Goal: Task Accomplishment & Management: Manage account settings

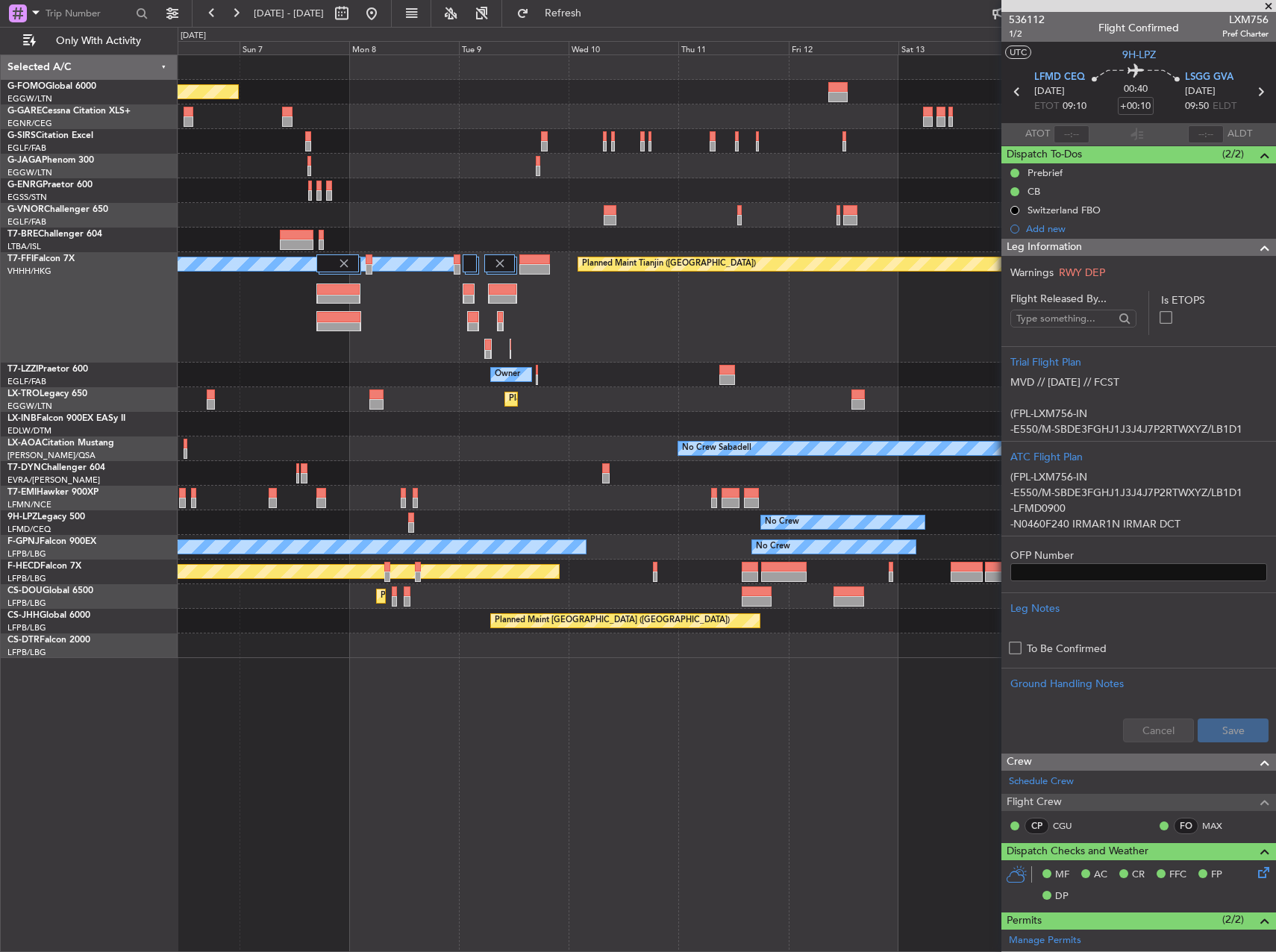
click at [154, 406] on div "Planned Maint [GEOGRAPHIC_DATA] ([GEOGRAPHIC_DATA]) Planned Maint [GEOGRAPHIC_D…" at bounding box center [638, 489] width 1276 height 925
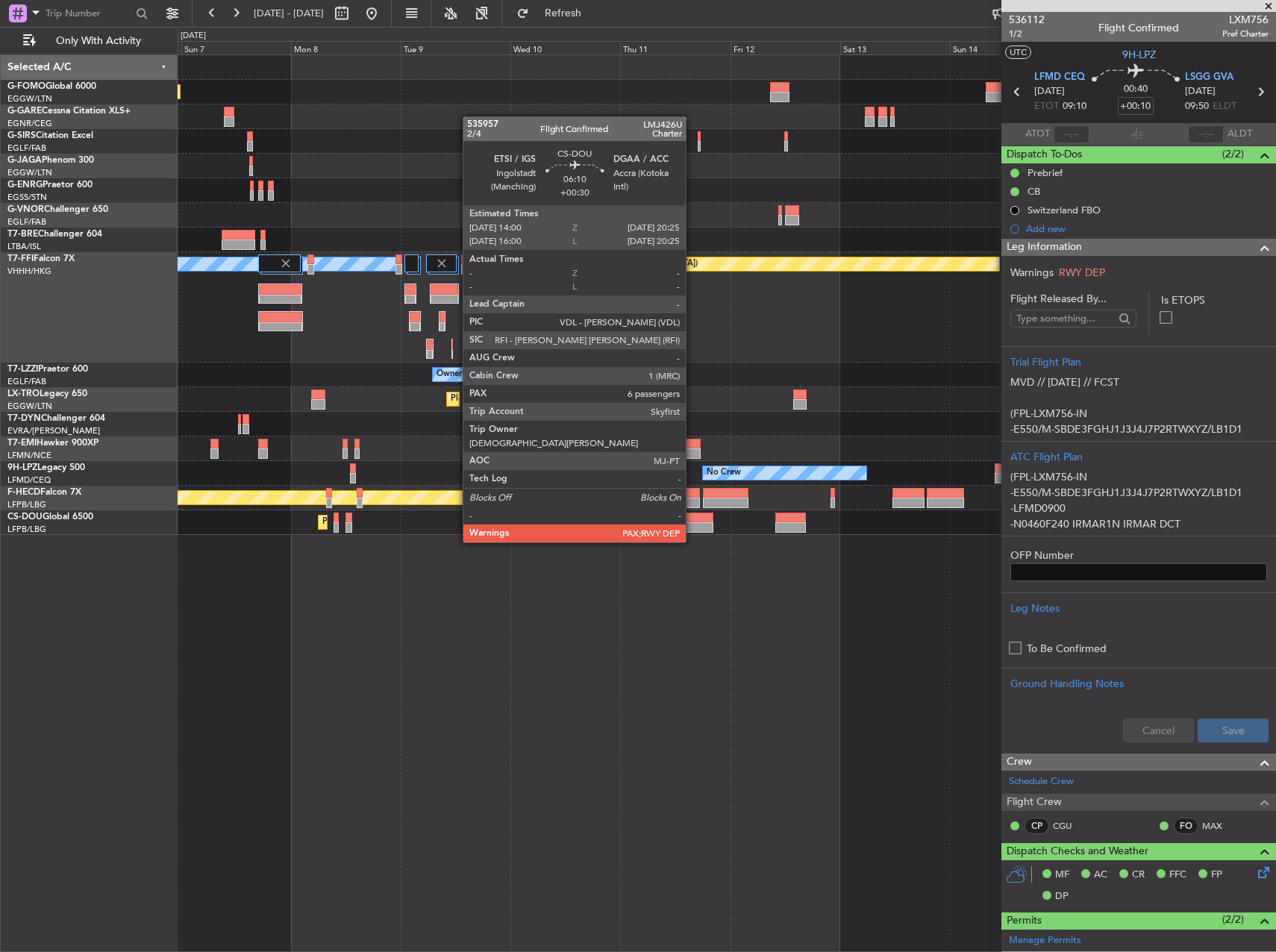
click at [693, 528] on div at bounding box center [698, 528] width 29 height 11
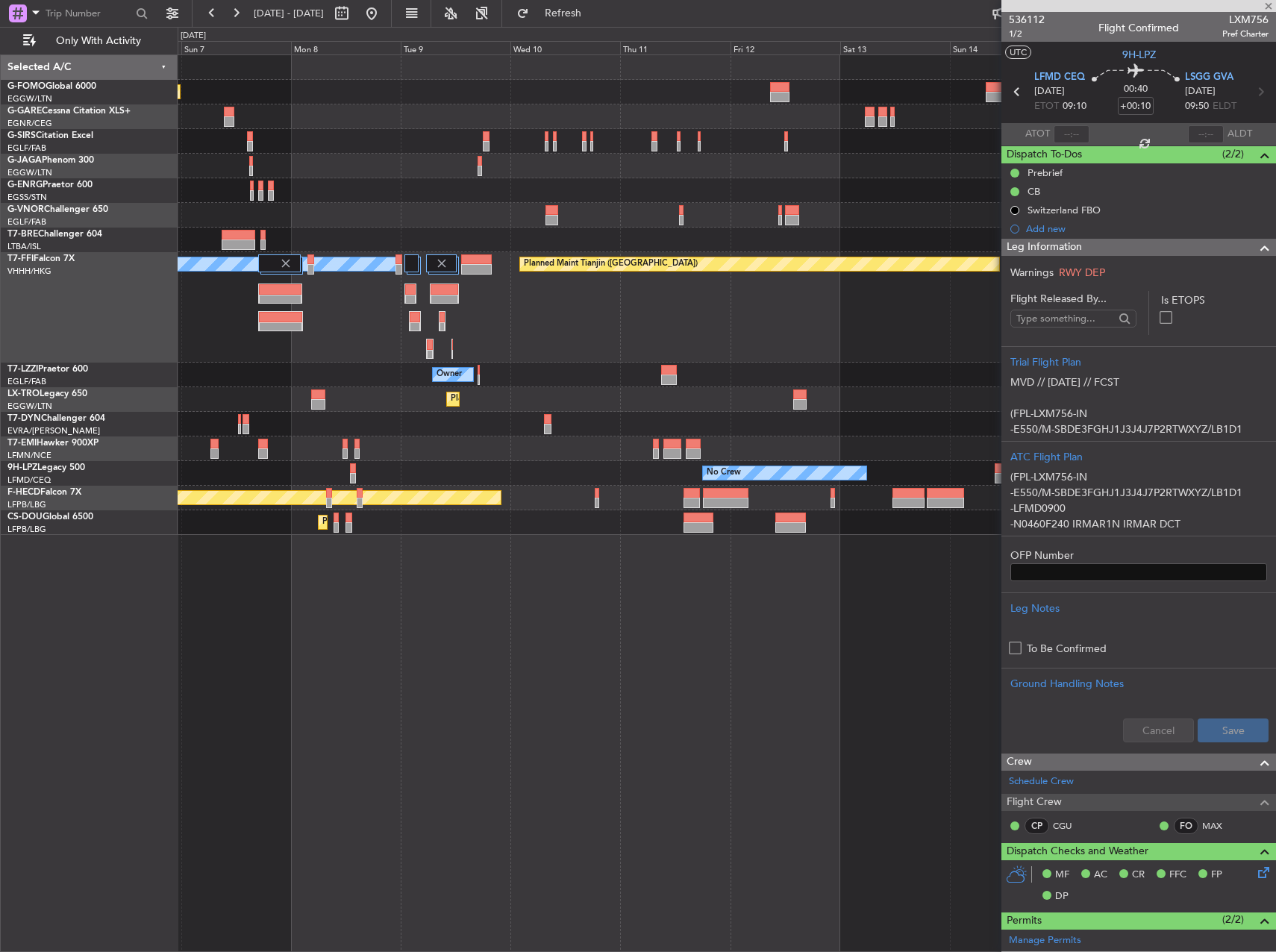
type input "+00:30"
type input "6"
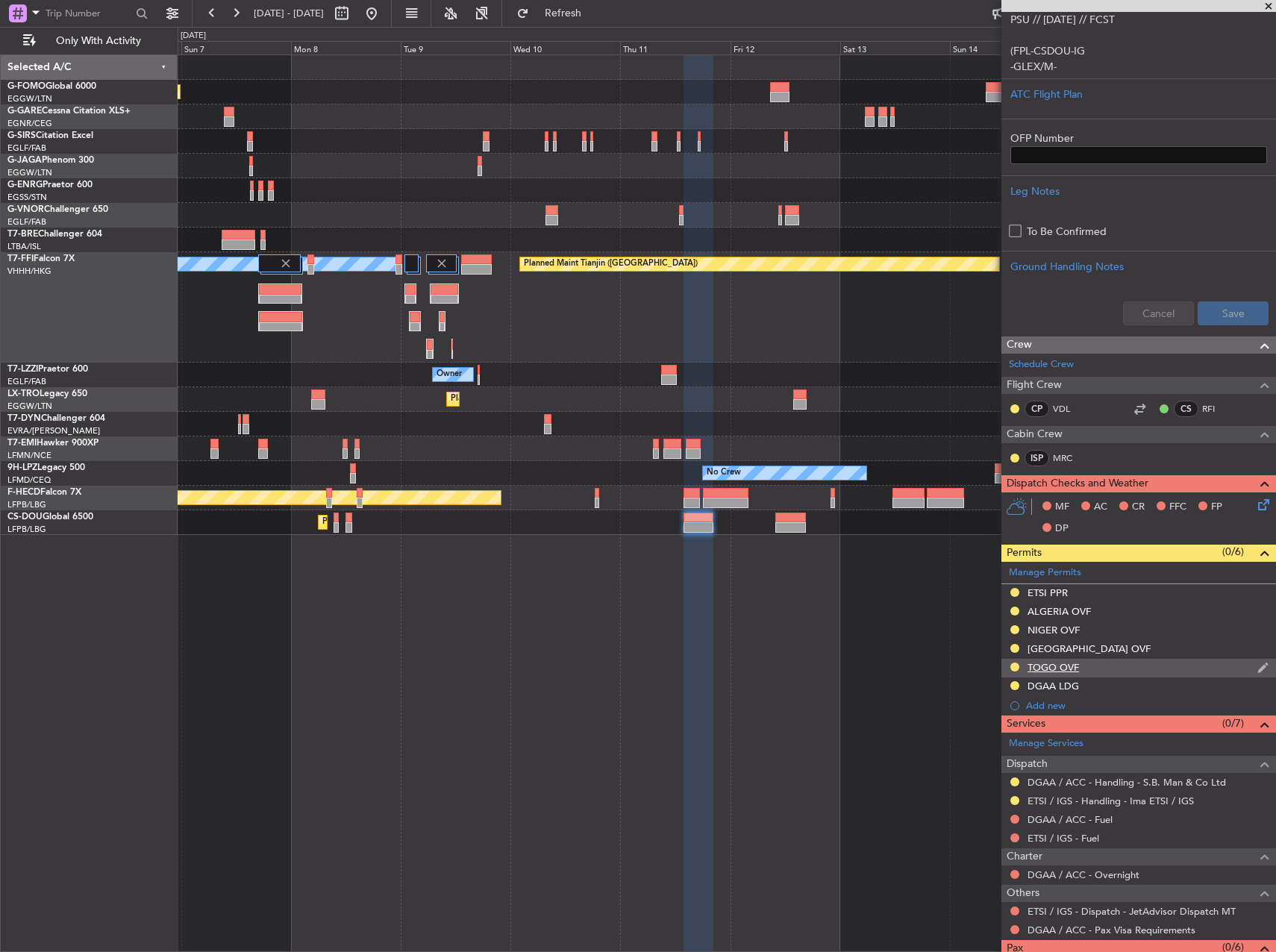
scroll to position [392, 0]
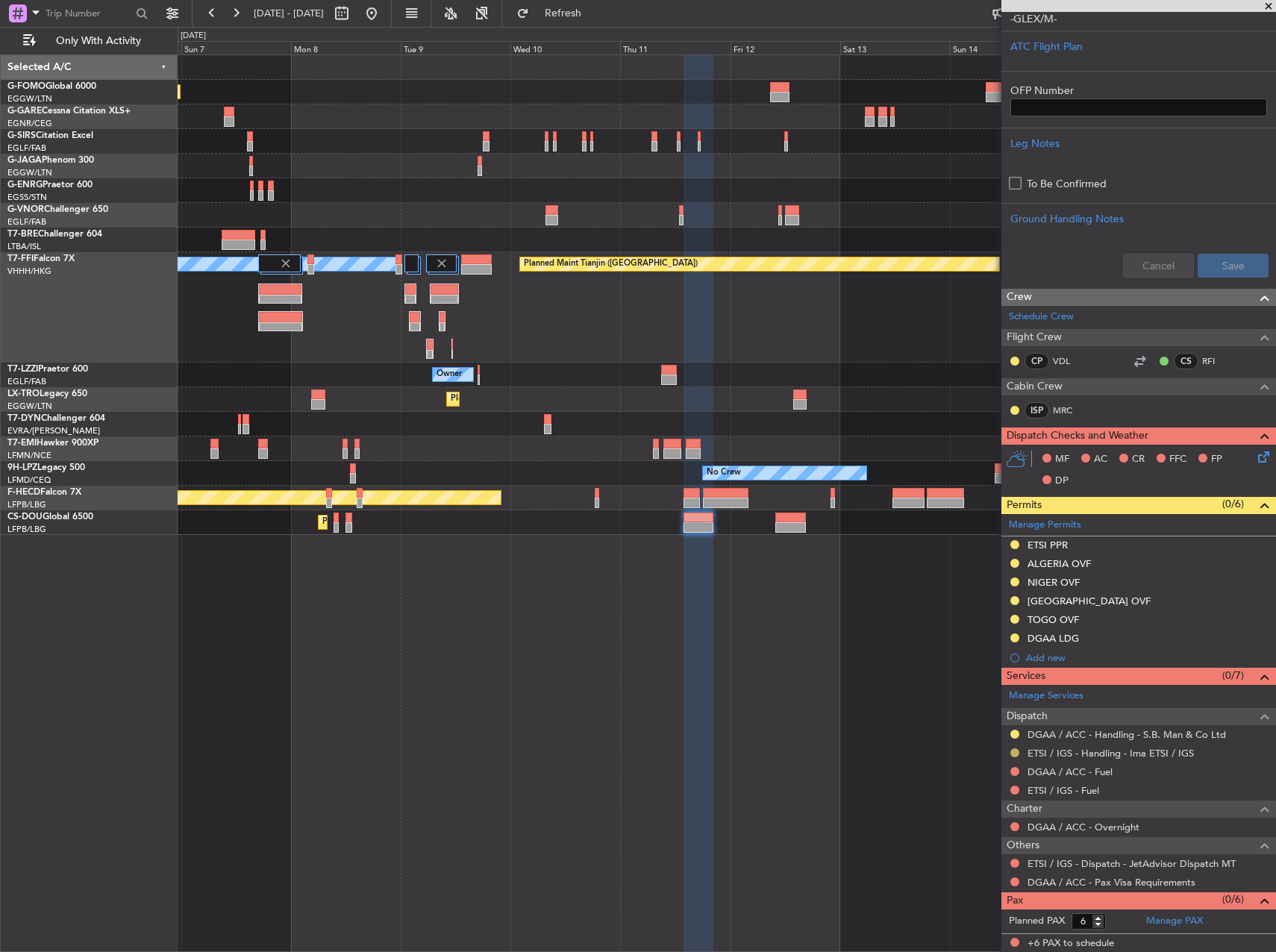
click at [1018, 747] on div at bounding box center [1014, 753] width 12 height 12
click at [1013, 752] on button at bounding box center [1015, 753] width 9 height 9
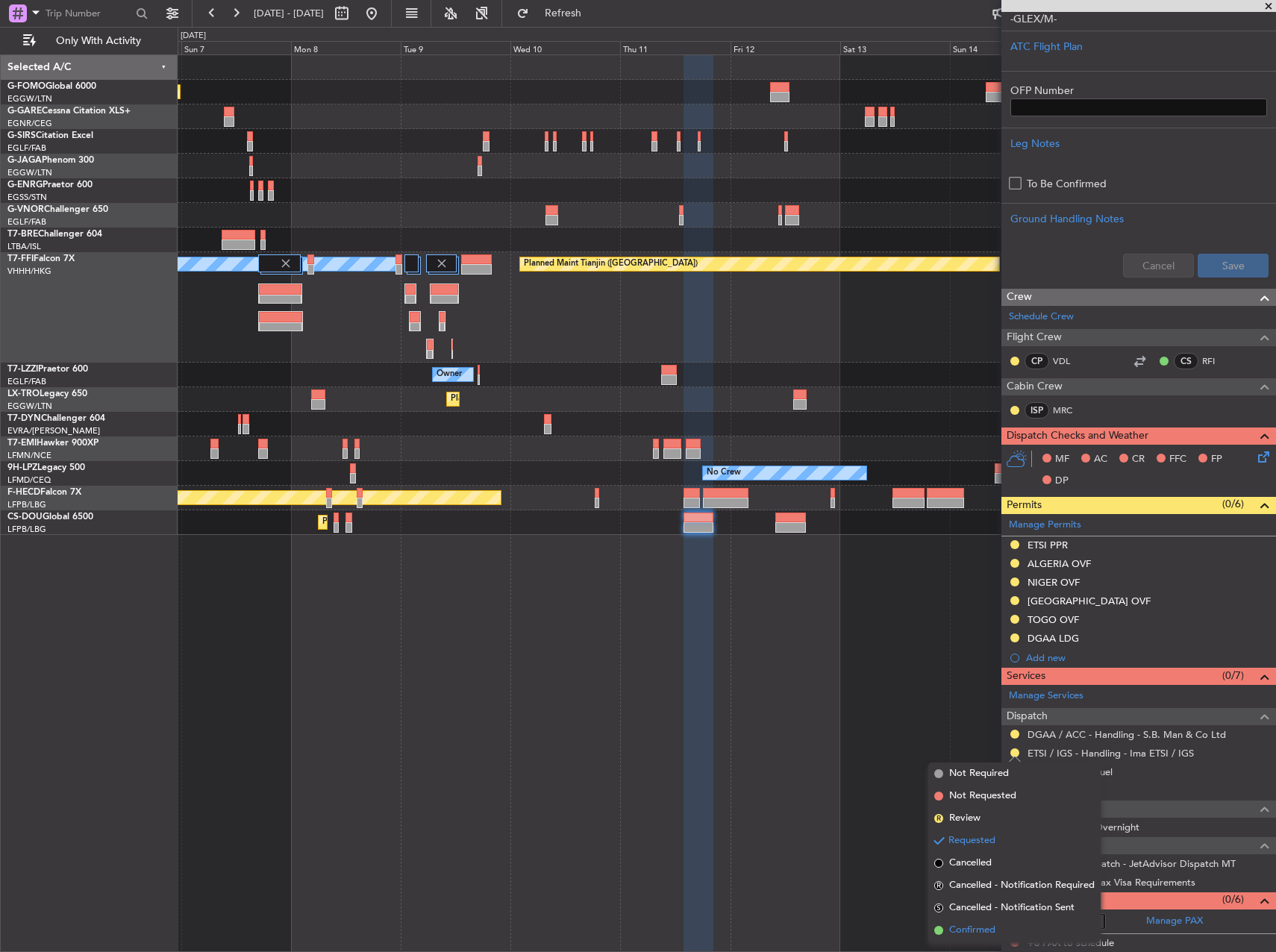
click at [973, 937] on span "Confirmed" at bounding box center [972, 931] width 46 height 15
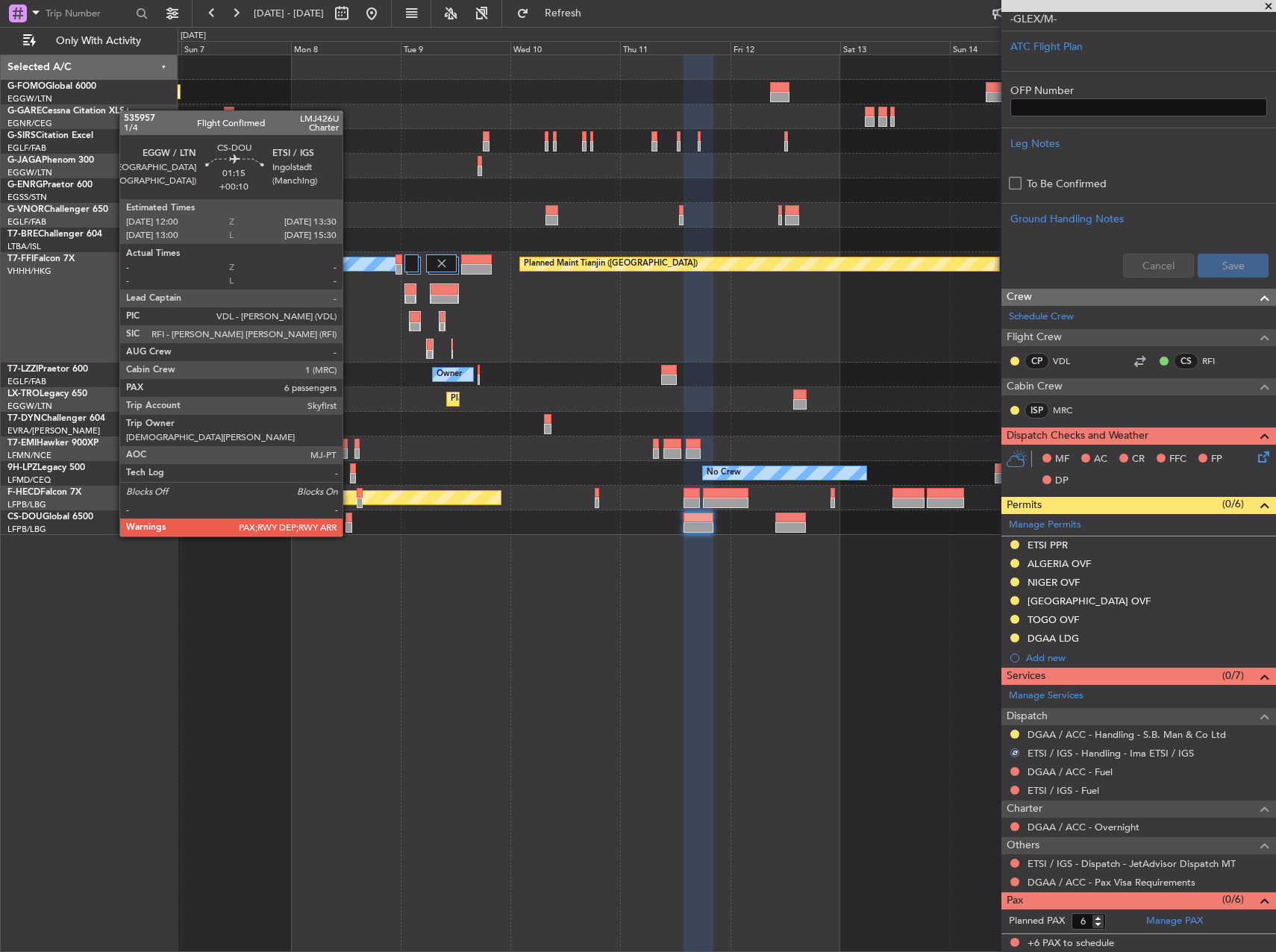
click at [349, 522] on div at bounding box center [349, 518] width 7 height 11
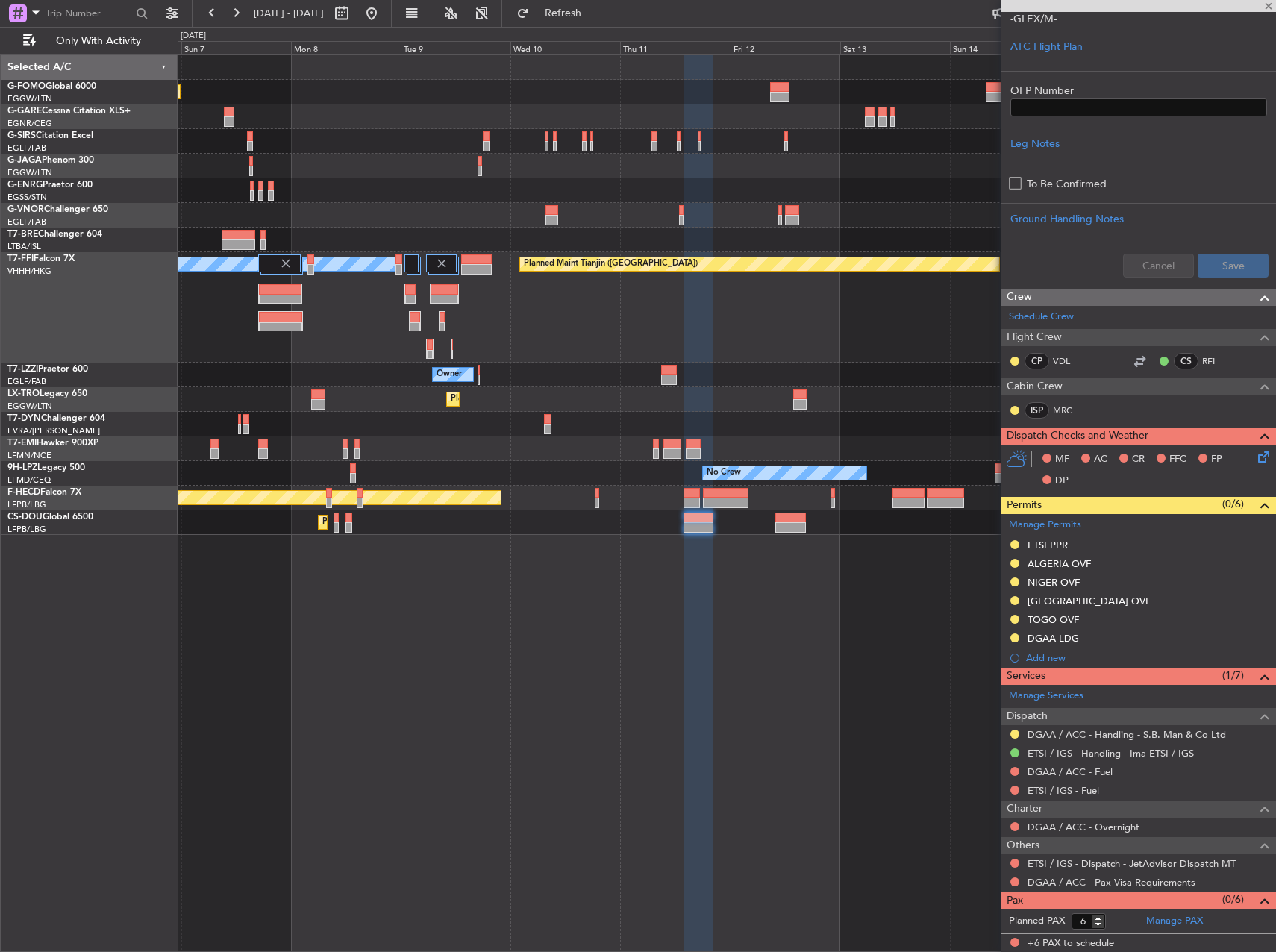
type input "+00:10"
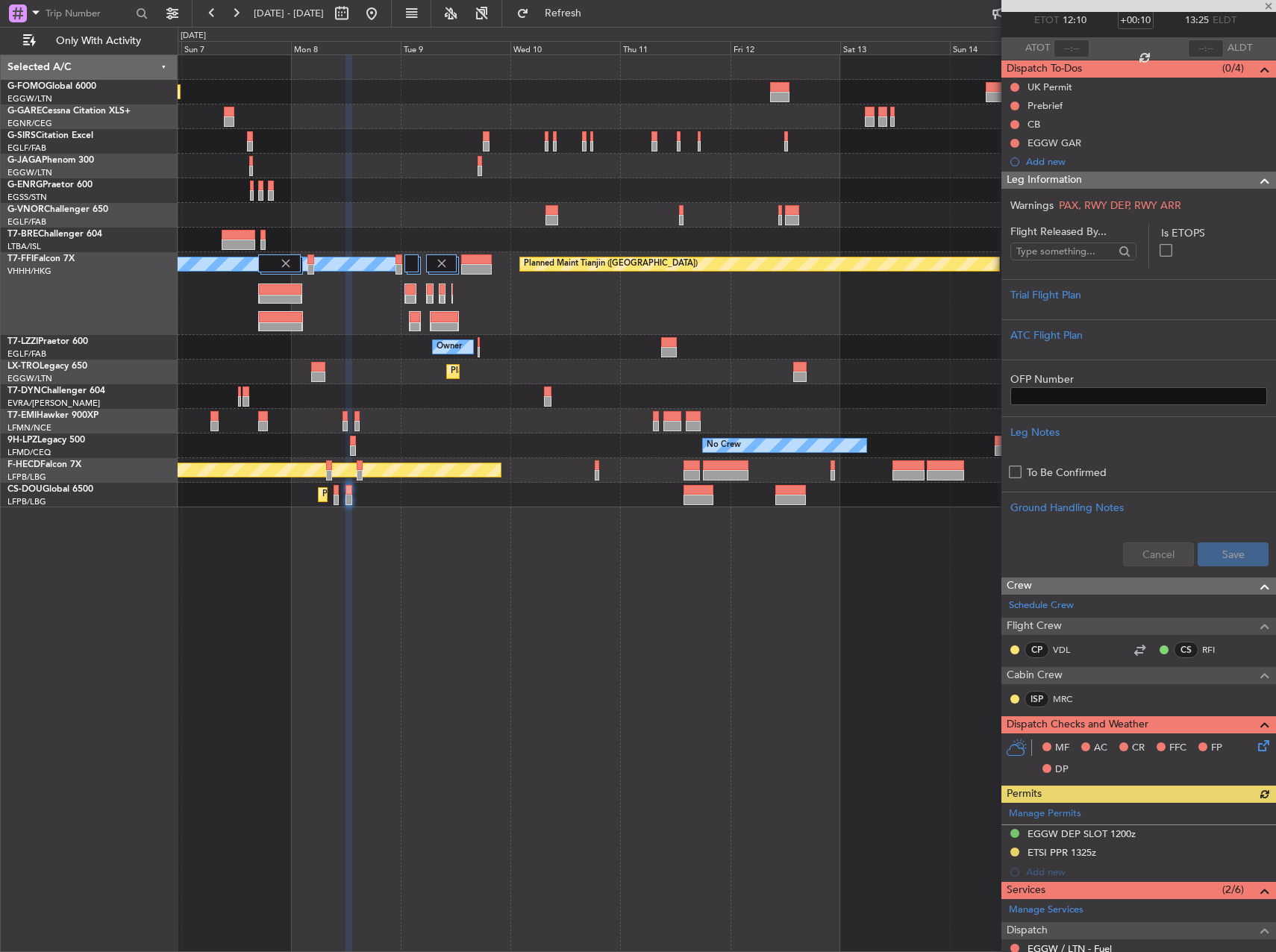
scroll to position [224, 0]
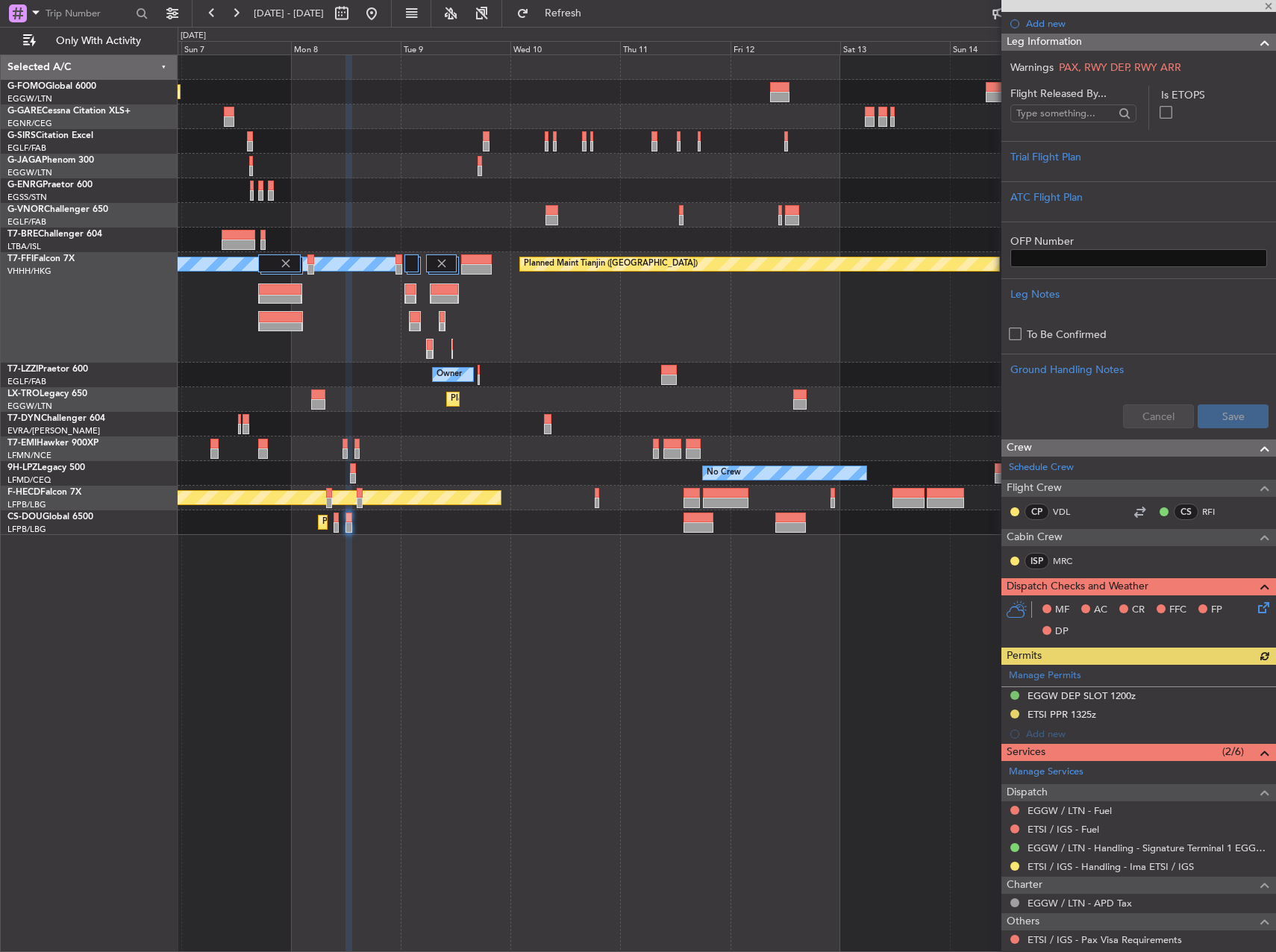
click at [1015, 718] on div "Manage Permits EGGW DEP SLOT 1200z ETSI PPR 1325z Add new" at bounding box center [1139, 705] width 275 height 79
click at [1018, 868] on button at bounding box center [1015, 866] width 9 height 9
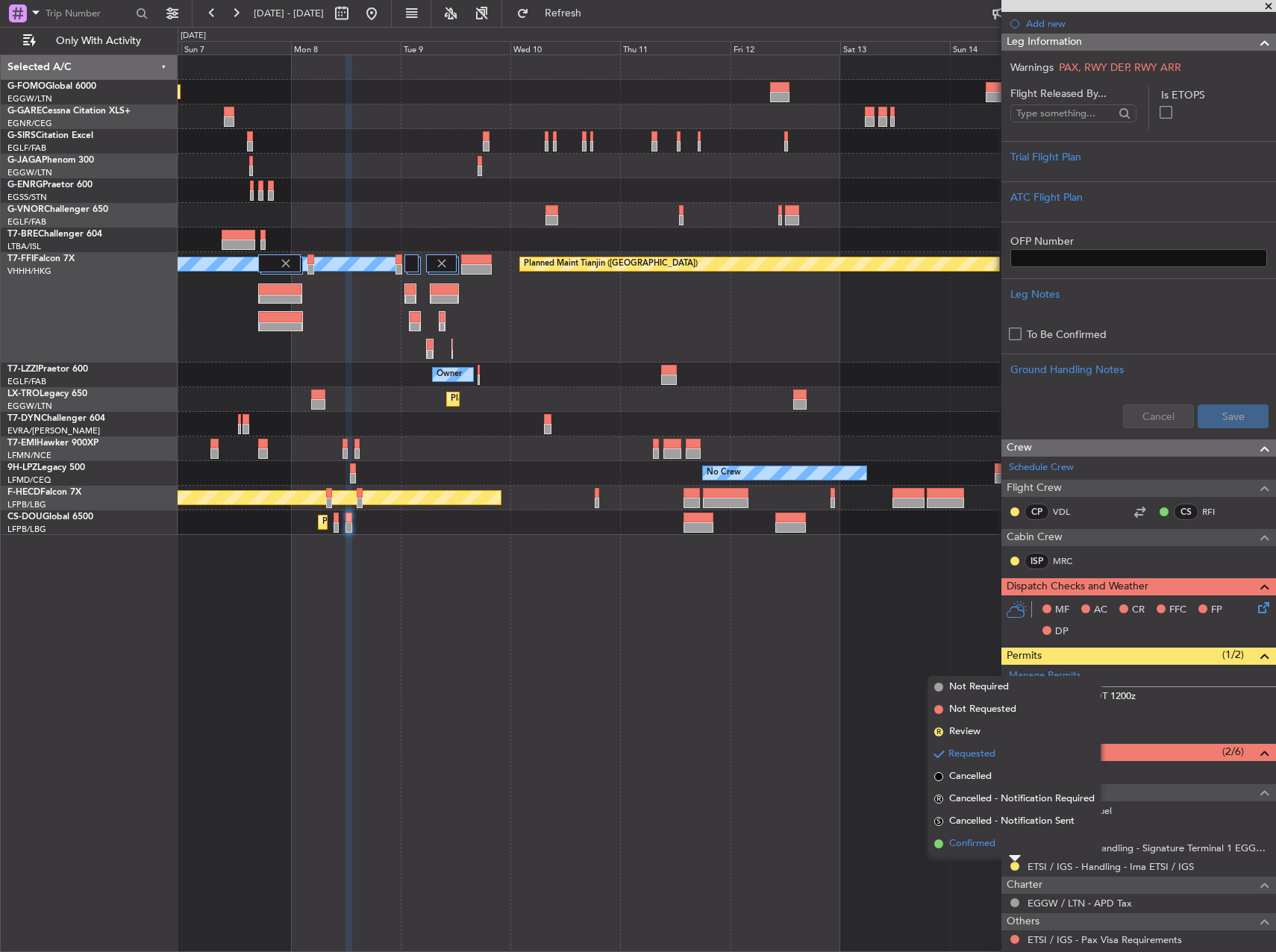
click at [988, 840] on span "Confirmed" at bounding box center [972, 844] width 46 height 15
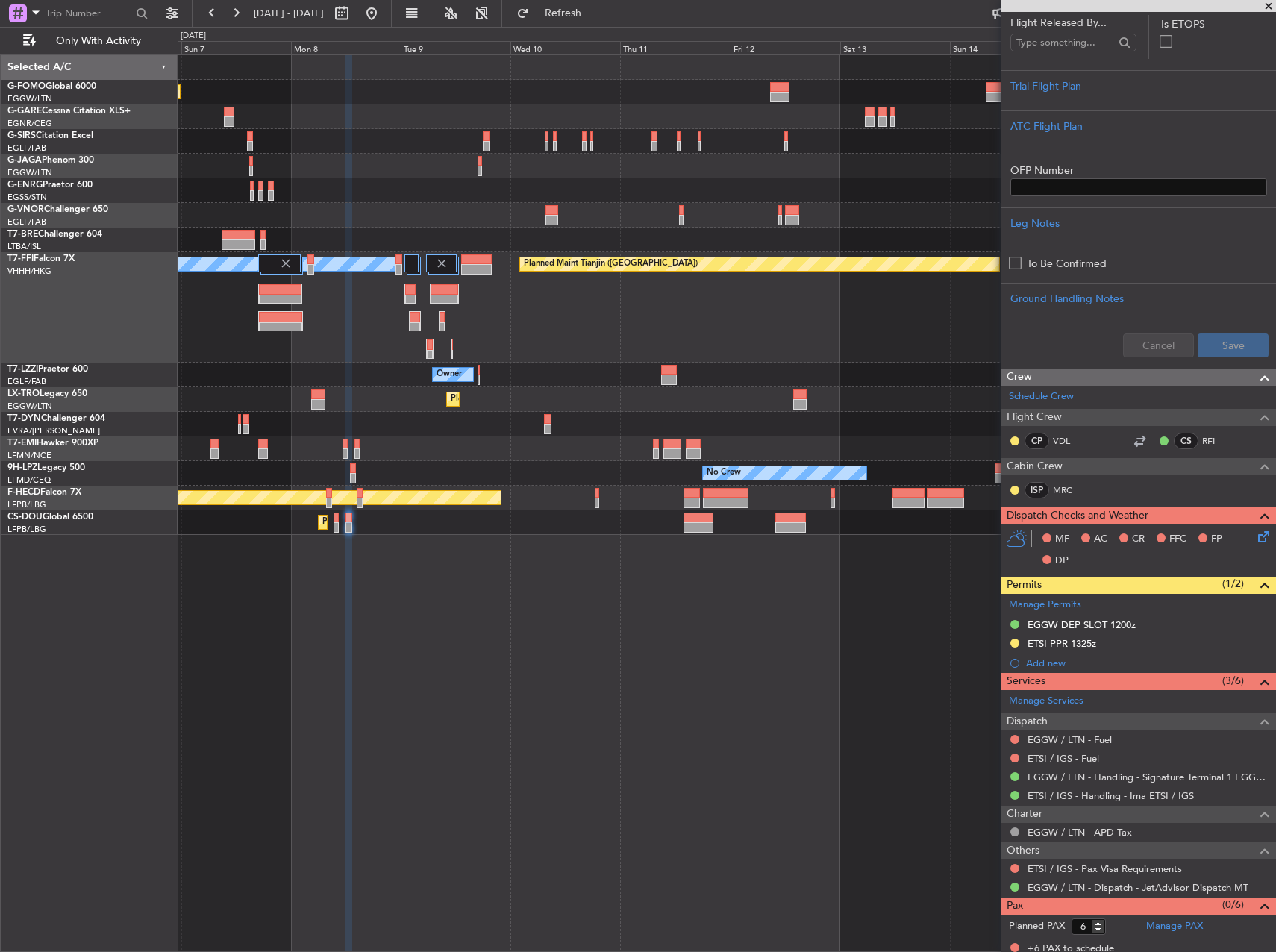
scroll to position [300, 0]
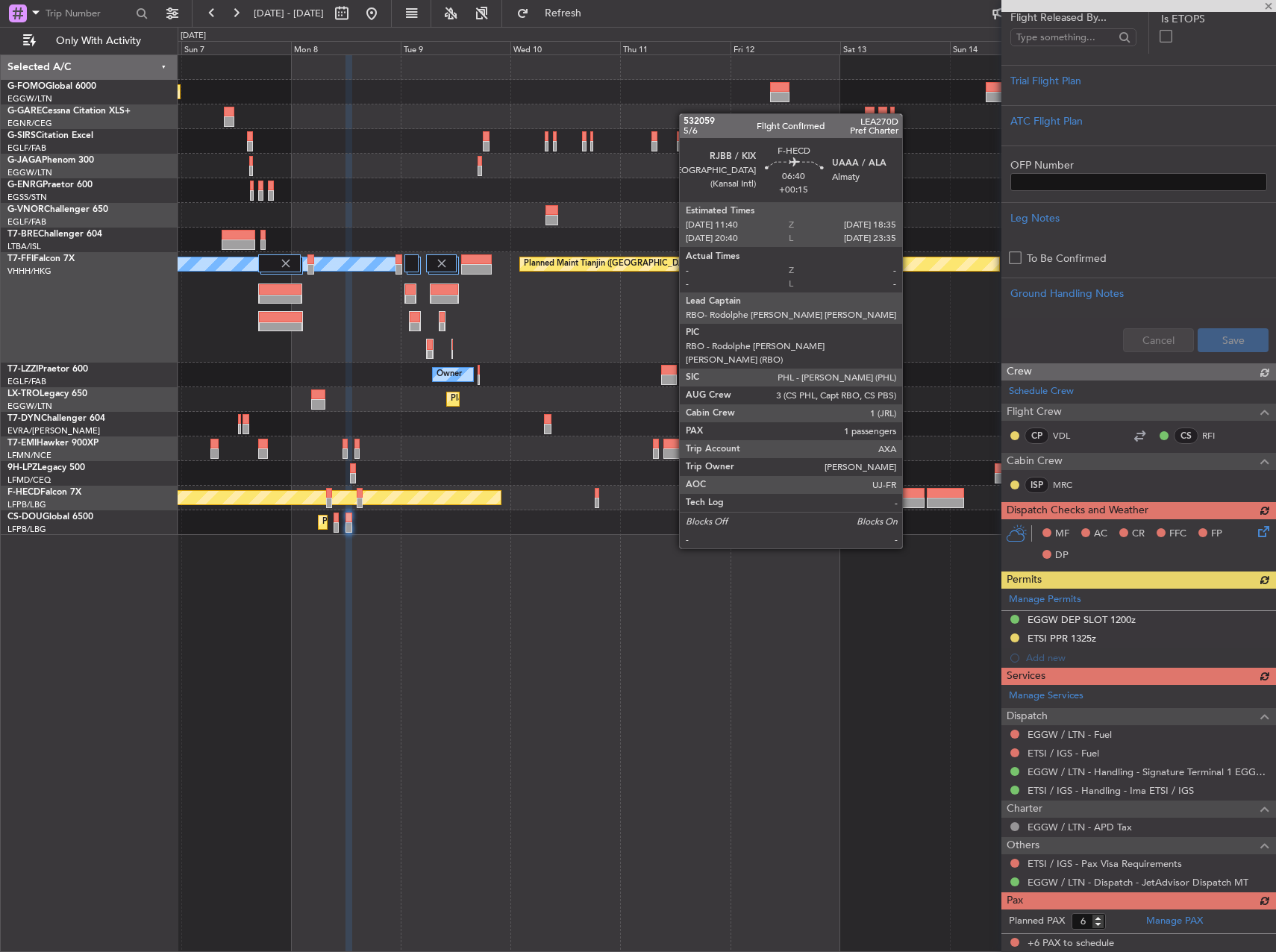
click at [1015, 639] on div "Manage Permits EGGW DEP SLOT 1200z ETSI PPR 1325z Add new" at bounding box center [1139, 628] width 275 height 79
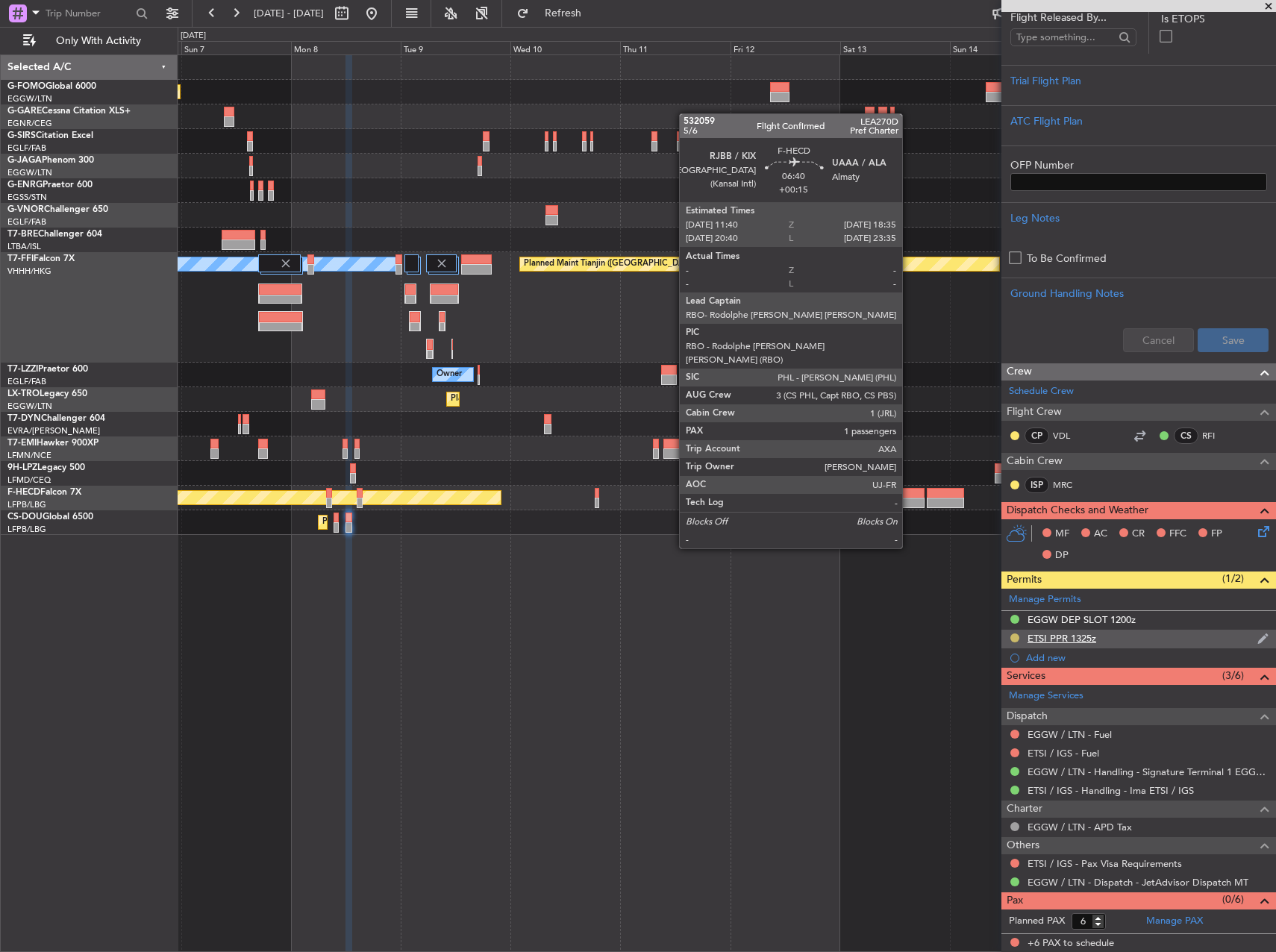
click at [1017, 641] on button at bounding box center [1015, 639] width 9 height 9
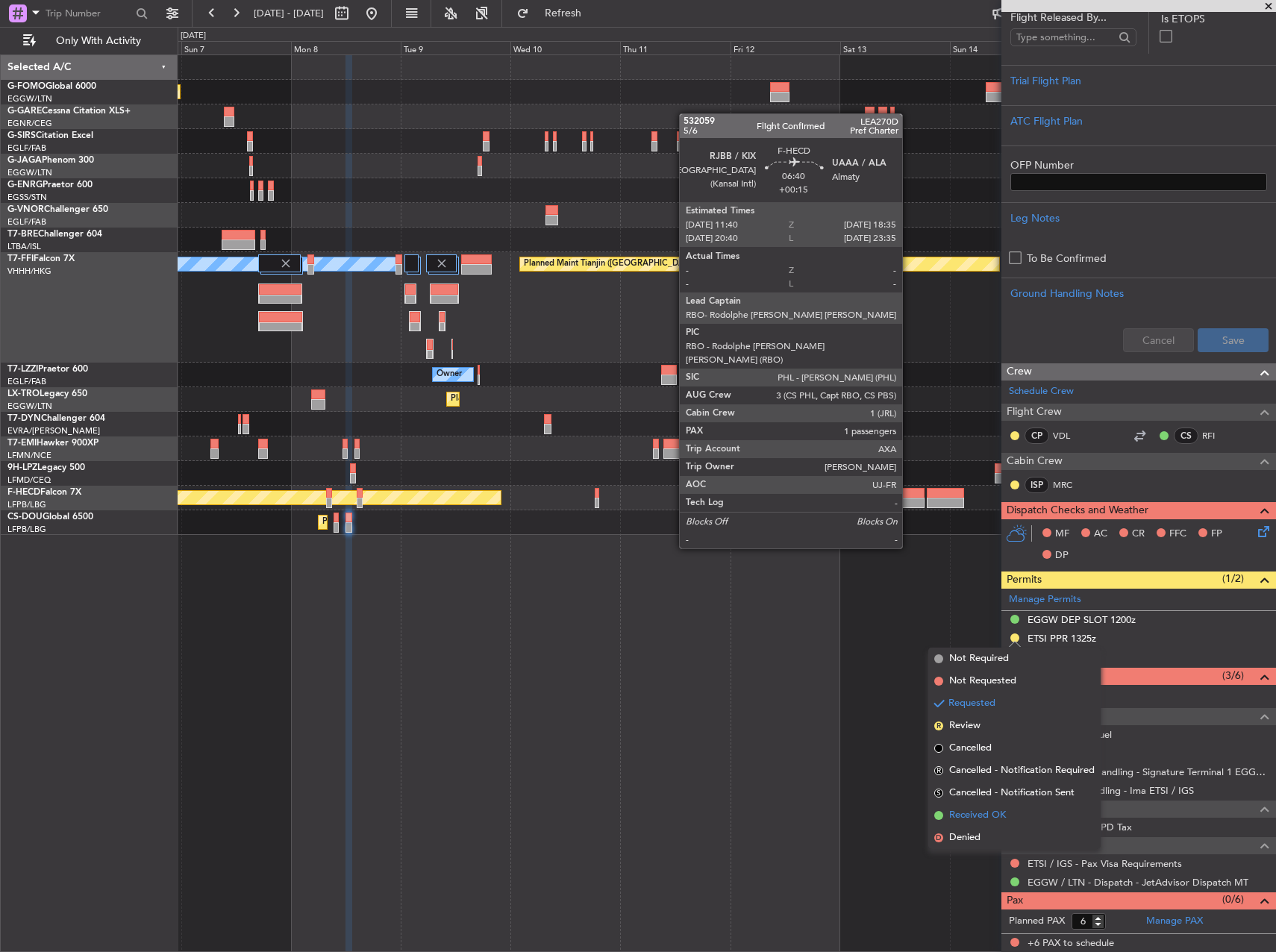
click at [983, 812] on span "Received OK" at bounding box center [978, 815] width 57 height 15
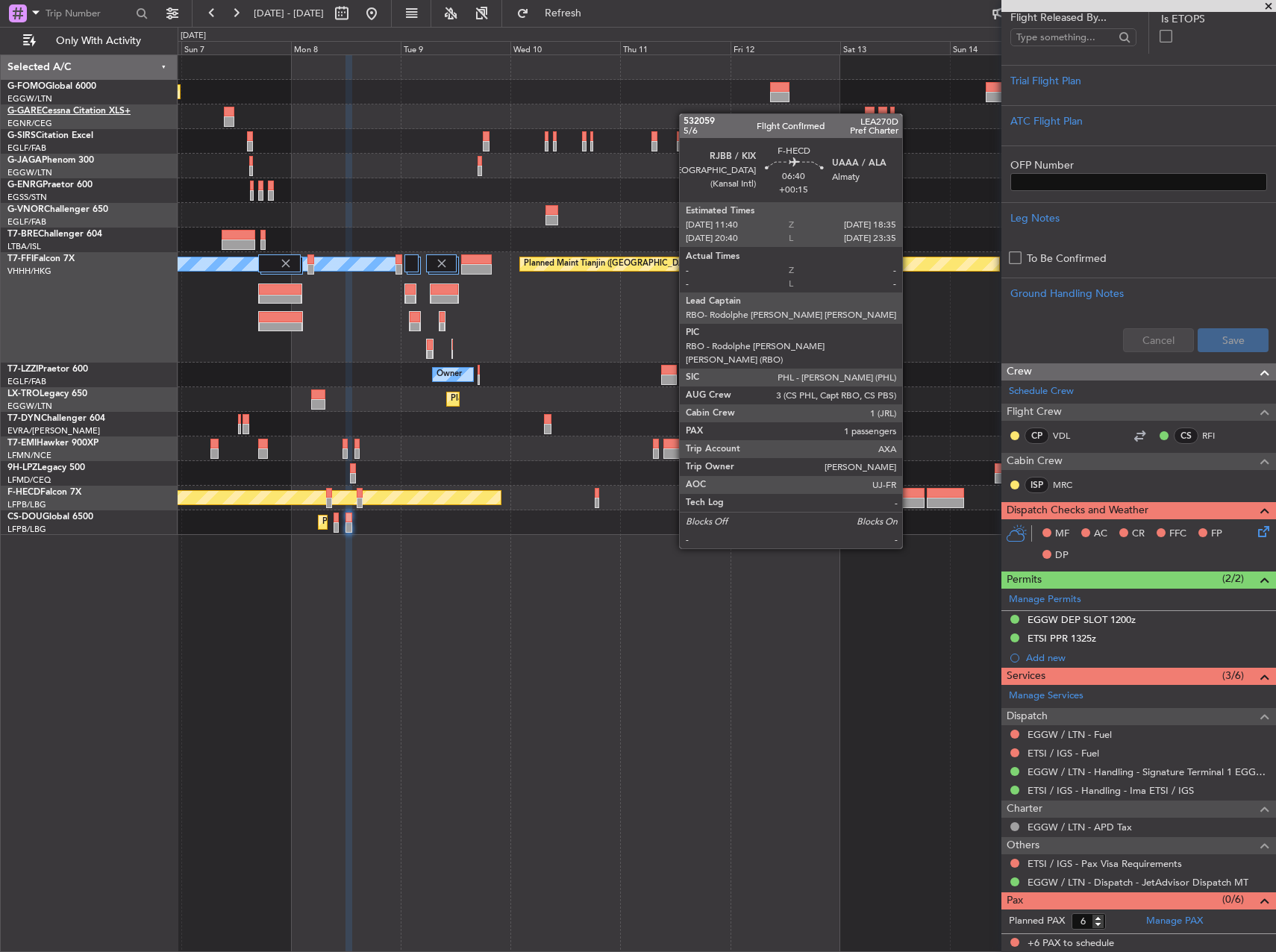
click at [96, 109] on link "G-GARE Cessna Citation XLS+" at bounding box center [69, 112] width 123 height 9
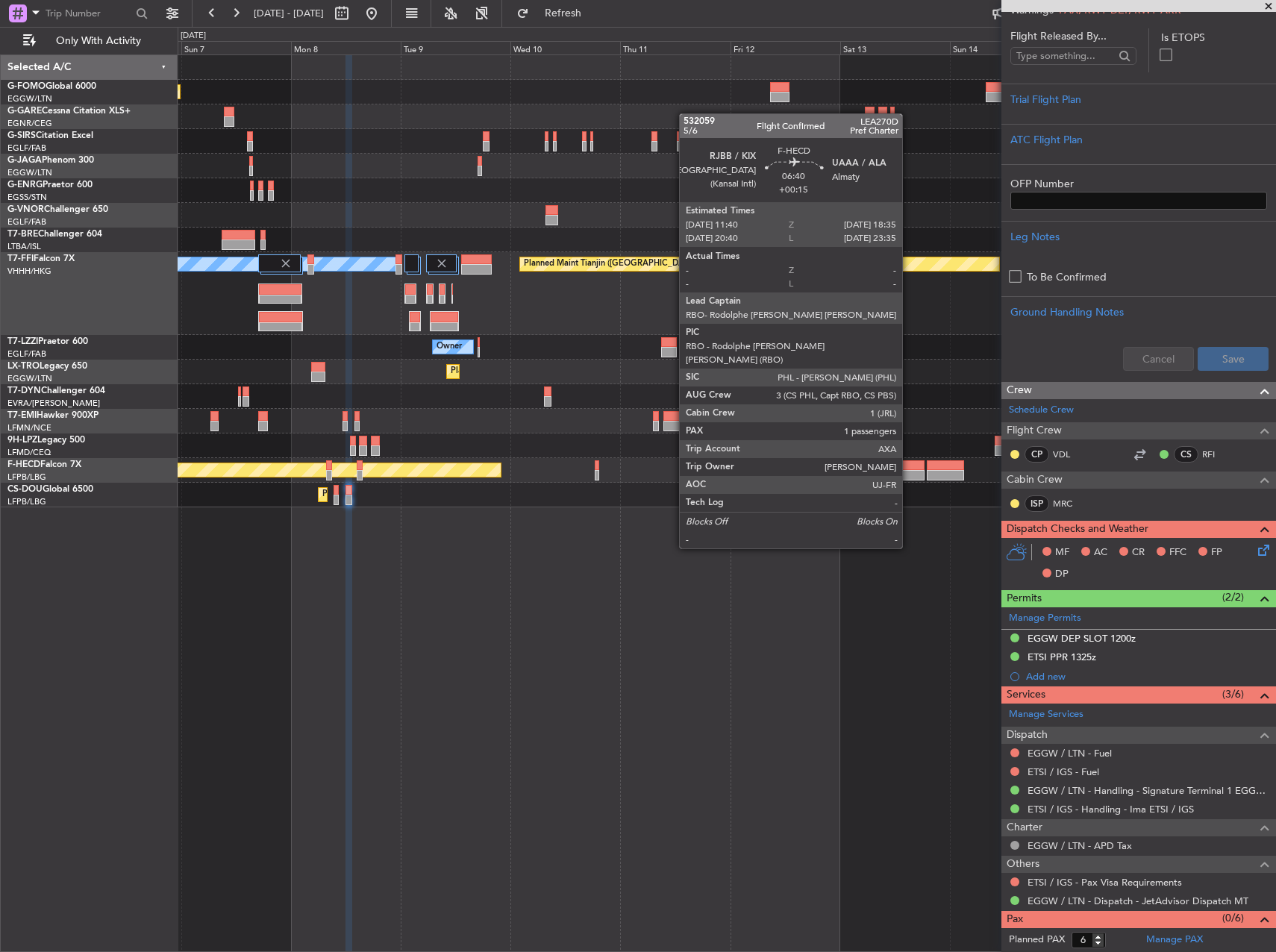
scroll to position [319, 0]
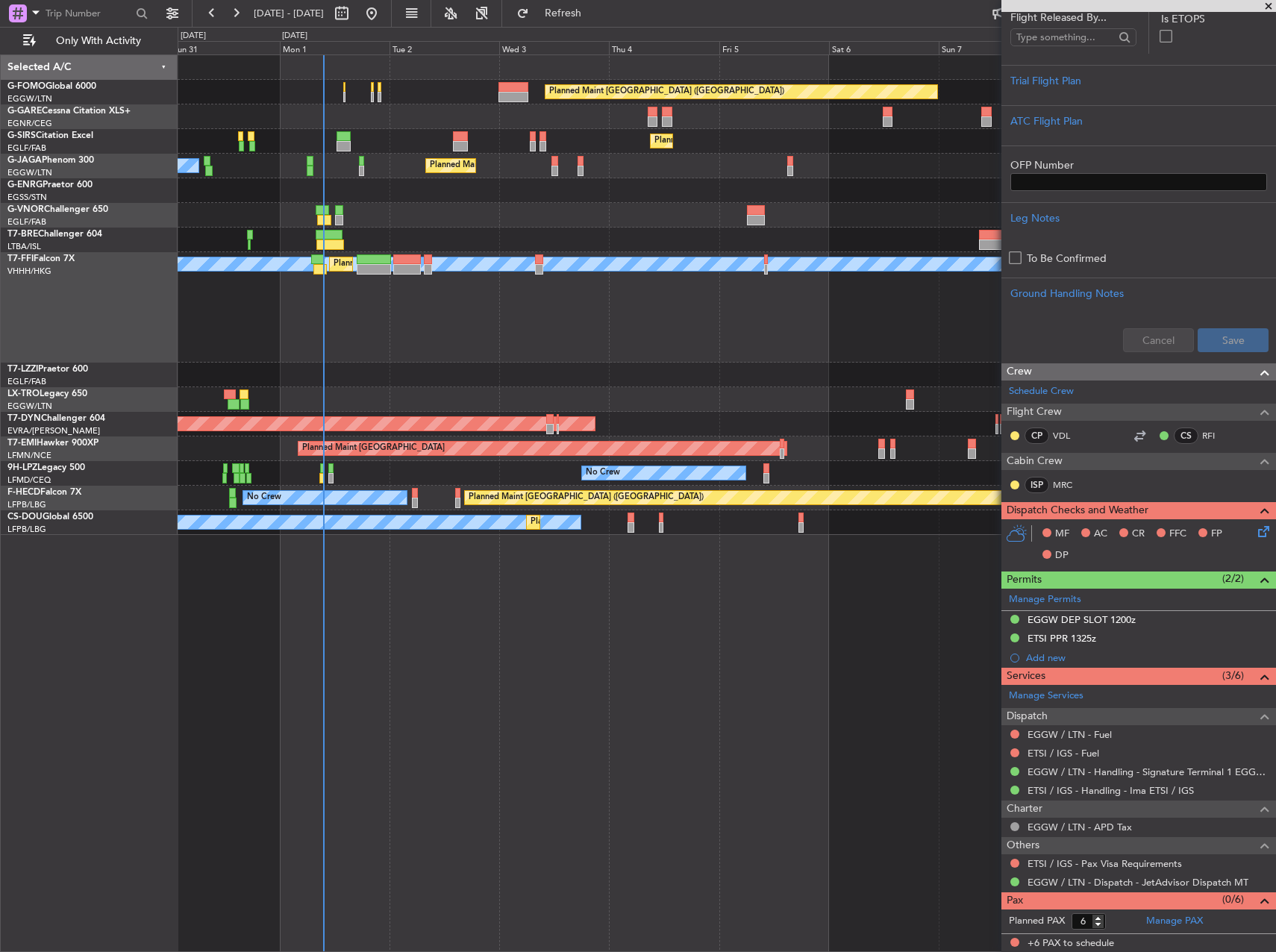
click at [1024, 363] on fb-app "[DATE] - [DATE] Refresh Quick Links Only With Activity Planned Maint [GEOGRAPHI…" at bounding box center [638, 482] width 1276 height 941
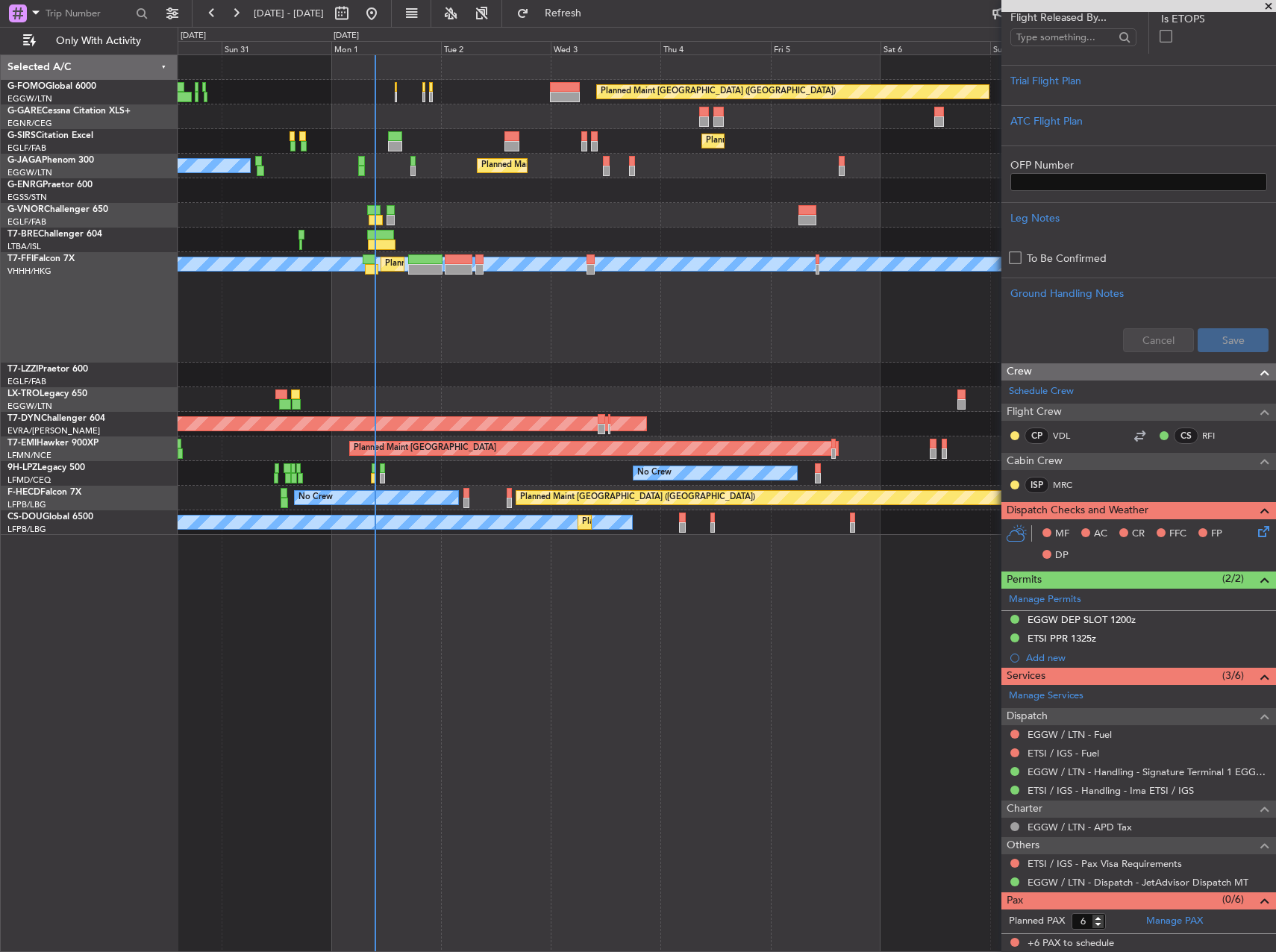
click at [725, 338] on div "Planned Maint [GEOGRAPHIC_DATA] ([GEOGRAPHIC_DATA]) Planned Maint [GEOGRAPHIC_D…" at bounding box center [726, 295] width 1097 height 480
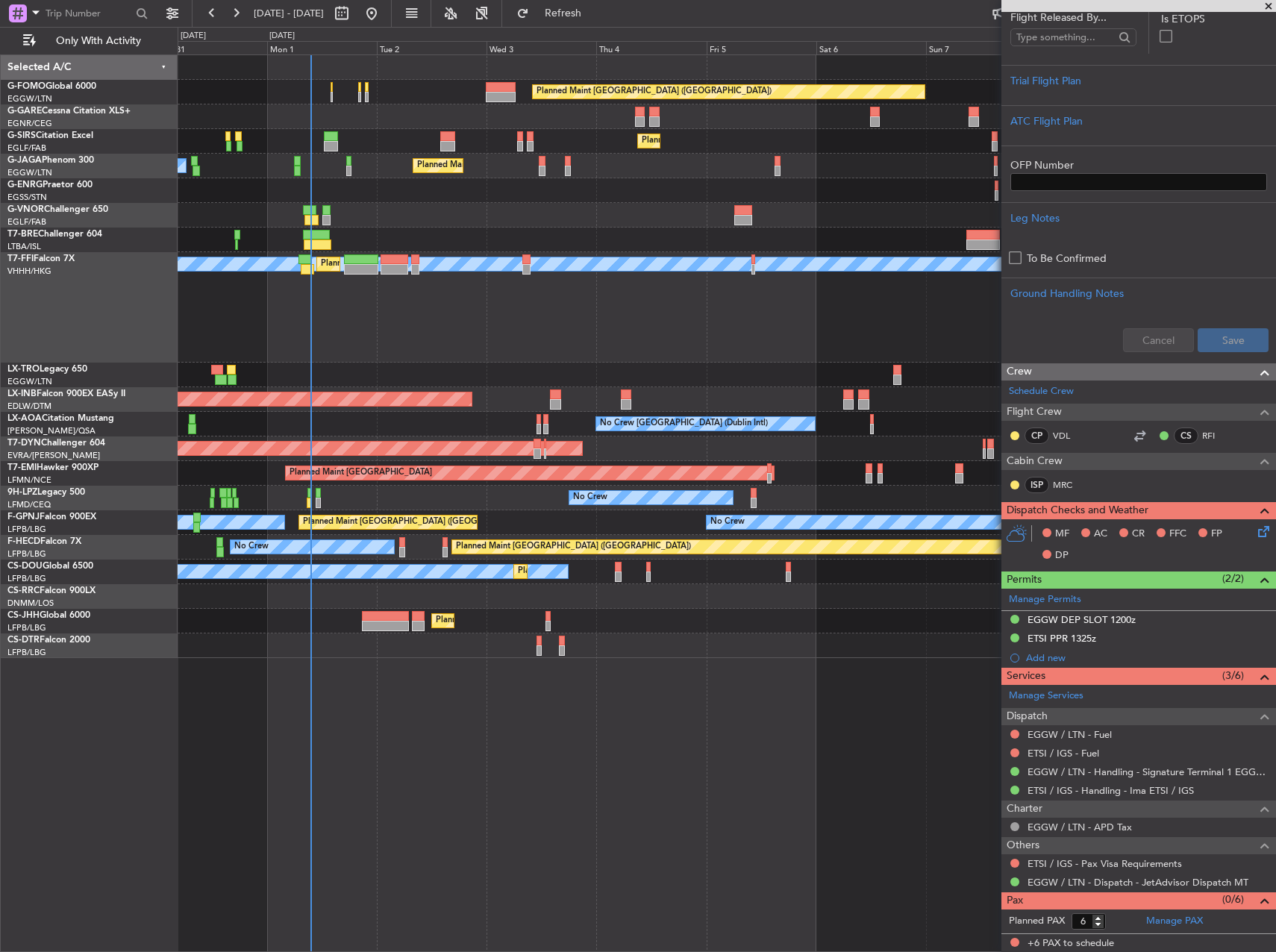
click at [661, 349] on div "[PERSON_NAME][GEOGRAPHIC_DATA] ([GEOGRAPHIC_DATA] Intl) Planned Maint [GEOGRAPH…" at bounding box center [726, 307] width 1097 height 111
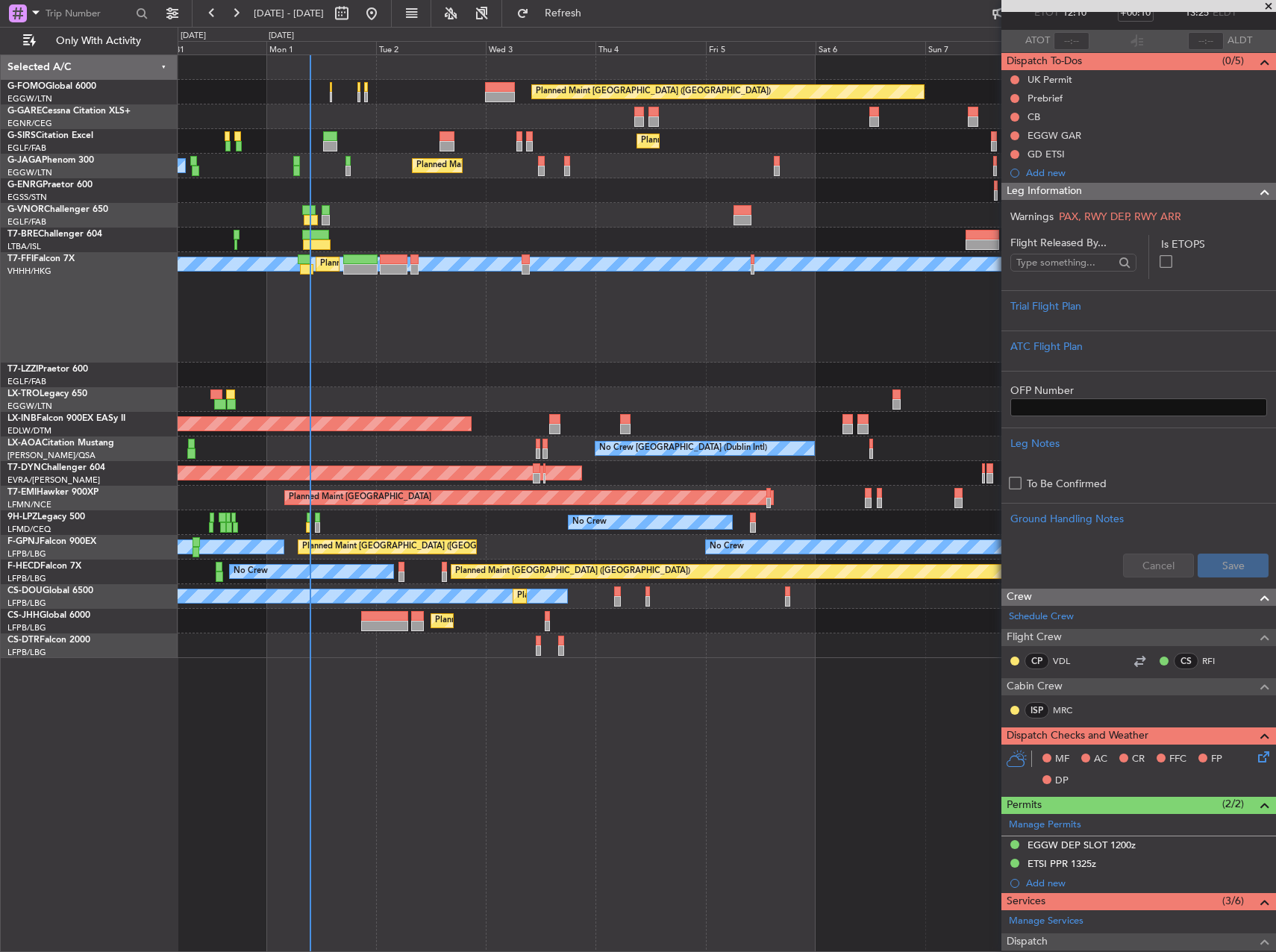
scroll to position [0, 0]
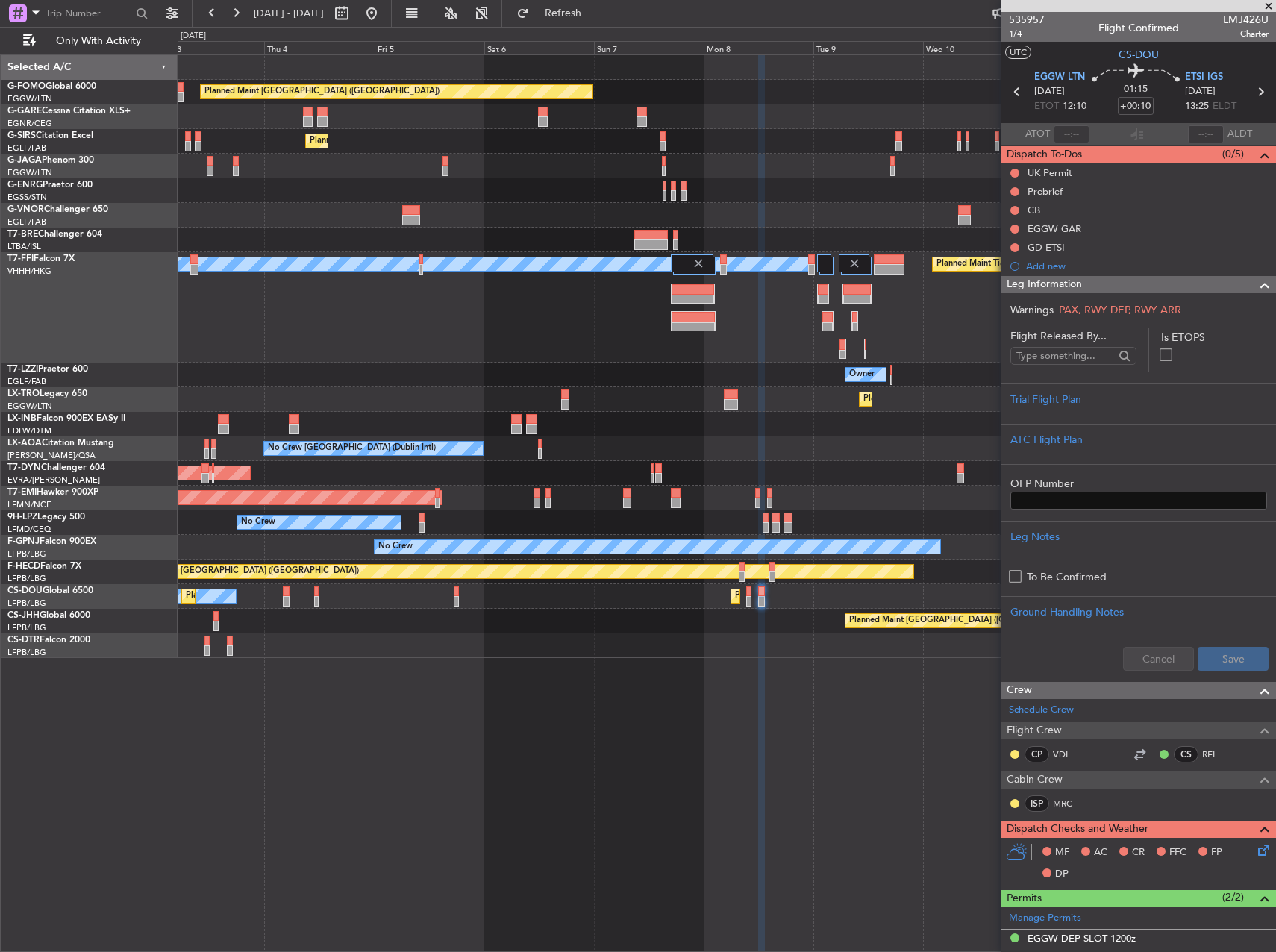
click at [497, 617] on div "Planned Maint [GEOGRAPHIC_DATA] ([GEOGRAPHIC_DATA]) Planned Maint [GEOGRAPHIC_D…" at bounding box center [726, 356] width 1097 height 603
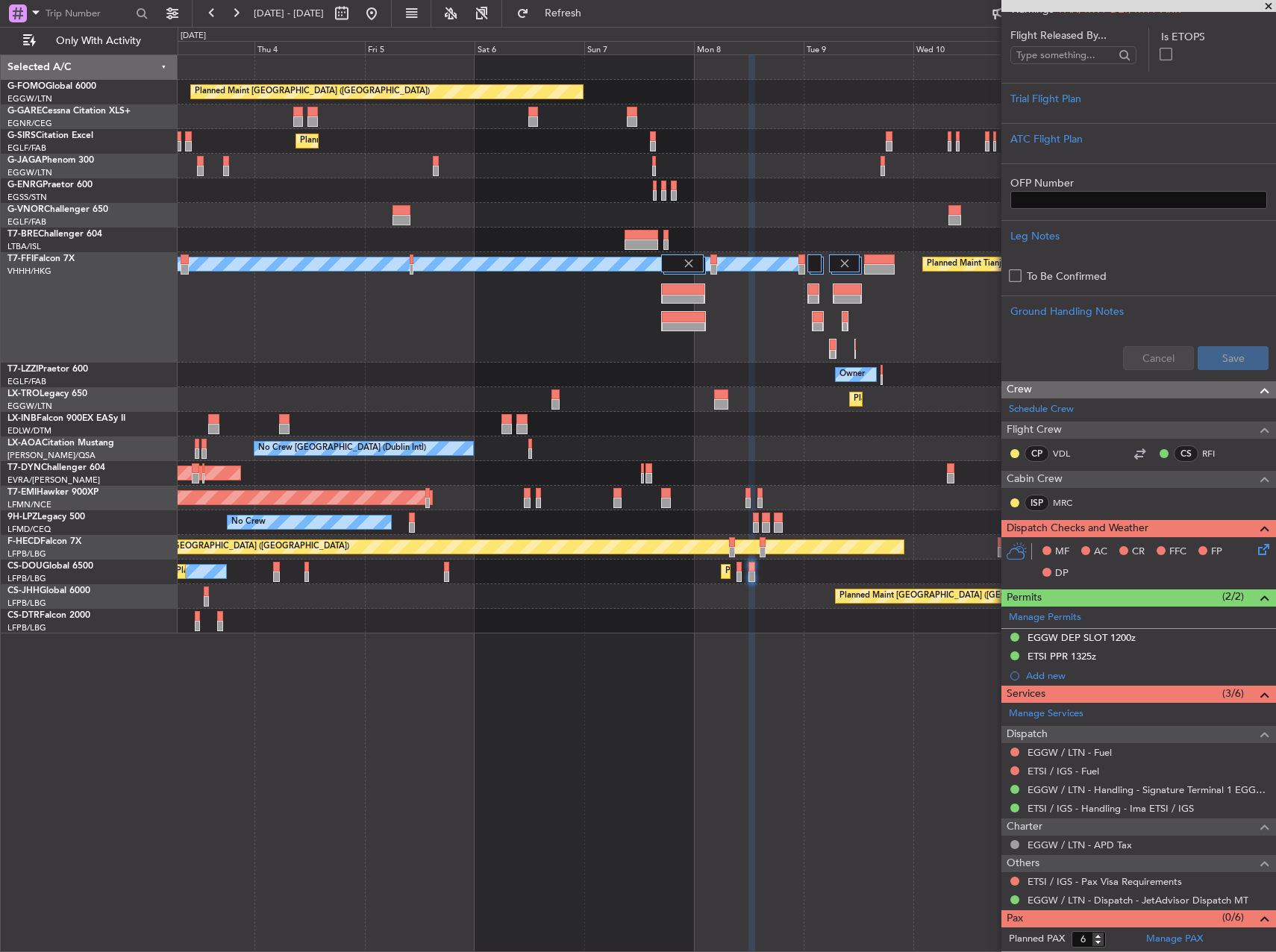
scroll to position [319, 0]
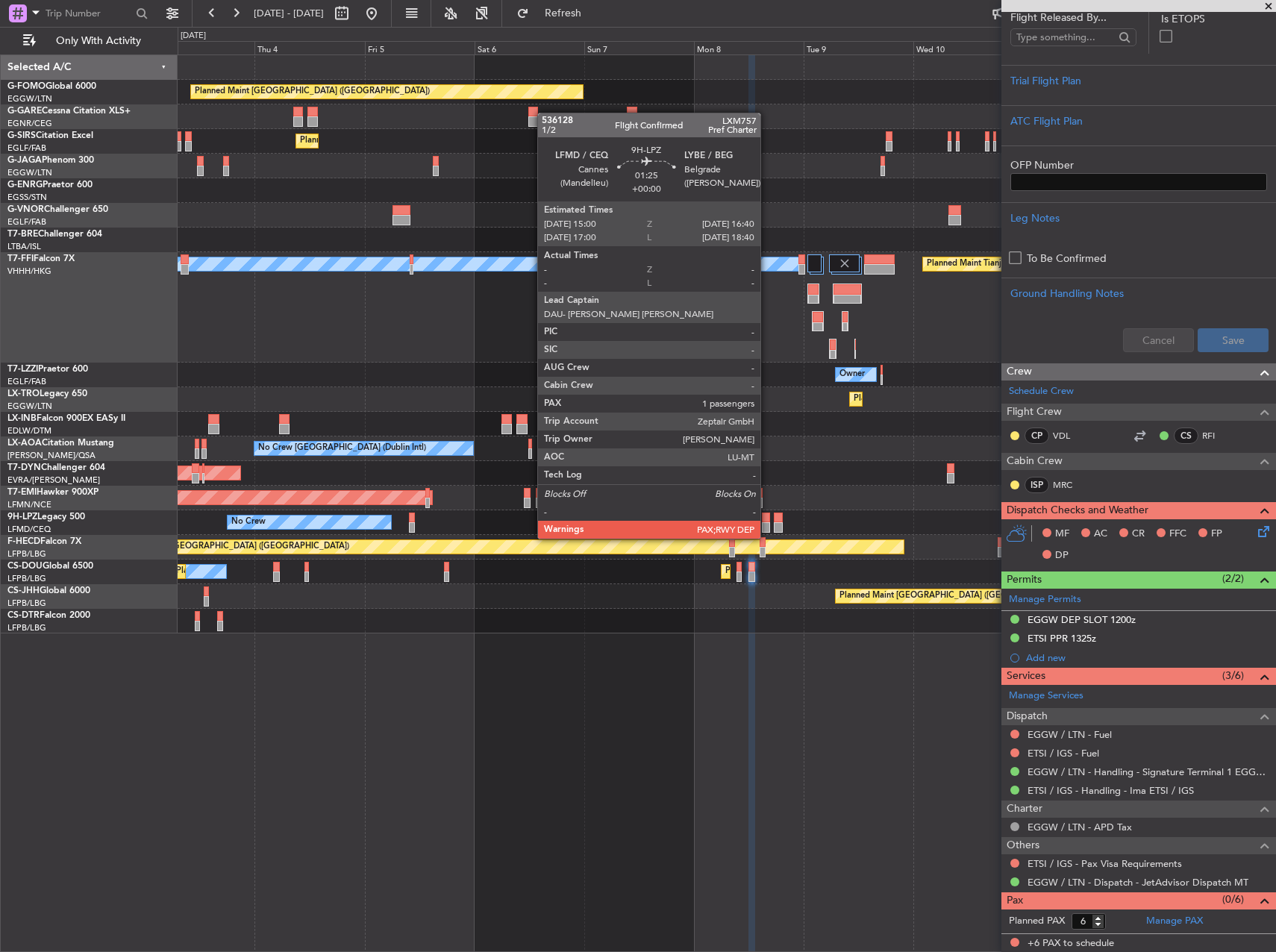
click at [768, 524] on div at bounding box center [765, 528] width 8 height 11
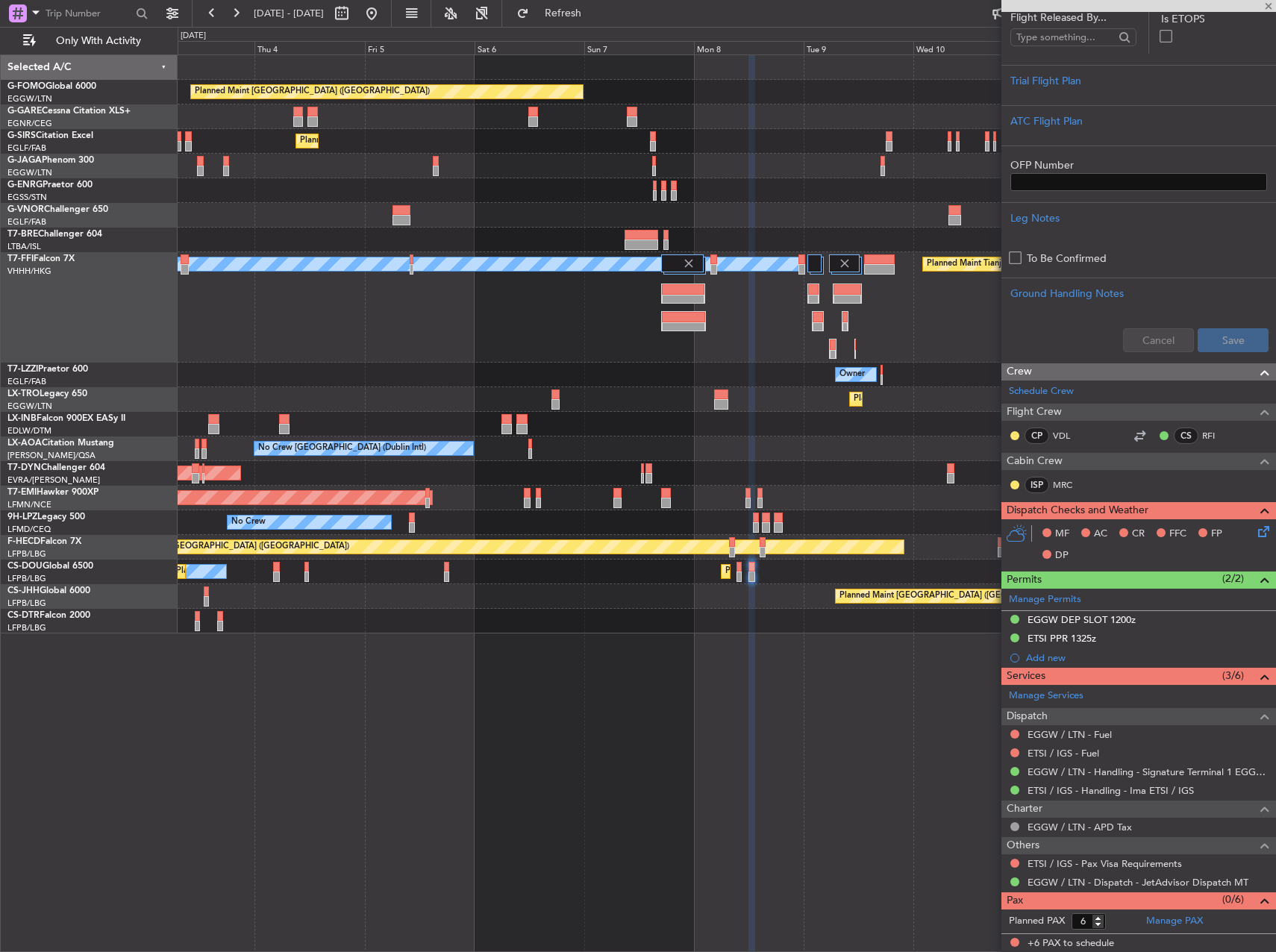
type input "1"
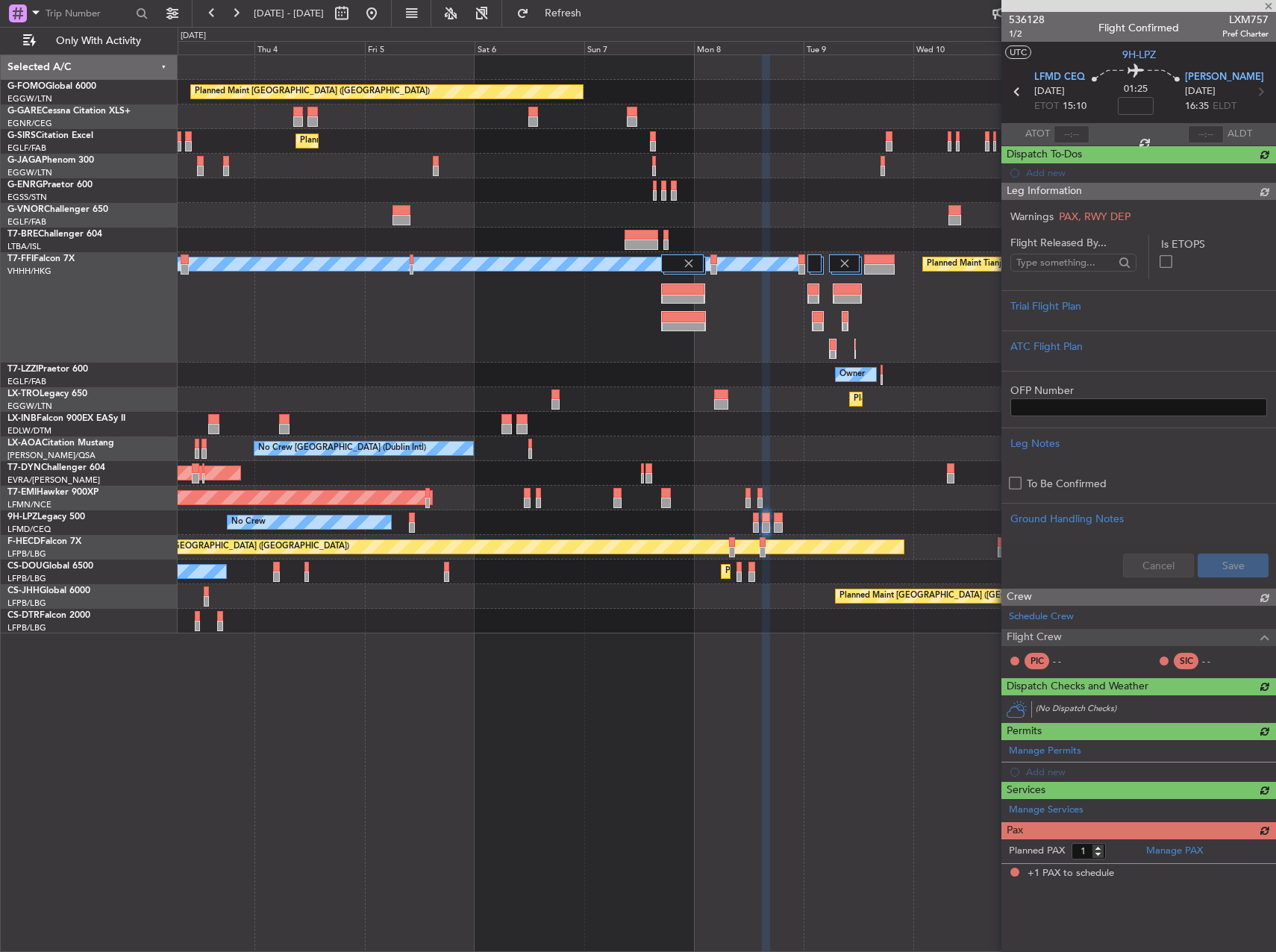
scroll to position [0, 0]
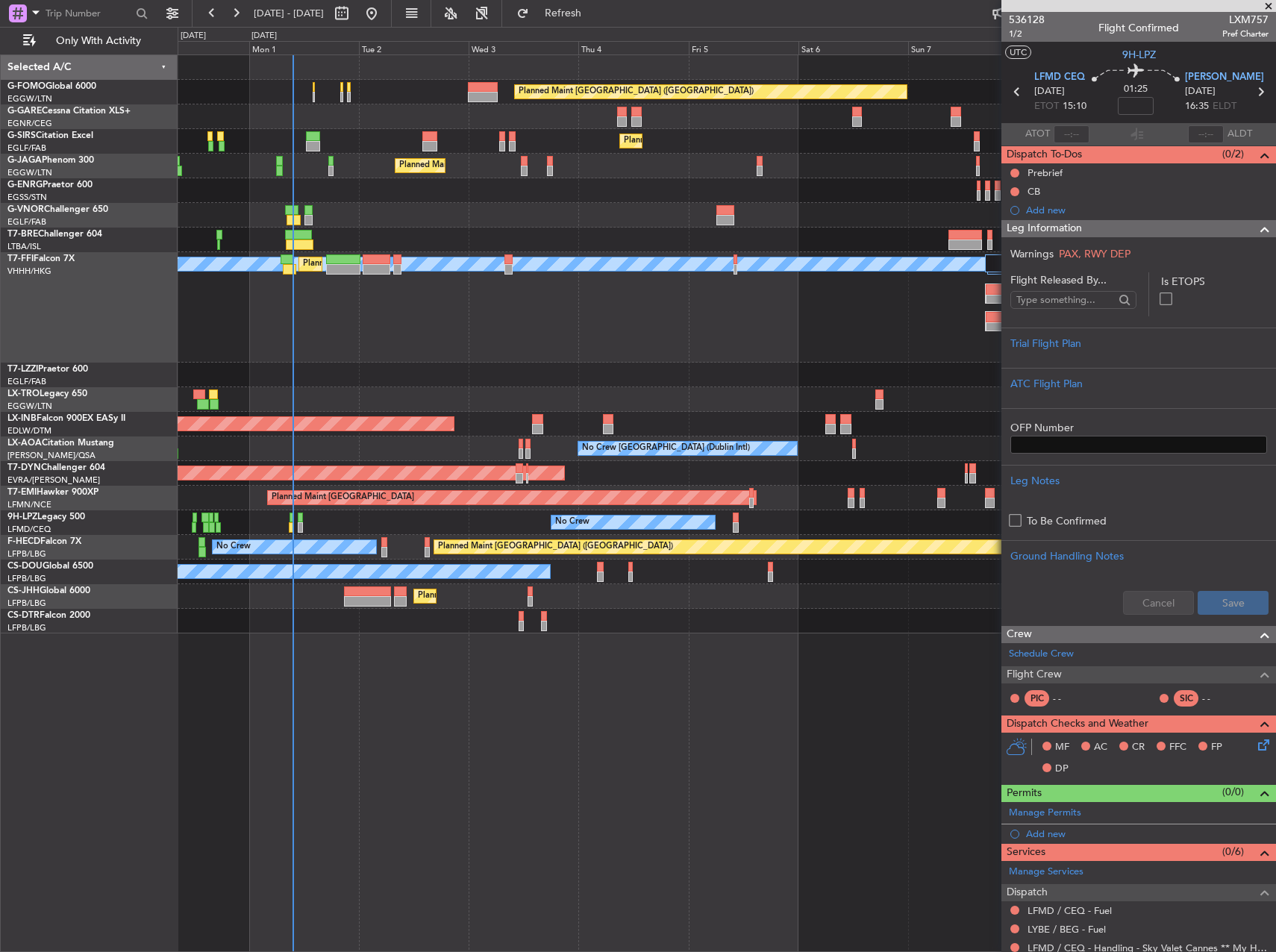
click at [755, 538] on div "Planned Maint [GEOGRAPHIC_DATA] ([GEOGRAPHIC_DATA]) Planned Maint [GEOGRAPHIC_D…" at bounding box center [726, 345] width 1097 height 579
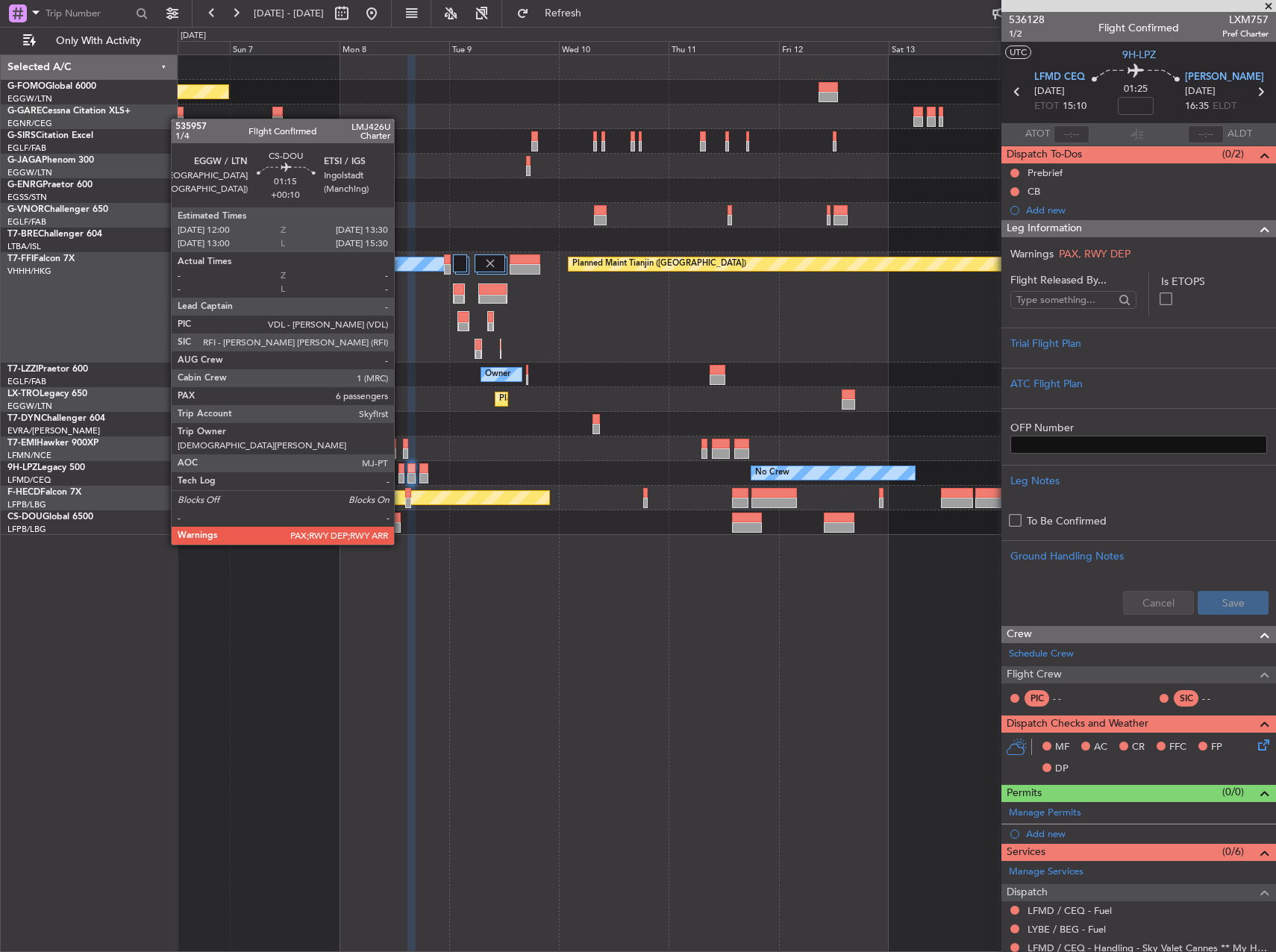
click at [401, 530] on div at bounding box center [397, 528] width 7 height 11
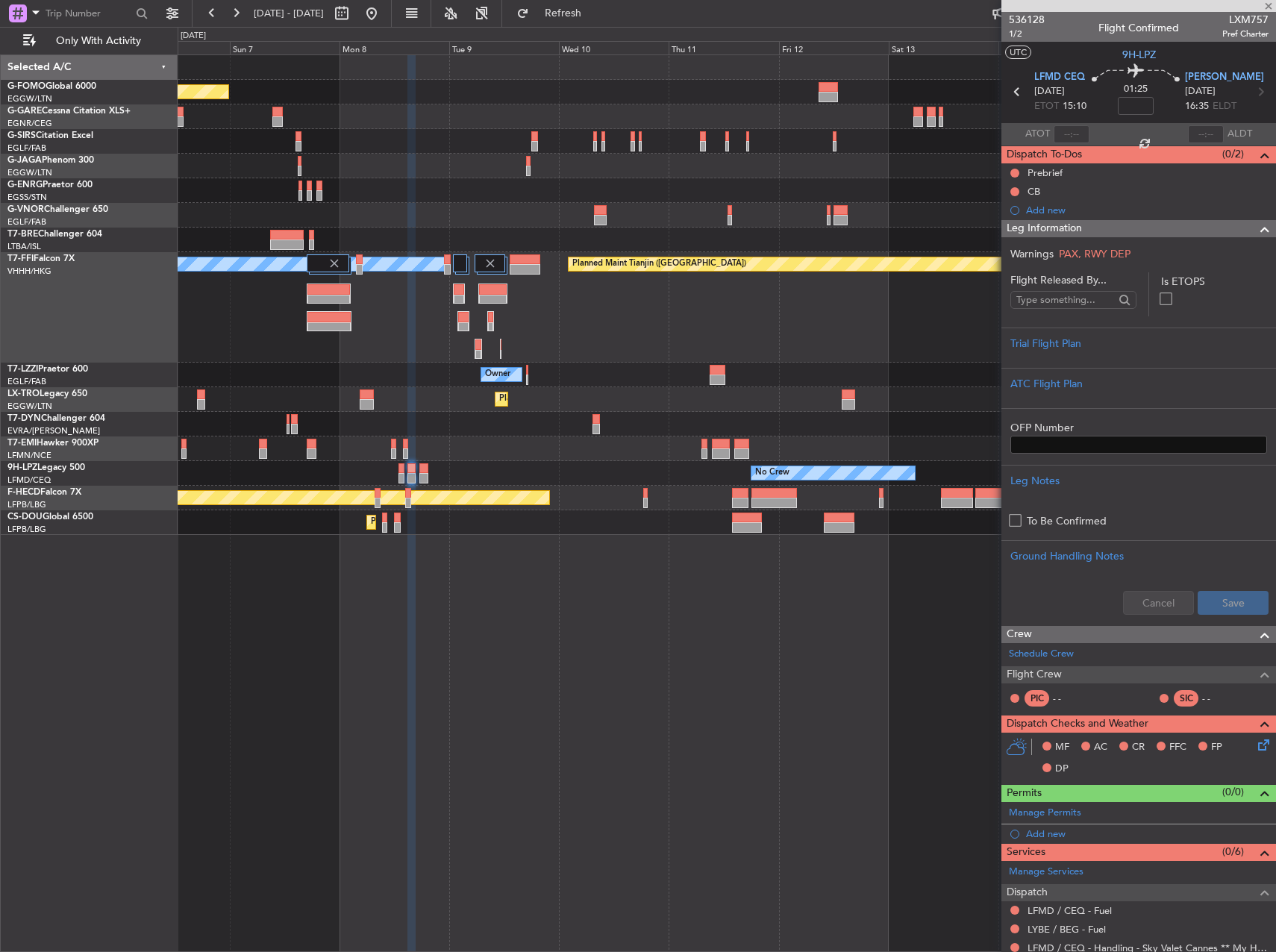
type input "+00:10"
type input "6"
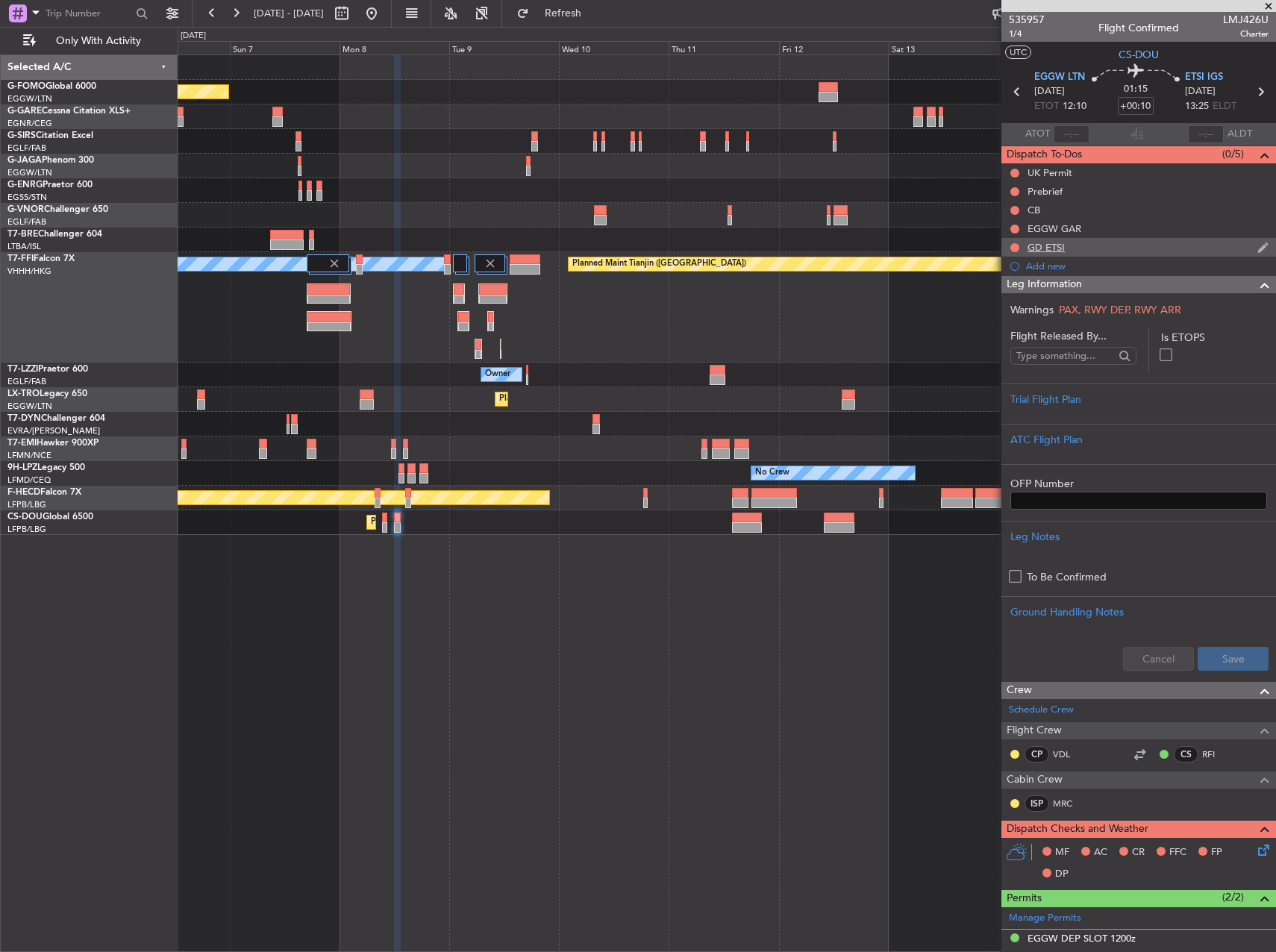
click at [1115, 247] on div "GD ETSI" at bounding box center [1139, 247] width 275 height 19
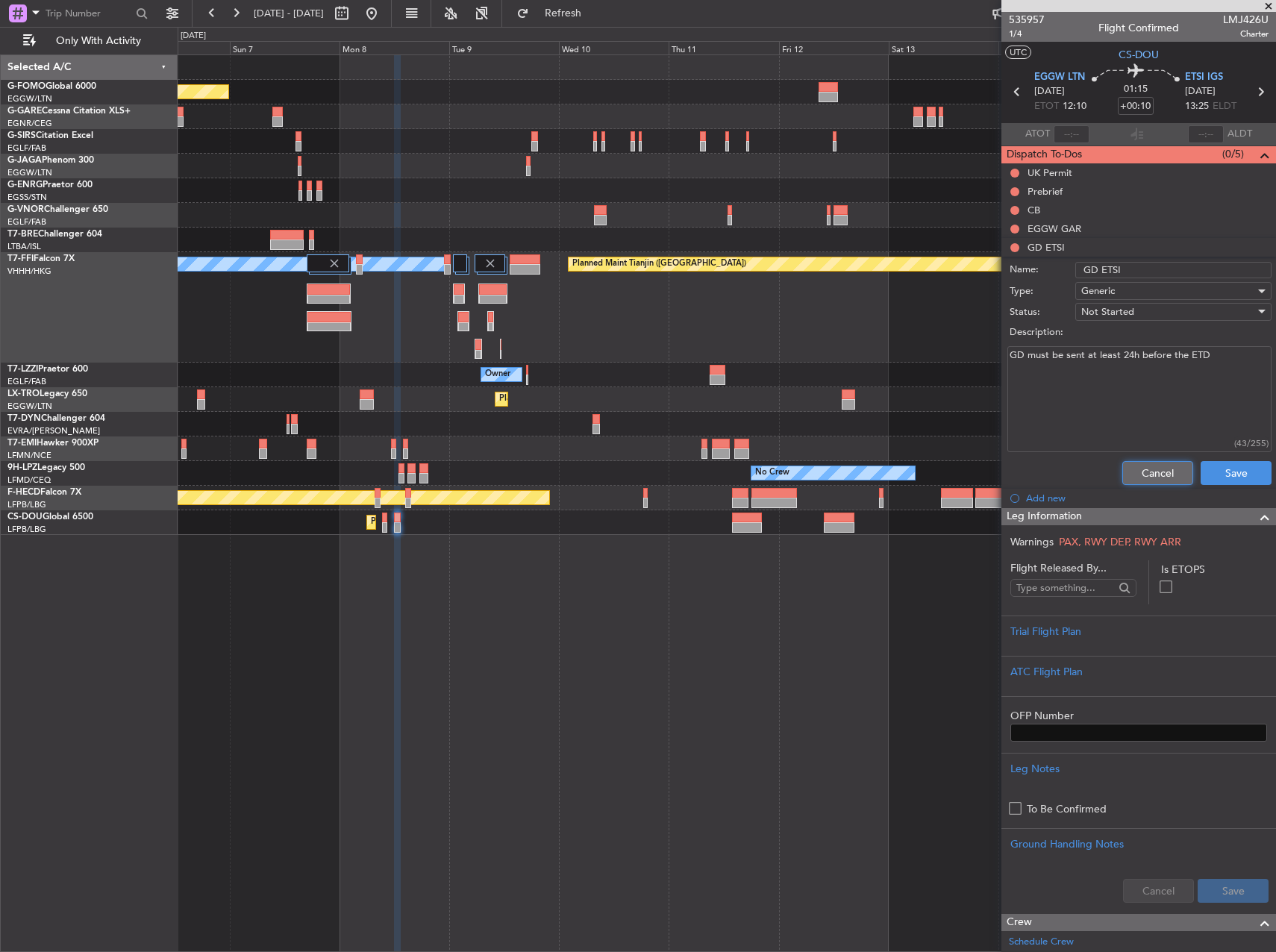
click at [1129, 480] on button "Cancel" at bounding box center [1157, 472] width 71 height 24
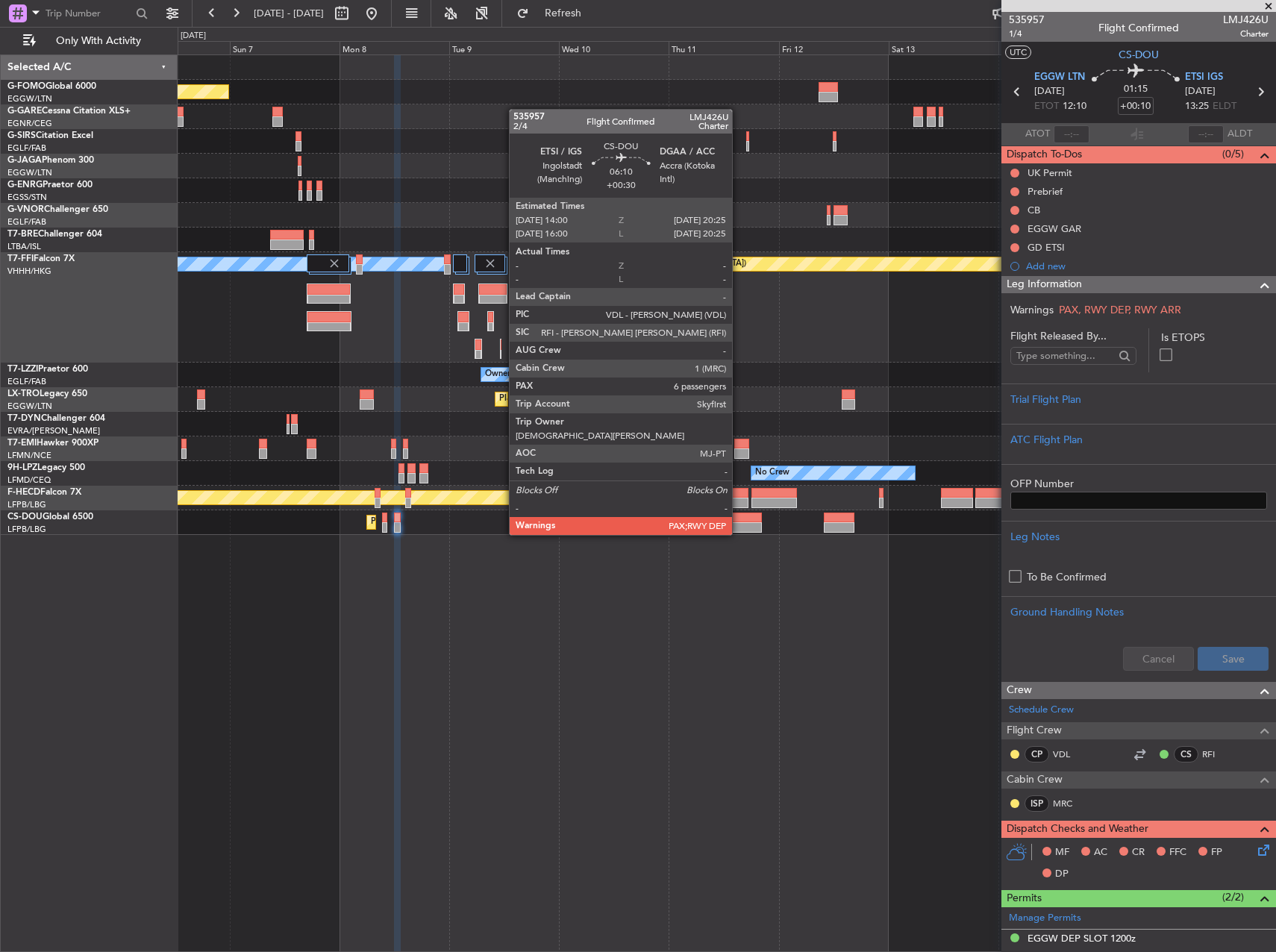
click at [739, 533] on div "Planned Maint [GEOGRAPHIC_DATA] ([GEOGRAPHIC_DATA]) Planned Maint [GEOGRAPHIC_D…" at bounding box center [726, 523] width 1097 height 25
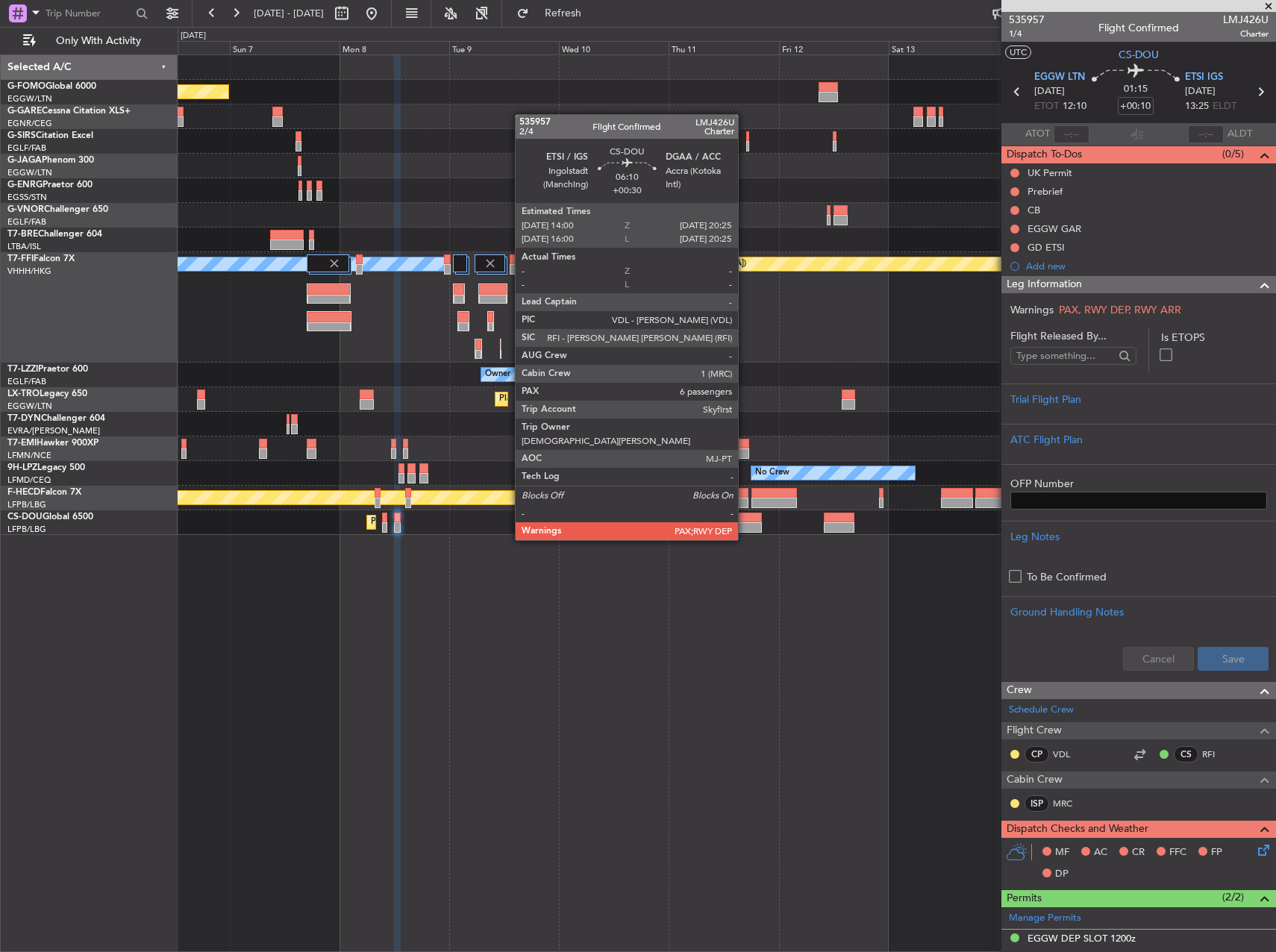
click at [745, 525] on div at bounding box center [746, 528] width 29 height 11
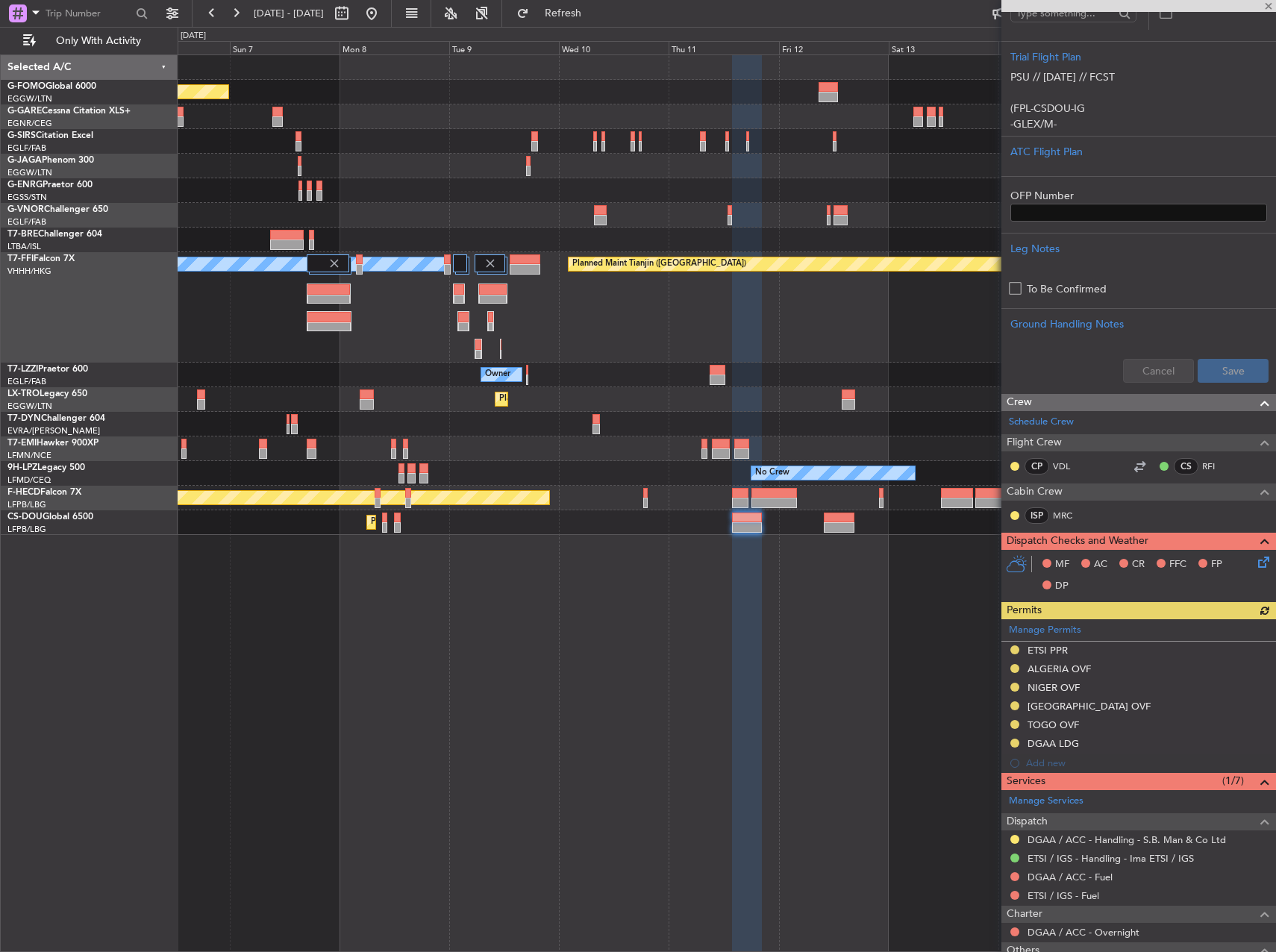
scroll to position [411, 0]
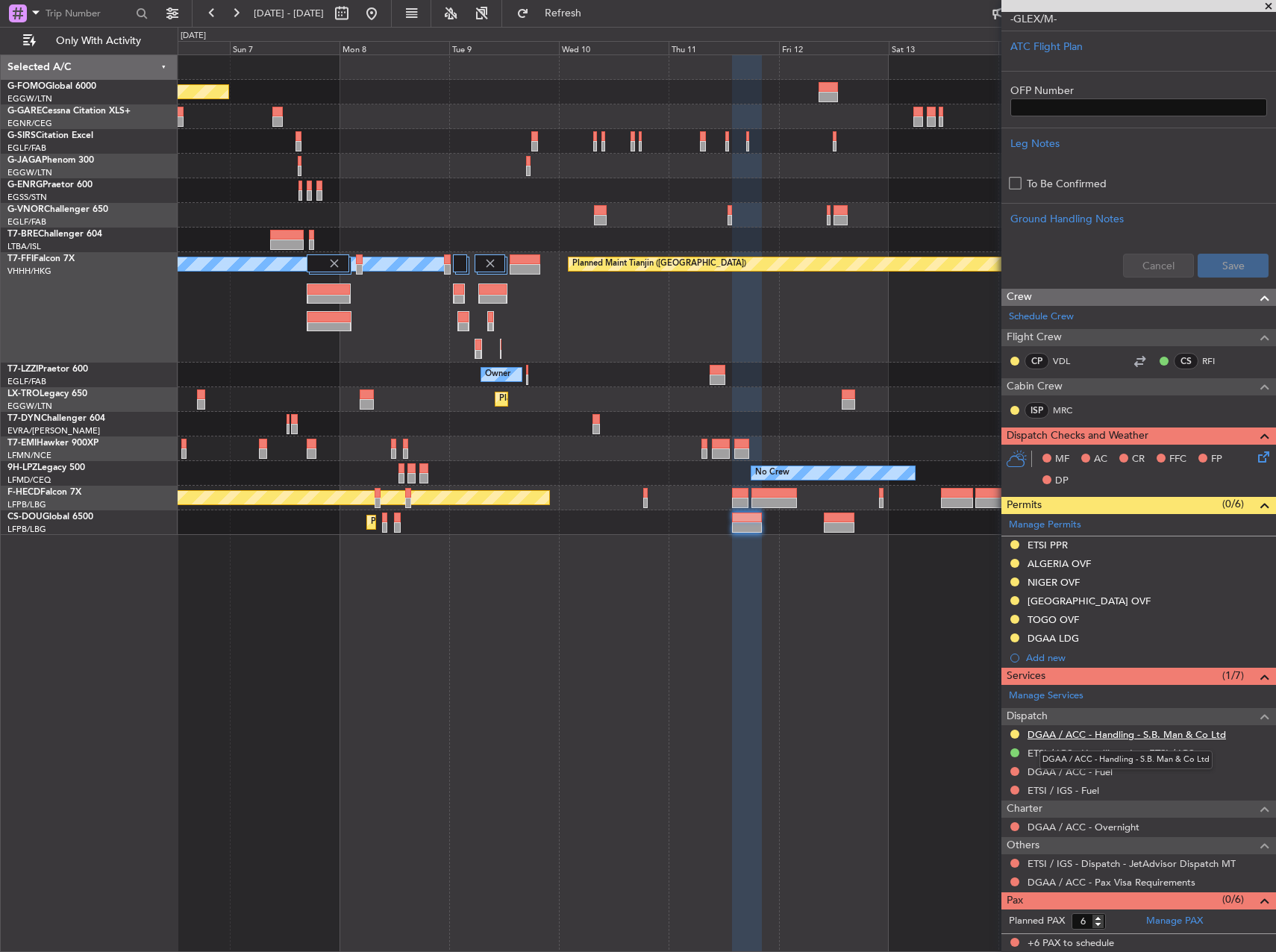
click at [1172, 734] on link "DGAA / ACC - Handling - S.B. Man & Co Ltd" at bounding box center [1127, 735] width 198 height 13
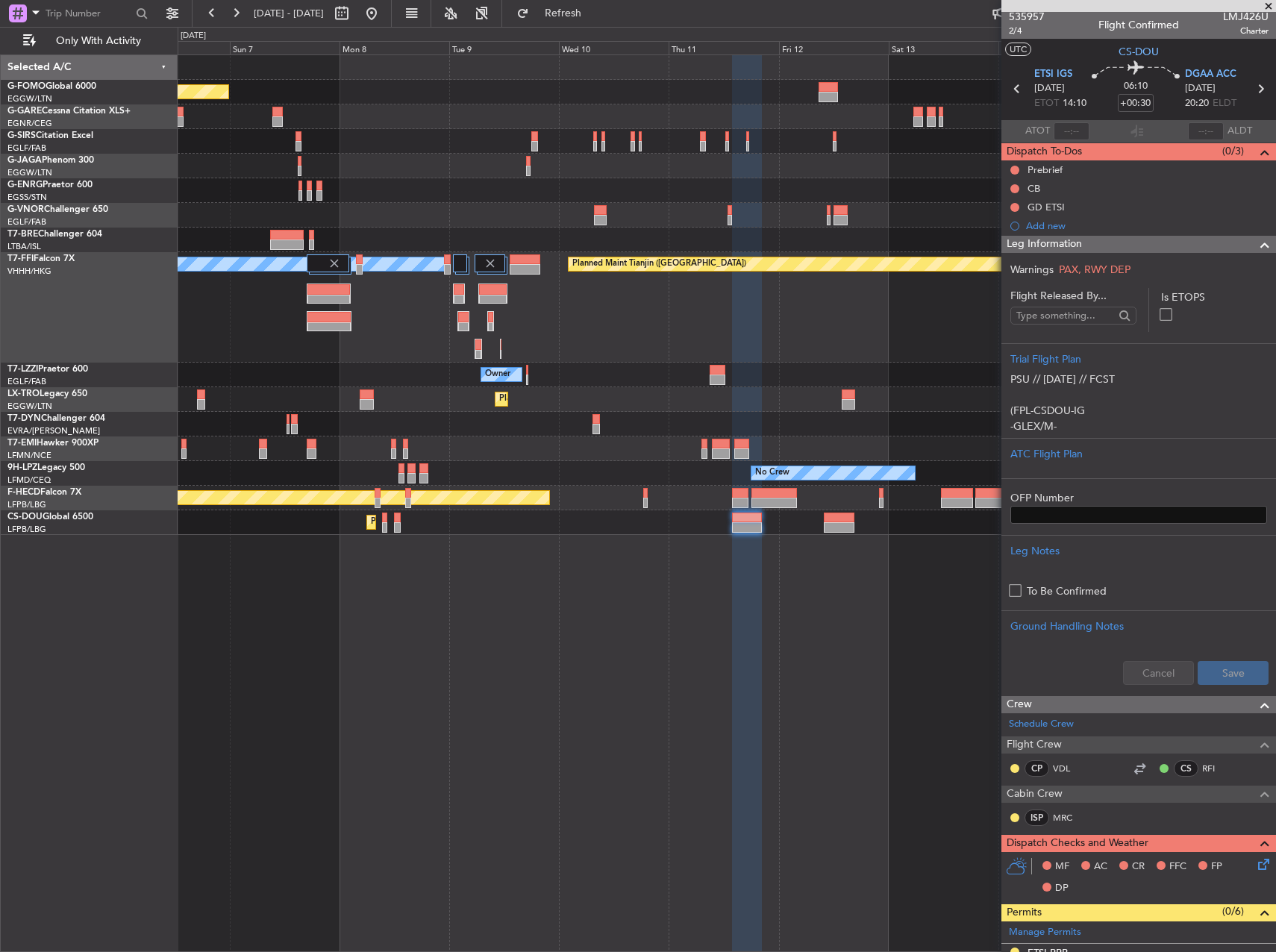
scroll to position [0, 0]
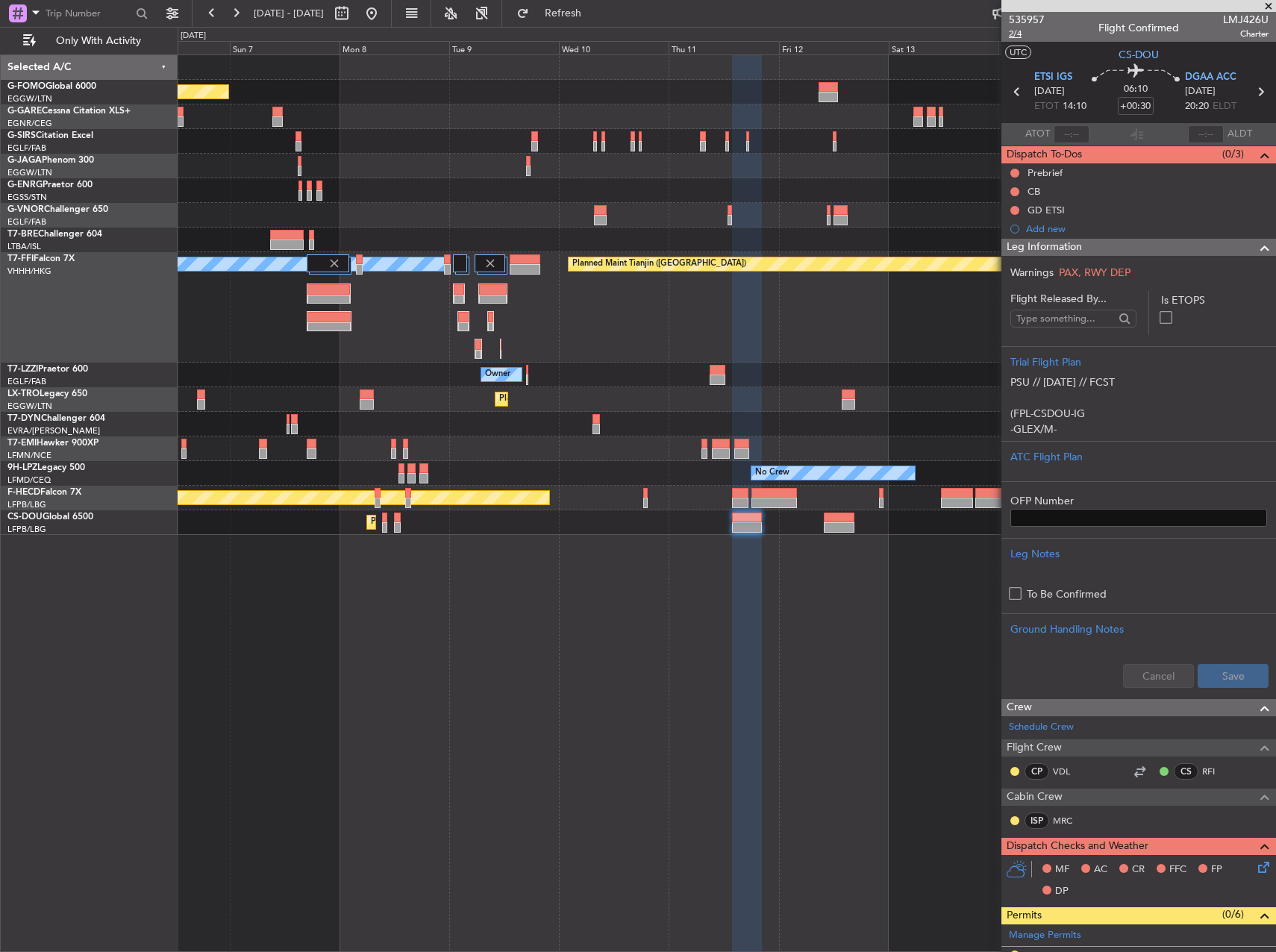
click at [1014, 35] on span "2/4" at bounding box center [1027, 34] width 36 height 13
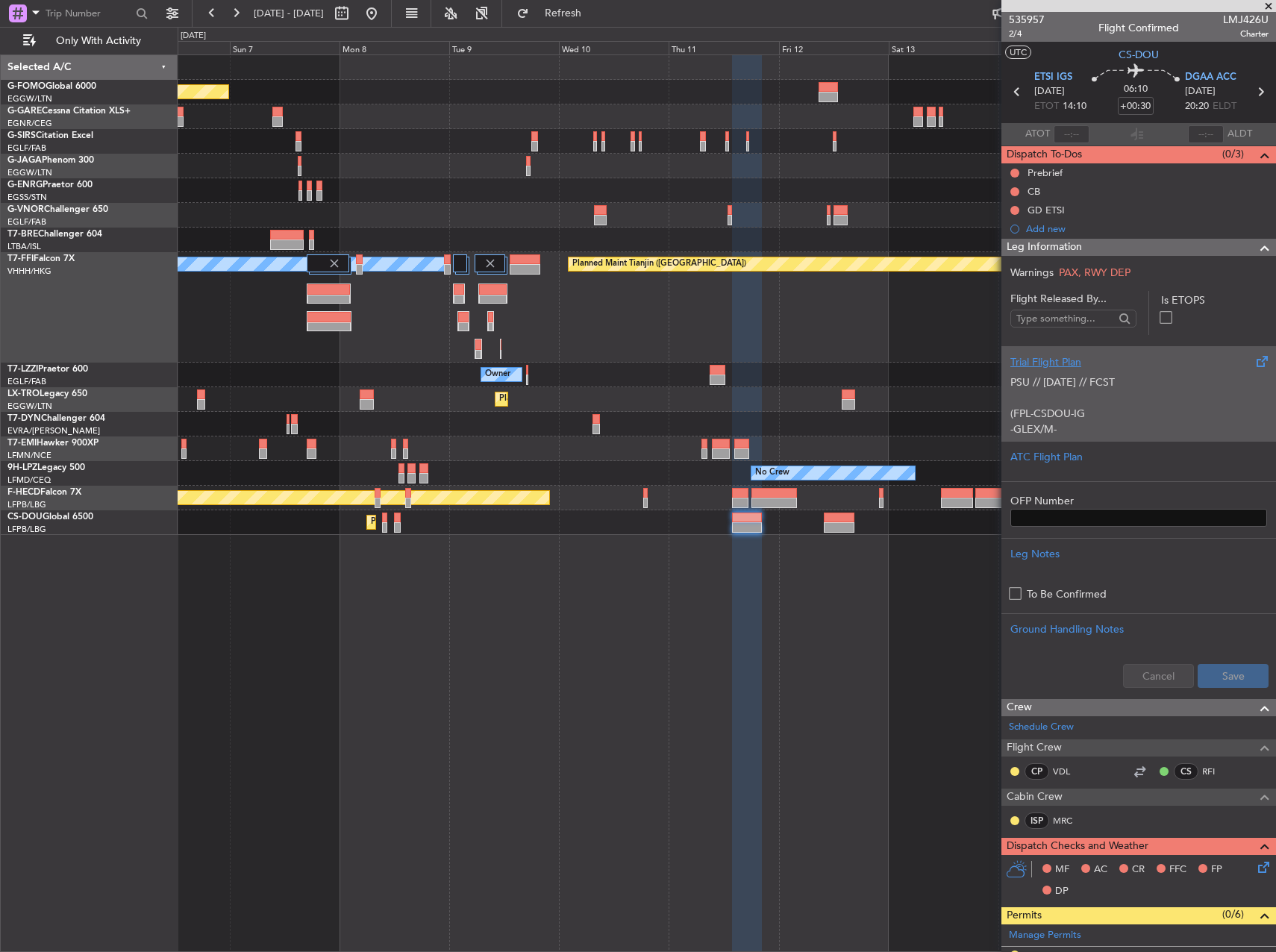
click at [1128, 380] on p "PSU // [DATE] // FCST" at bounding box center [1138, 383] width 256 height 16
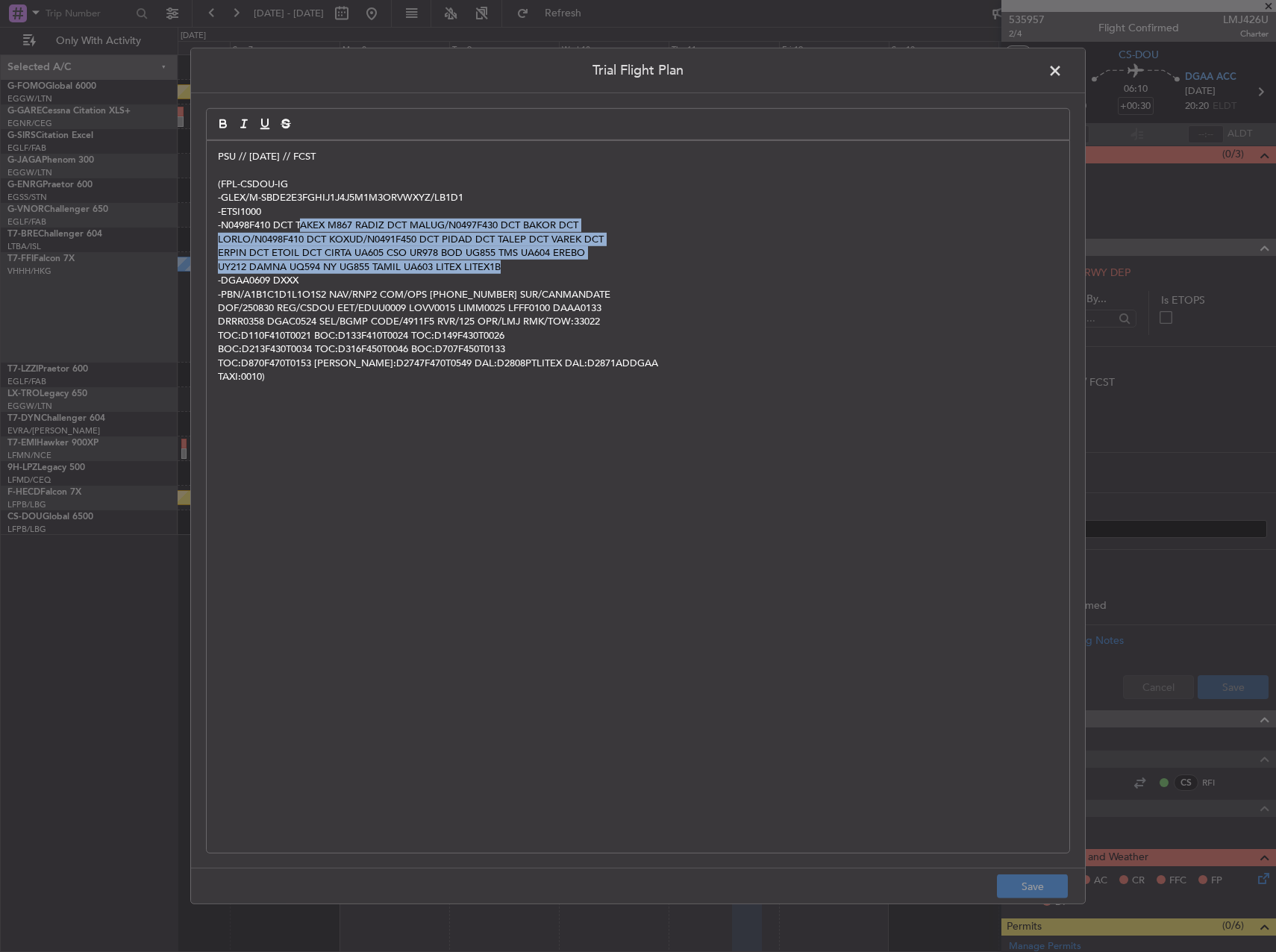
copy div "AKEX M867 RADIZ DCT MALUG/N0497F430 DCT BAKOR DCT LORLO/N0498F410 DCT KOXUD/N04…"
drag, startPoint x: 300, startPoint y: 222, endPoint x: 599, endPoint y: 271, distance: 303.0
click at [599, 271] on div "PSU // [DATE] // FCST (FPL-CSDOU-IG -GLEX/M-SBDE2E3FGHIJ1J4J5M1M3ORVWXYZ/LB1D1 …" at bounding box center [638, 497] width 863 height 712
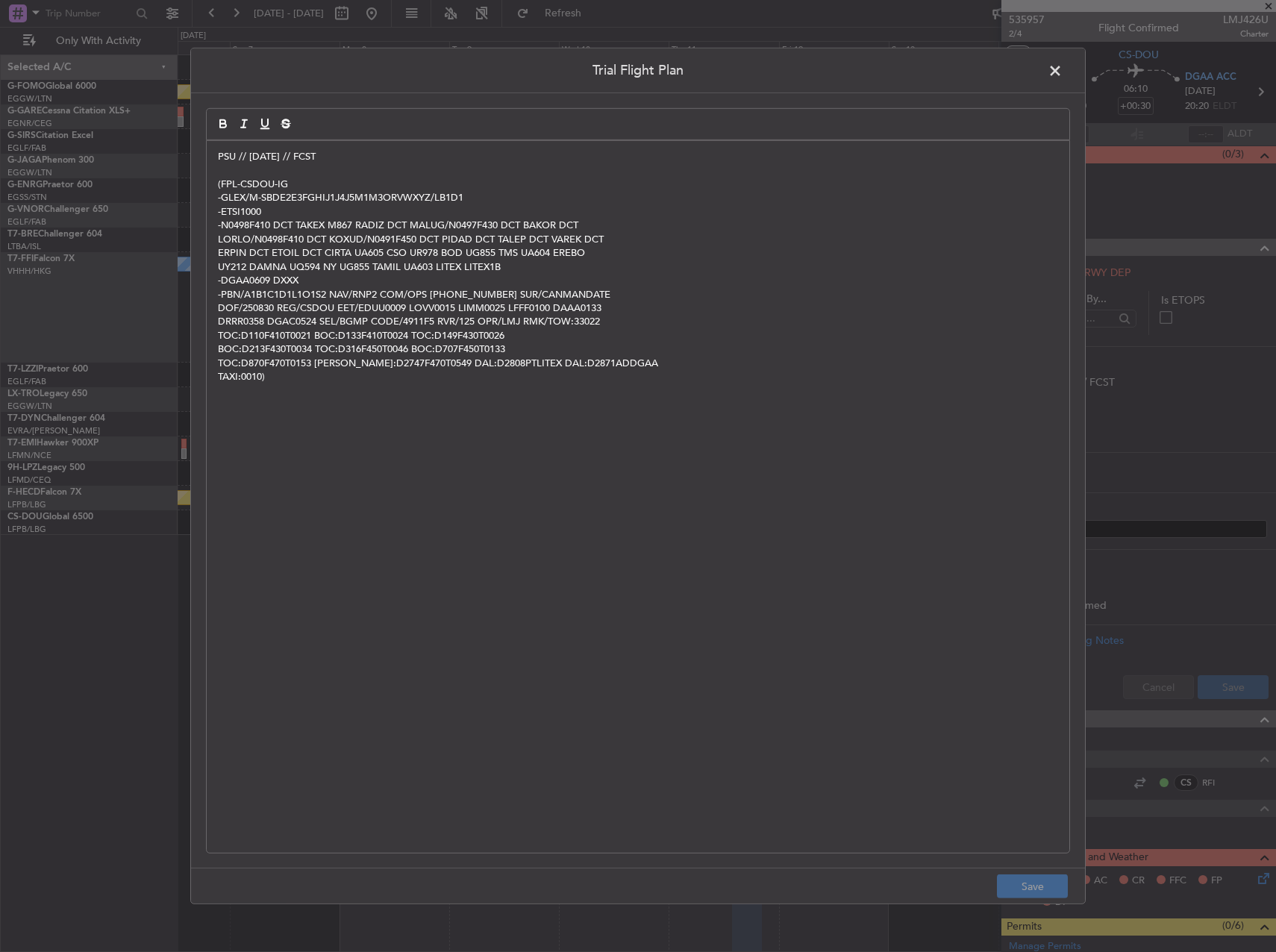
click at [1063, 60] on span at bounding box center [1063, 74] width 0 height 29
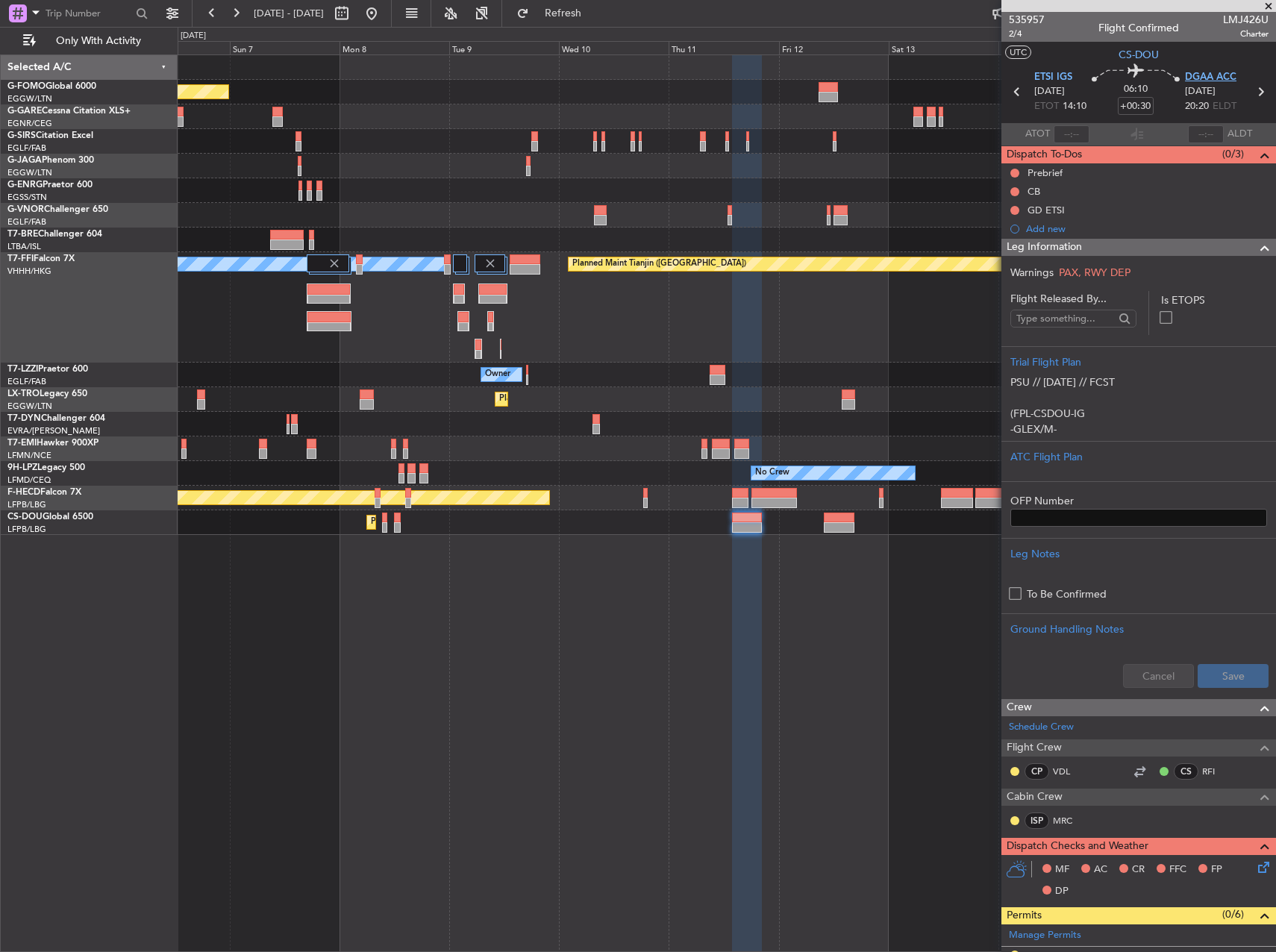
click at [1222, 82] on span "DGAA ACC" at bounding box center [1211, 78] width 52 height 15
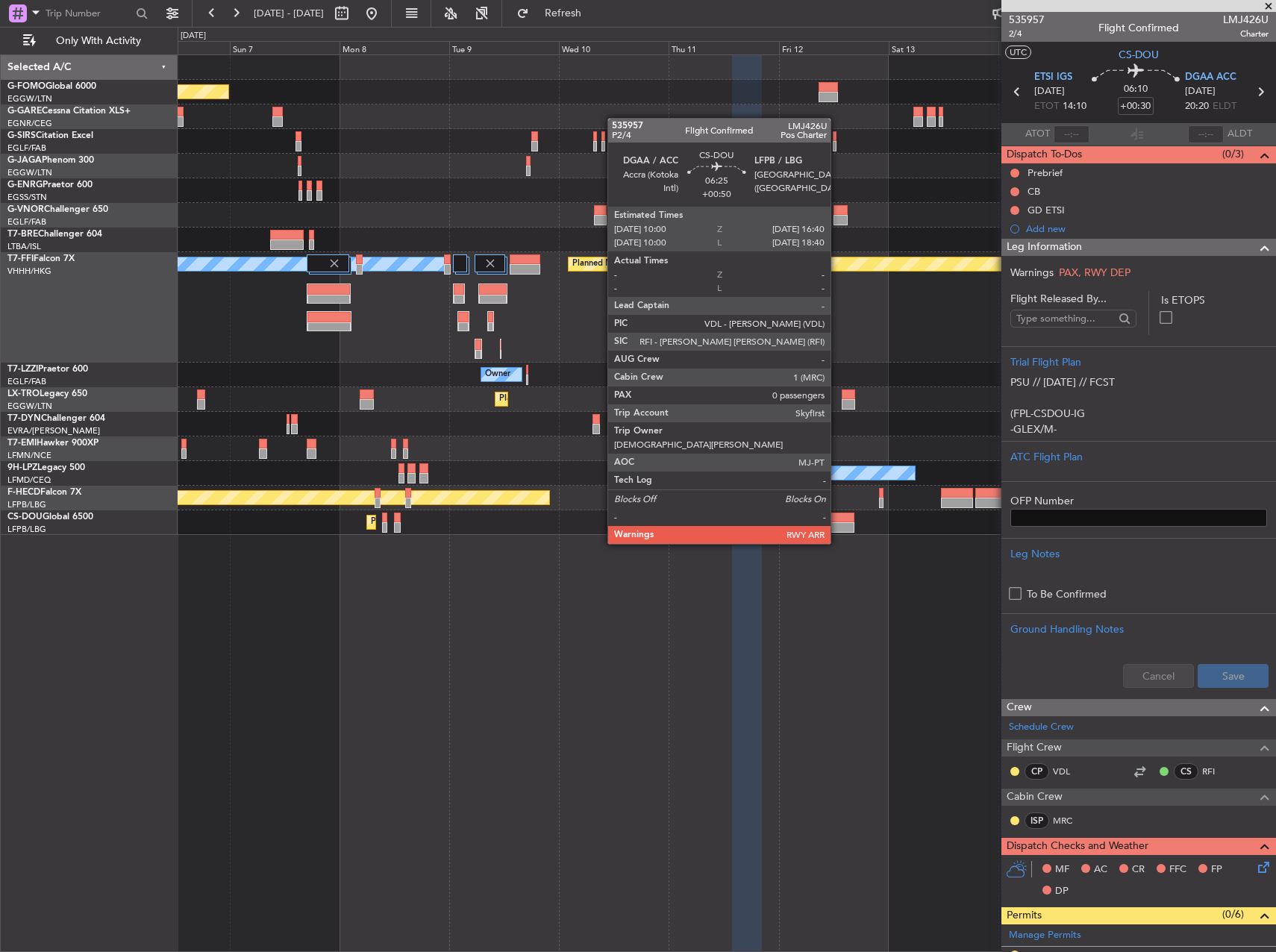
click at [838, 530] on div at bounding box center [839, 528] width 30 height 11
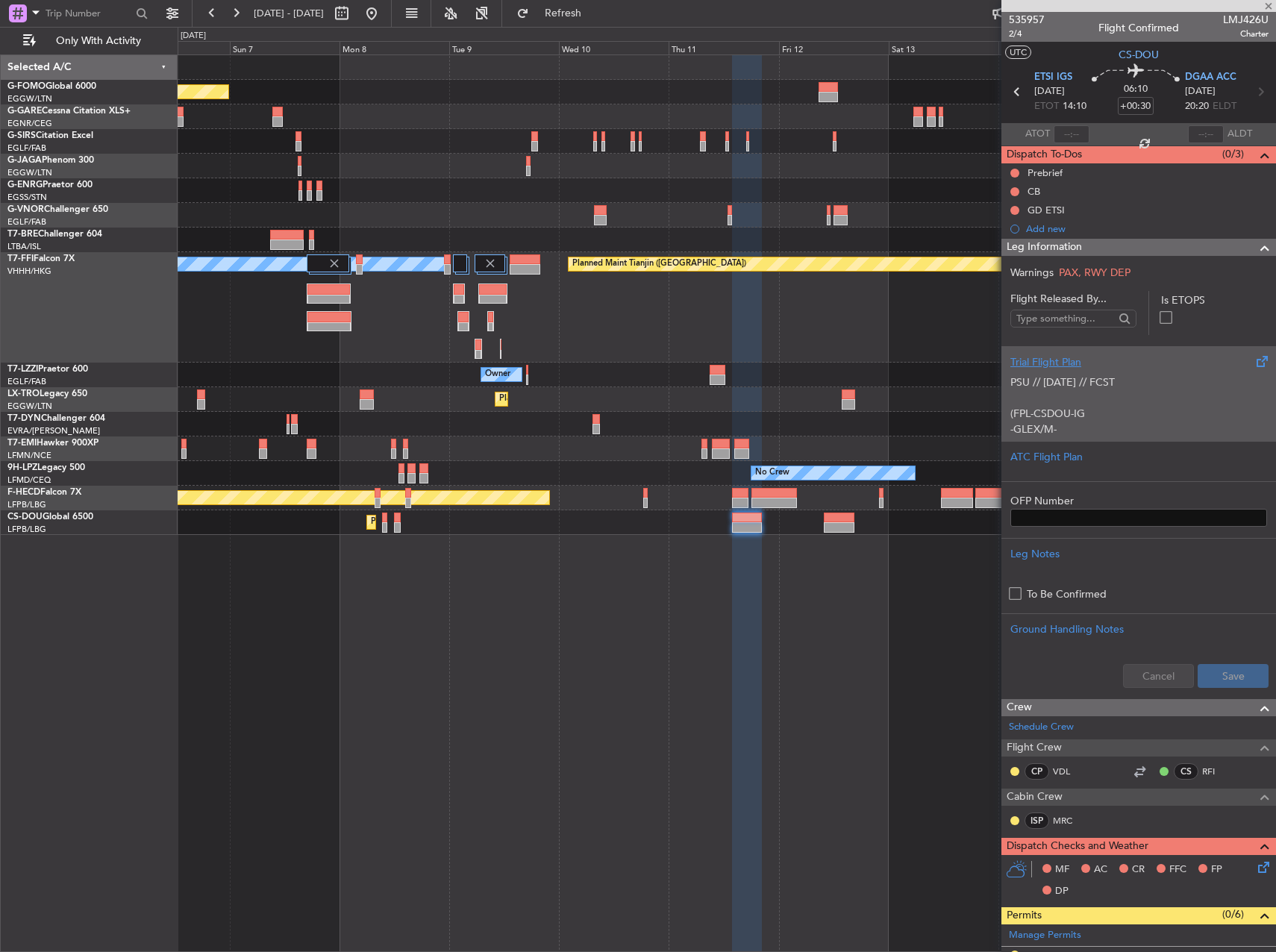
type input "+00:50"
type input "0"
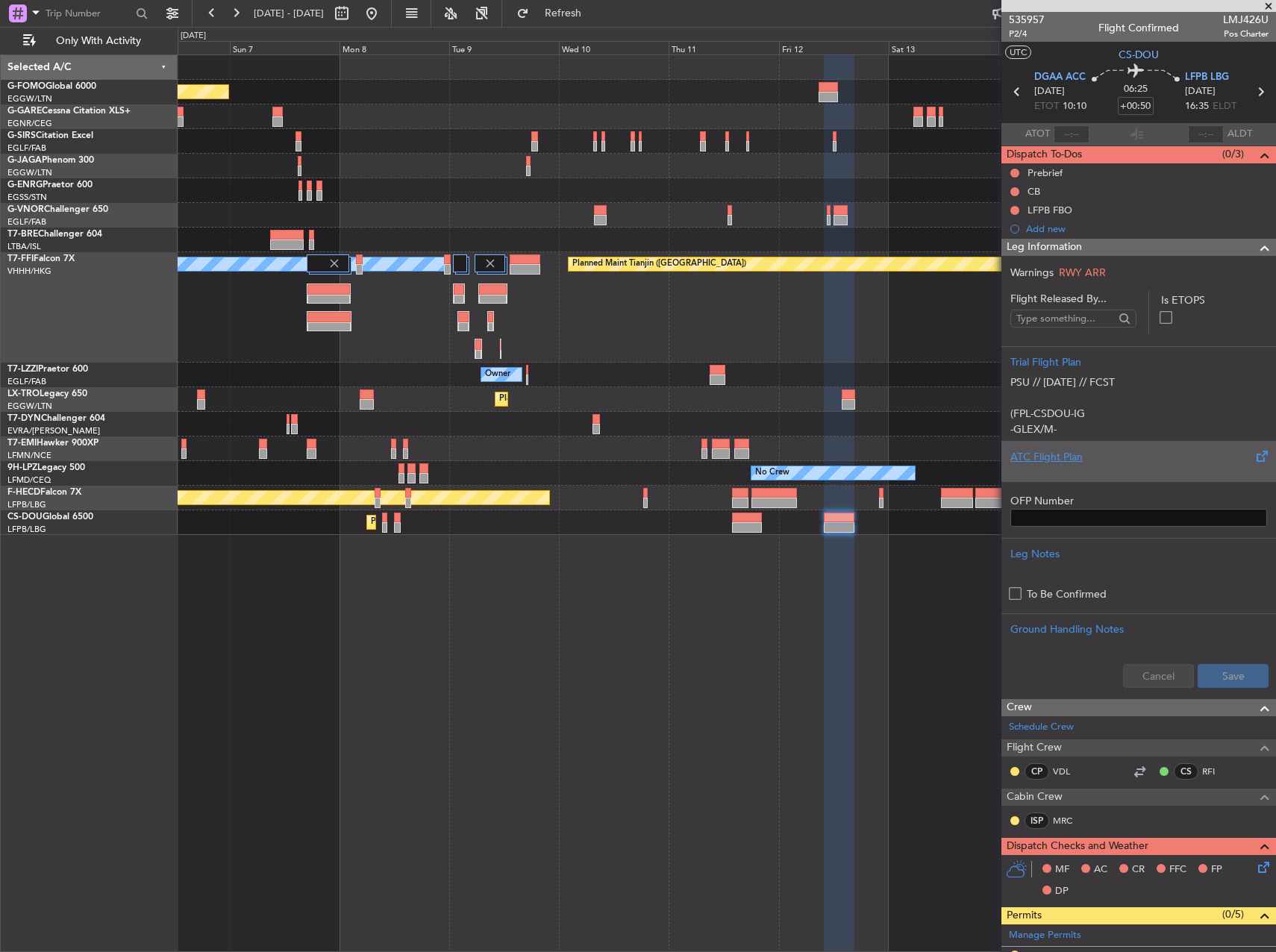
click at [1075, 445] on div "ATC Flight Plan" at bounding box center [1139, 461] width 275 height 40
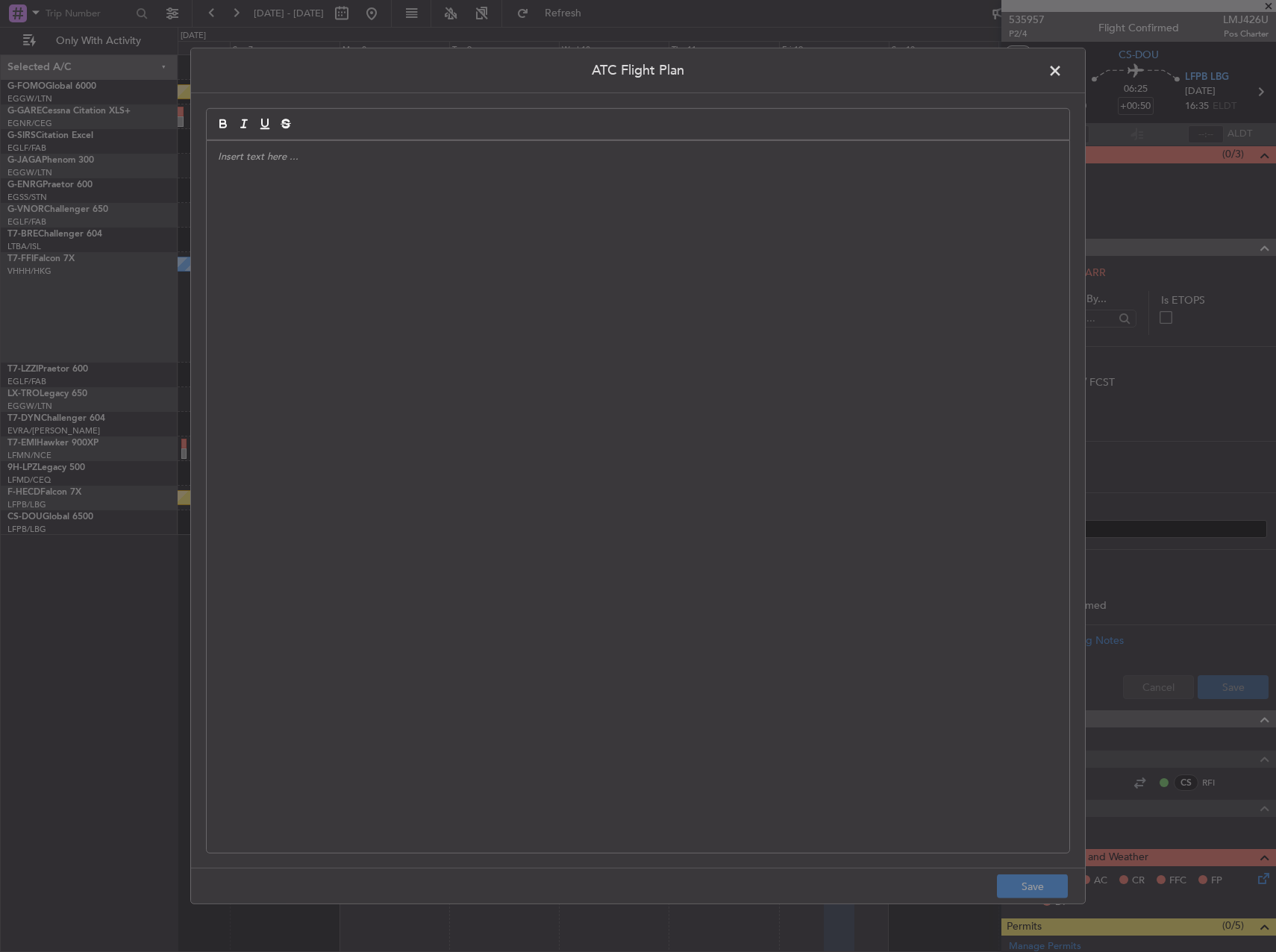
click at [1063, 69] on span at bounding box center [1063, 74] width 0 height 29
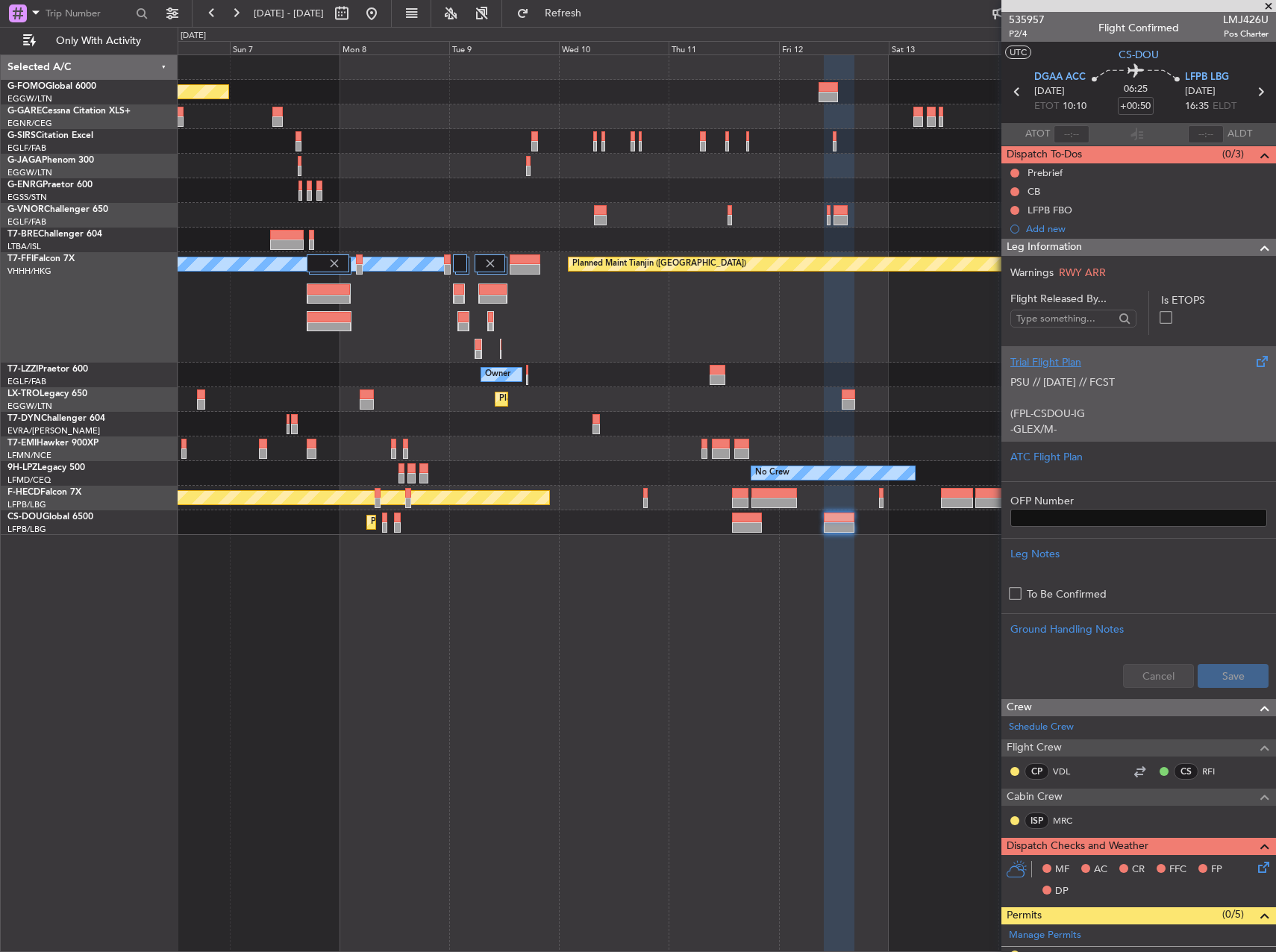
click at [1033, 434] on div "Trial Flight Plan PSU // [DATE] // FCST (FPL-CSDOU-IG -GLEX/M-SBDE2E3FGHIJ1J4J5…" at bounding box center [1139, 394] width 275 height 95
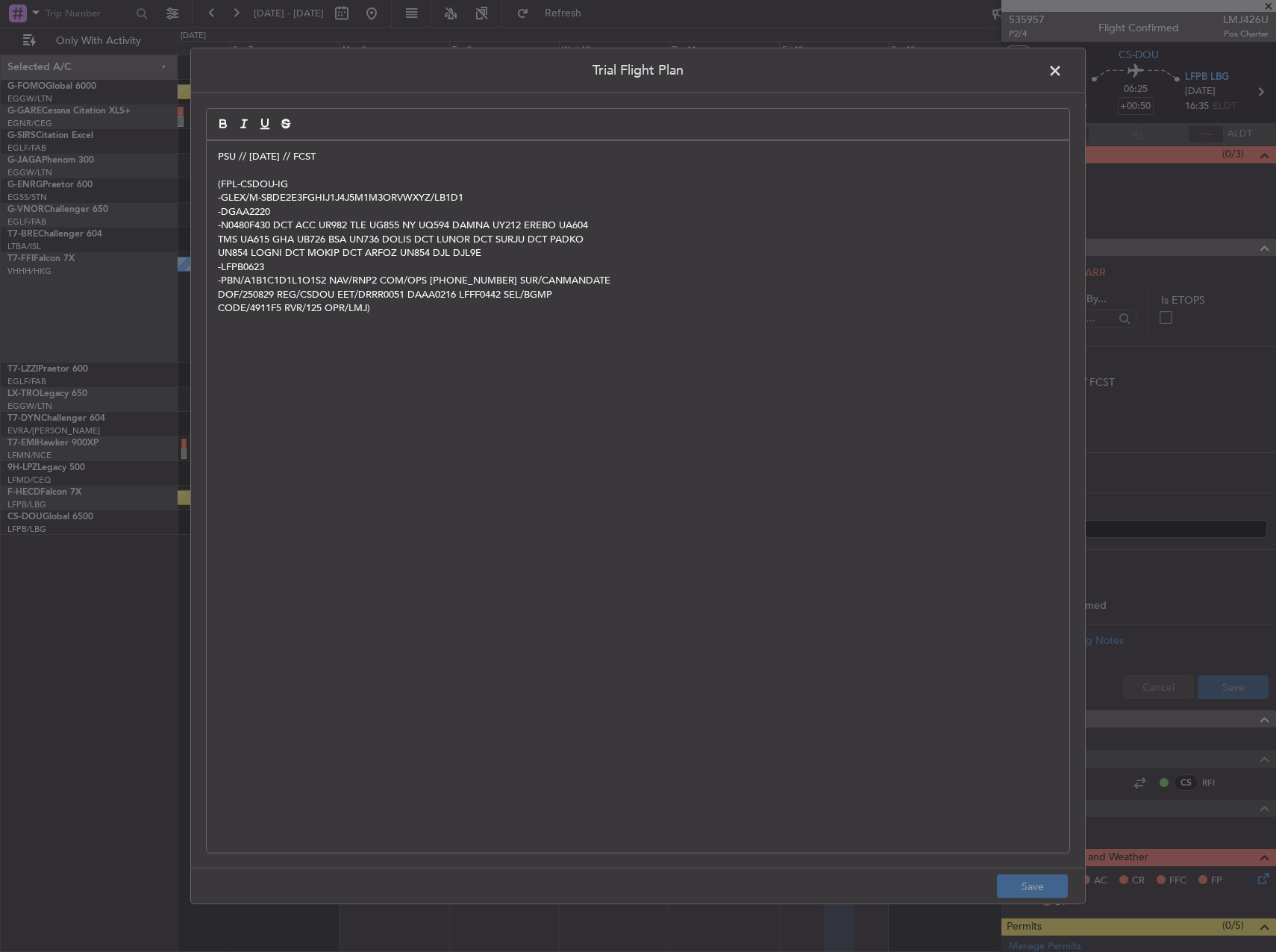
click at [279, 221] on p "-N0480F430 DCT ACC UR982 TLE UG855 NY UQ594 DAMNA UY212 EREBO UA604" at bounding box center [638, 225] width 840 height 13
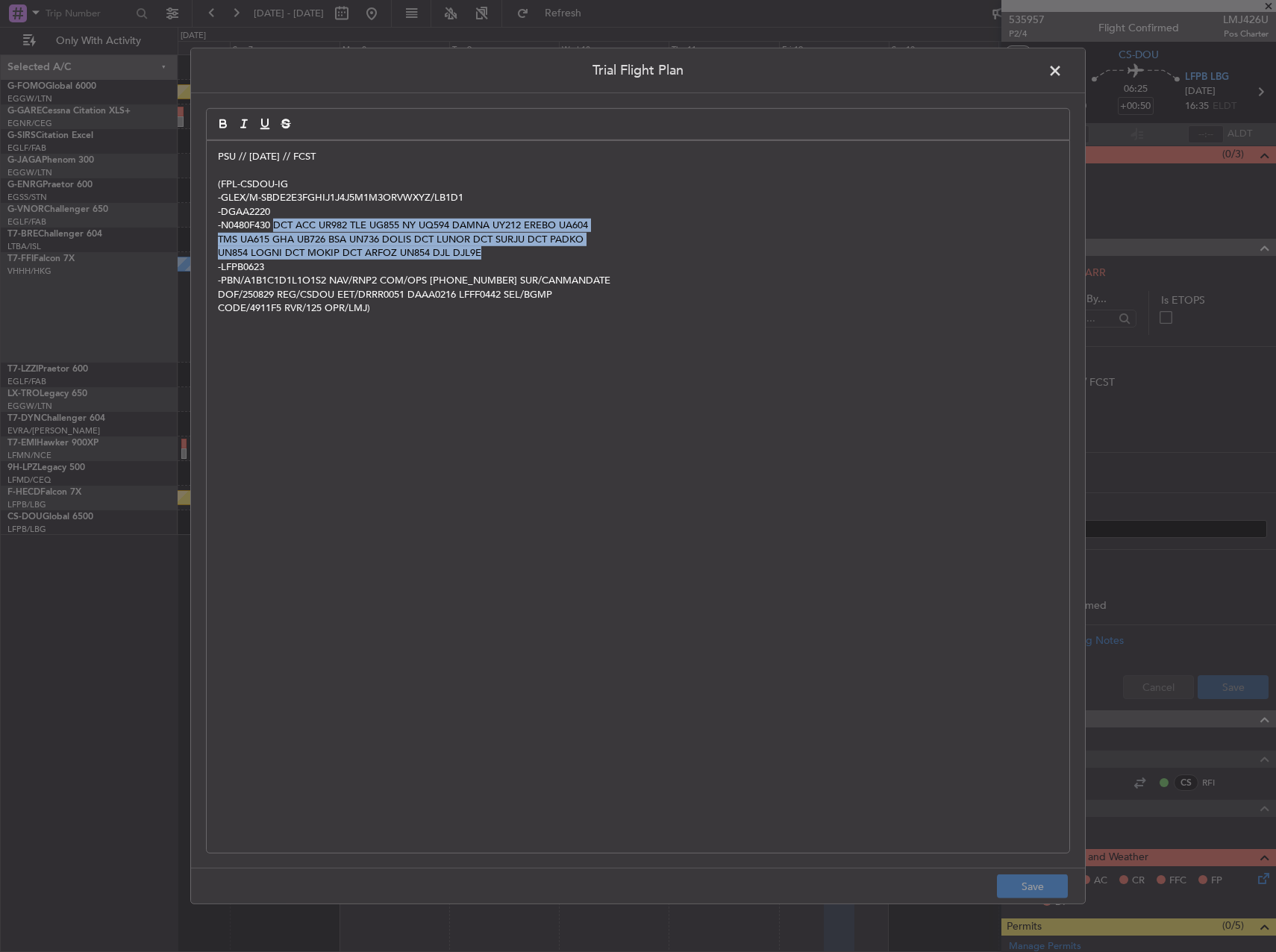
drag, startPoint x: 275, startPoint y: 225, endPoint x: 539, endPoint y: 252, distance: 265.4
click at [539, 252] on div "PSU // [DATE] // FCST (FPL-CSDOU-IG -GLEX/M-SBDE2E3FGHIJ1J4J5M1M3ORVWXYZ/LB1D1 …" at bounding box center [638, 497] width 863 height 712
copy div "DCT ACC UR982 TLE UG855 NY UQ594 DAMNA UY212 EREBO UA604 TMS UA615 GHA UB726 BS…"
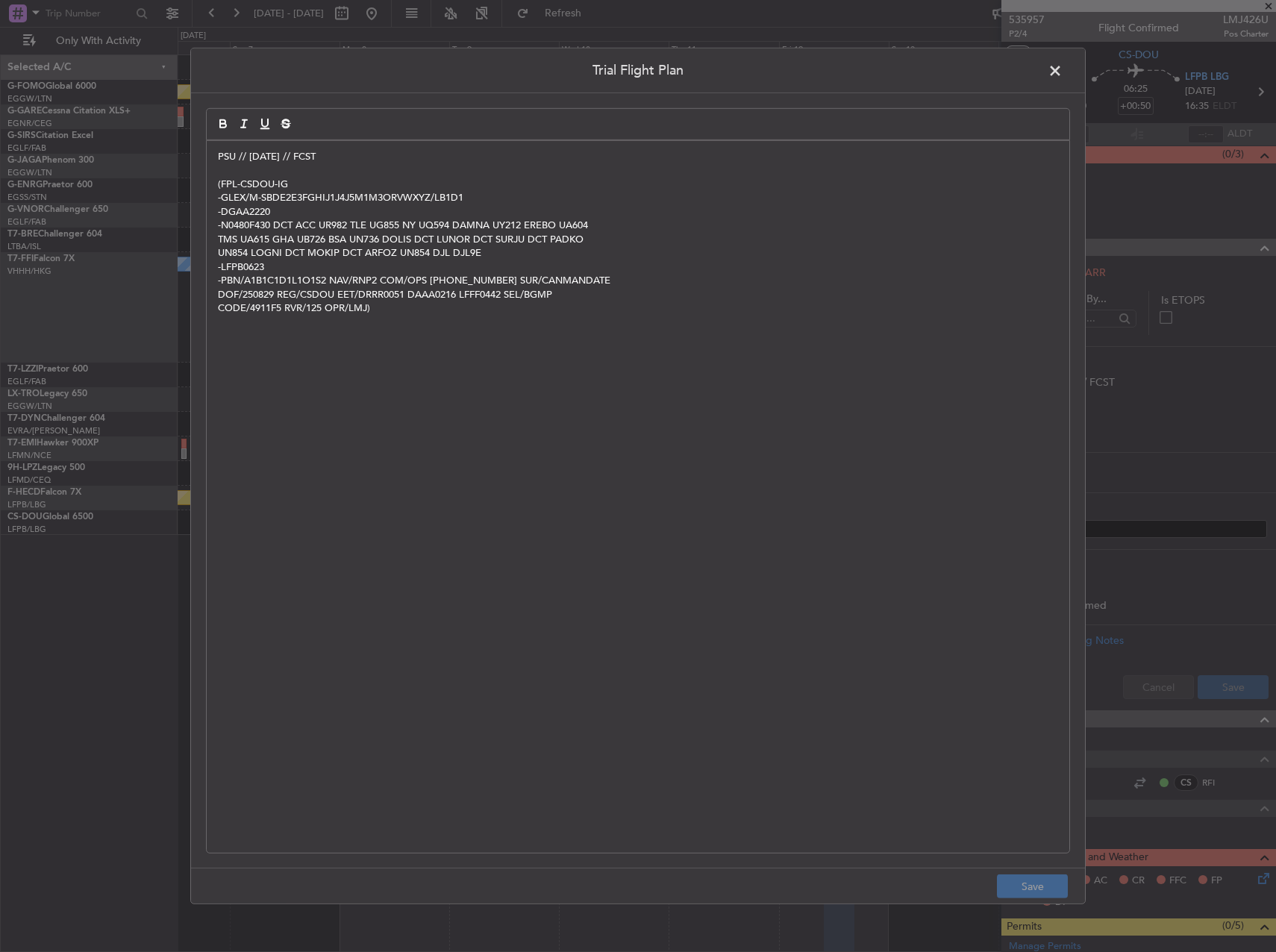
click at [1063, 73] on span at bounding box center [1063, 74] width 0 height 29
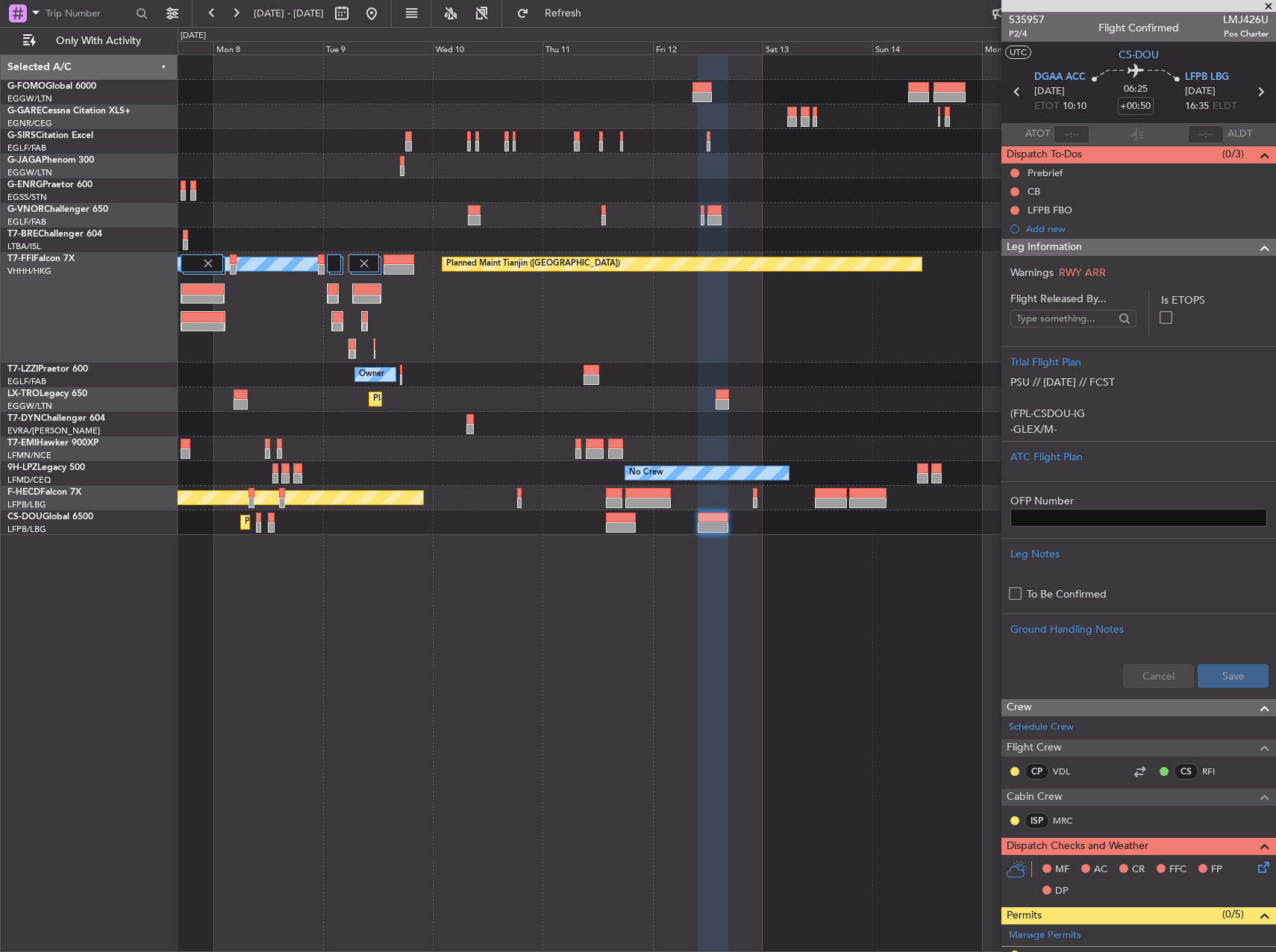
click at [435, 447] on div "Planned Maint [GEOGRAPHIC_DATA] ([GEOGRAPHIC_DATA]) Planned Maint Tianjin ([GEO…" at bounding box center [726, 295] width 1097 height 480
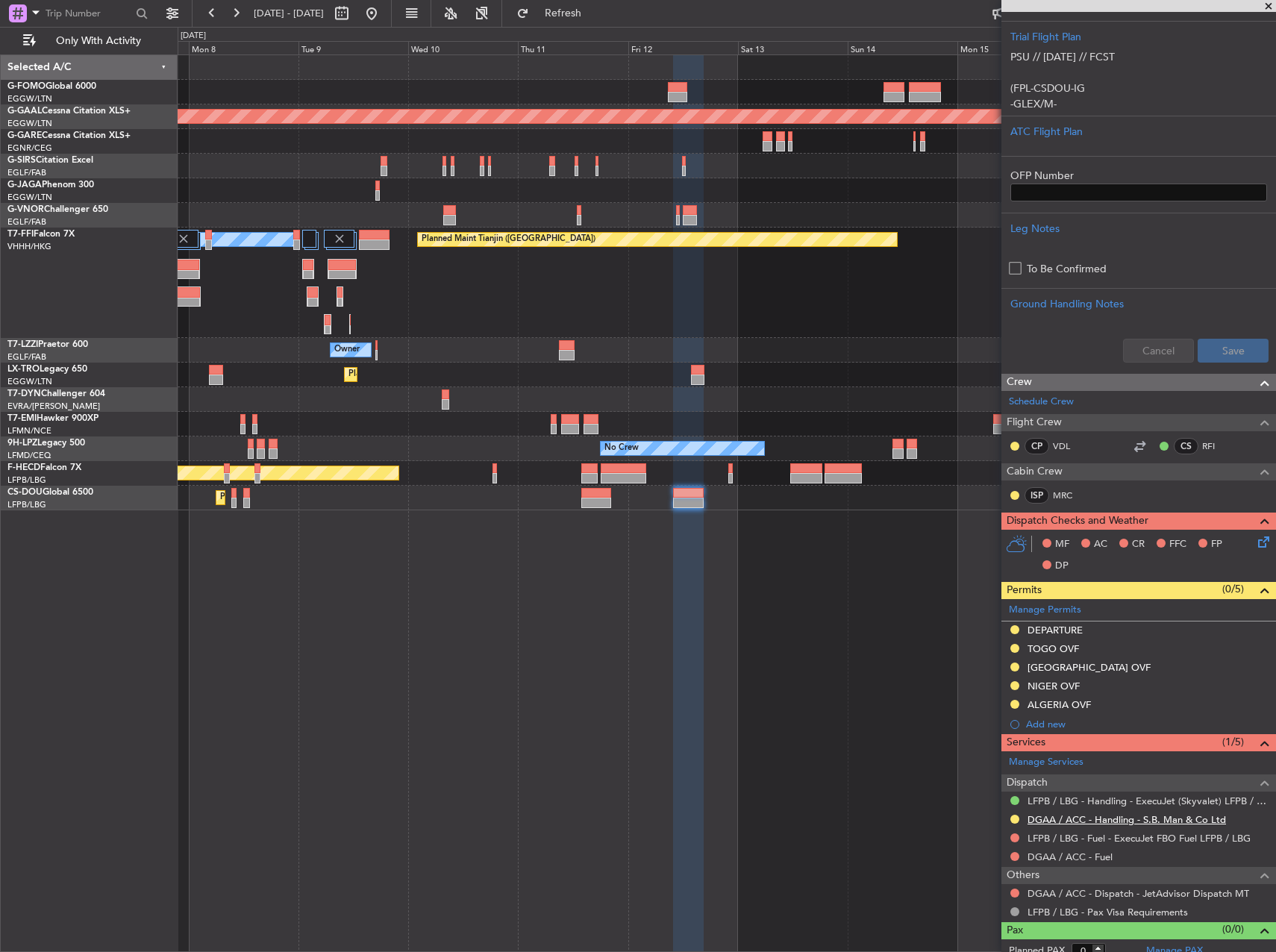
scroll to position [337, 0]
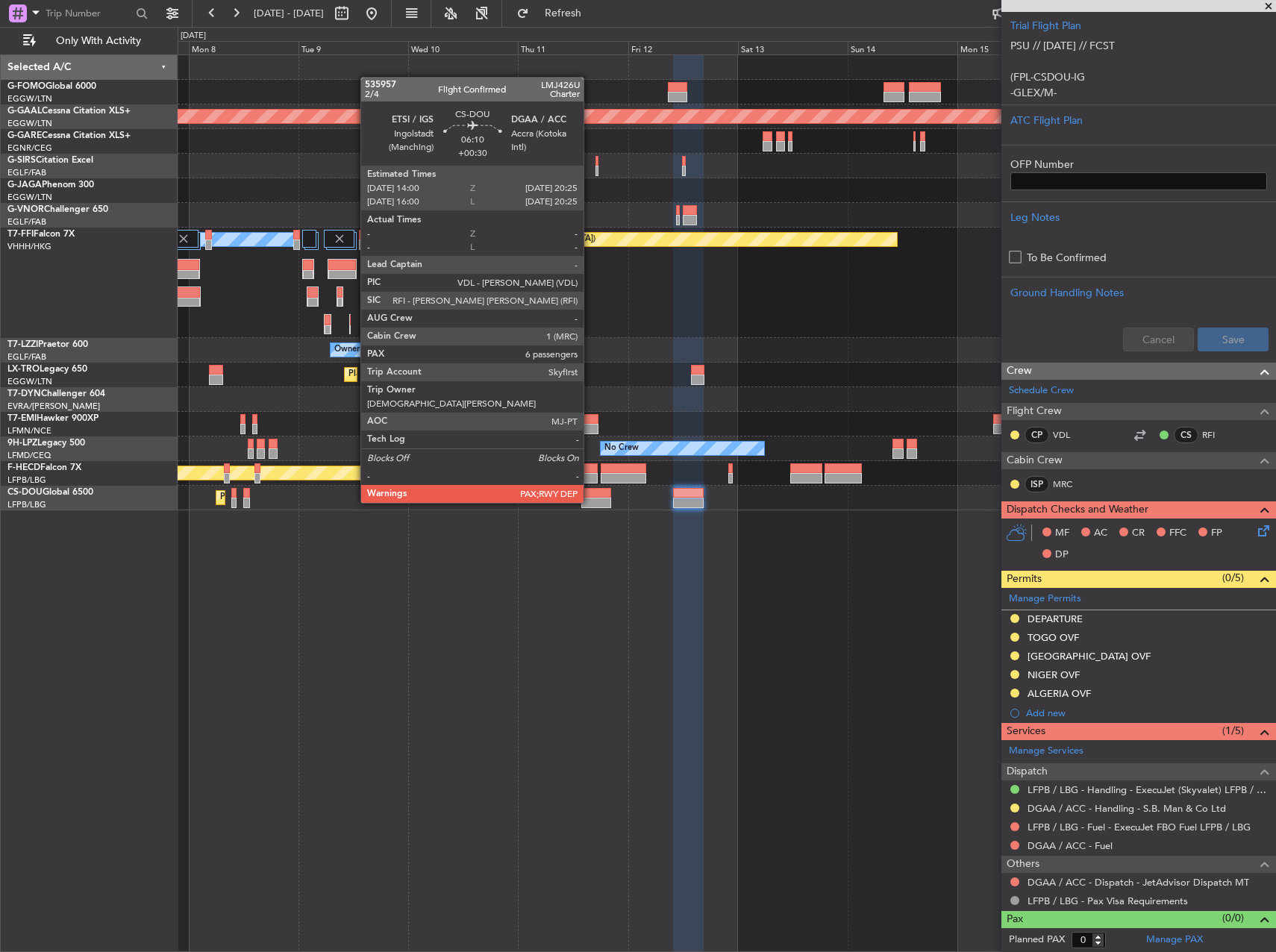
click at [592, 489] on div at bounding box center [596, 494] width 29 height 11
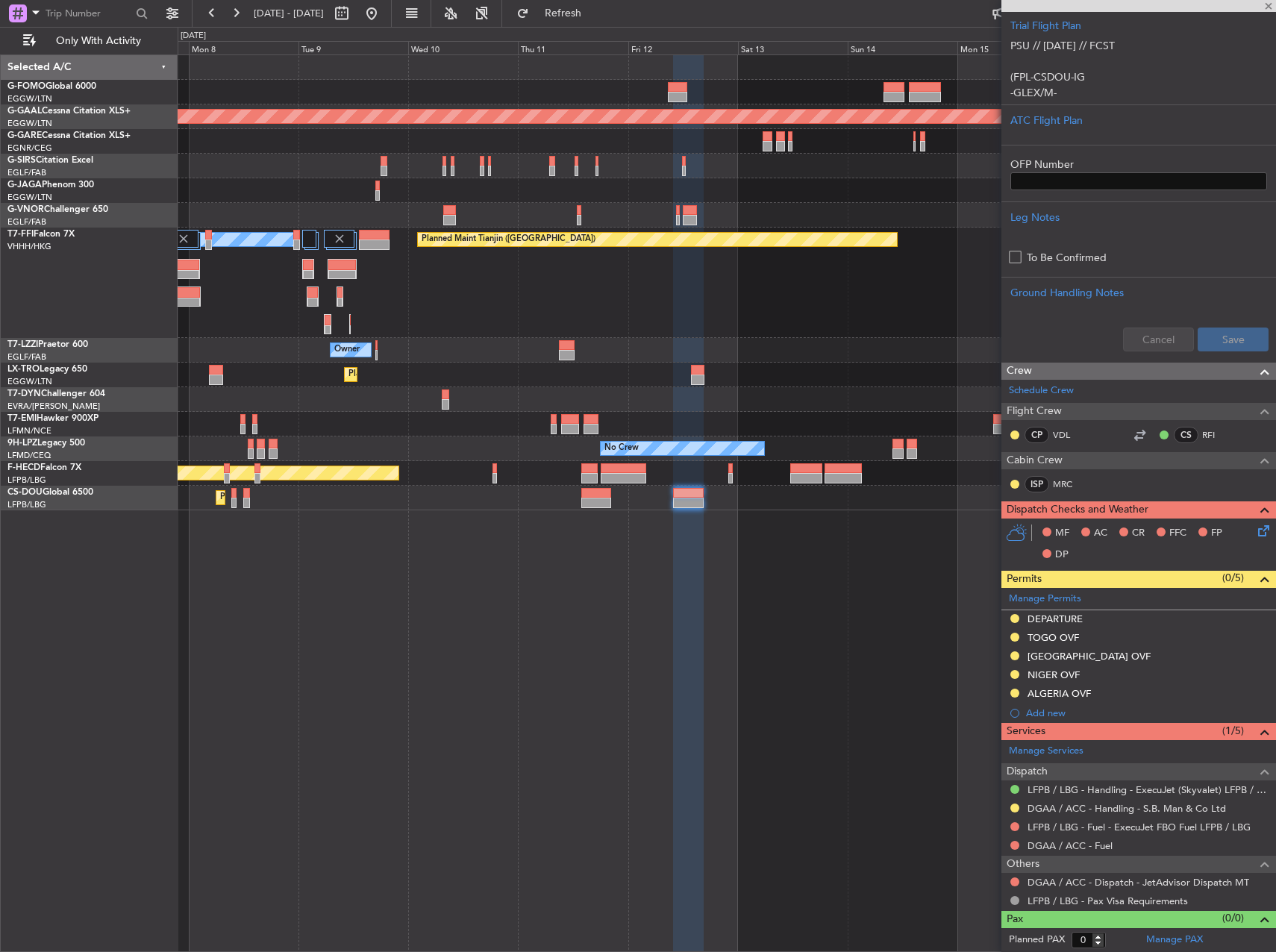
type input "+00:30"
type input "6"
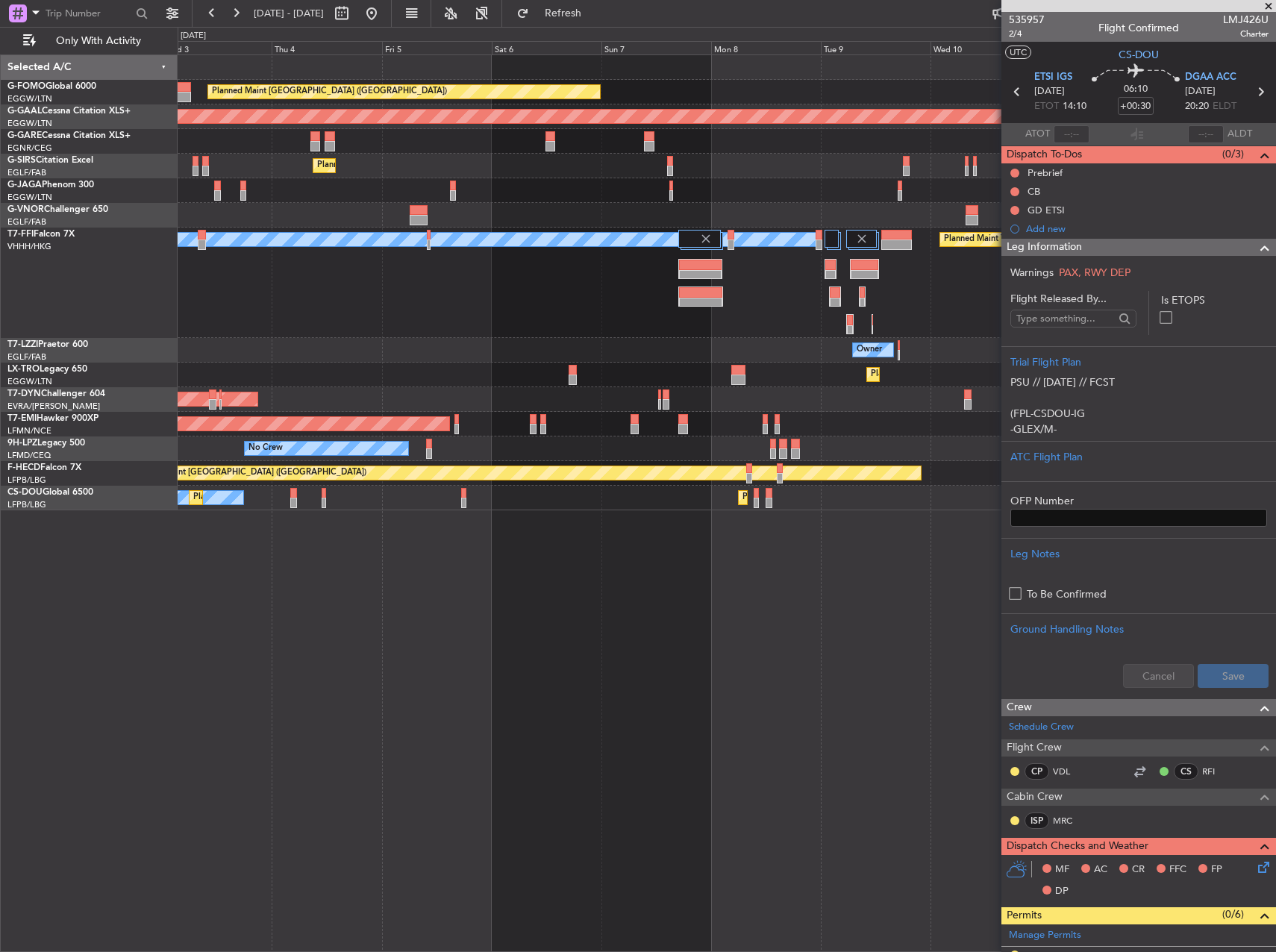
click at [918, 483] on div "Planned Maint [GEOGRAPHIC_DATA] ([GEOGRAPHIC_DATA]) Planned [GEOGRAPHIC_DATA] P…" at bounding box center [727, 503] width 1098 height 898
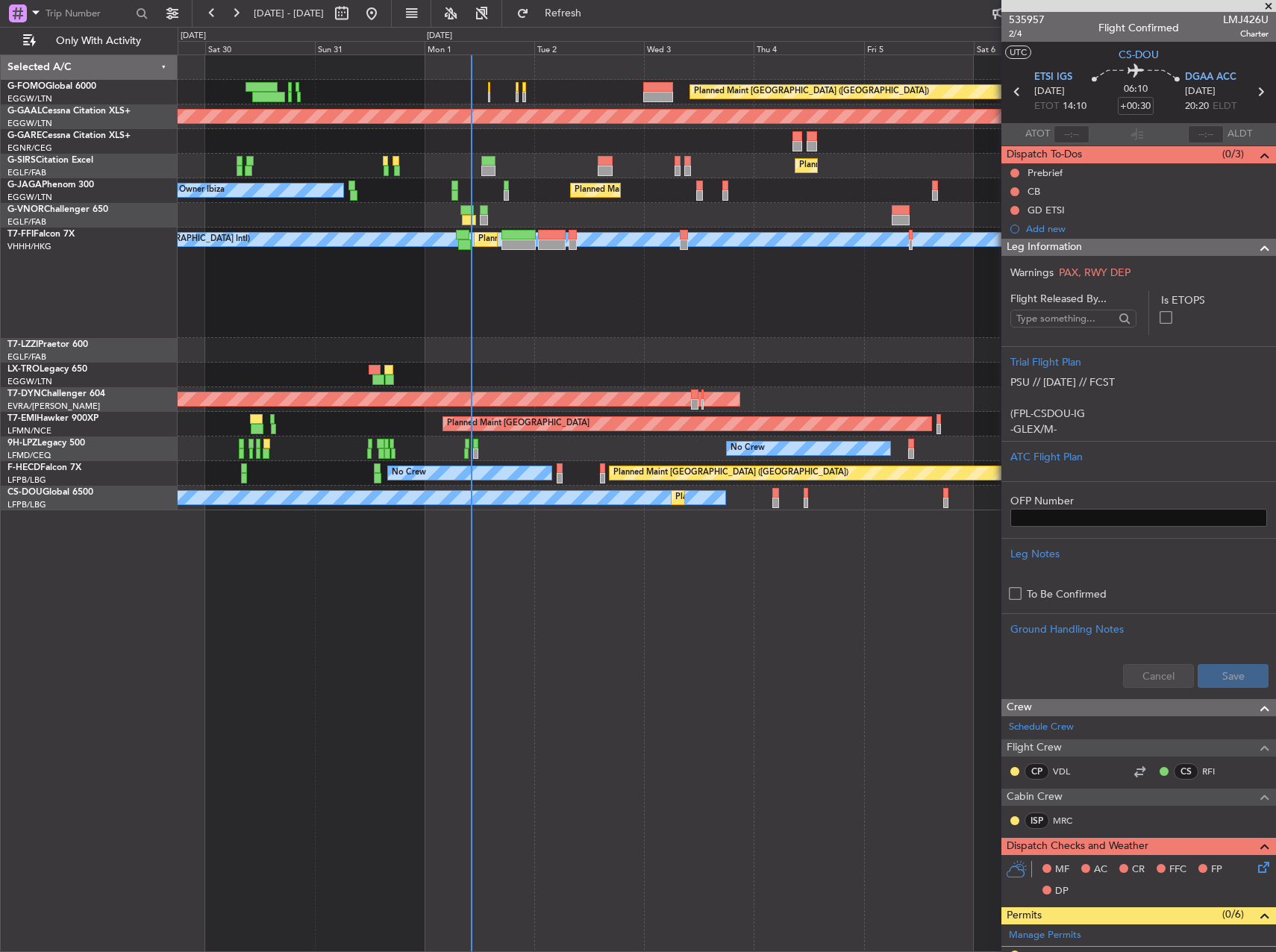
click at [912, 581] on div "Planned Maint [GEOGRAPHIC_DATA] ([GEOGRAPHIC_DATA]) Planned [GEOGRAPHIC_DATA] P…" at bounding box center [727, 503] width 1098 height 898
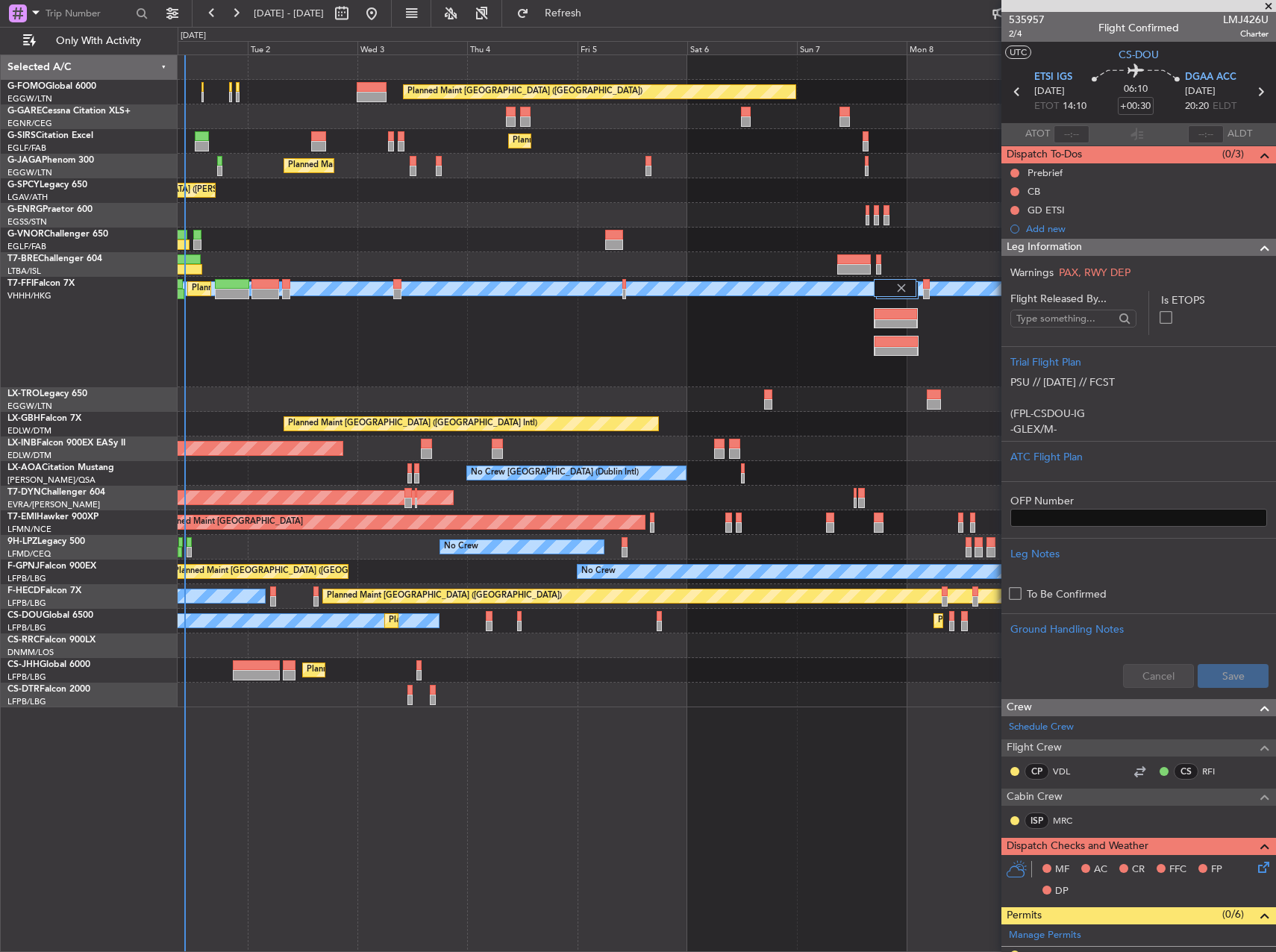
click at [623, 639] on div "Planned Maint [GEOGRAPHIC_DATA] ([GEOGRAPHIC_DATA]) Planned Maint [GEOGRAPHIC_D…" at bounding box center [726, 381] width 1097 height 652
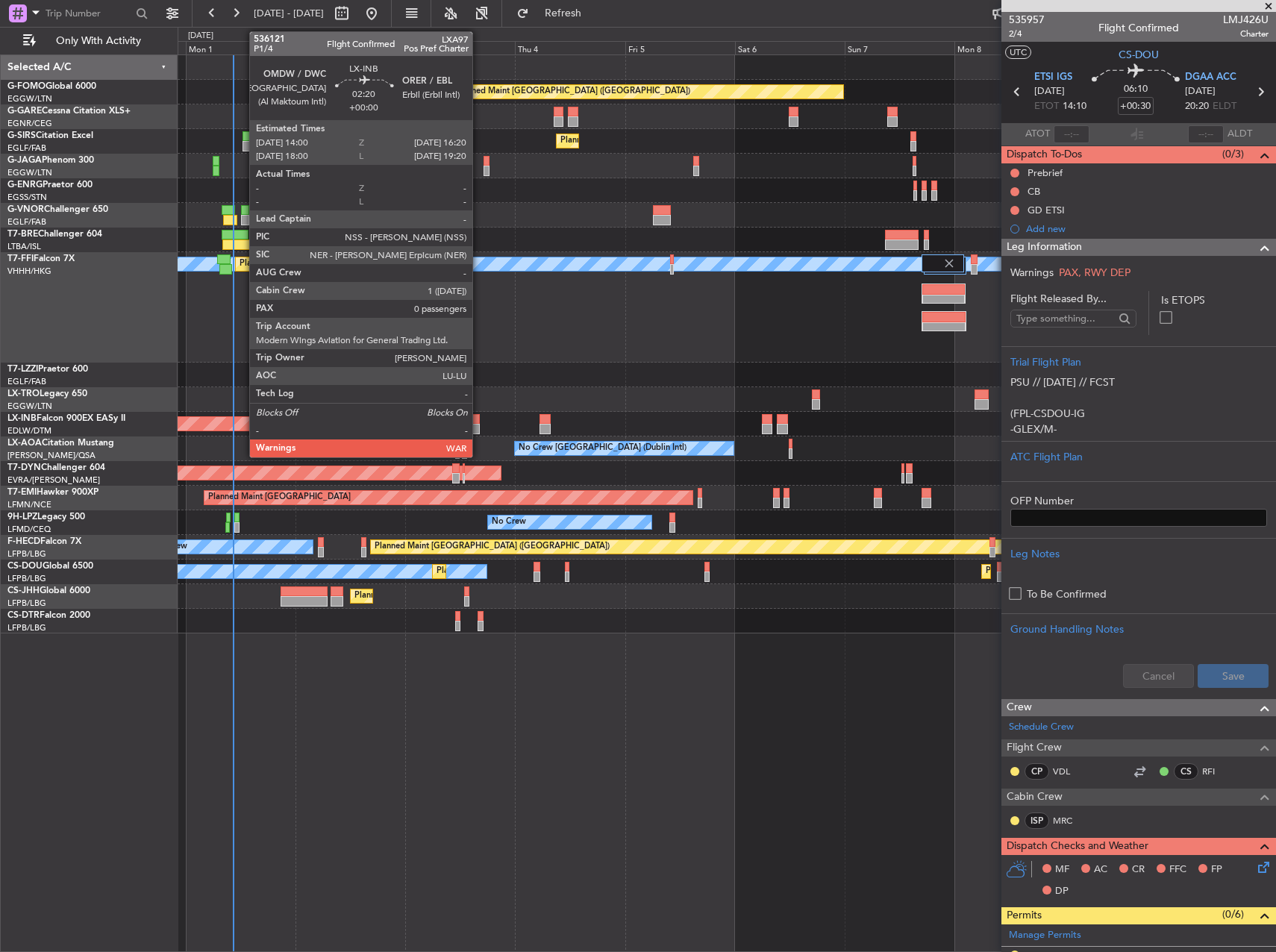
click at [480, 422] on div at bounding box center [474, 420] width 12 height 11
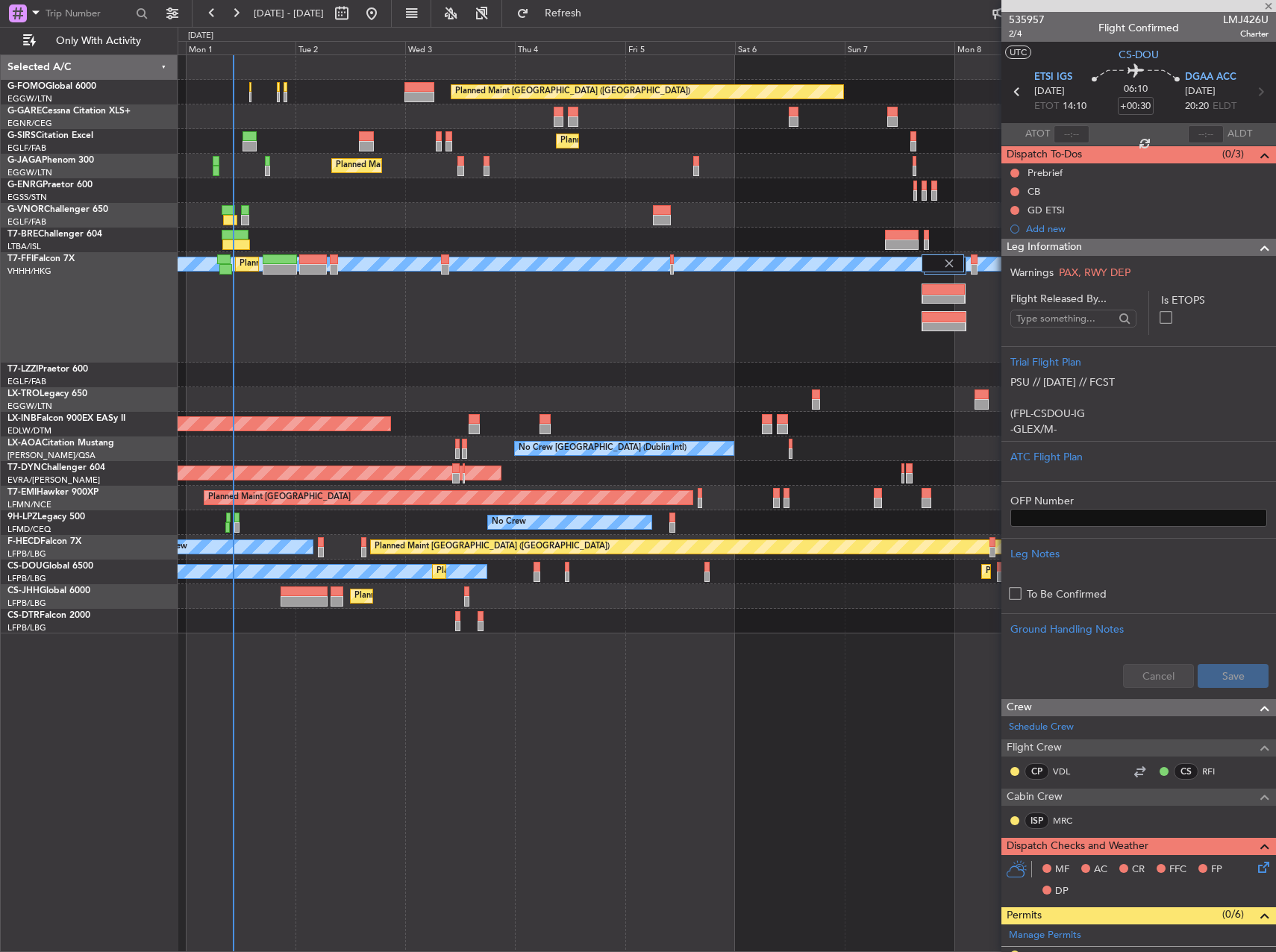
type input "0"
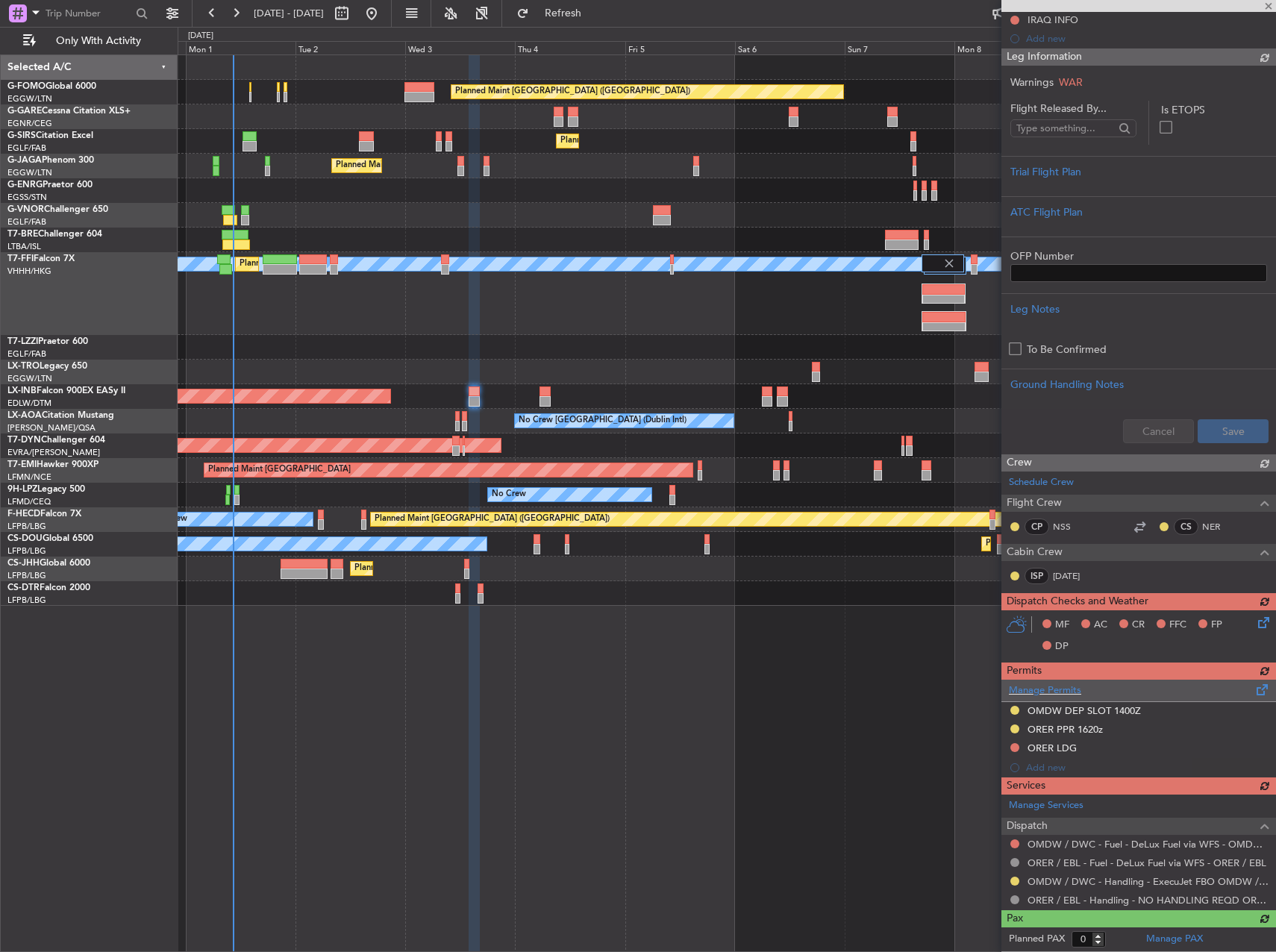
scroll to position [264, 0]
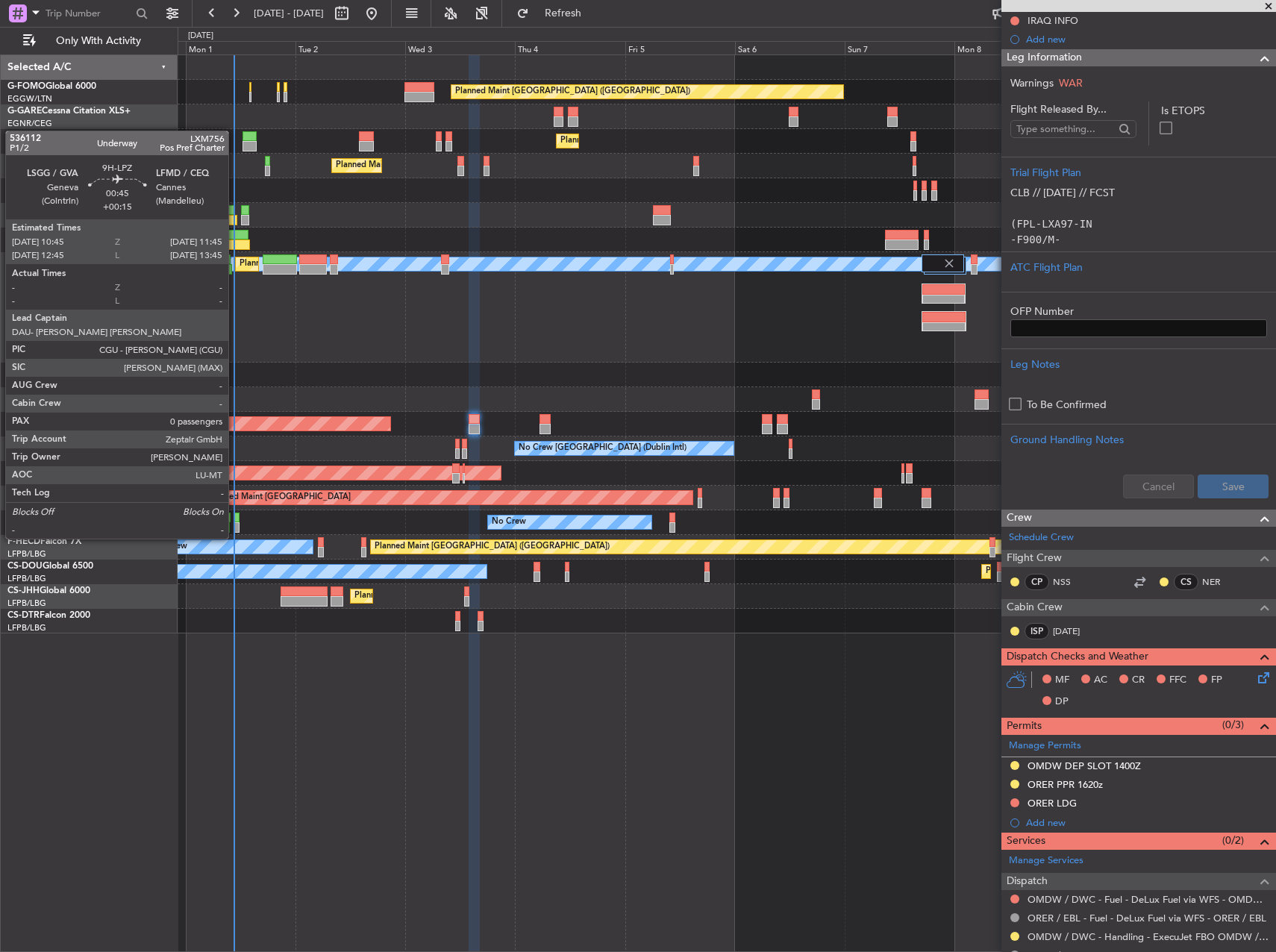
click at [235, 524] on div at bounding box center [237, 528] width 5 height 11
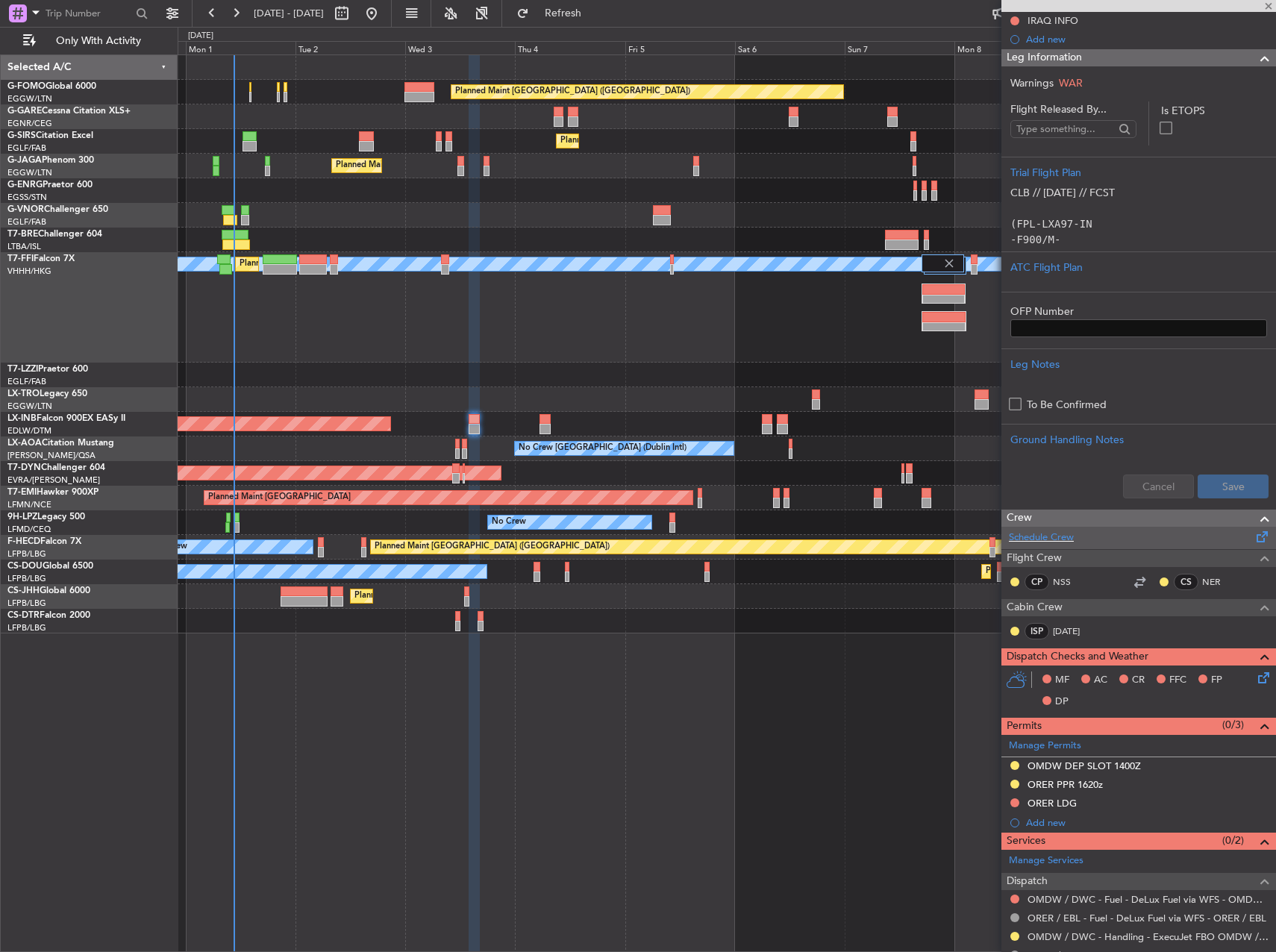
type input "+00:15"
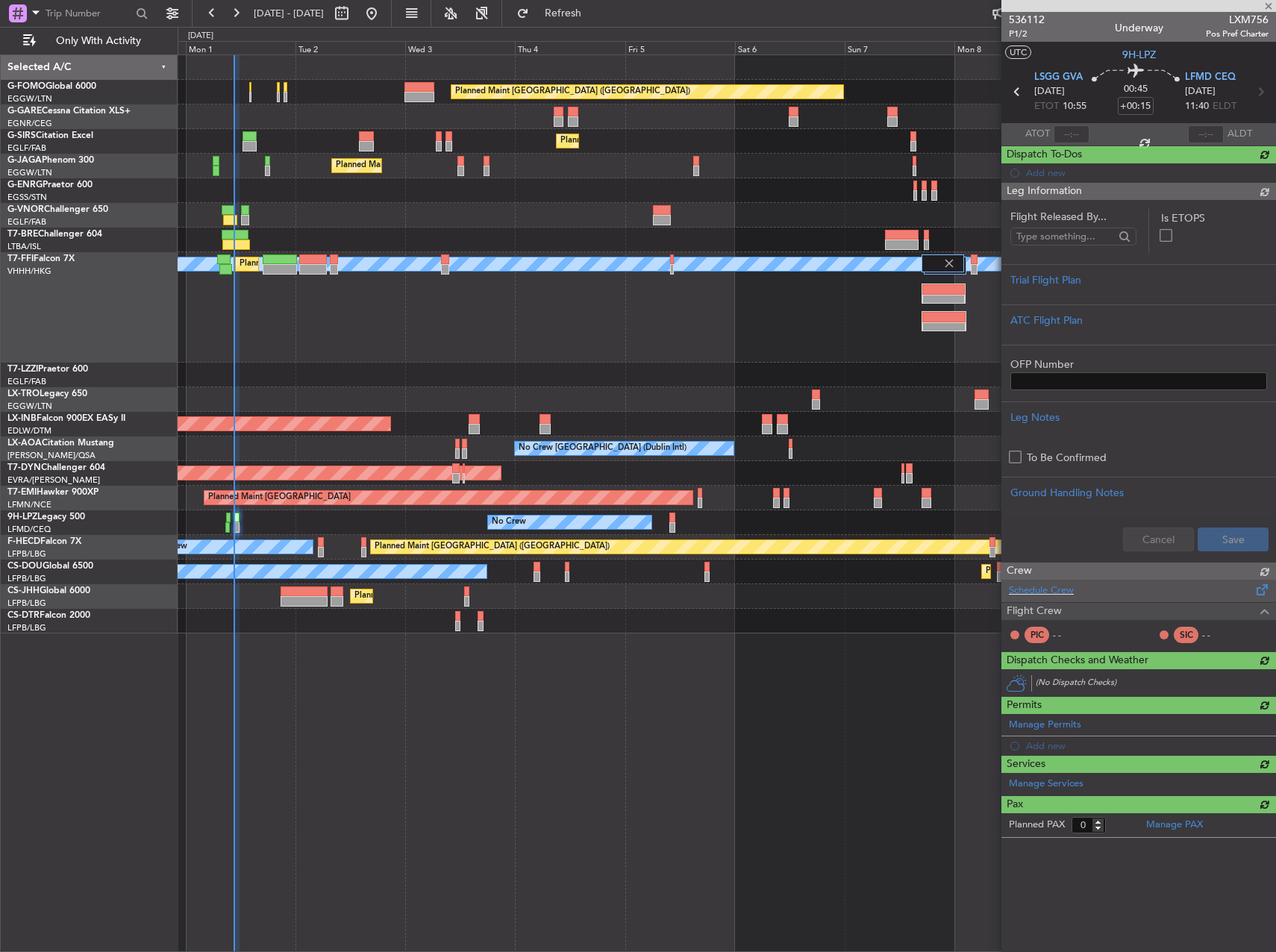
scroll to position [0, 0]
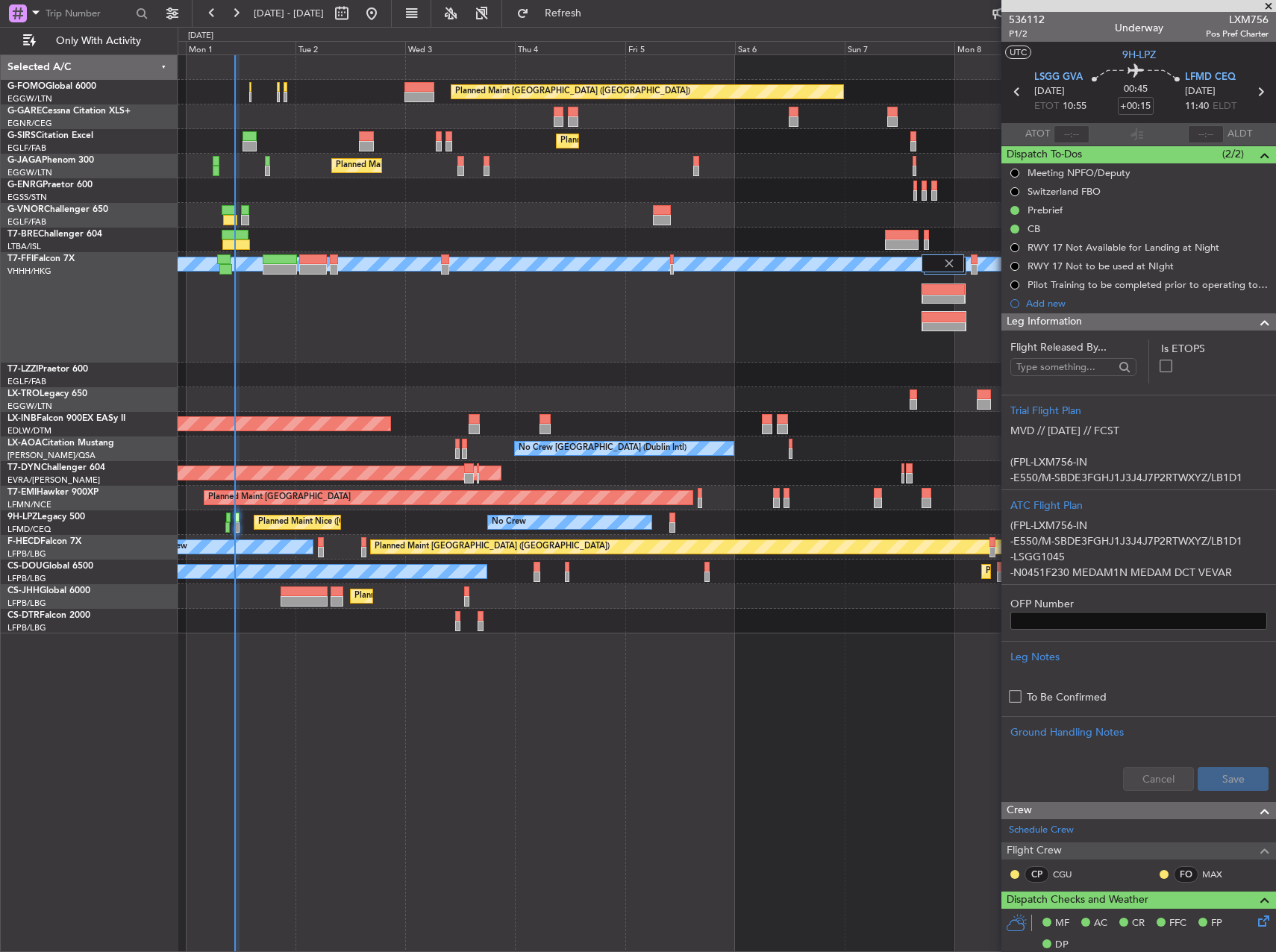
click at [556, 660] on div "Planned Maint [GEOGRAPHIC_DATA] ([GEOGRAPHIC_DATA]) Planned Maint [GEOGRAPHIC_D…" at bounding box center [727, 503] width 1098 height 898
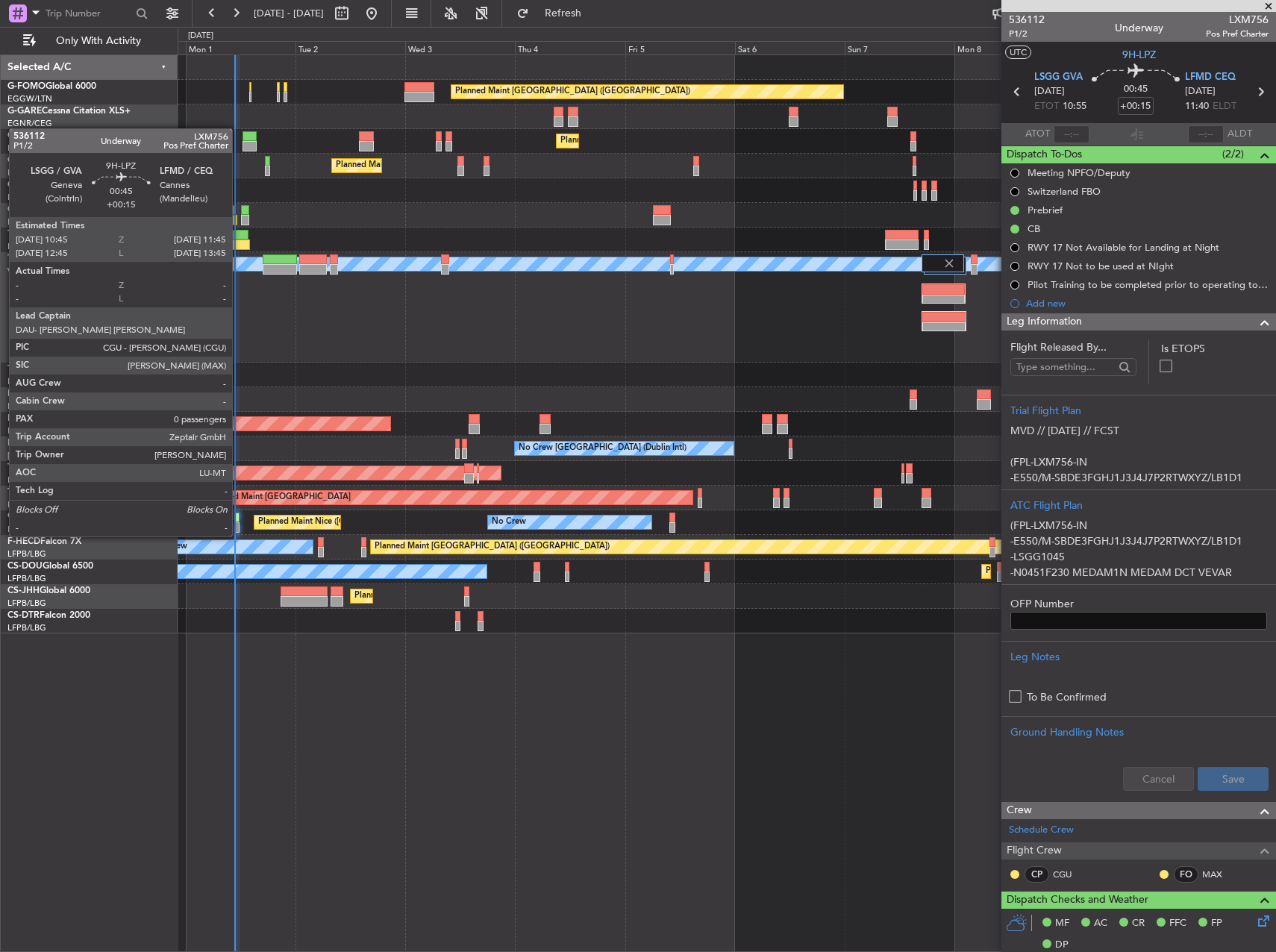
click at [238, 522] on div at bounding box center [237, 518] width 5 height 11
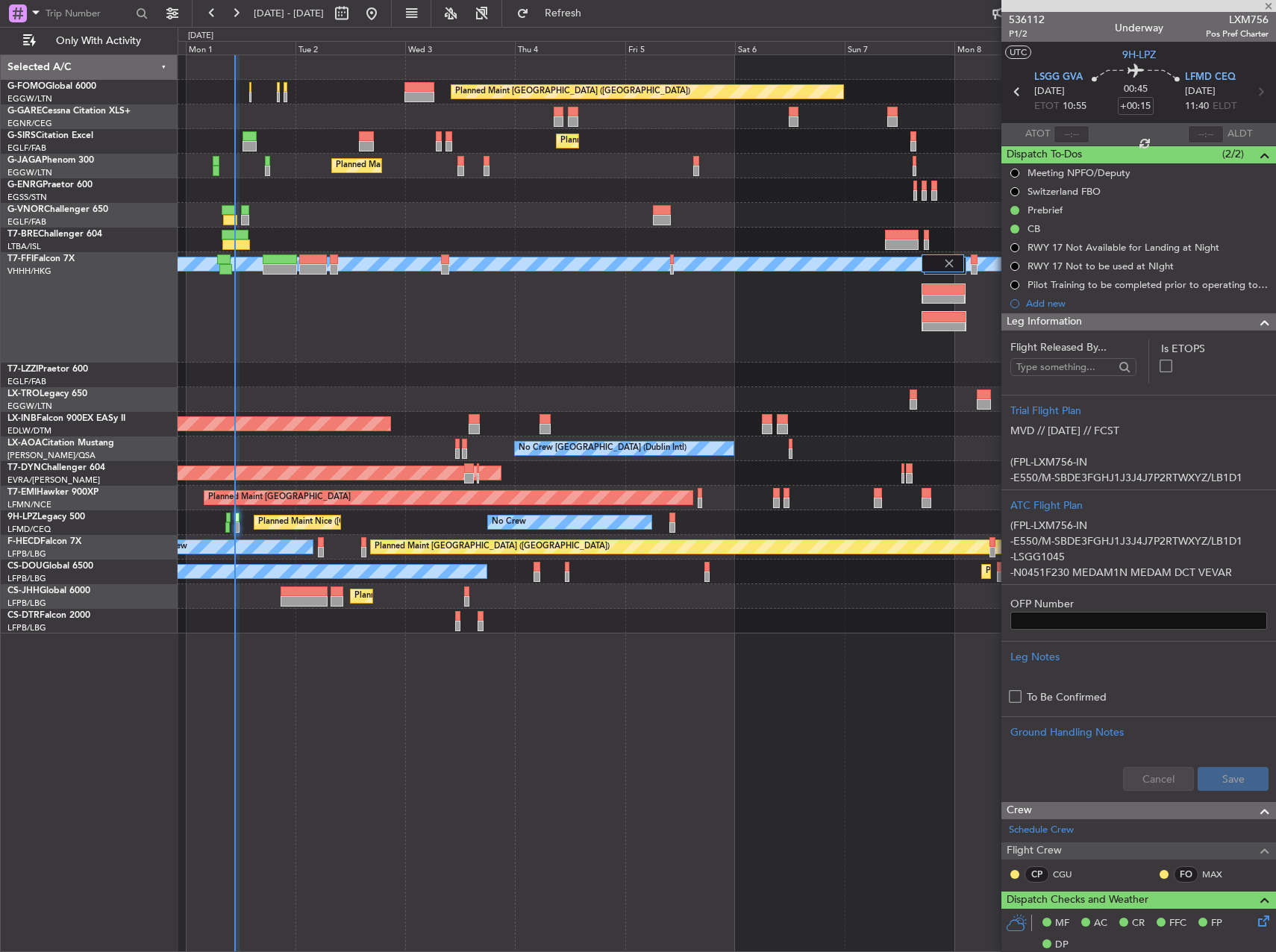
click at [620, 29] on div "0 0 Sun 31 Mon 1 Tue 2 [DATE] Thu 4 Fri 5 Sat 6 Sun 7 Mon 8 Tue 9 Wed 10" at bounding box center [727, 41] width 1097 height 27
click at [595, 17] on span "Refresh" at bounding box center [563, 13] width 63 height 11
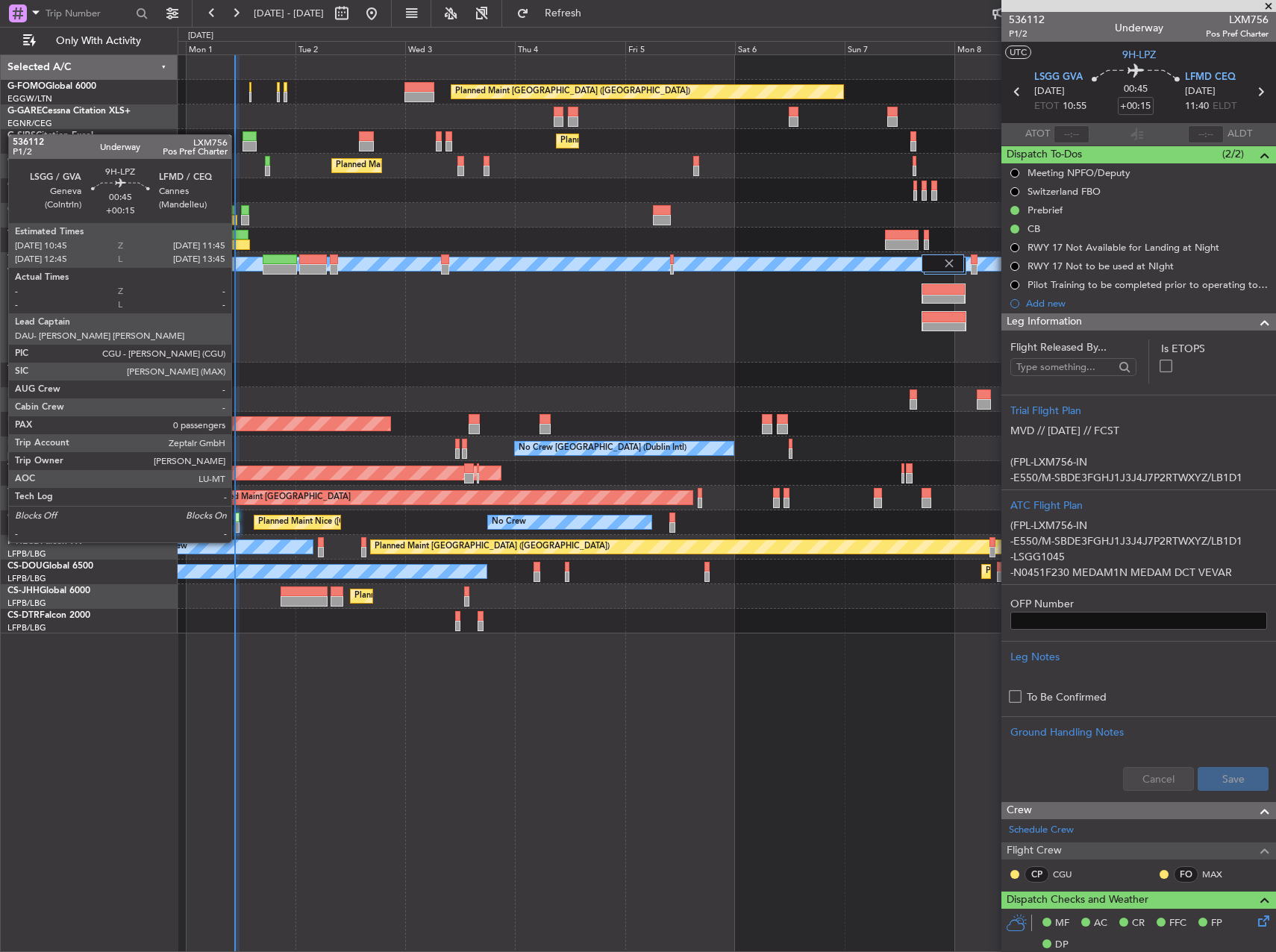
click at [238, 528] on div at bounding box center [237, 528] width 5 height 11
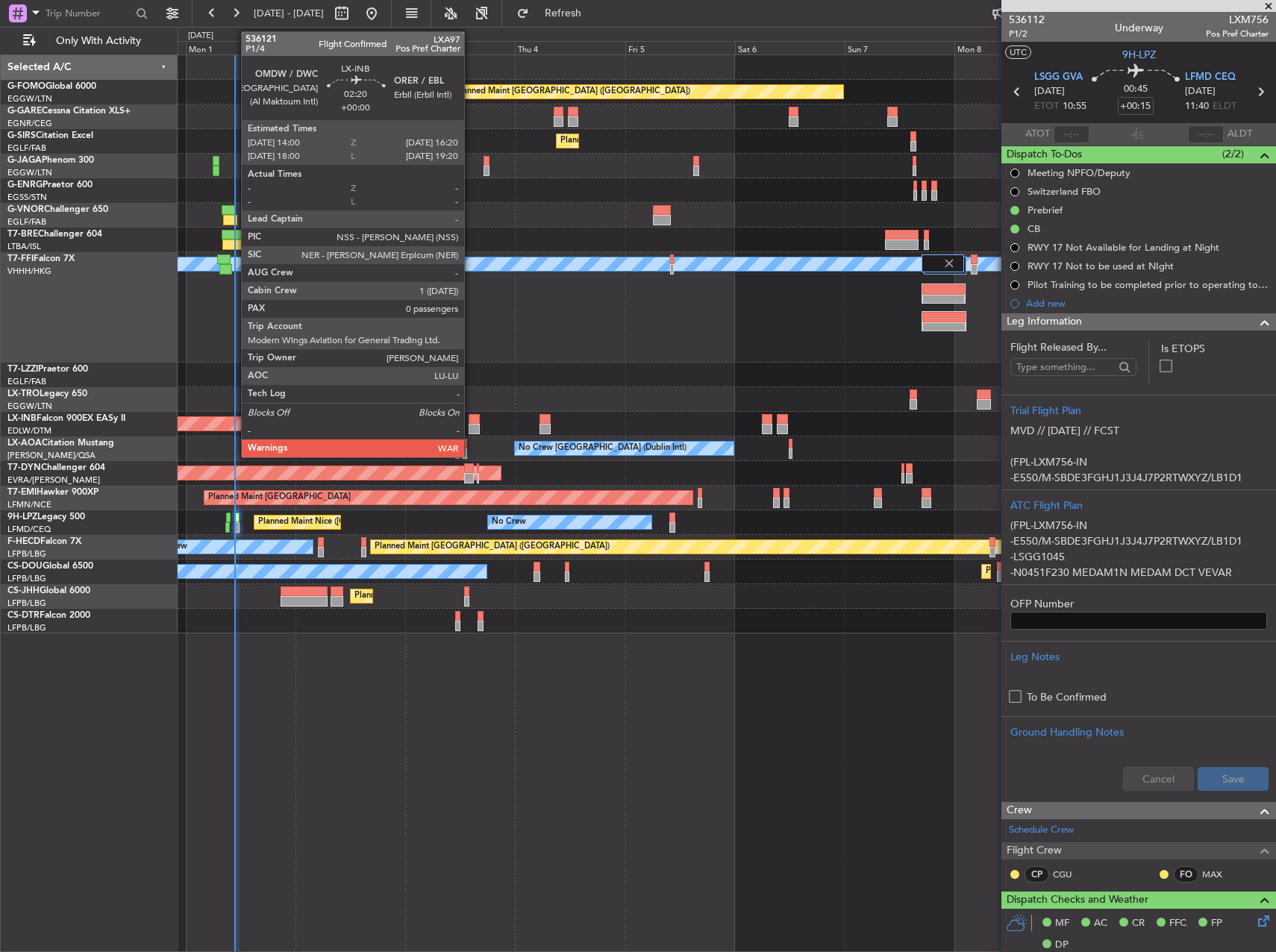
click at [471, 416] on div at bounding box center [474, 420] width 12 height 11
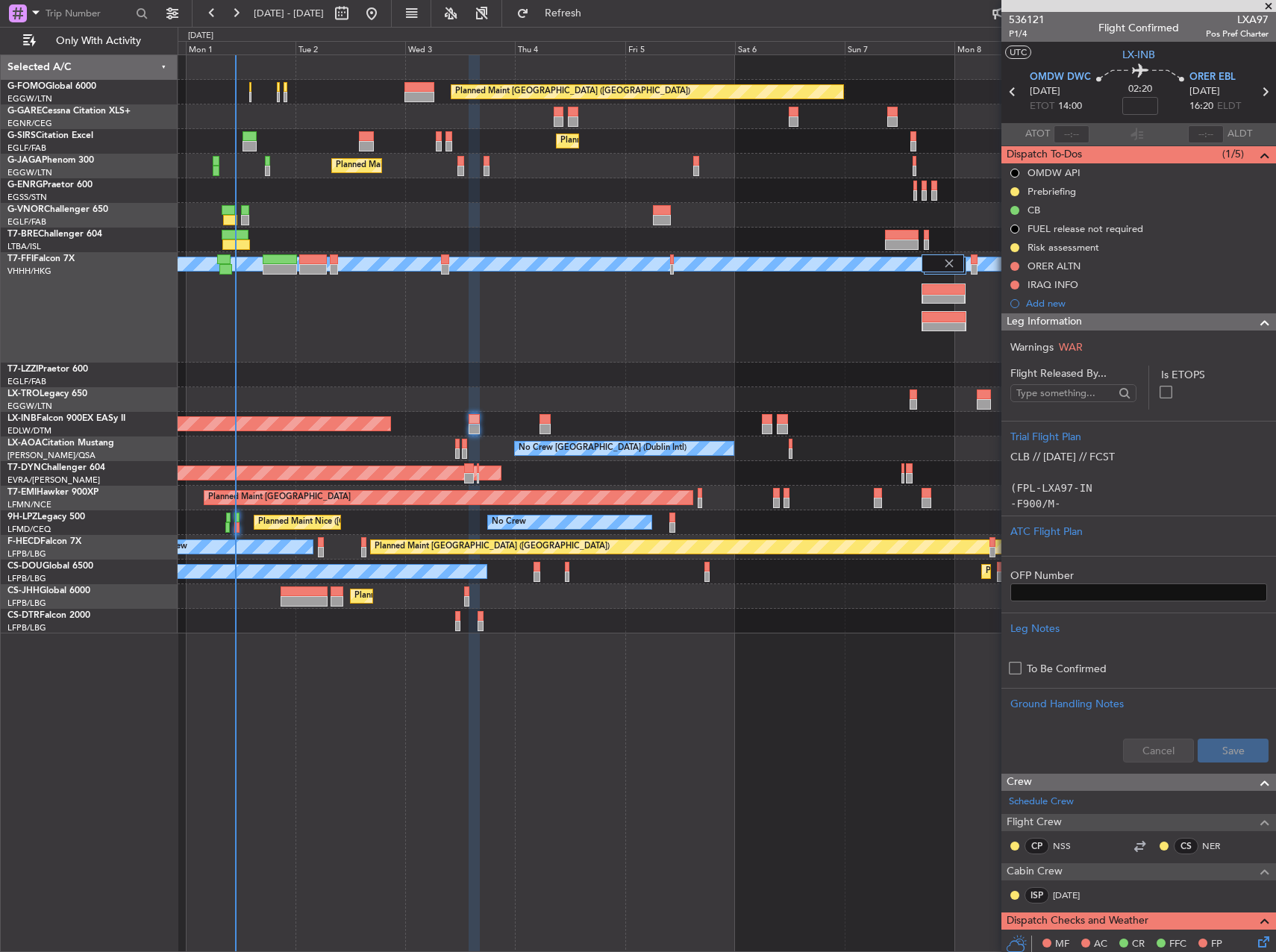
click at [168, 41] on fb-activity-button "Only With Activity" at bounding box center [95, 41] width 157 height 24
click at [133, 42] on span "Only With Activity" at bounding box center [97, 41] width 119 height 11
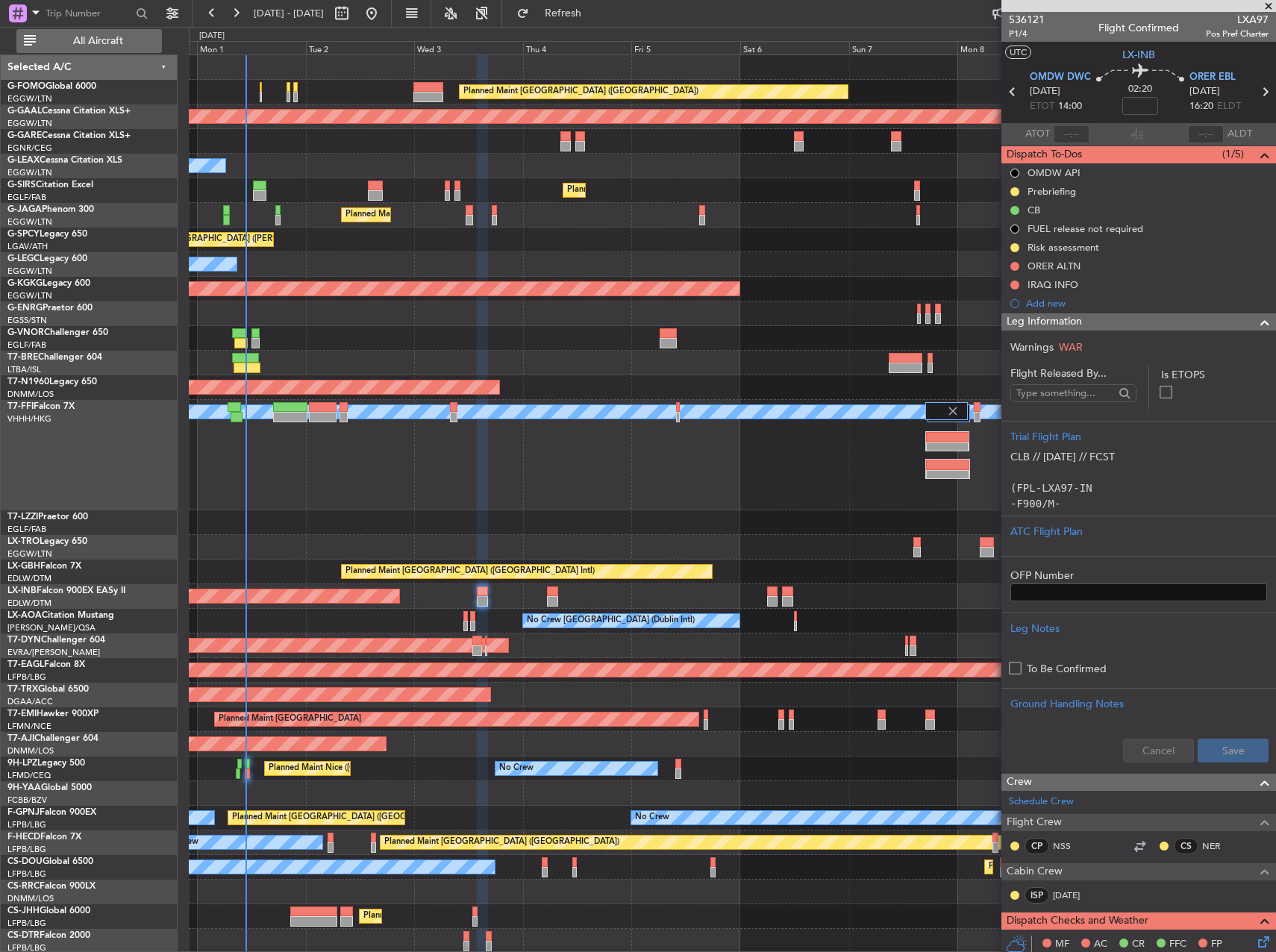
click at [96, 48] on button "All Aircraft" at bounding box center [88, 41] width 146 height 24
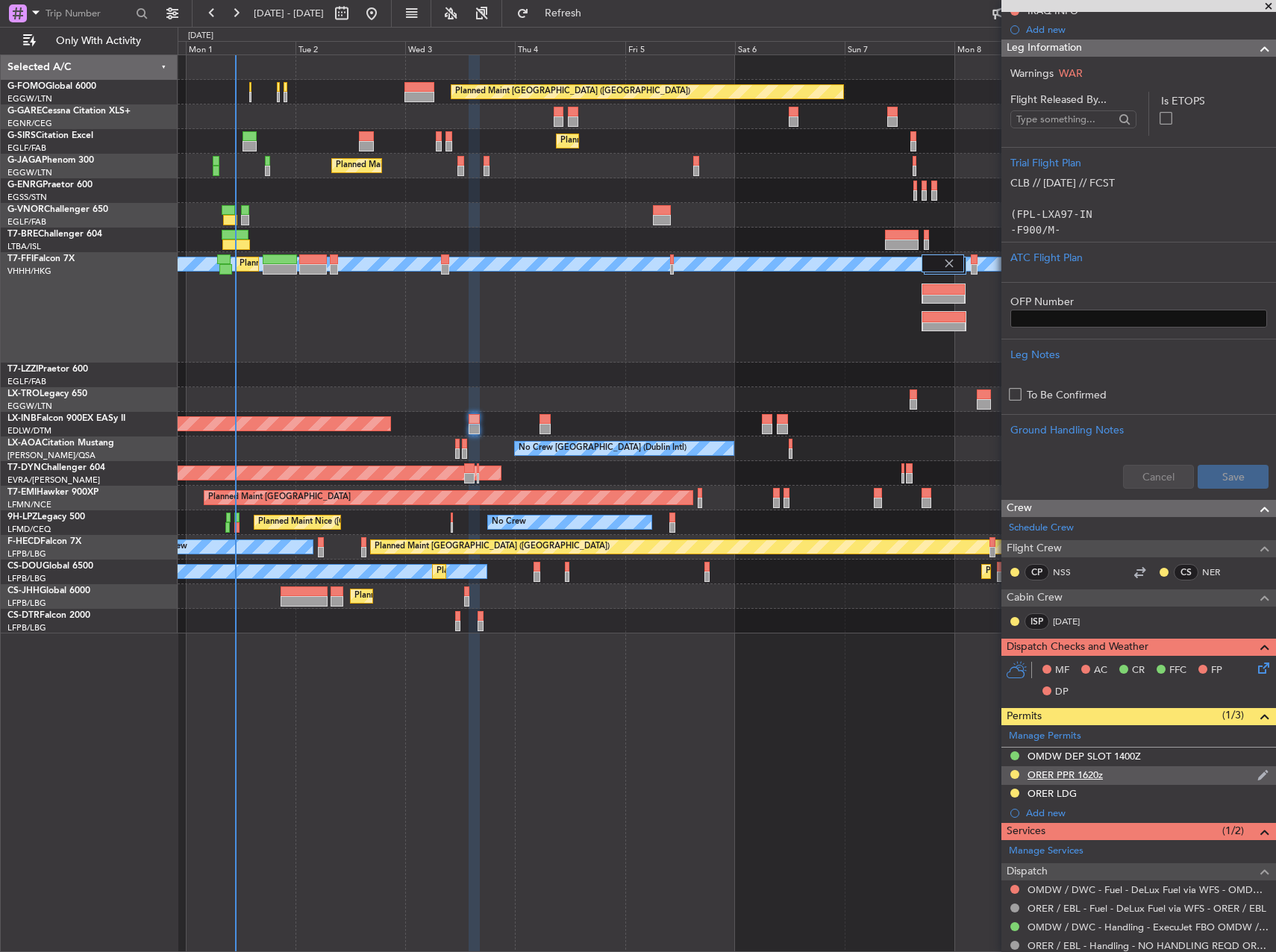
scroll to position [298, 0]
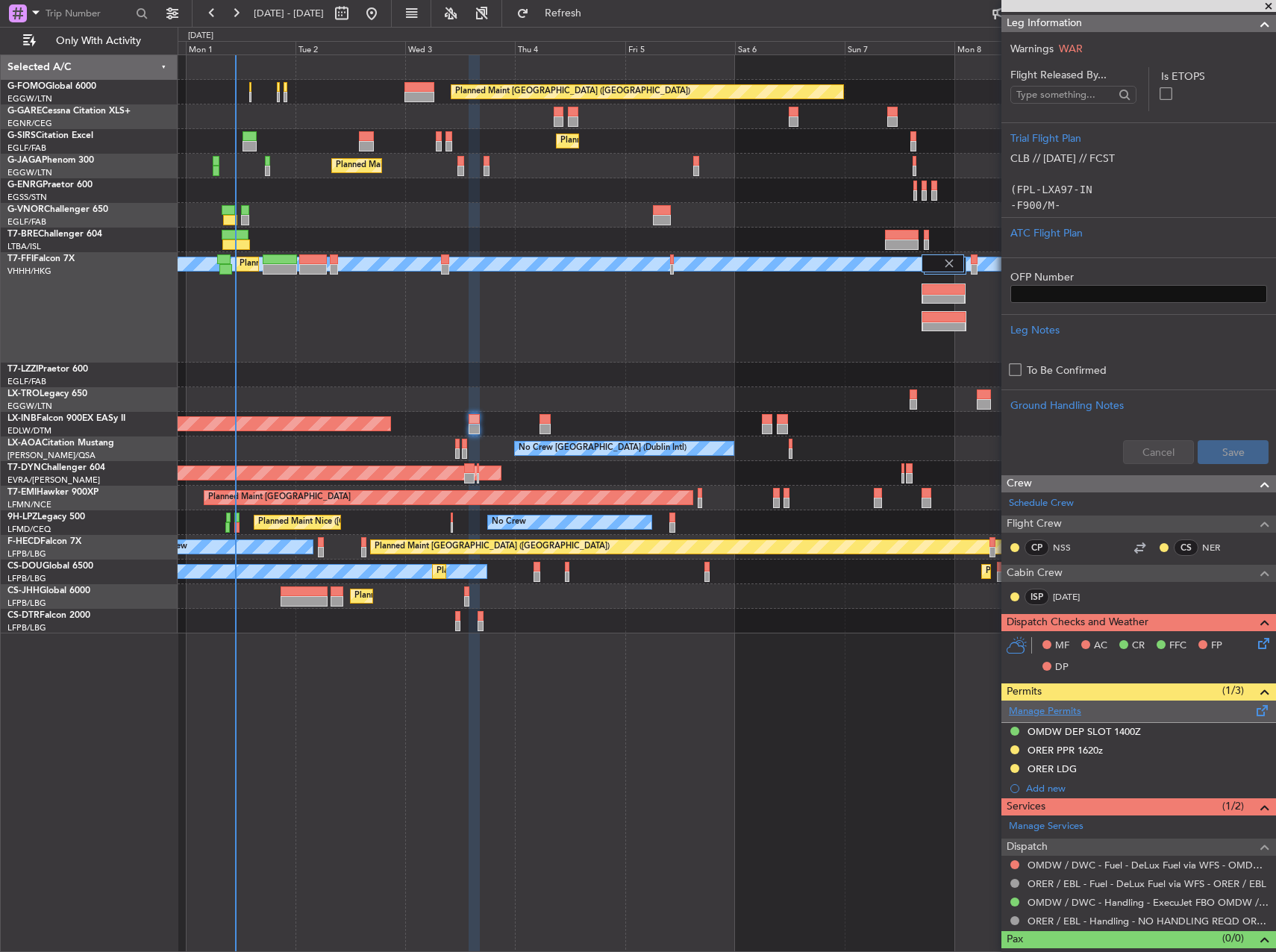
click at [1058, 706] on link "Manage Permits" at bounding box center [1045, 712] width 72 height 15
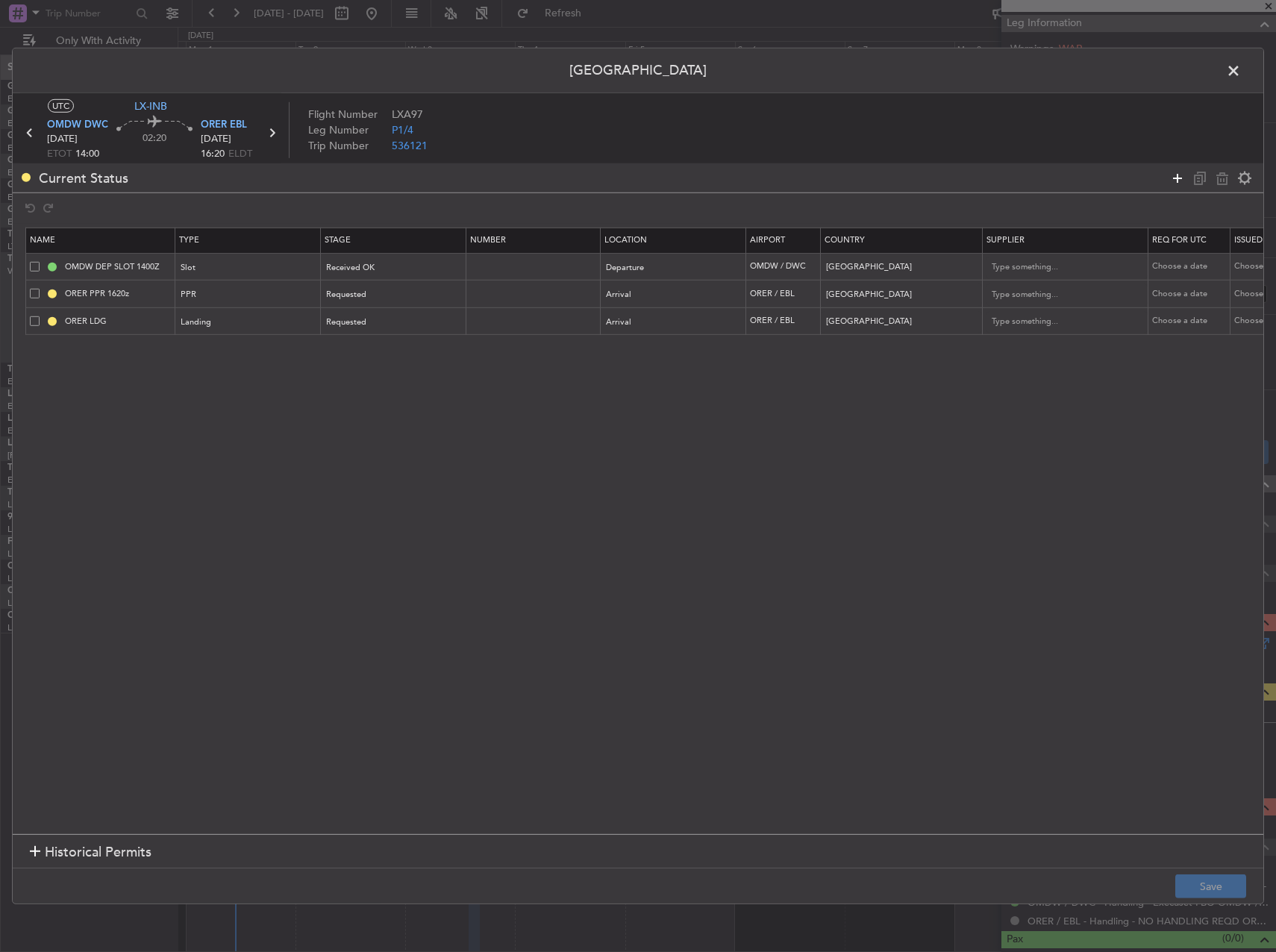
click at [1180, 181] on icon at bounding box center [1178, 178] width 18 height 18
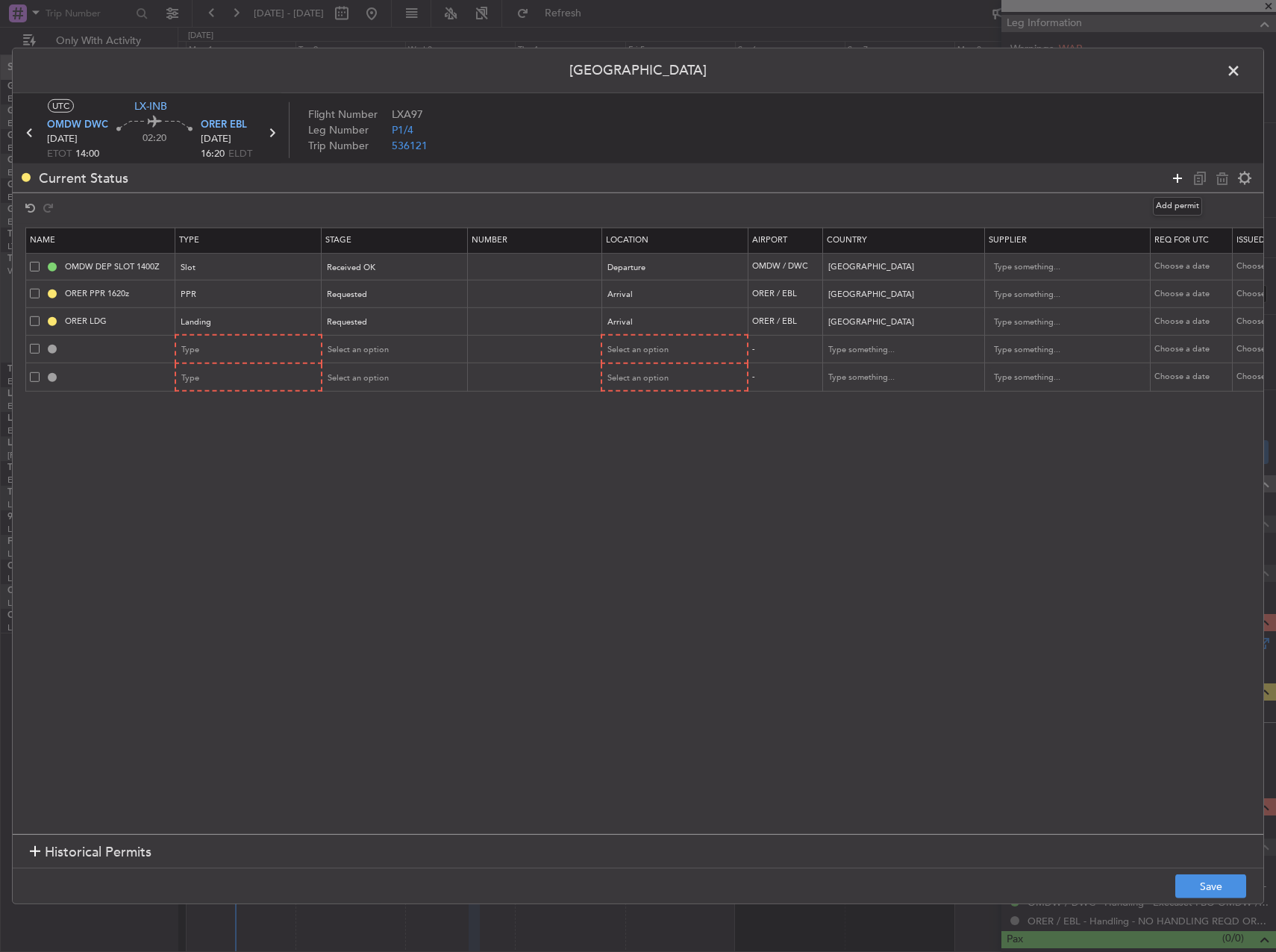
click at [1180, 181] on icon at bounding box center [1178, 178] width 18 height 18
click at [238, 355] on div "Type" at bounding box center [244, 349] width 124 height 22
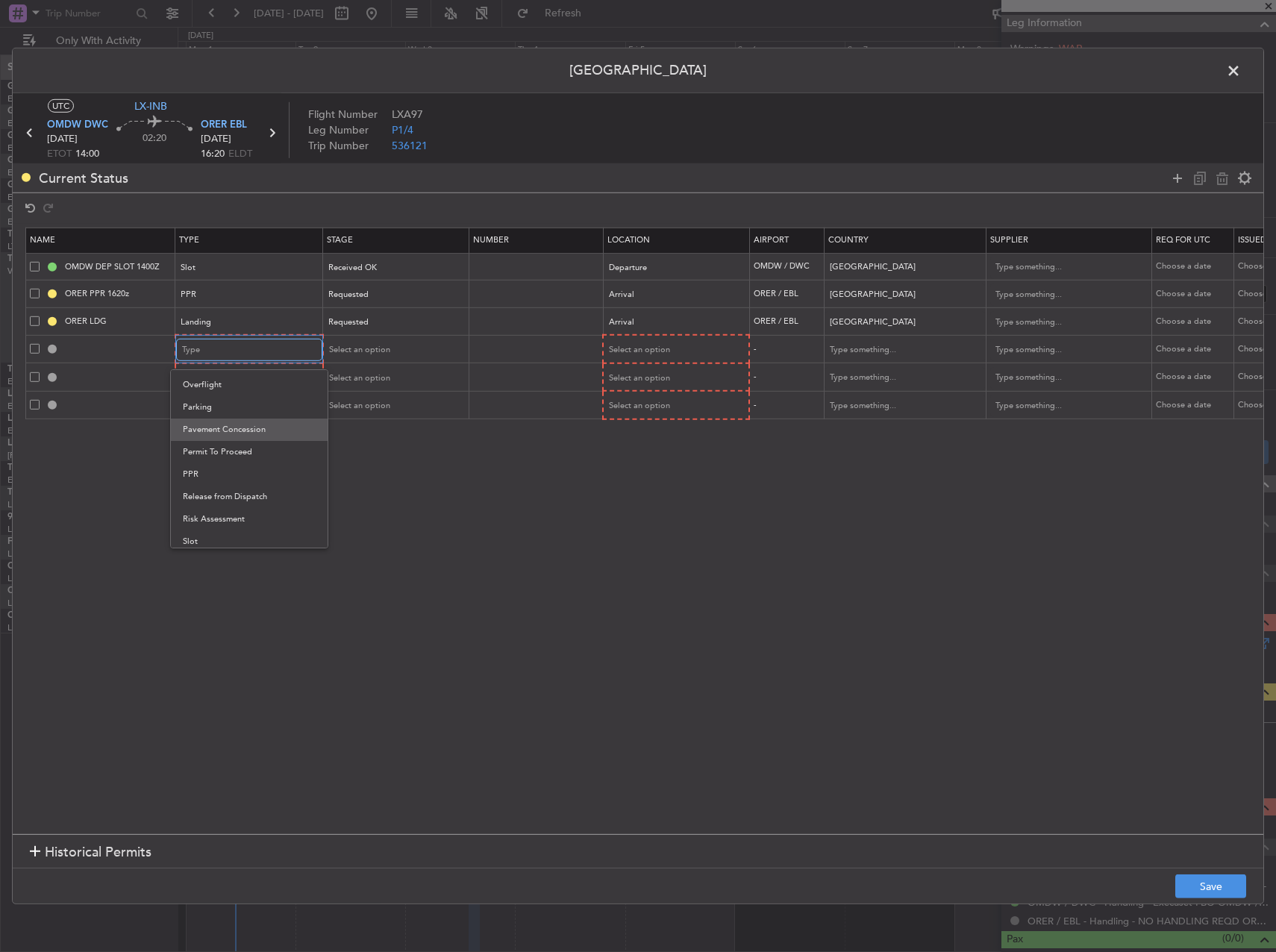
scroll to position [375, 0]
click at [248, 406] on span "Overflight" at bounding box center [249, 409] width 133 height 22
click at [227, 368] on div "Type" at bounding box center [244, 378] width 124 height 22
click at [245, 514] on span "Overflight" at bounding box center [249, 513] width 133 height 22
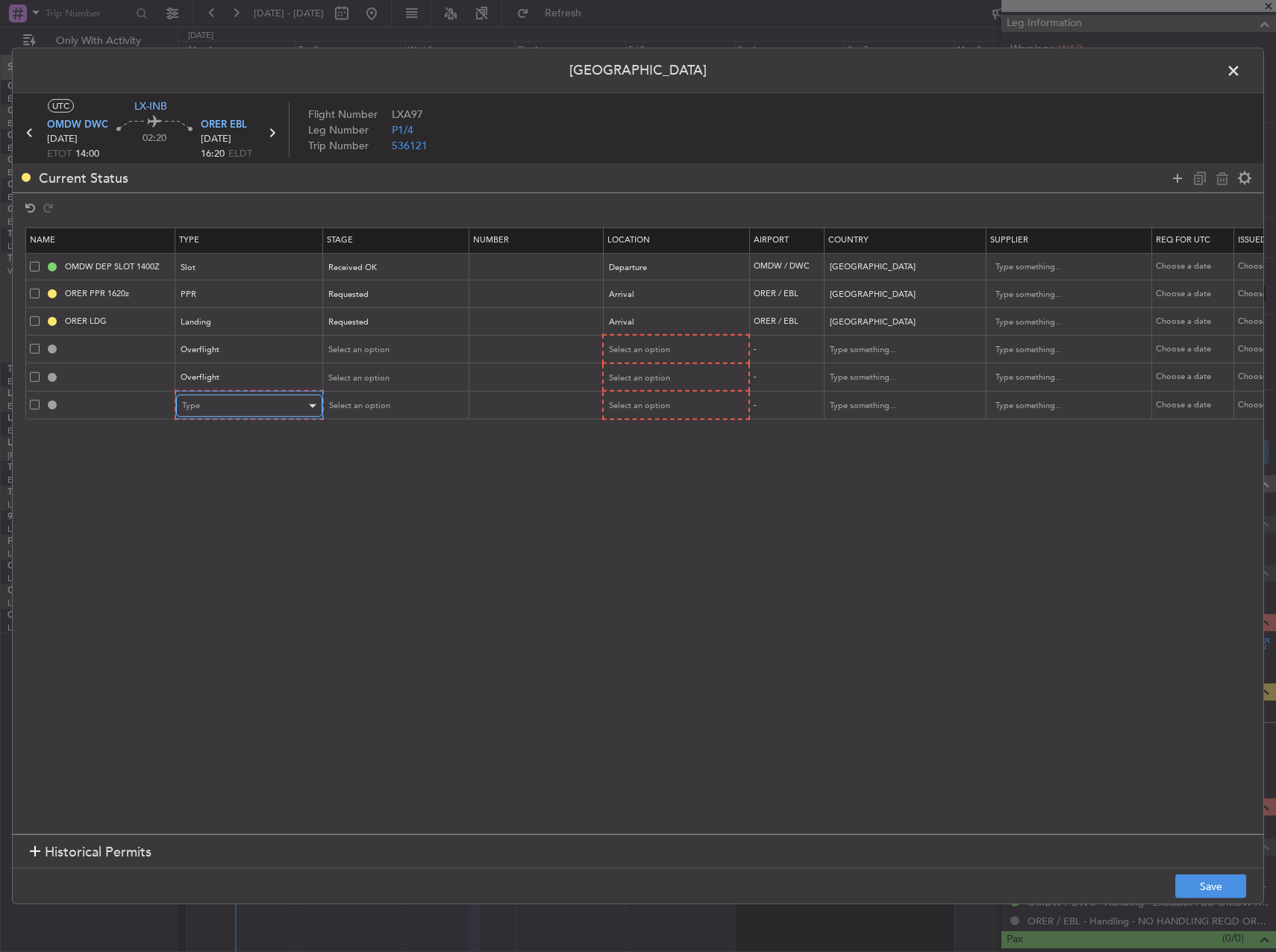
click at [233, 409] on div "Type" at bounding box center [244, 405] width 124 height 22
drag, startPoint x: 241, startPoint y: 548, endPoint x: 262, endPoint y: 600, distance: 56.1
click at [239, 548] on span "Overflight" at bounding box center [249, 541] width 133 height 22
click at [234, 612] on section "Name Type Stage Number Location Airport Country Supplier Req For Utc Issued For…" at bounding box center [638, 530] width 1251 height 611
click at [688, 350] on div "Select an option" at bounding box center [669, 349] width 124 height 22
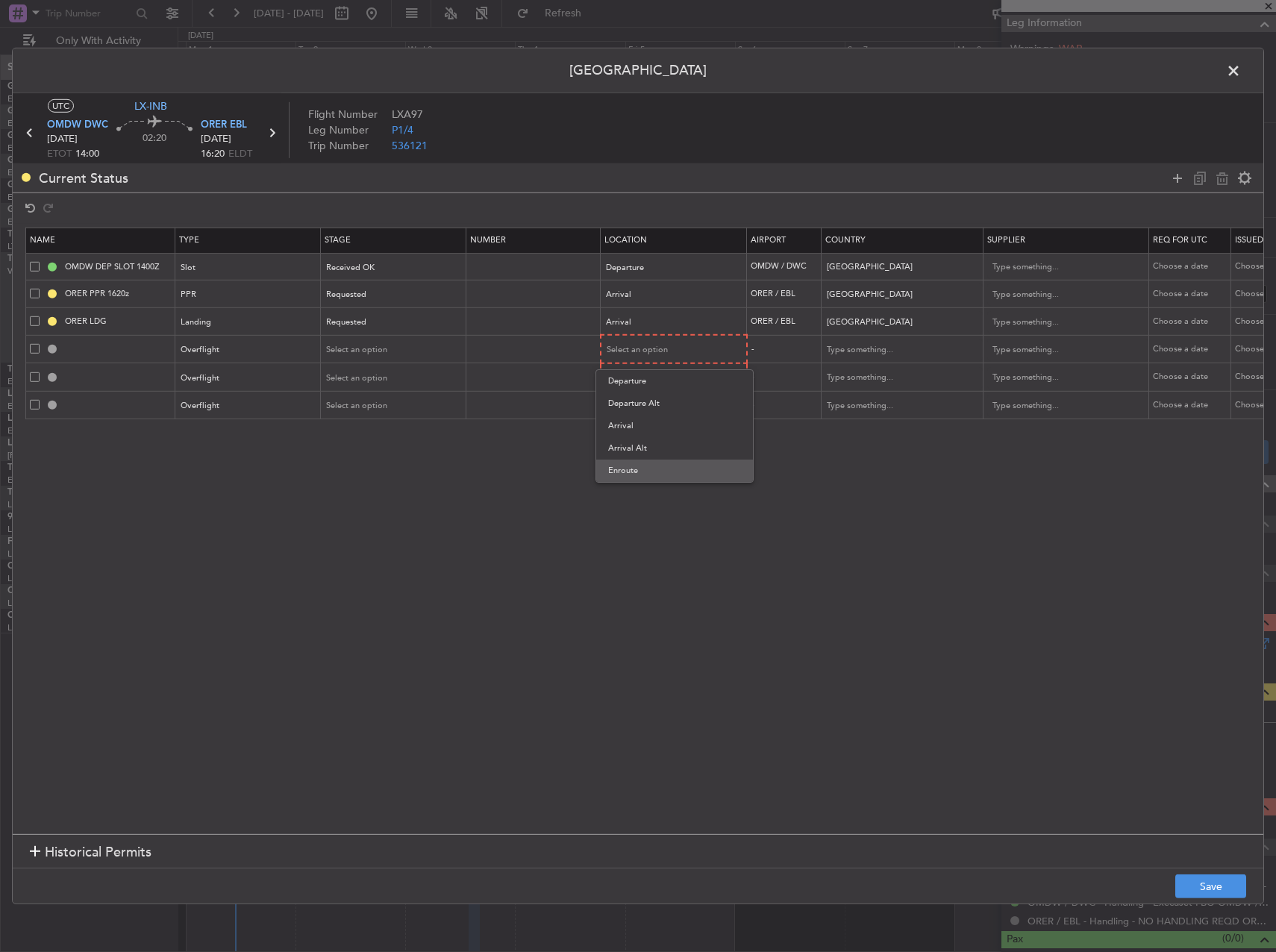
click at [648, 470] on span "Enroute" at bounding box center [674, 471] width 133 height 22
click at [649, 380] on span "Select an option" at bounding box center [638, 377] width 62 height 12
drag, startPoint x: 622, startPoint y: 498, endPoint x: 621, endPoint y: 465, distance: 33.0
click at [620, 500] on span "Enroute" at bounding box center [674, 497] width 133 height 22
click at [636, 413] on div "Select an option" at bounding box center [669, 404] width 124 height 22
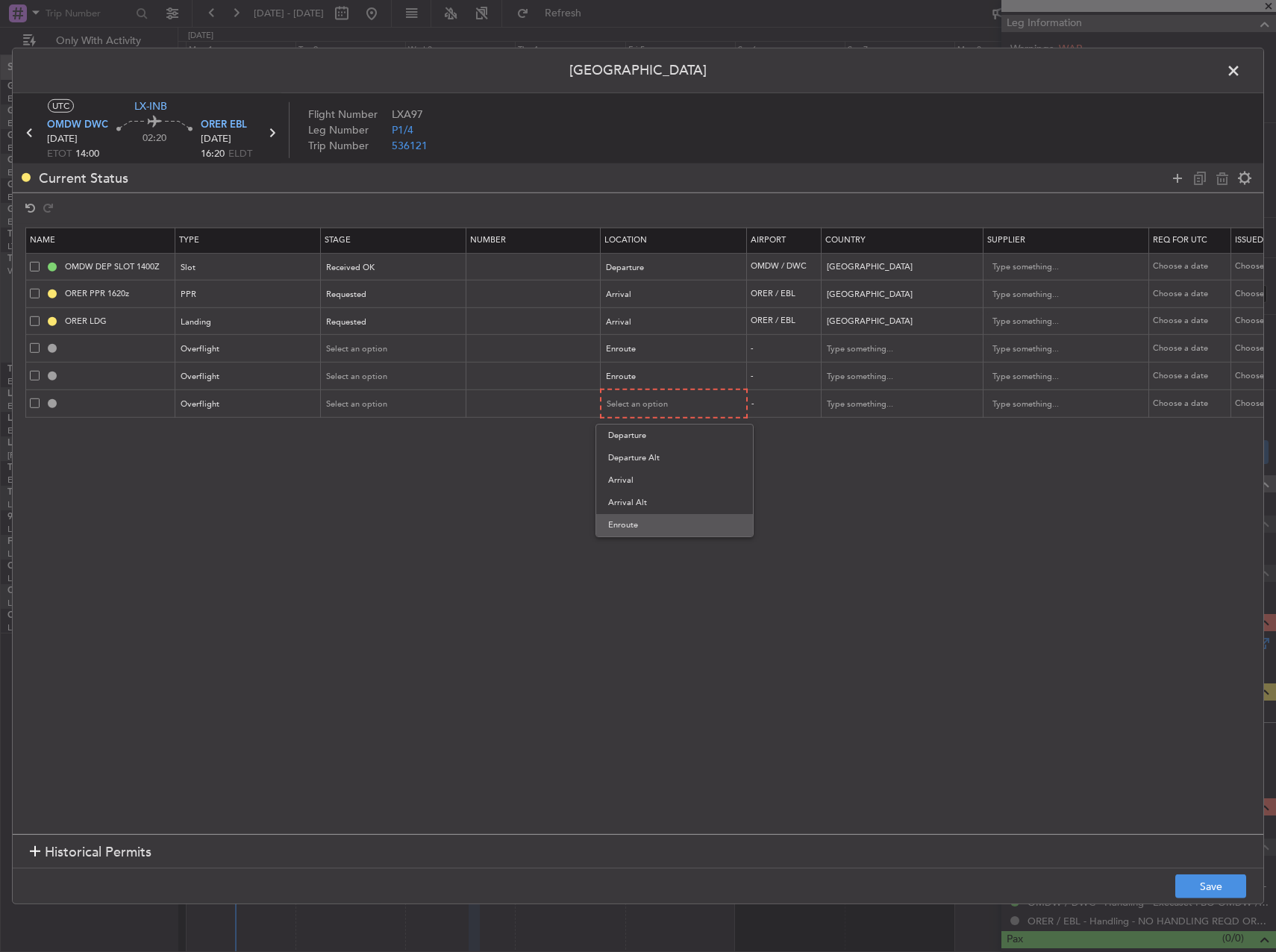
click at [634, 523] on span "Enroute" at bounding box center [674, 525] width 133 height 22
click at [852, 357] on input "text" at bounding box center [894, 349] width 134 height 22
click at [856, 367] on span "[GEOGRAPHIC_DATA]" at bounding box center [902, 372] width 138 height 22
type input "[GEOGRAPHIC_DATA]"
click at [856, 367] on input "text" at bounding box center [894, 376] width 134 height 22
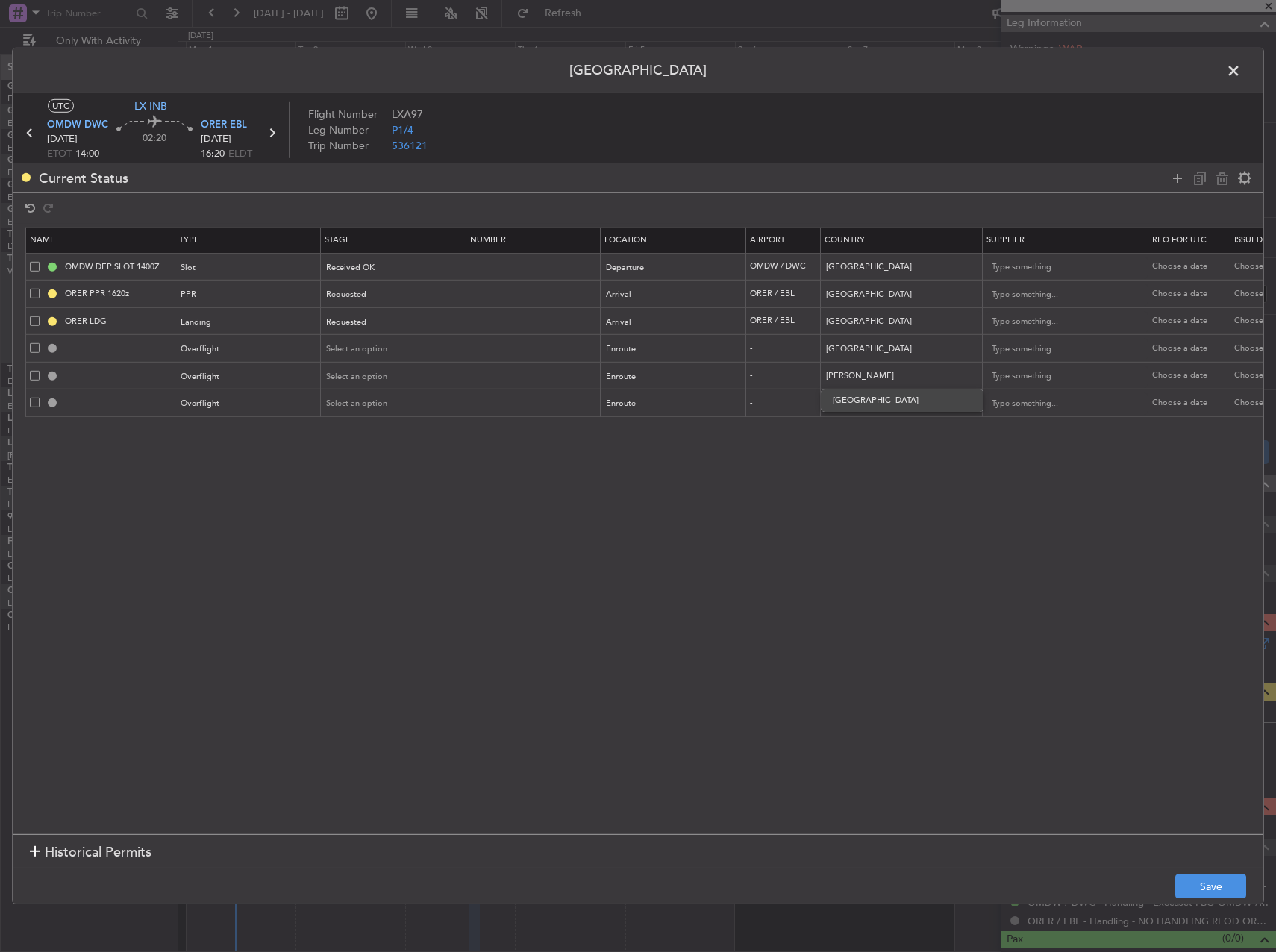
click at [873, 398] on span "[GEOGRAPHIC_DATA]" at bounding box center [902, 400] width 138 height 22
type input "[GEOGRAPHIC_DATA]"
click at [873, 398] on input "text" at bounding box center [894, 404] width 134 height 22
click at [627, 586] on section "Name Type Stage Number Location Airport Country Supplier Req For Utc Issued For…" at bounding box center [638, 530] width 1251 height 611
click at [35, 405] on span at bounding box center [34, 402] width 10 height 10
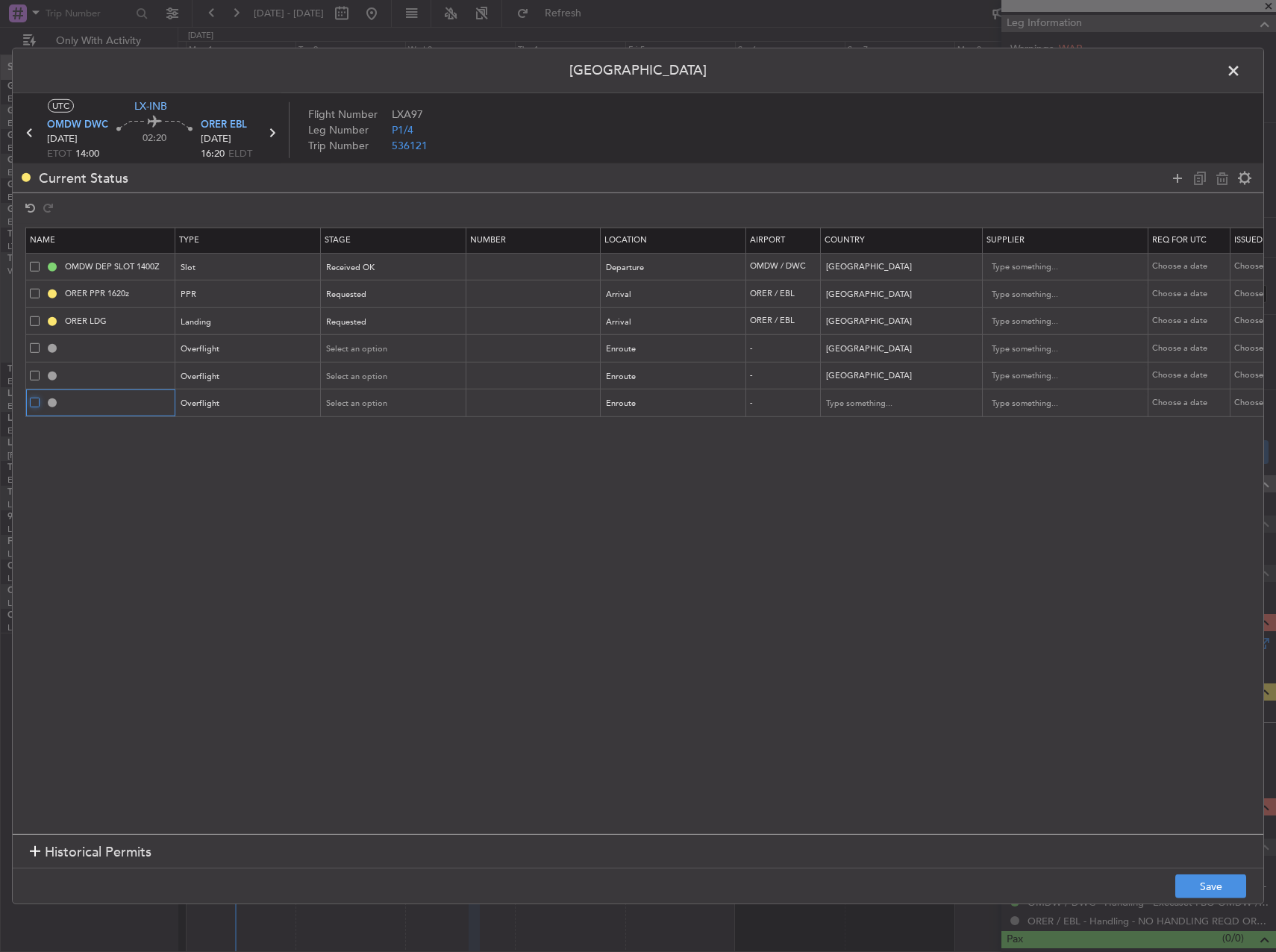
click at [40, 397] on input "checkbox" at bounding box center [40, 397] width 0 height 0
click at [1228, 178] on icon at bounding box center [1222, 178] width 18 height 18
click at [376, 347] on span "Select an option" at bounding box center [357, 348] width 62 height 12
click at [370, 439] on span "Requested" at bounding box center [394, 447] width 133 height 22
click at [371, 387] on div "Select an option" at bounding box center [388, 377] width 124 height 22
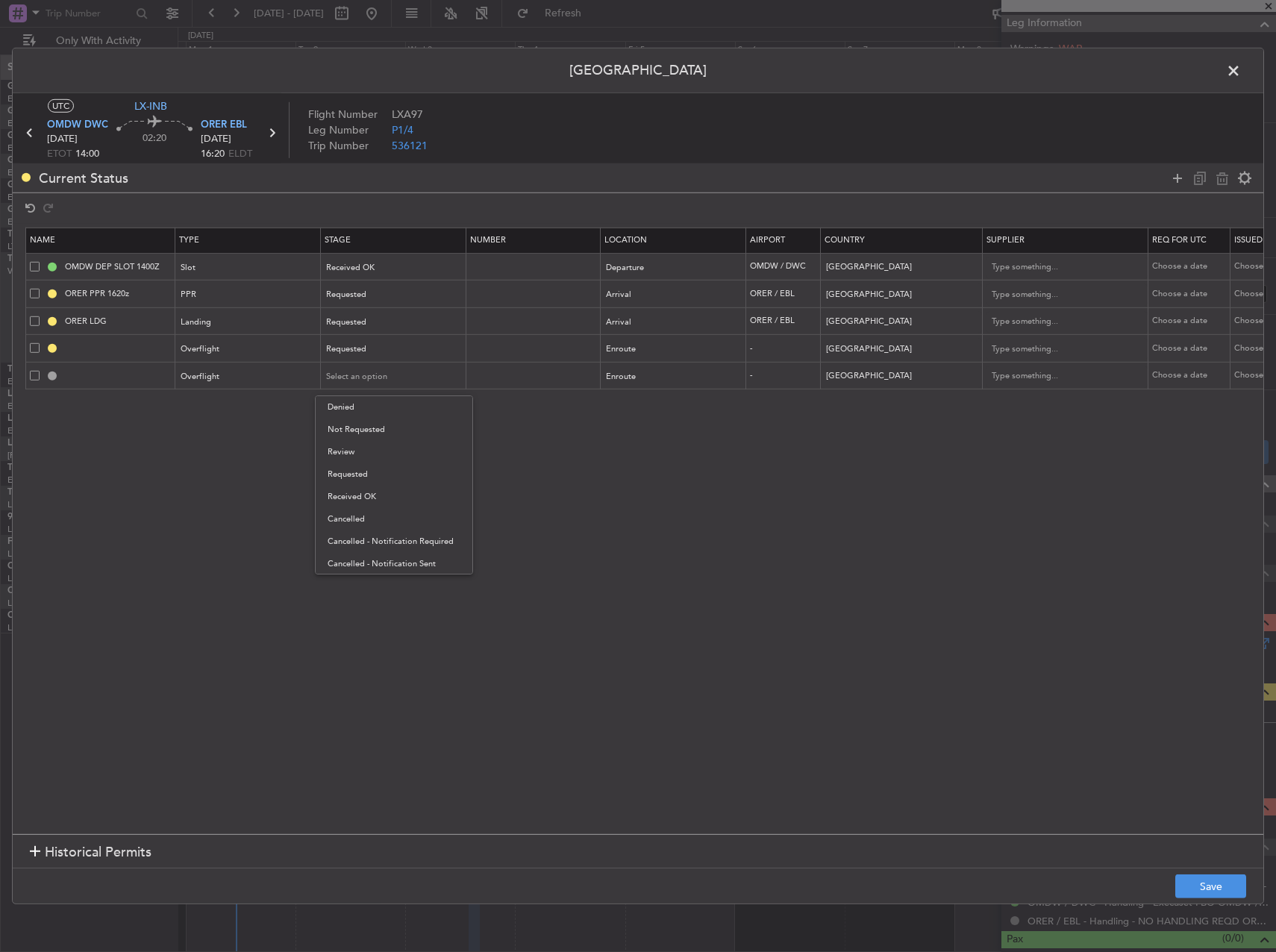
drag, startPoint x: 373, startPoint y: 464, endPoint x: 814, endPoint y: 567, distance: 452.9
click at [386, 464] on span "Requested" at bounding box center [394, 474] width 133 height 22
click at [1216, 864] on section "Historical Permits" at bounding box center [638, 852] width 1251 height 36
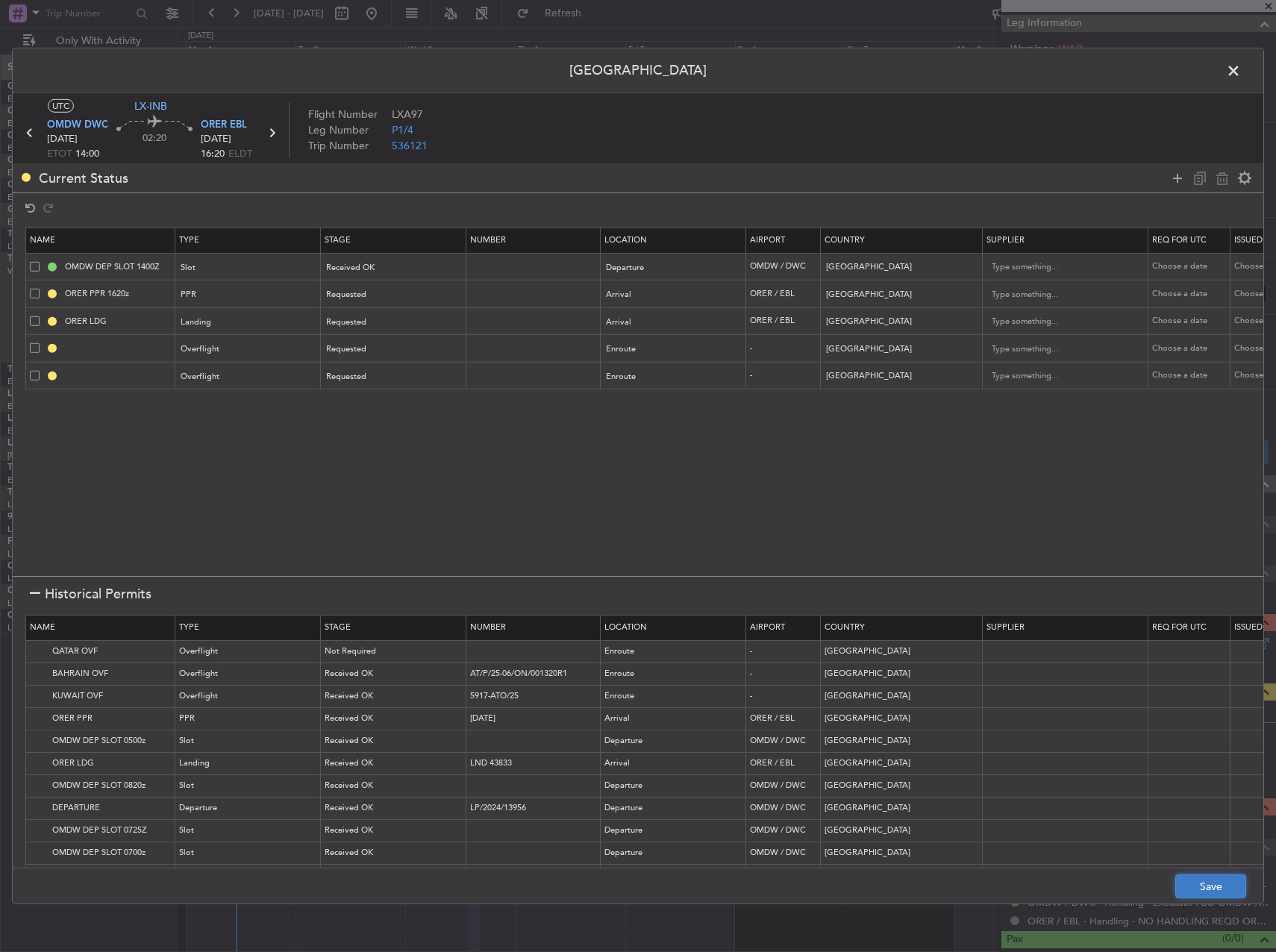
click at [1223, 881] on button "Save" at bounding box center [1210, 886] width 71 height 24
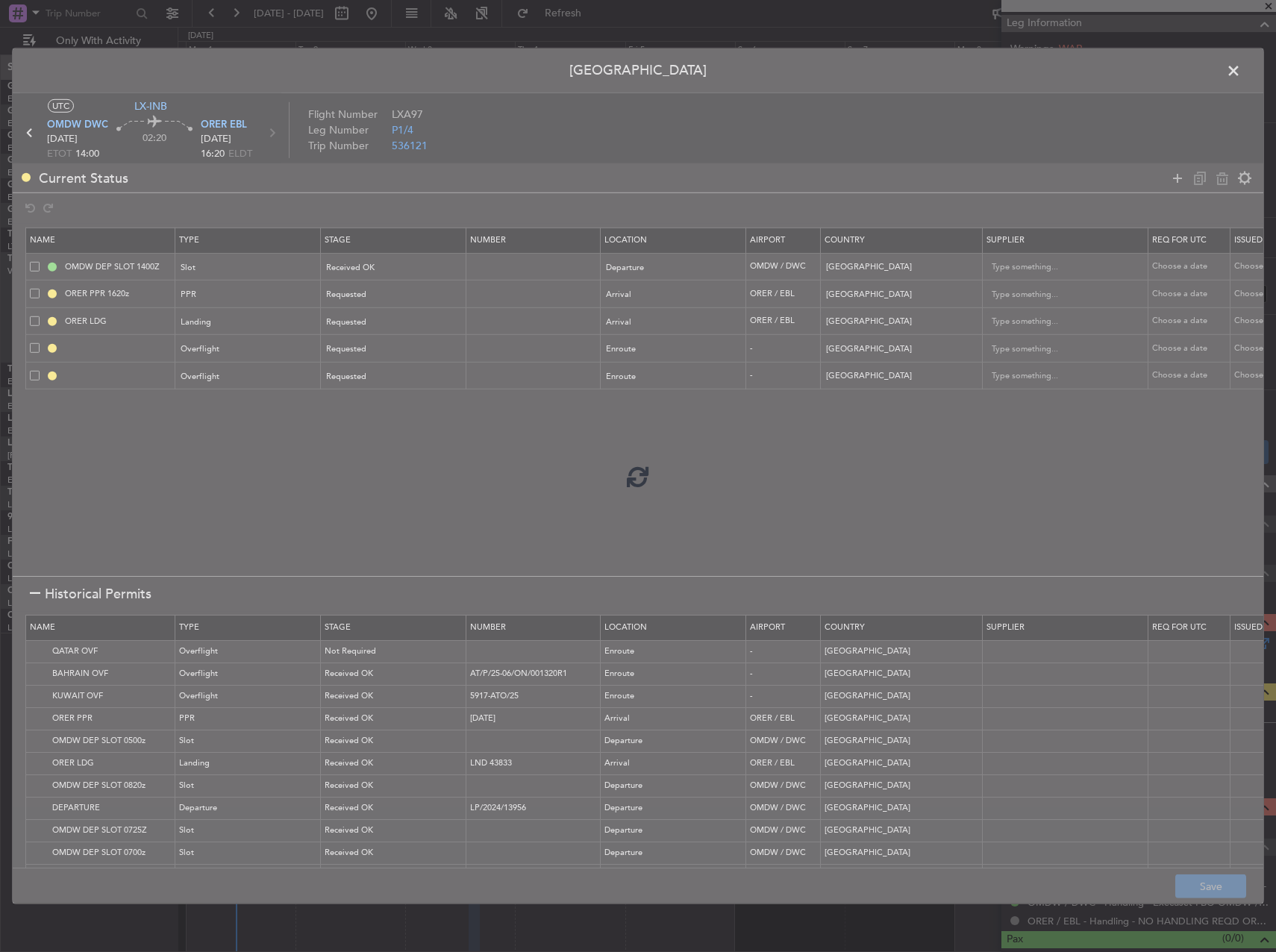
type input "KUWAIT OVF"
type input "NNN"
type input "BAHRAIN OVF"
type input "NNN"
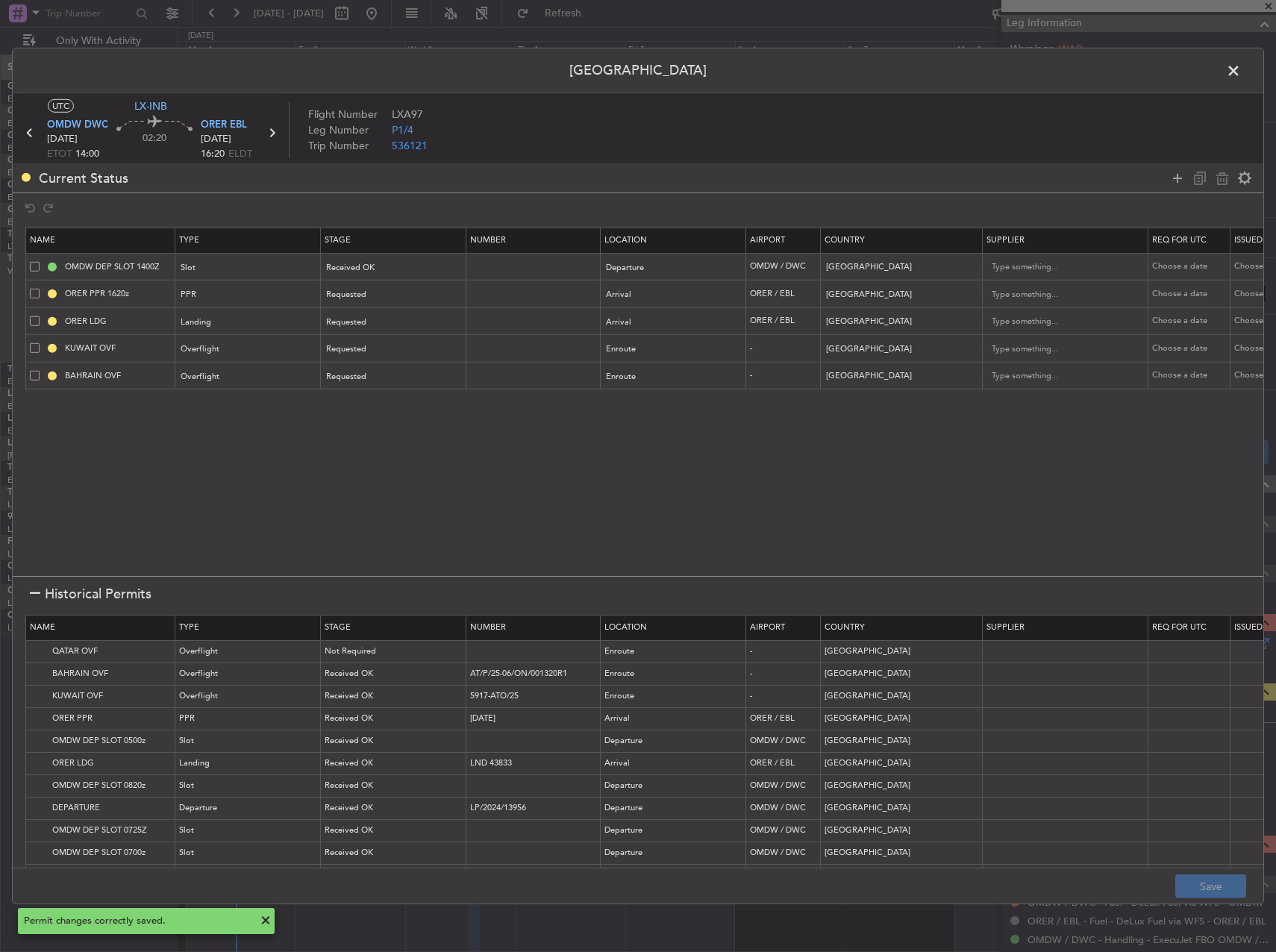
click at [1245, 75] on header "[GEOGRAPHIC_DATA]" at bounding box center [638, 71] width 1251 height 45
click at [1241, 78] on span at bounding box center [1241, 74] width 0 height 29
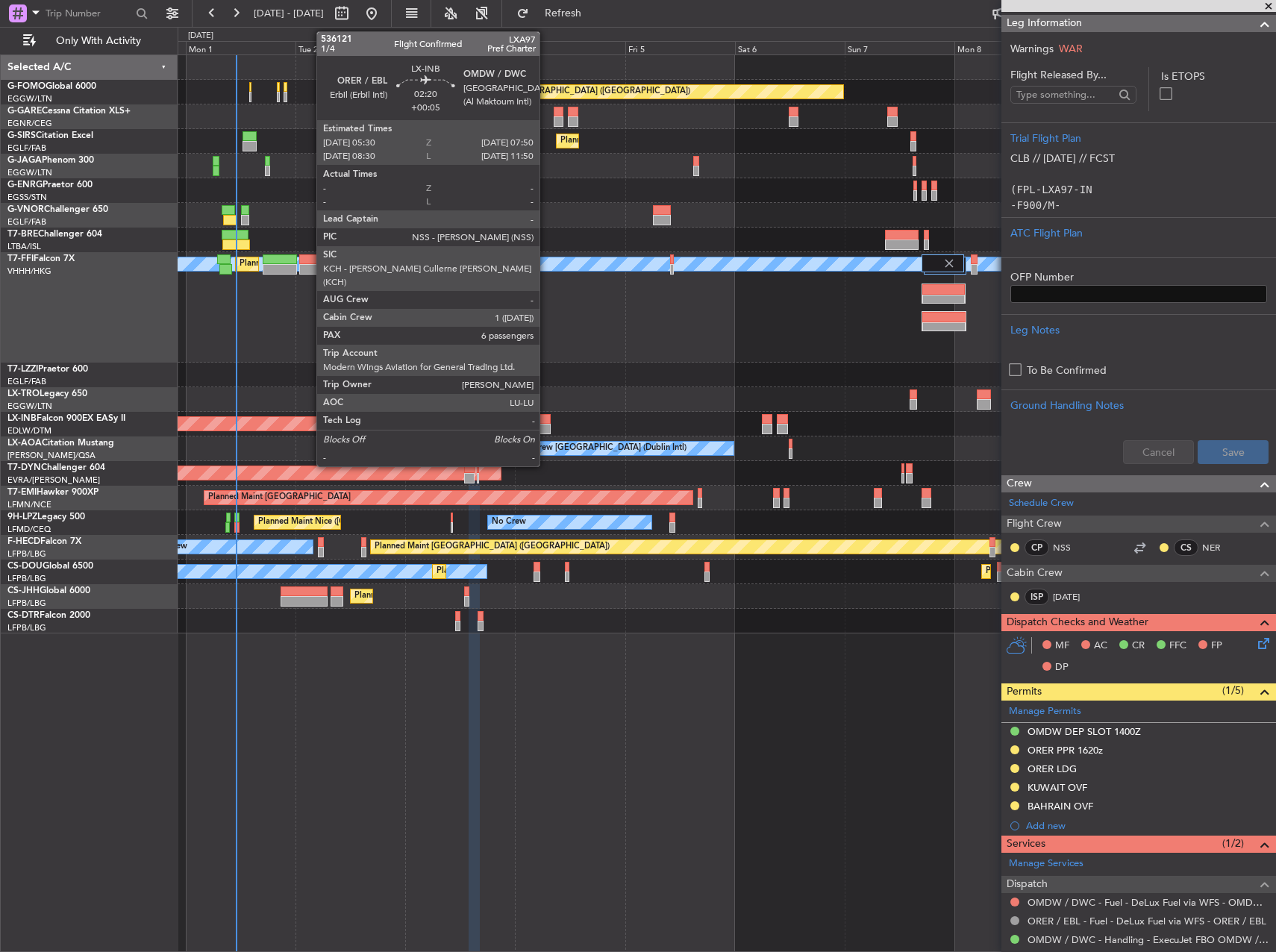
click at [546, 419] on div at bounding box center [545, 420] width 12 height 11
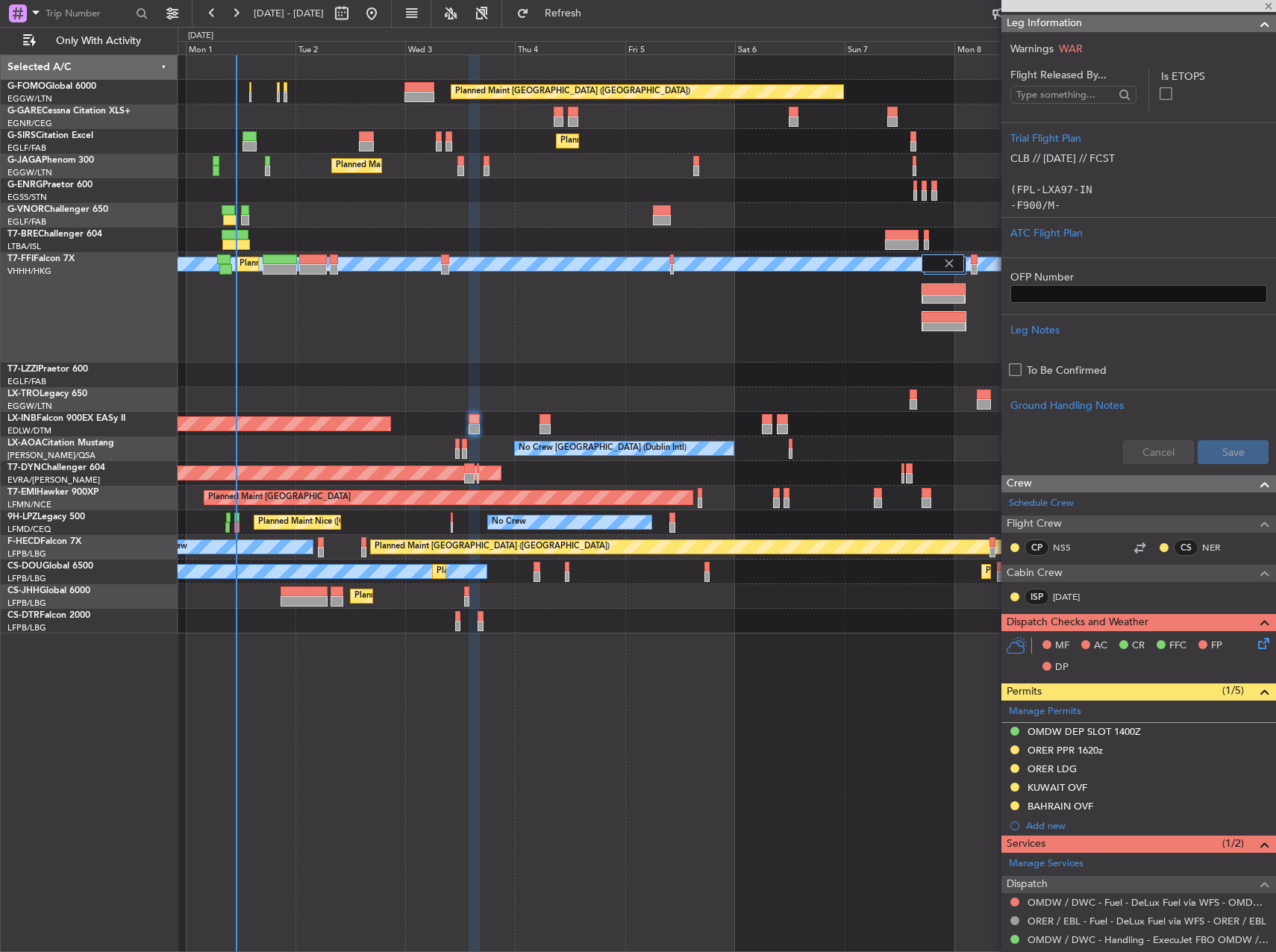
type input "+00:05"
type input "6"
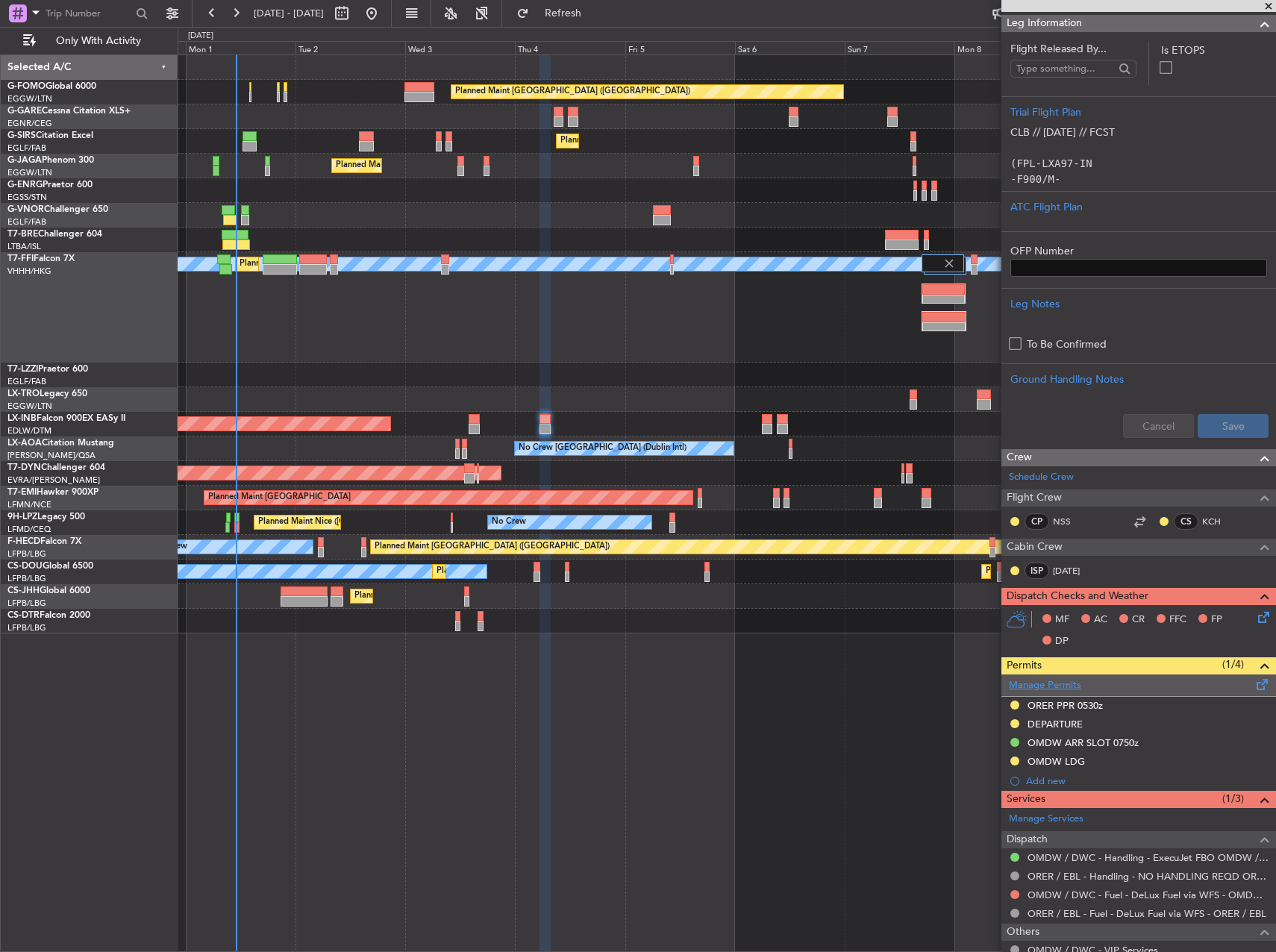
click at [1063, 689] on link "Manage Permits" at bounding box center [1045, 686] width 72 height 15
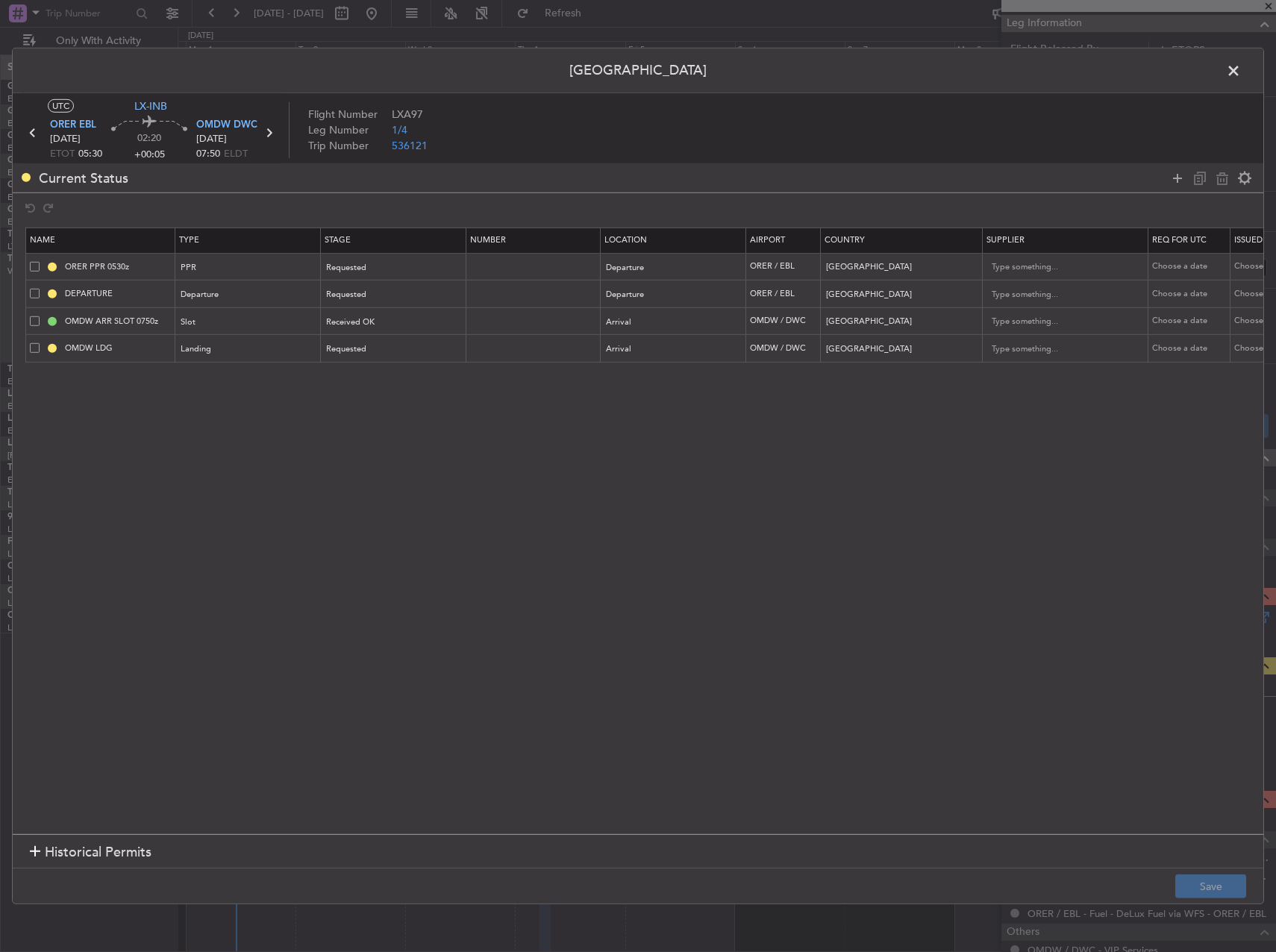
click at [1186, 188] on div at bounding box center [1211, 178] width 89 height 21
click at [1182, 178] on icon at bounding box center [1178, 178] width 18 height 18
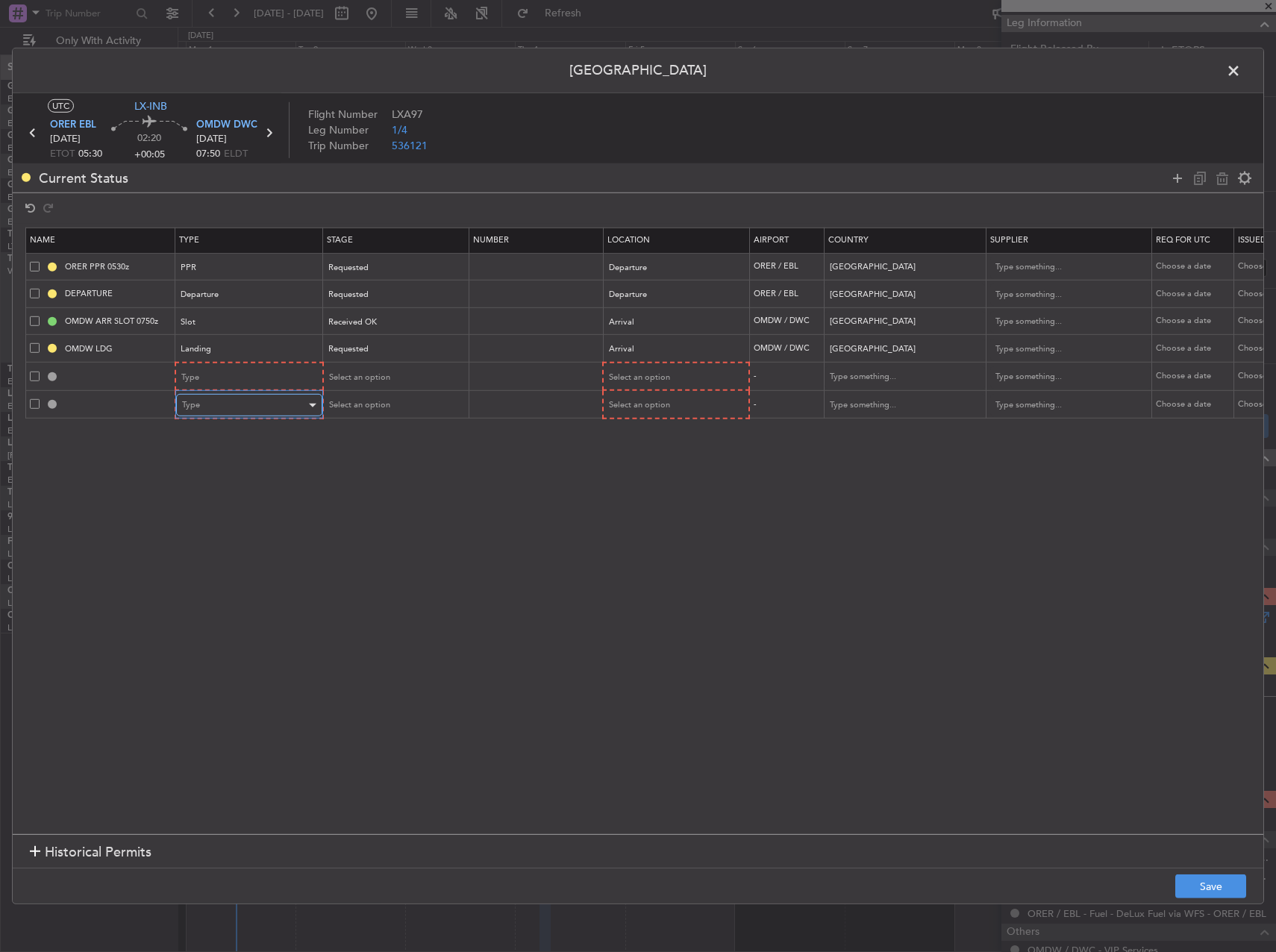
click at [240, 406] on div "Type" at bounding box center [244, 405] width 124 height 22
click at [238, 539] on span "Overflight" at bounding box center [249, 539] width 133 height 22
click at [238, 386] on div "Type" at bounding box center [244, 377] width 124 height 22
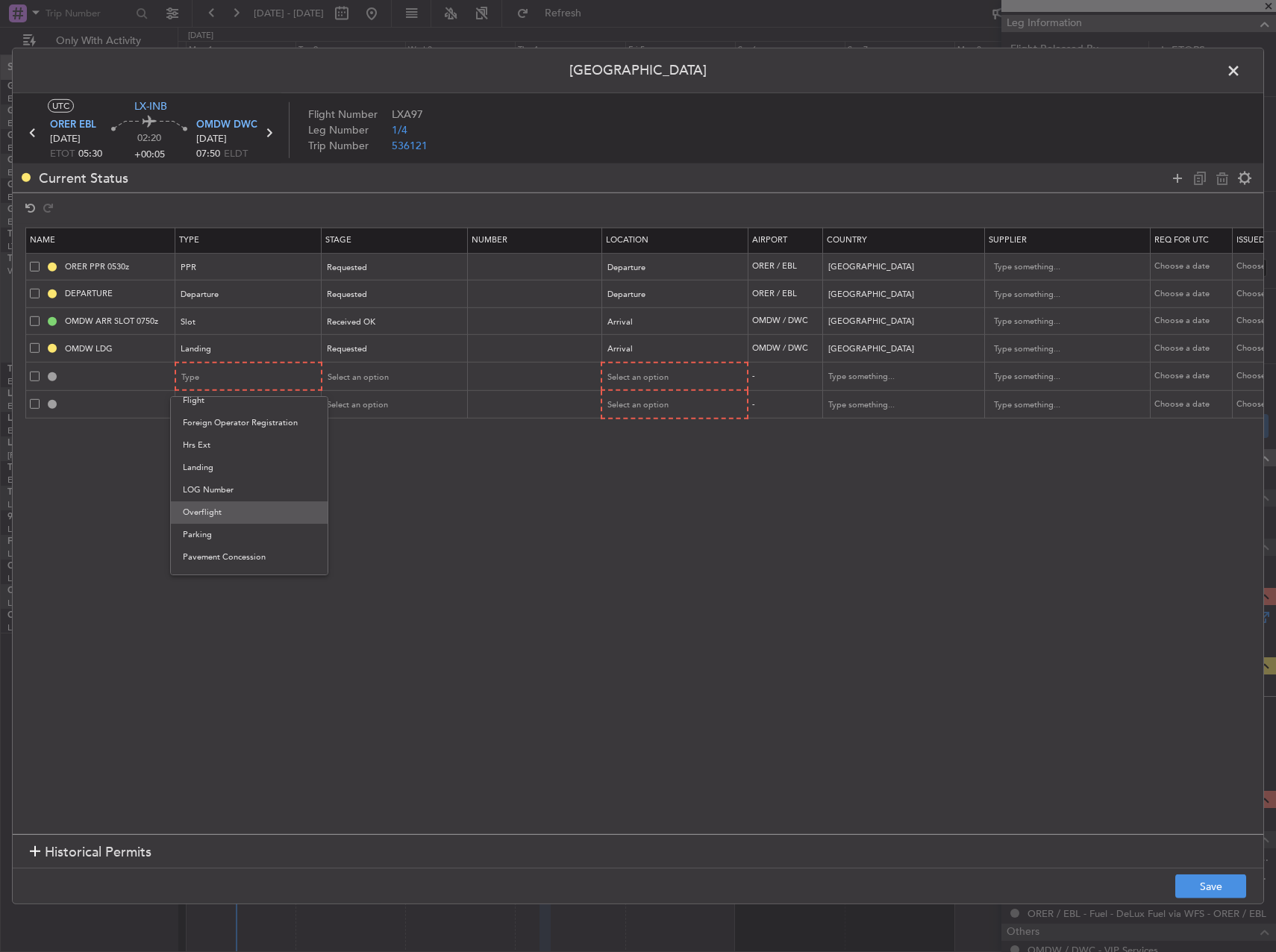
click at [238, 508] on span "Overflight" at bounding box center [249, 513] width 133 height 22
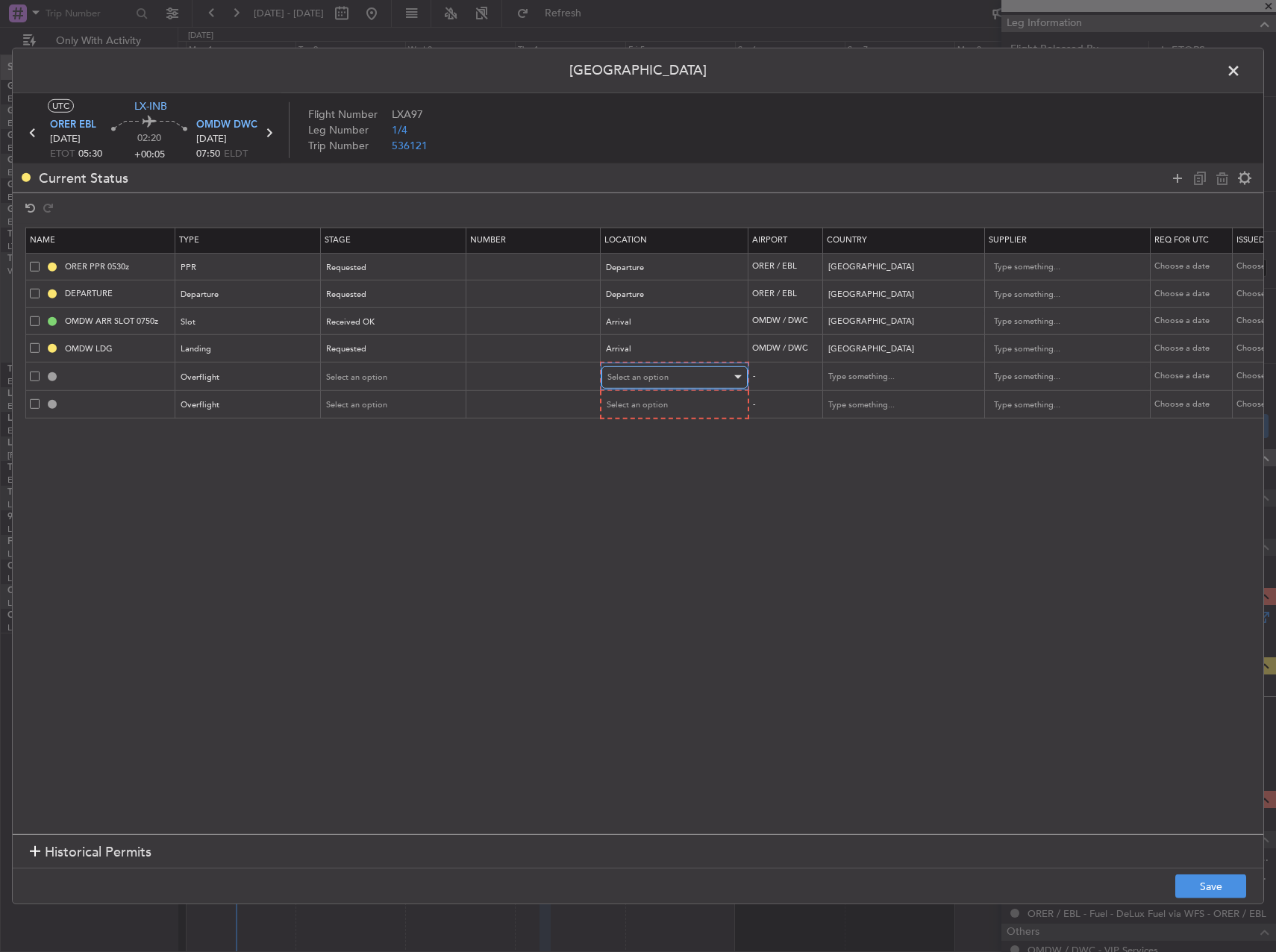
click at [625, 383] on div "Select an option" at bounding box center [669, 377] width 124 height 22
click at [638, 493] on span "Enroute" at bounding box center [674, 497] width 133 height 22
click at [655, 409] on span "Select an option" at bounding box center [638, 404] width 62 height 12
click at [643, 521] on span "Enroute" at bounding box center [674, 525] width 133 height 22
click at [355, 380] on span "Select an option" at bounding box center [357, 376] width 62 height 12
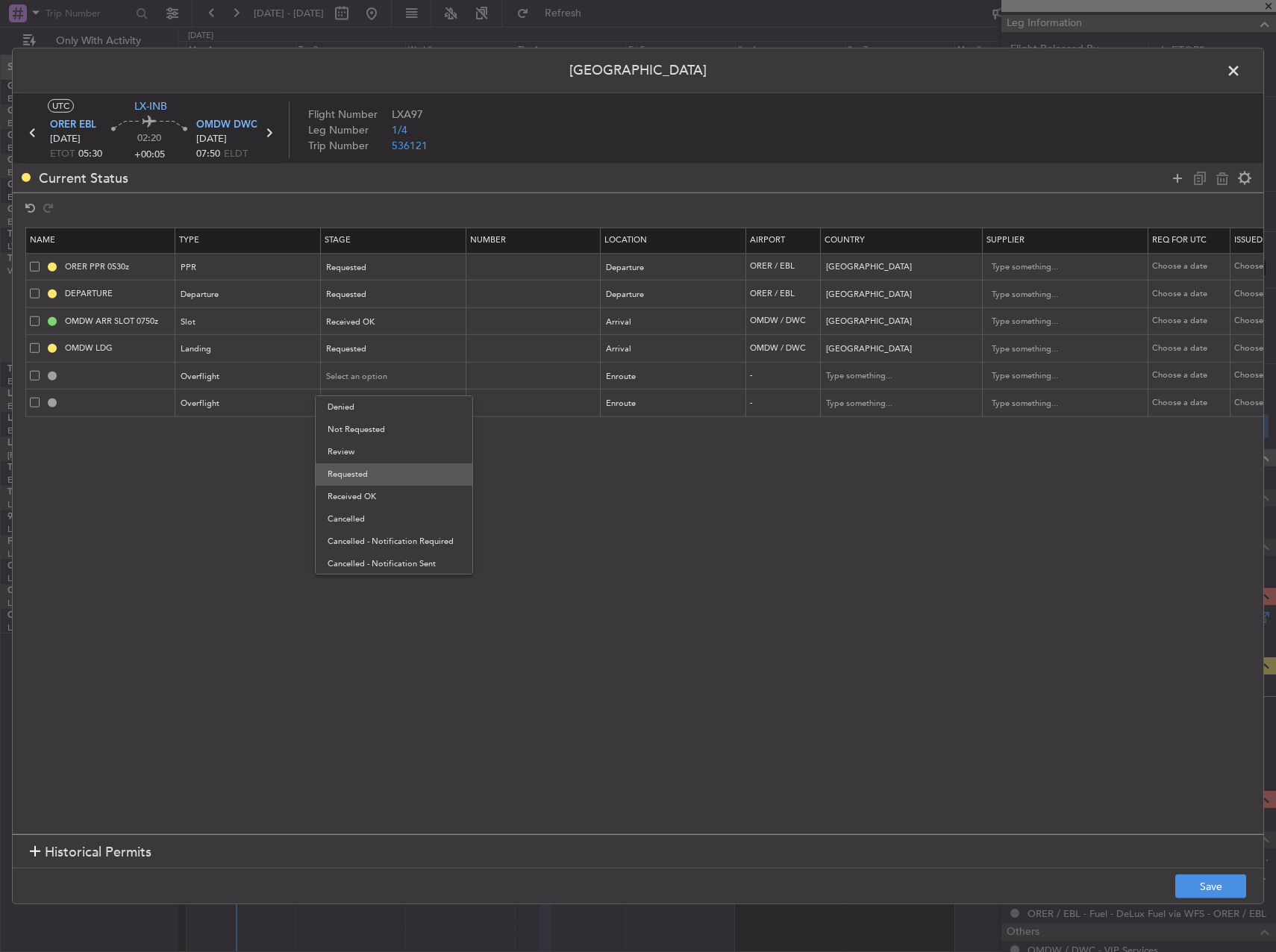
click at [372, 480] on span "Requested" at bounding box center [394, 474] width 133 height 22
click at [375, 413] on div "Select an option" at bounding box center [388, 404] width 124 height 22
click at [375, 508] on span "Requested" at bounding box center [394, 502] width 133 height 22
click at [1206, 880] on button "Save" at bounding box center [1210, 886] width 71 height 24
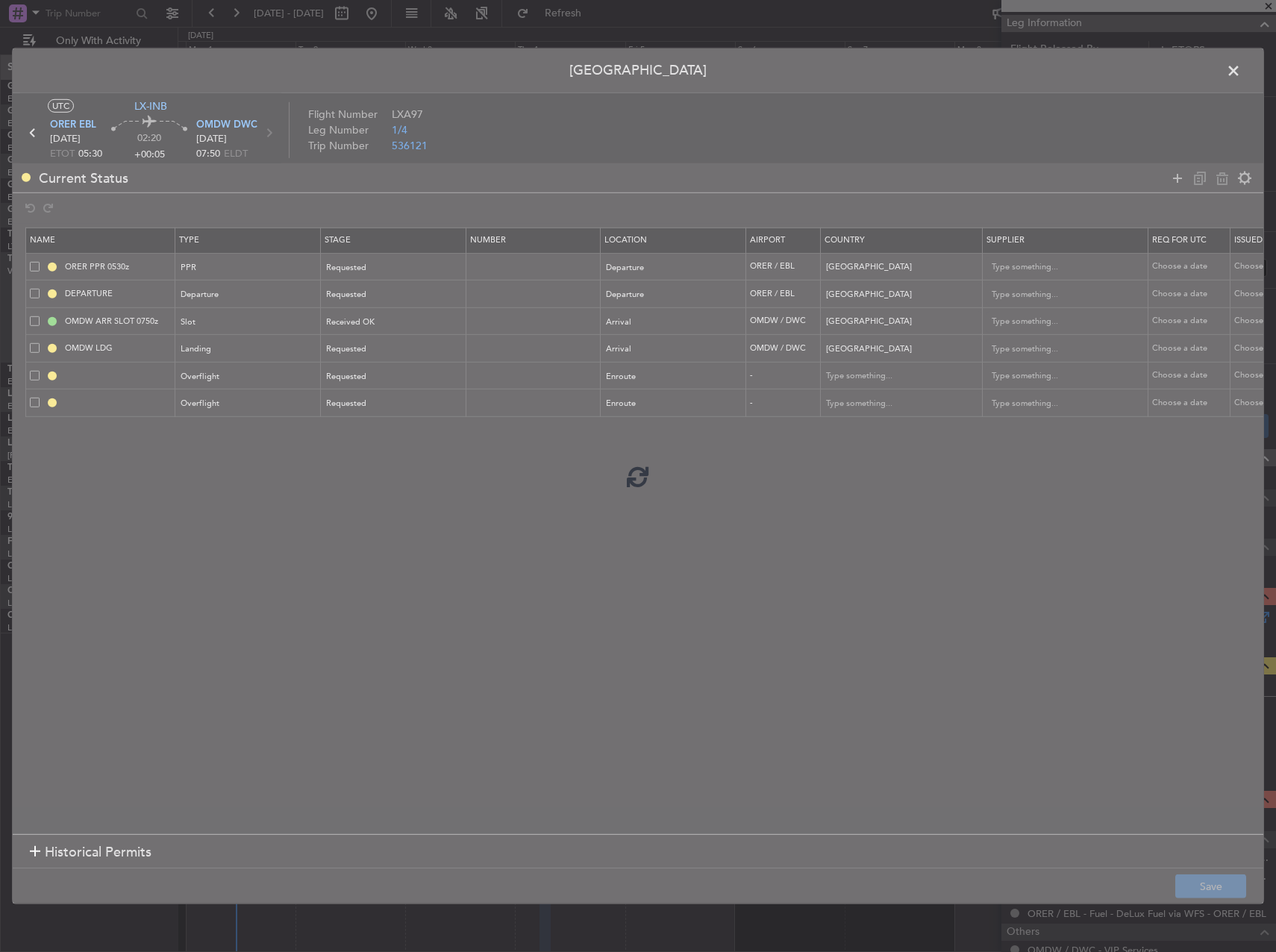
type input "OVF"
type input "NNN"
type input "OVF"
type input "NNN"
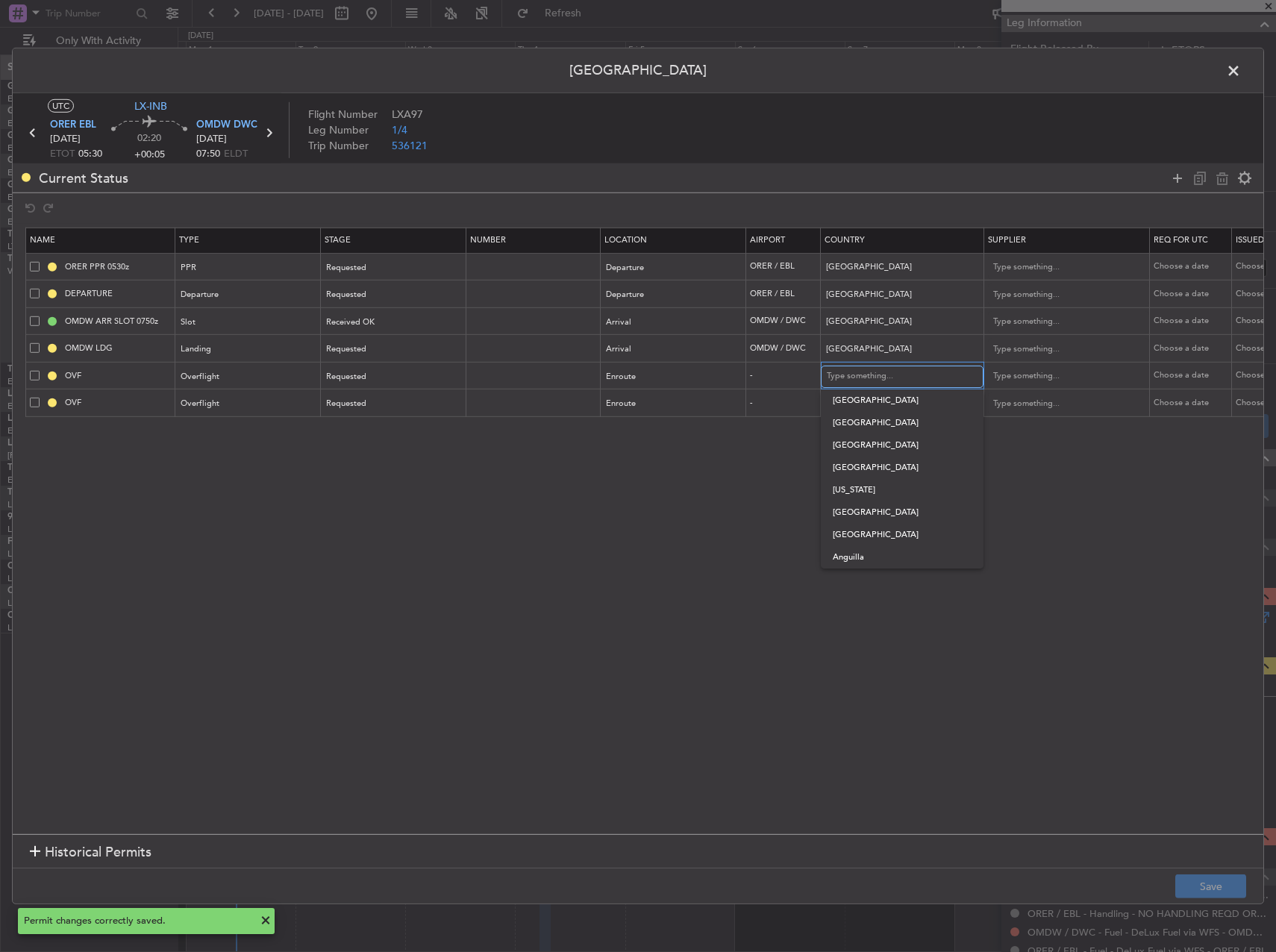
click at [893, 376] on input "text" at bounding box center [894, 376] width 134 height 22
click at [887, 398] on span "[GEOGRAPHIC_DATA]" at bounding box center [902, 400] width 138 height 22
type input "[GEOGRAPHIC_DATA]"
click at [887, 398] on input "text" at bounding box center [894, 404] width 134 height 22
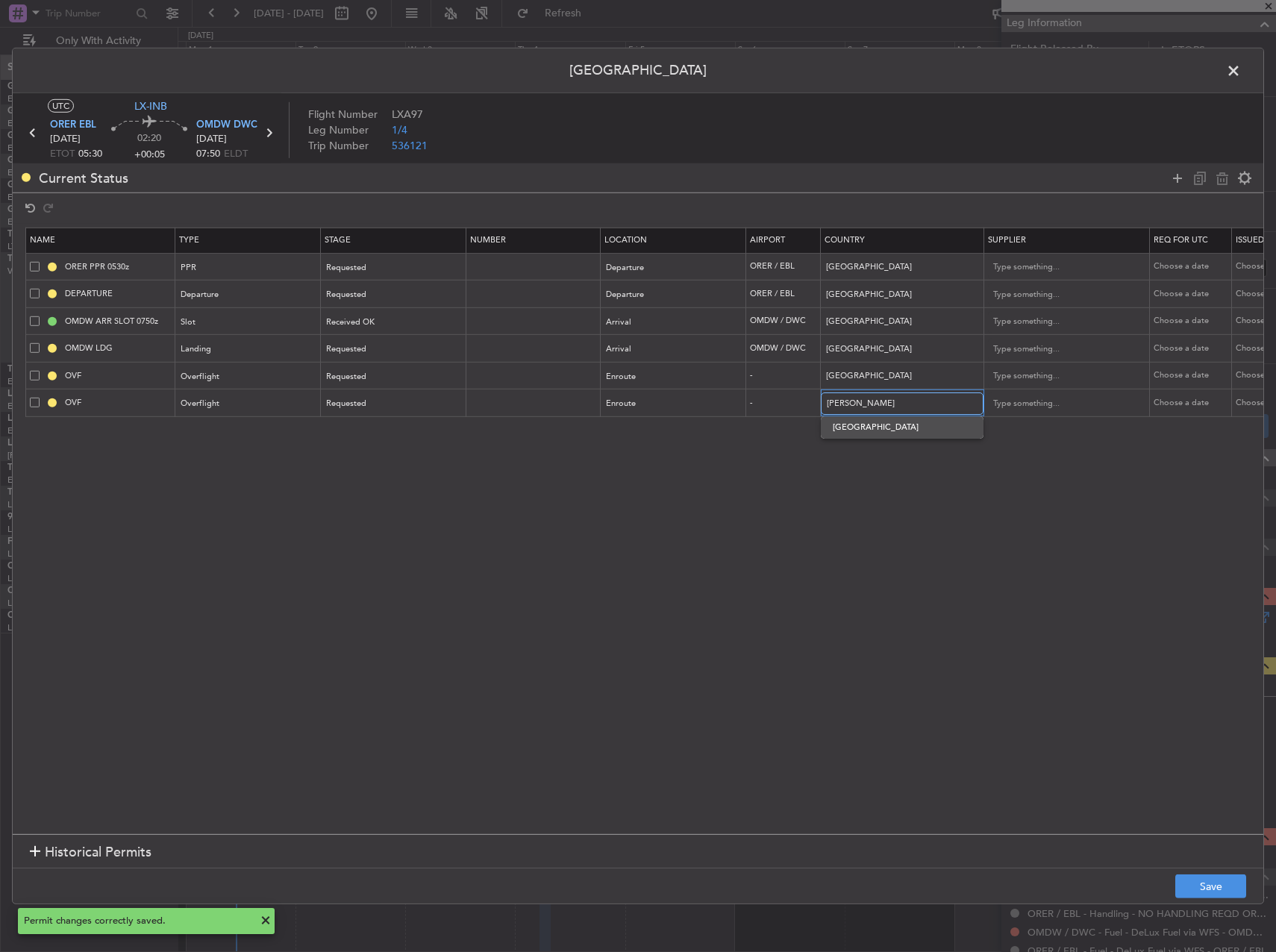
click at [892, 420] on body "[DATE] - [DATE] Refresh Quick Links Only With Activity Planned Maint [GEOGRAPHI…" at bounding box center [638, 476] width 1276 height 952
click at [872, 432] on span "[GEOGRAPHIC_DATA]" at bounding box center [902, 427] width 138 height 22
type input "[GEOGRAPHIC_DATA]"
click at [1202, 871] on footer "Save" at bounding box center [638, 886] width 1251 height 36
click at [1206, 902] on footer "Save" at bounding box center [638, 886] width 1251 height 36
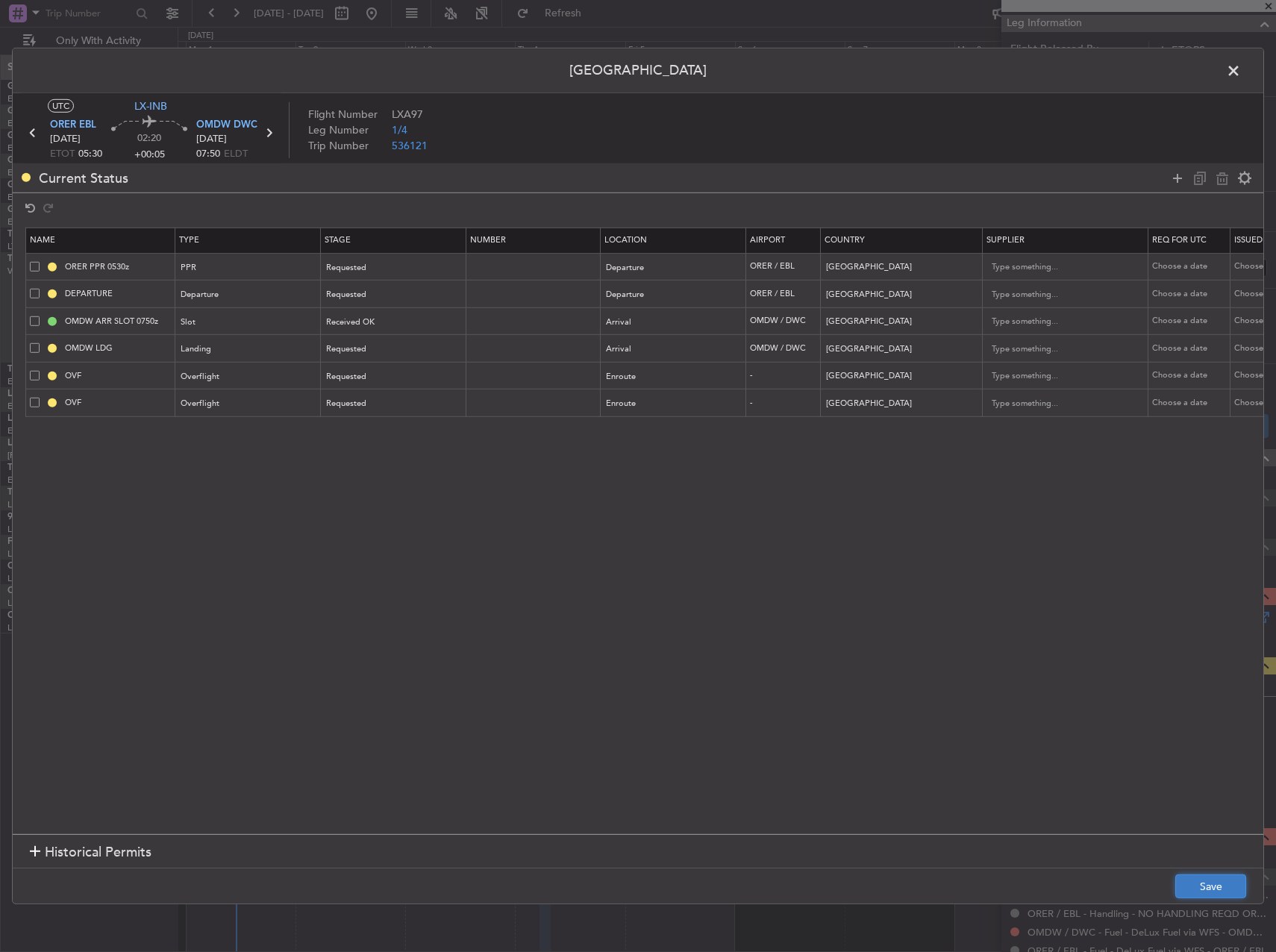
click at [1206, 898] on button "Save" at bounding box center [1210, 886] width 71 height 24
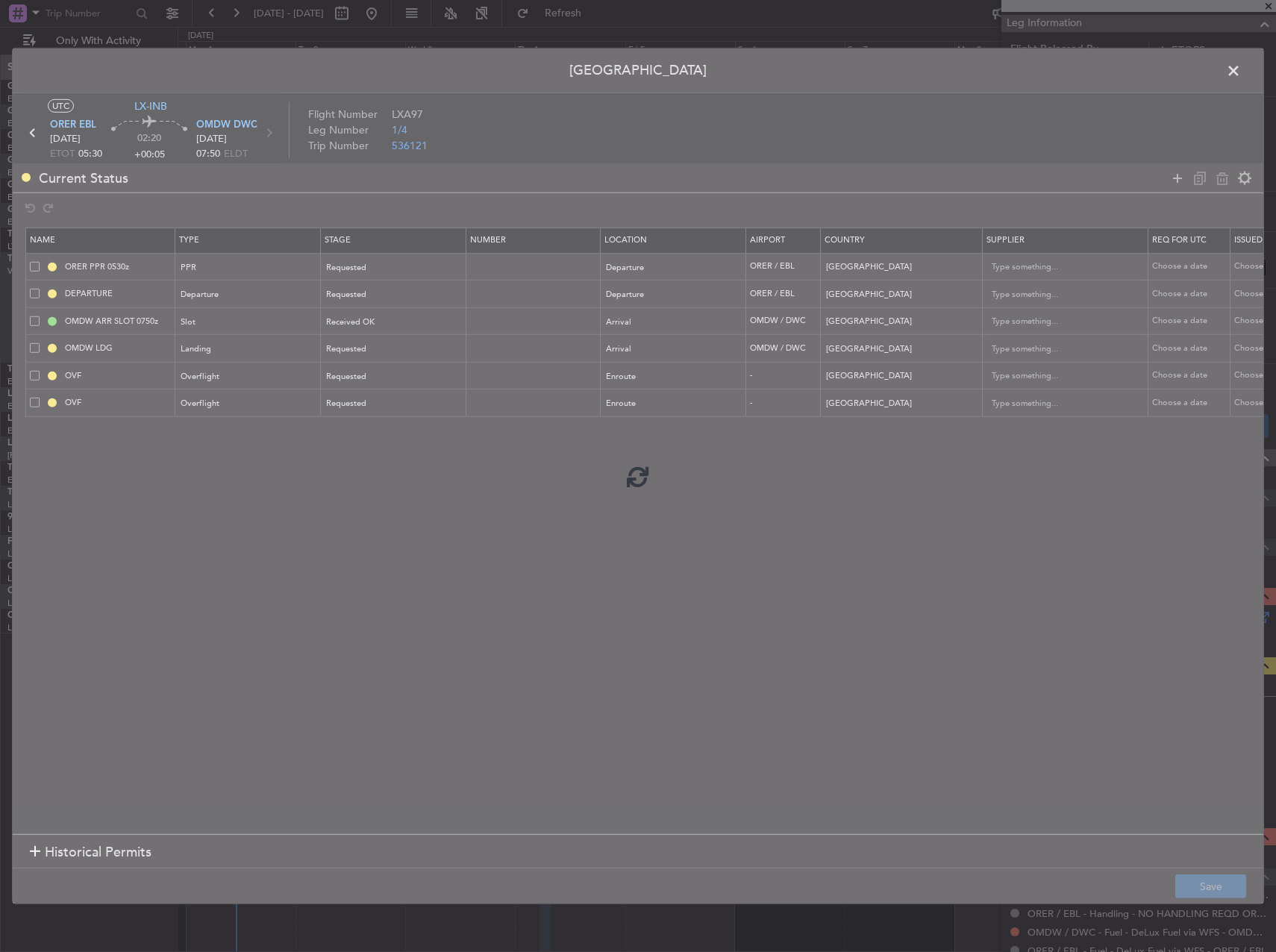
type input "KUWAIT OVF"
type input "BAHRAIN OVF"
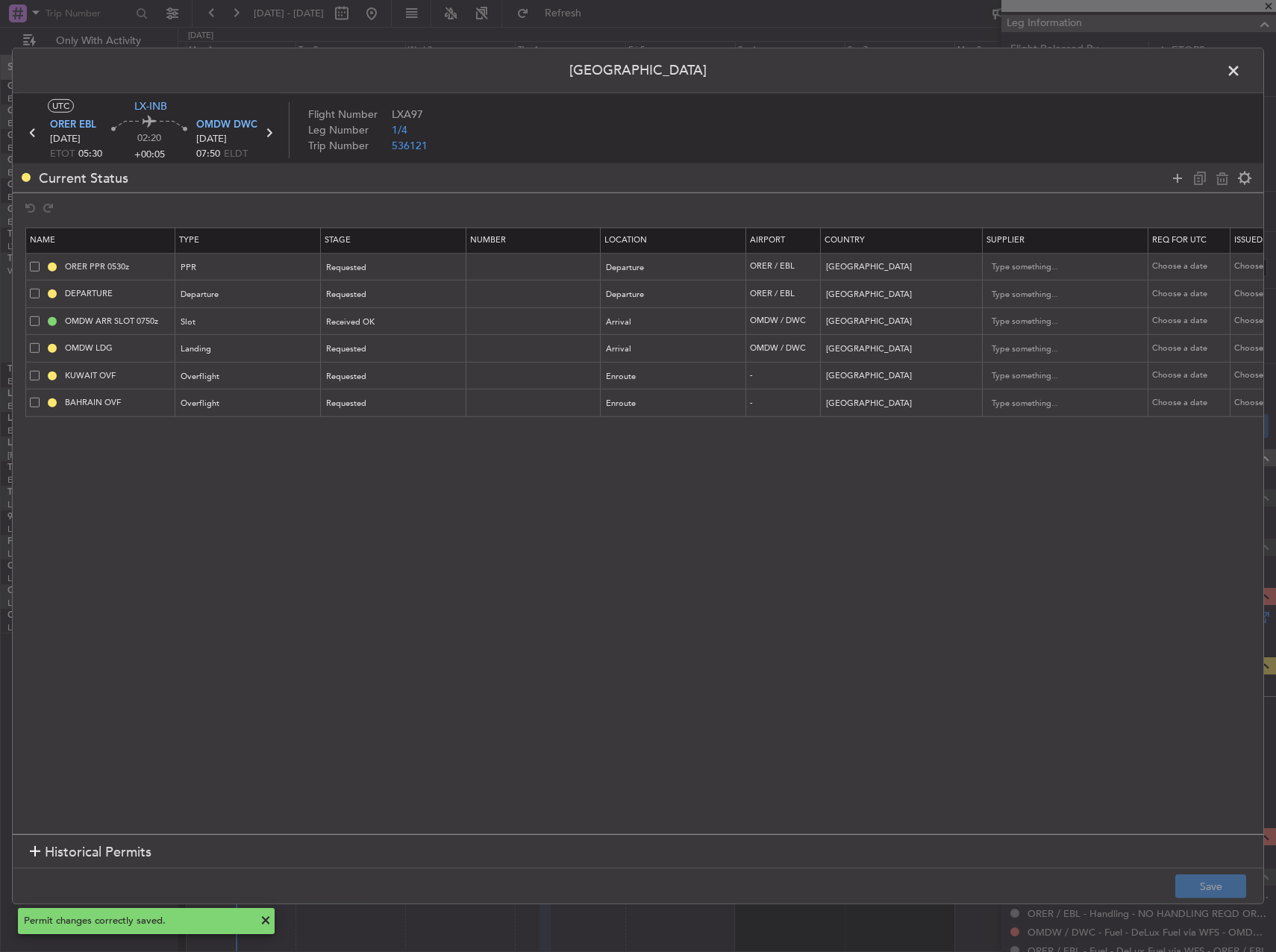
click at [1241, 66] on span at bounding box center [1241, 74] width 0 height 29
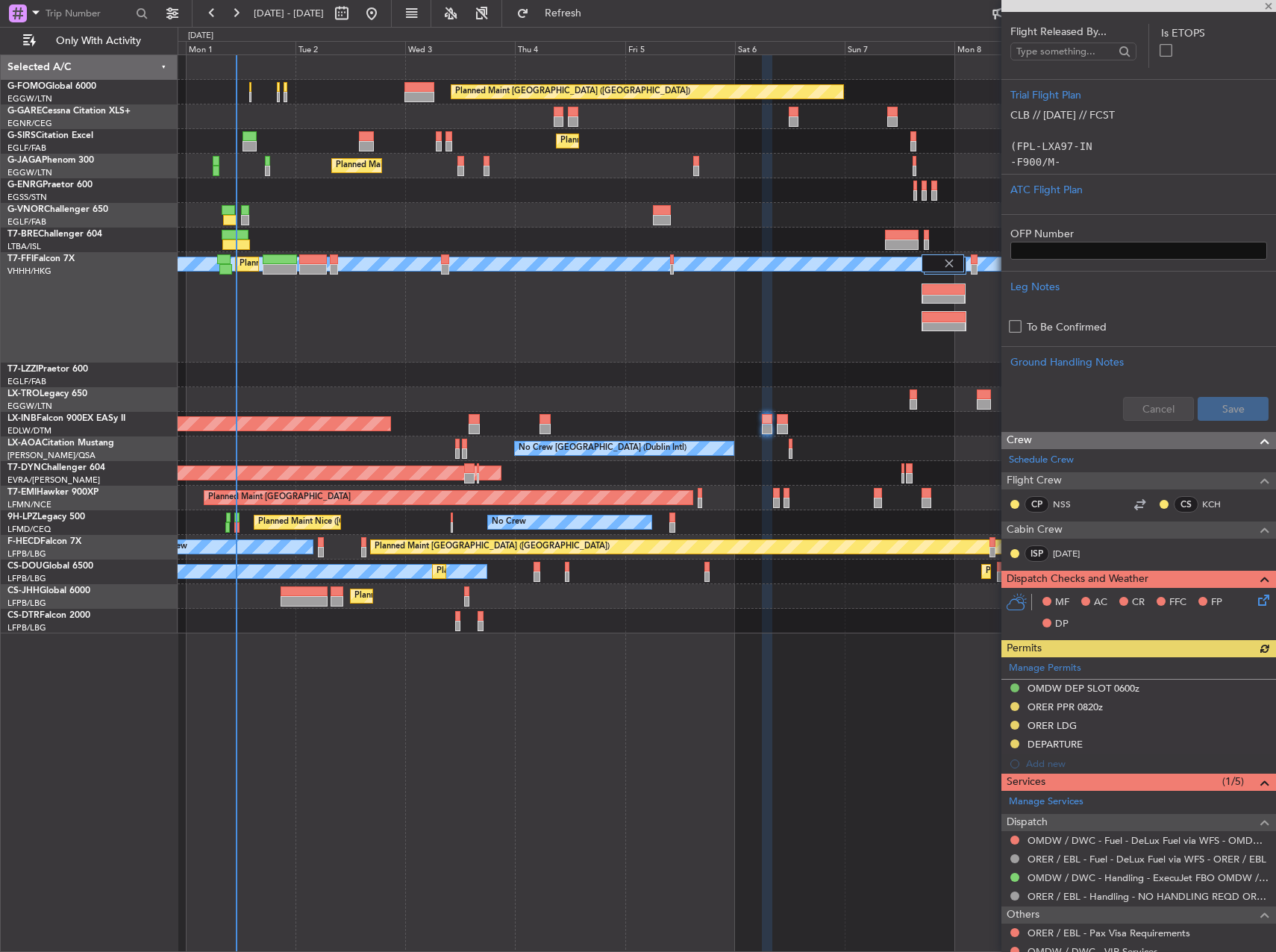
scroll to position [522, 0]
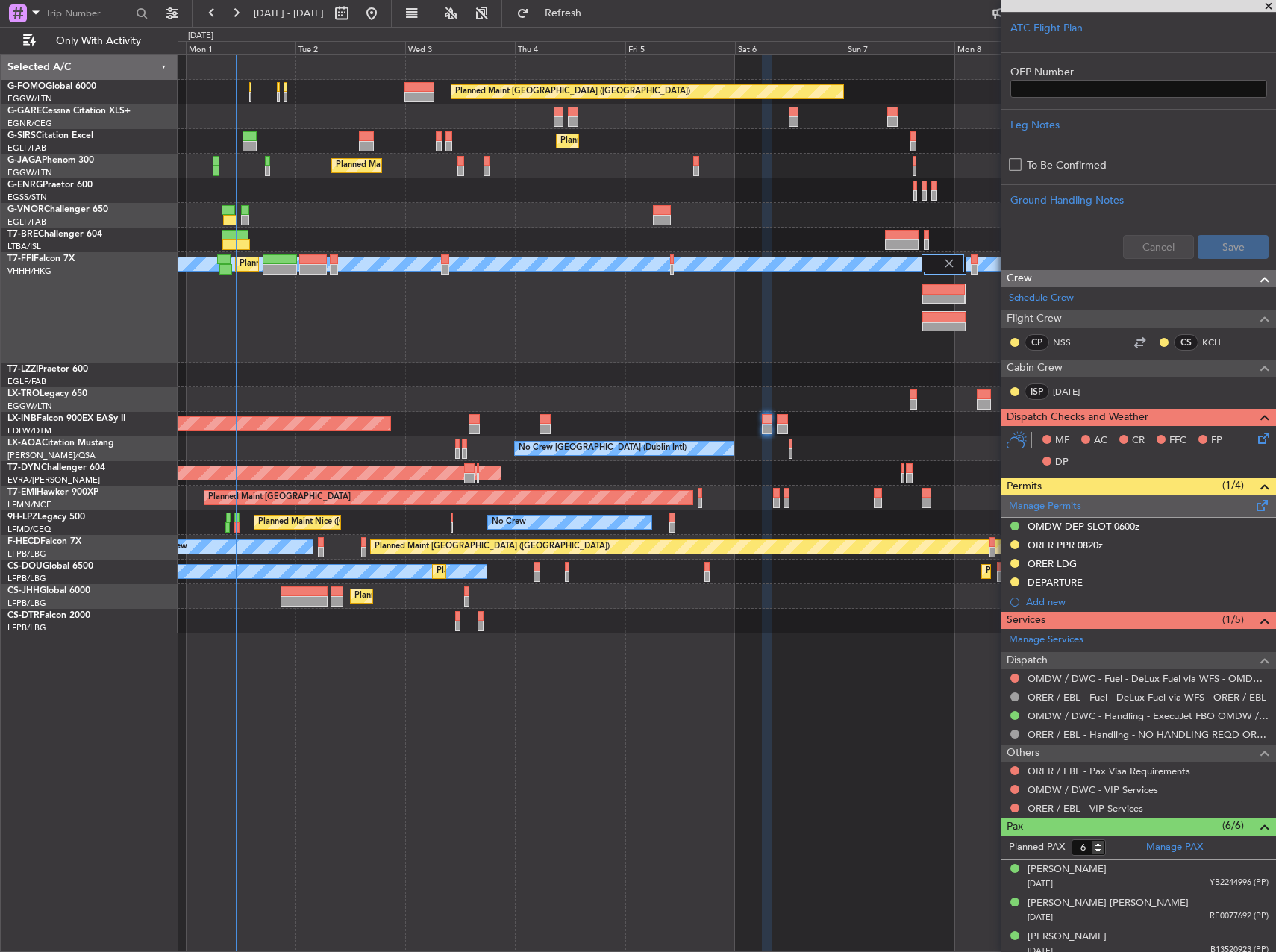
click at [1138, 505] on div "Manage Permits" at bounding box center [1139, 506] width 275 height 22
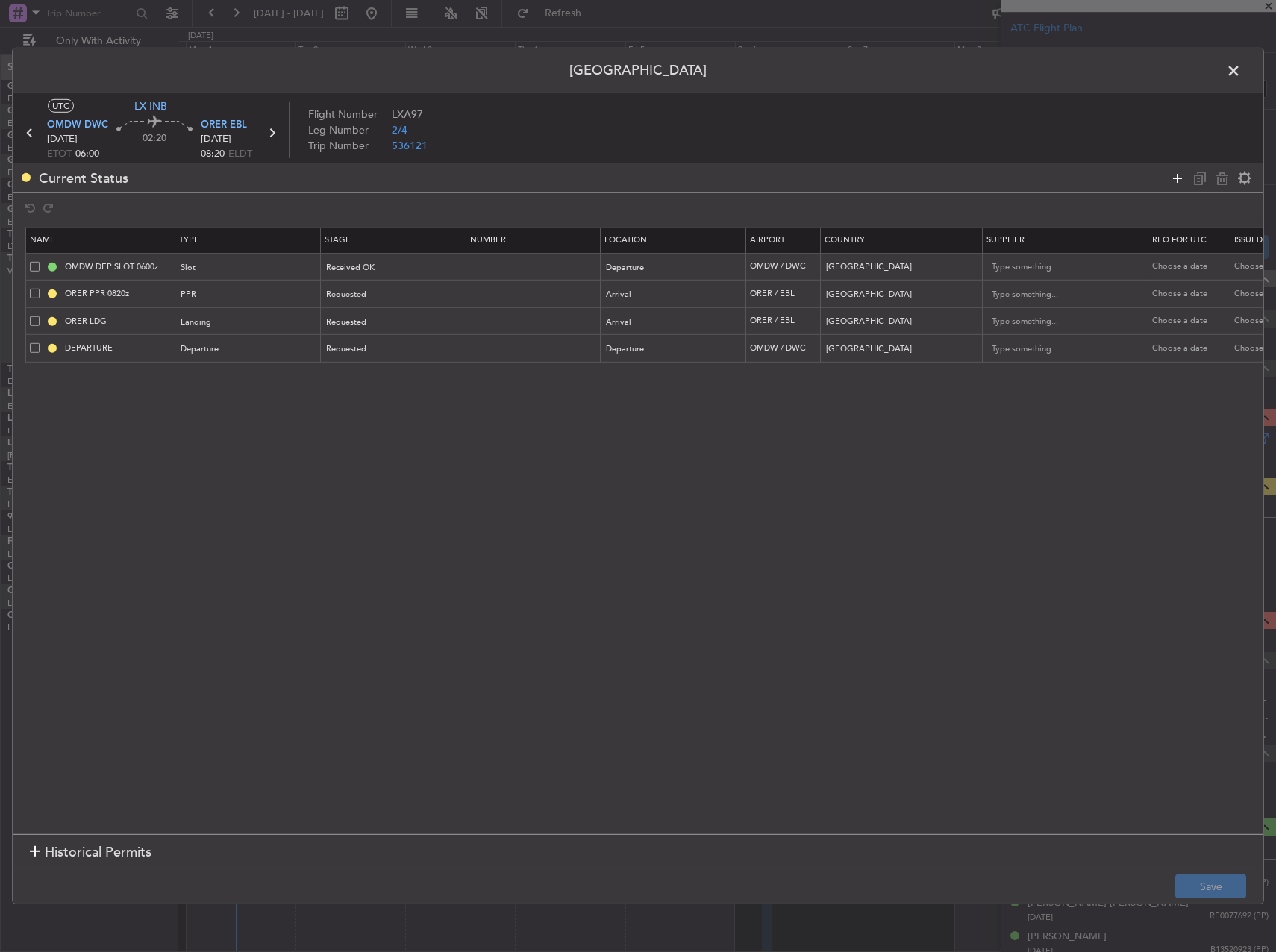
click at [1179, 178] on icon at bounding box center [1178, 178] width 18 height 18
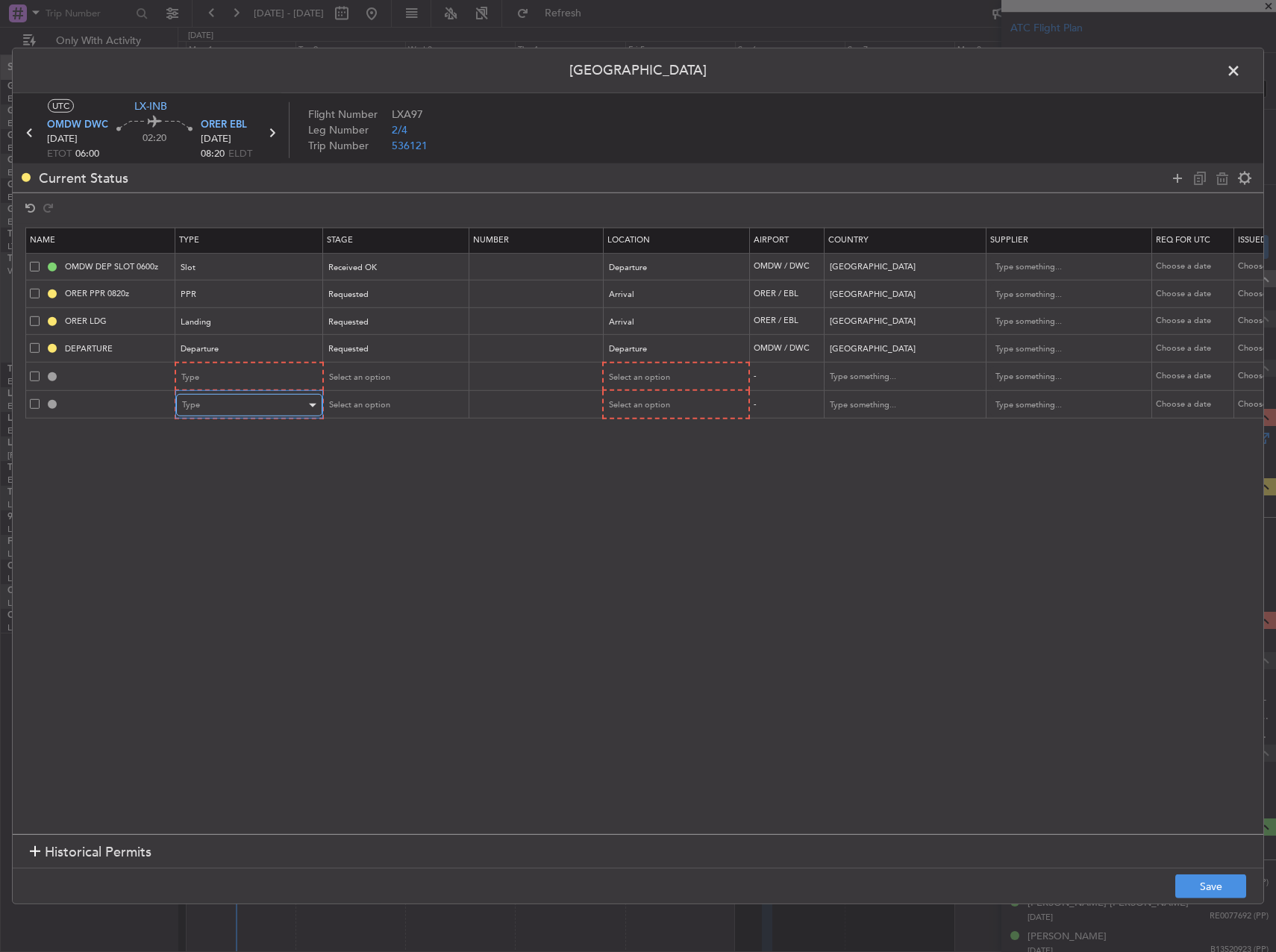
click at [239, 406] on div "Type" at bounding box center [244, 405] width 124 height 22
click at [234, 530] on span "Overflight" at bounding box center [249, 539] width 133 height 22
click at [260, 381] on div "Type" at bounding box center [244, 377] width 124 height 22
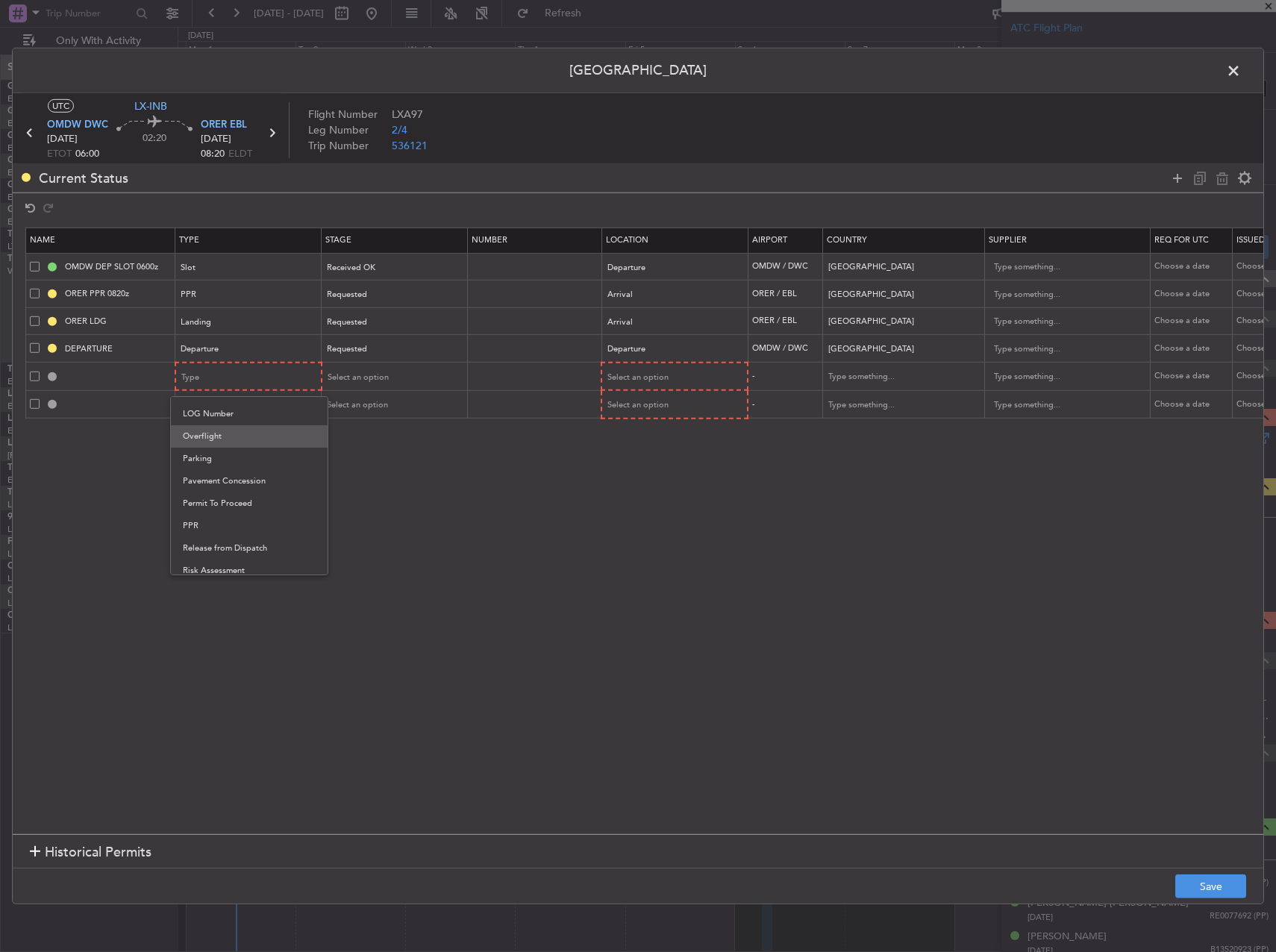
click at [267, 438] on span "Overflight" at bounding box center [249, 436] width 133 height 22
click at [442, 372] on div "Select an option" at bounding box center [388, 377] width 124 height 22
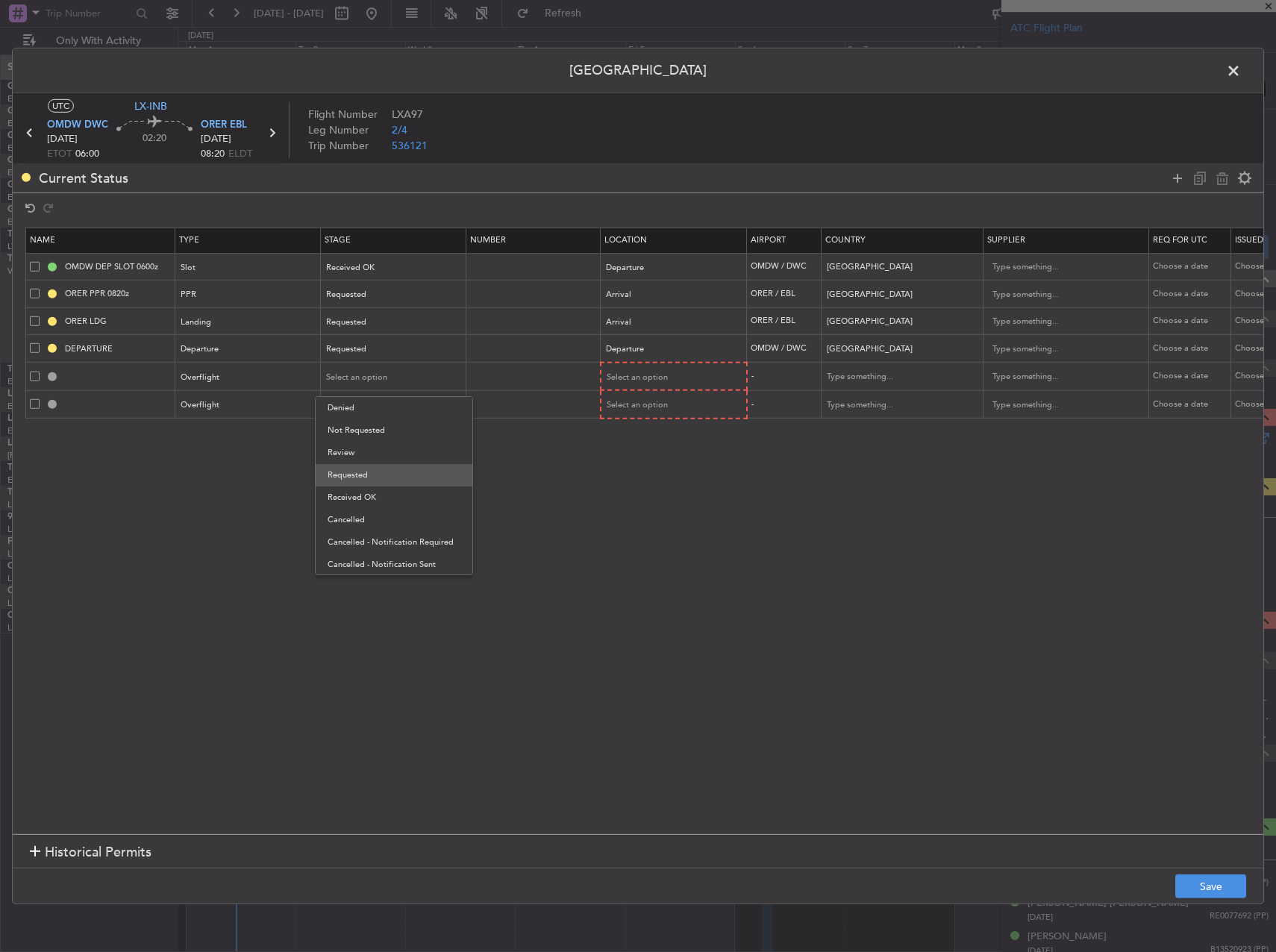
click at [402, 482] on span "Requested" at bounding box center [394, 475] width 133 height 22
click at [389, 426] on section "Name Type Stage Number Location Airport Country Supplier Req For Utc Issued For…" at bounding box center [638, 530] width 1251 height 611
click at [382, 411] on div "Select an option" at bounding box center [388, 405] width 124 height 22
click at [373, 497] on span "Requested" at bounding box center [394, 504] width 133 height 22
click at [636, 372] on span "Select an option" at bounding box center [638, 377] width 62 height 12
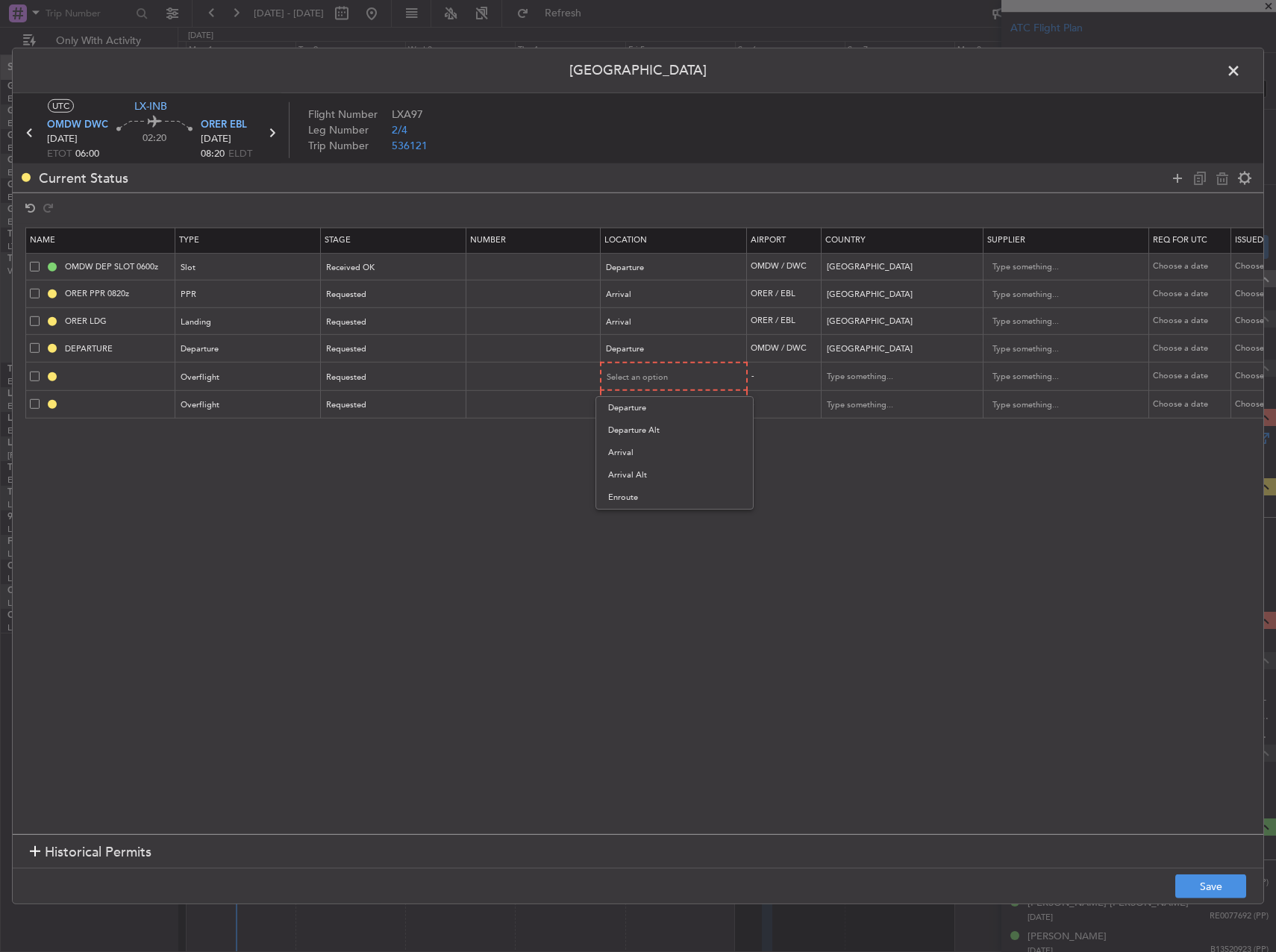
click at [636, 496] on span "Enroute" at bounding box center [674, 497] width 133 height 22
click at [661, 406] on span "Select an option" at bounding box center [638, 404] width 62 height 12
drag, startPoint x: 655, startPoint y: 519, endPoint x: 665, endPoint y: 515, distance: 10.8
click at [661, 518] on span "Enroute" at bounding box center [674, 525] width 133 height 22
click at [857, 376] on input "text" at bounding box center [894, 376] width 134 height 22
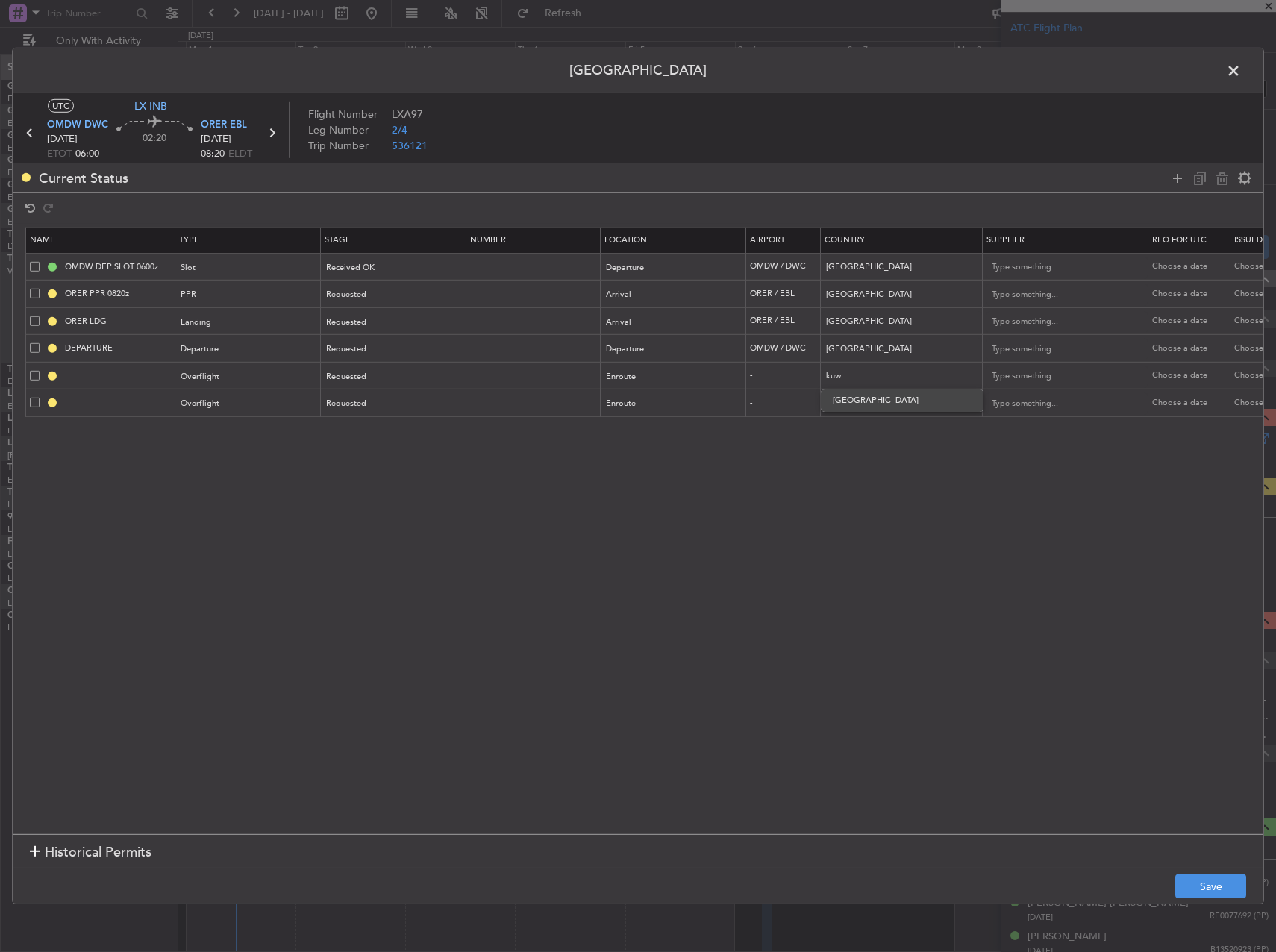
click at [877, 403] on span "[GEOGRAPHIC_DATA]" at bounding box center [902, 400] width 138 height 22
type input "[GEOGRAPHIC_DATA]"
click at [877, 403] on input "text" at bounding box center [894, 404] width 134 height 22
click at [911, 425] on span "[GEOGRAPHIC_DATA]" at bounding box center [902, 427] width 138 height 22
type input "[GEOGRAPHIC_DATA]"
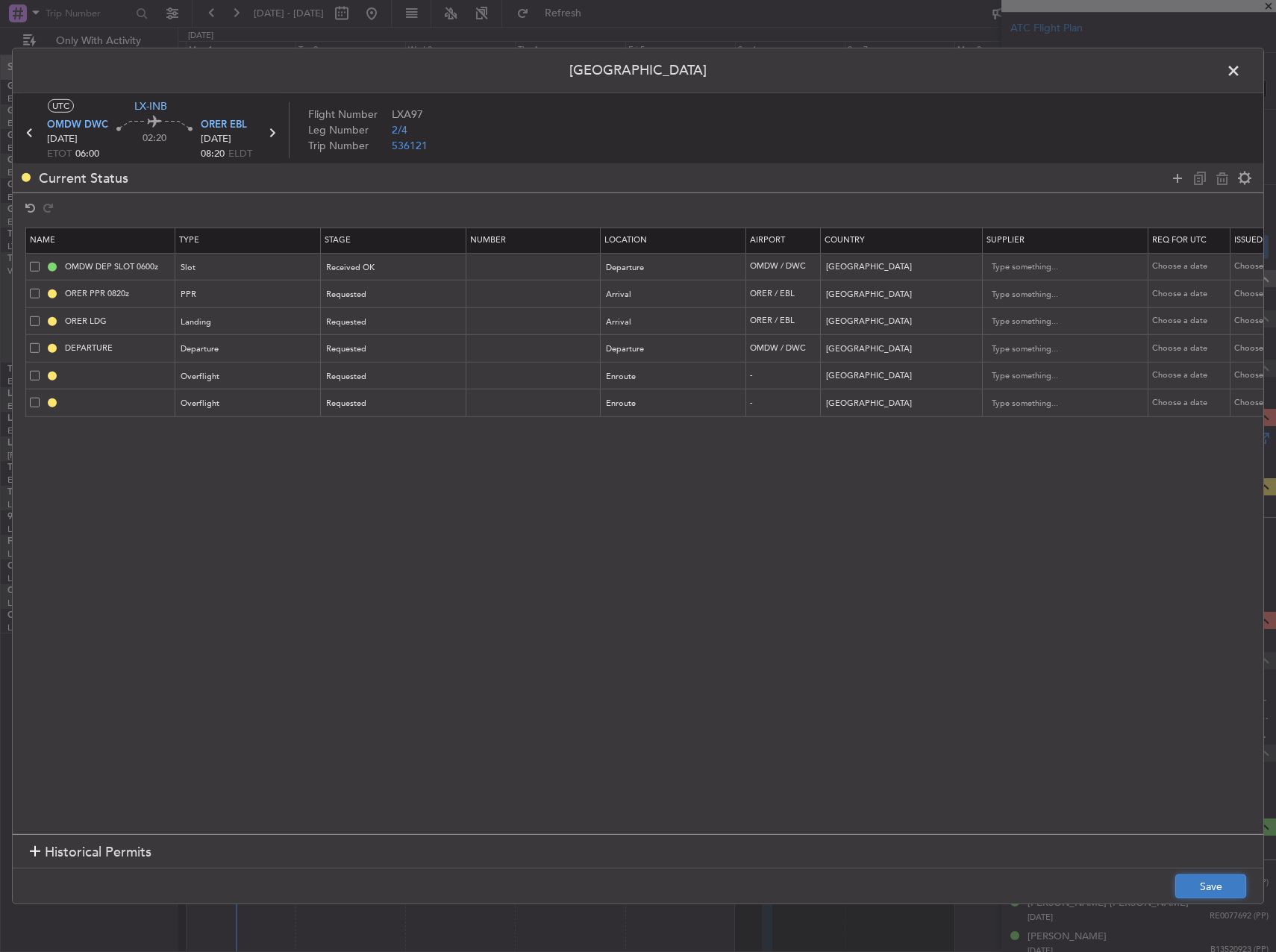
click at [1213, 877] on button "Save" at bounding box center [1210, 886] width 71 height 24
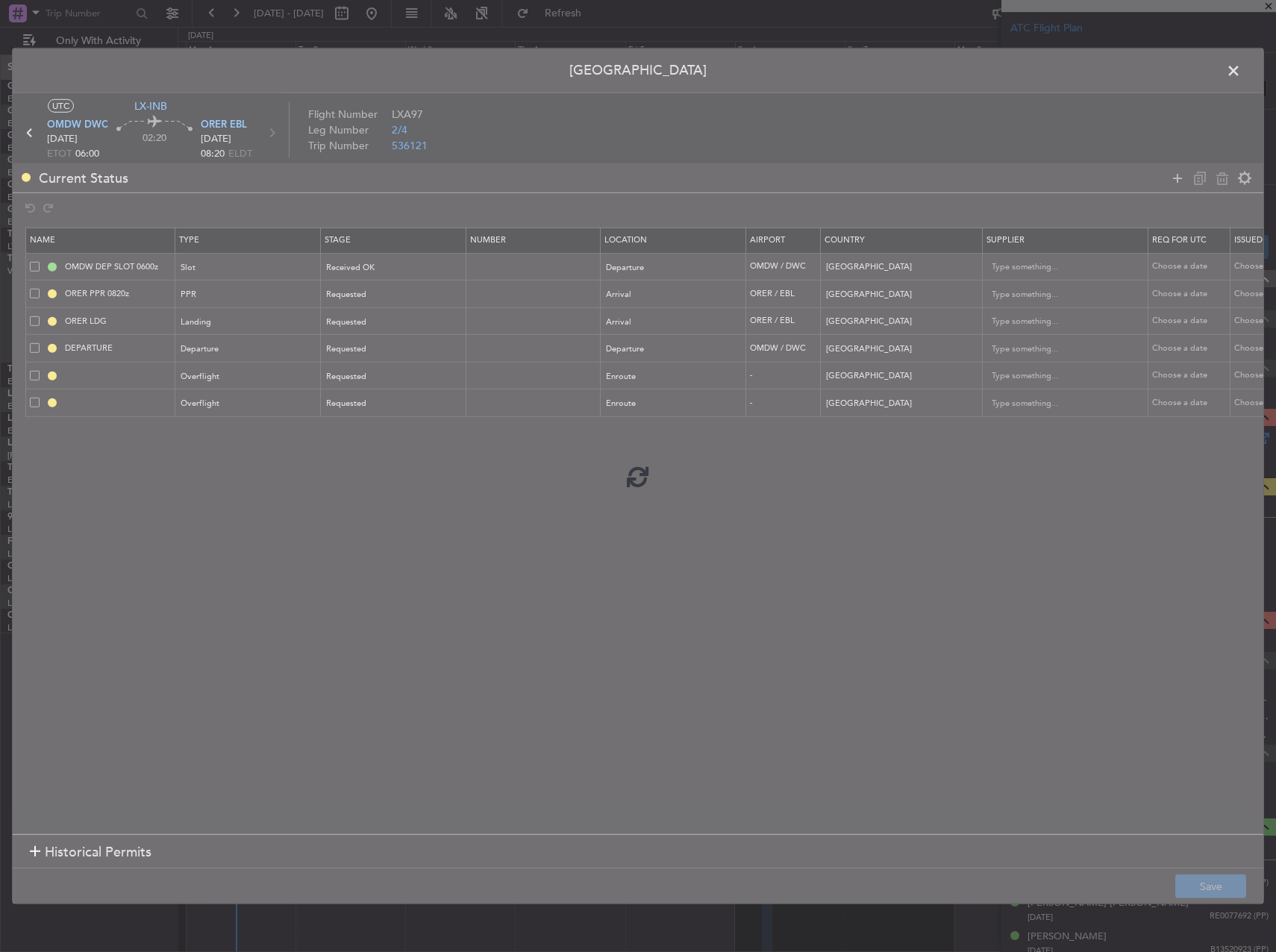
type input "KUWAIT OVF"
type input "NNN"
type input "BAHRAIN OVF"
type input "NNN"
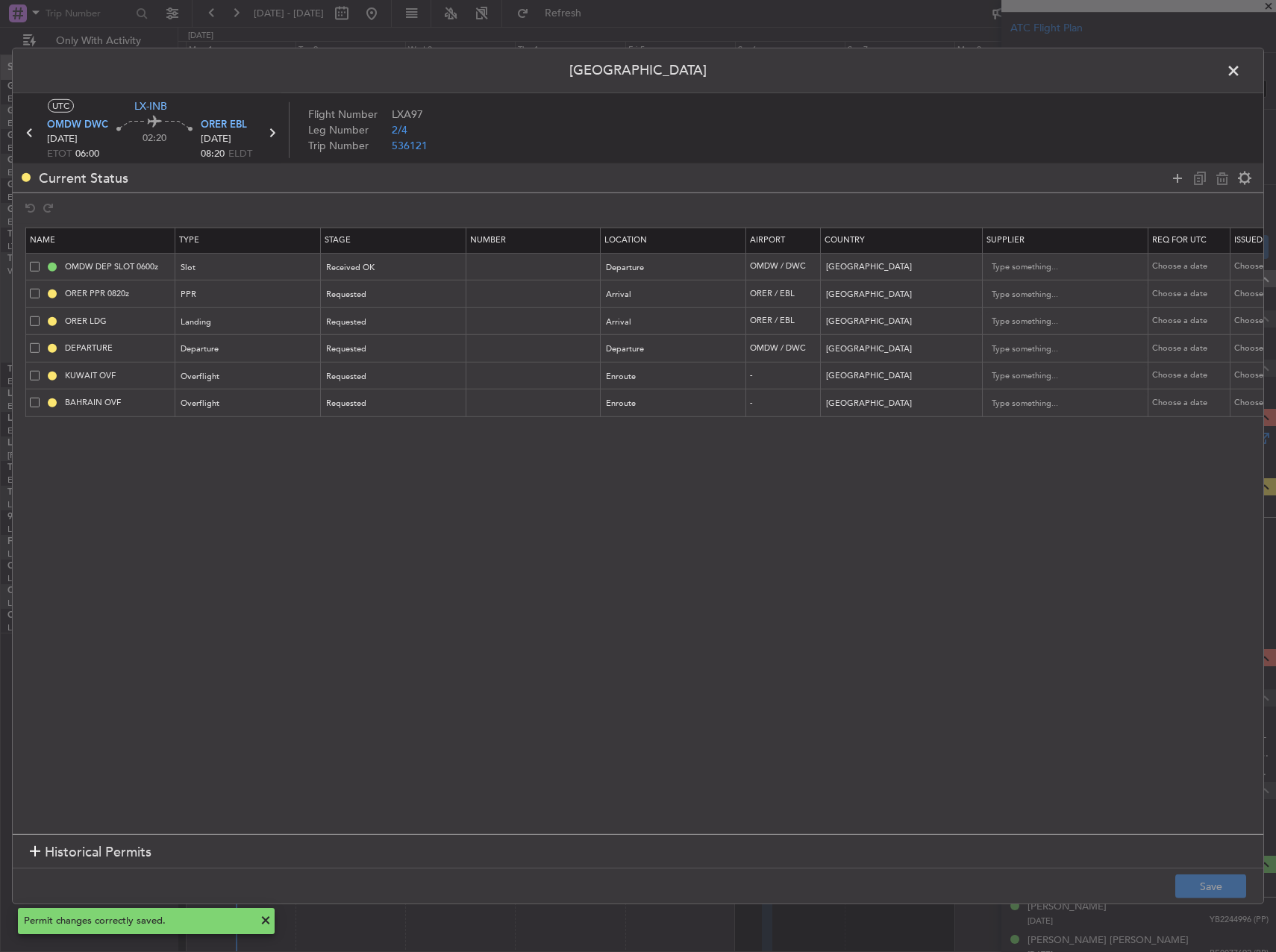
click at [1241, 71] on span at bounding box center [1241, 74] width 0 height 29
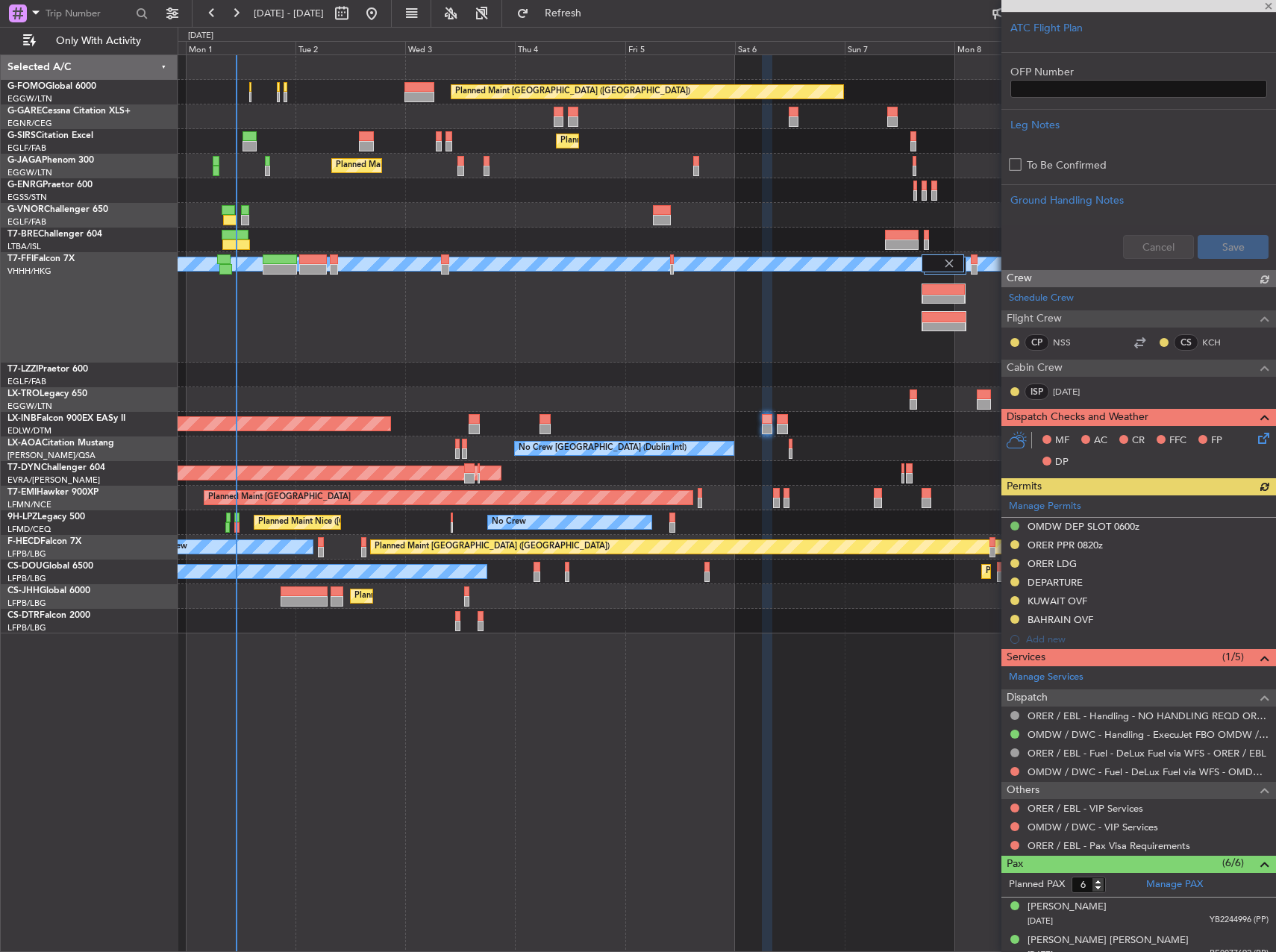
scroll to position [522, 0]
click at [302, 599] on div at bounding box center [304, 602] width 47 height 11
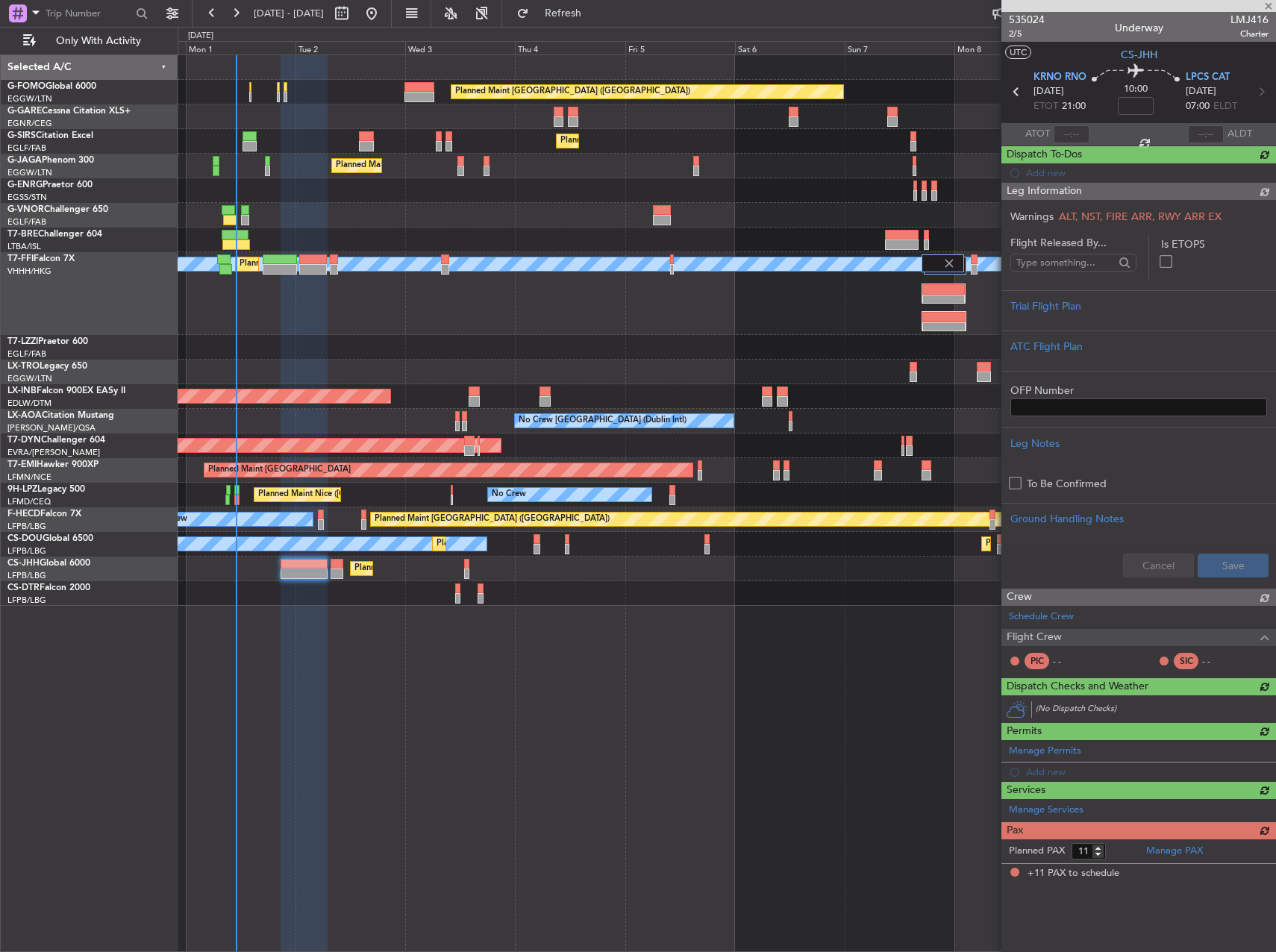
scroll to position [0, 0]
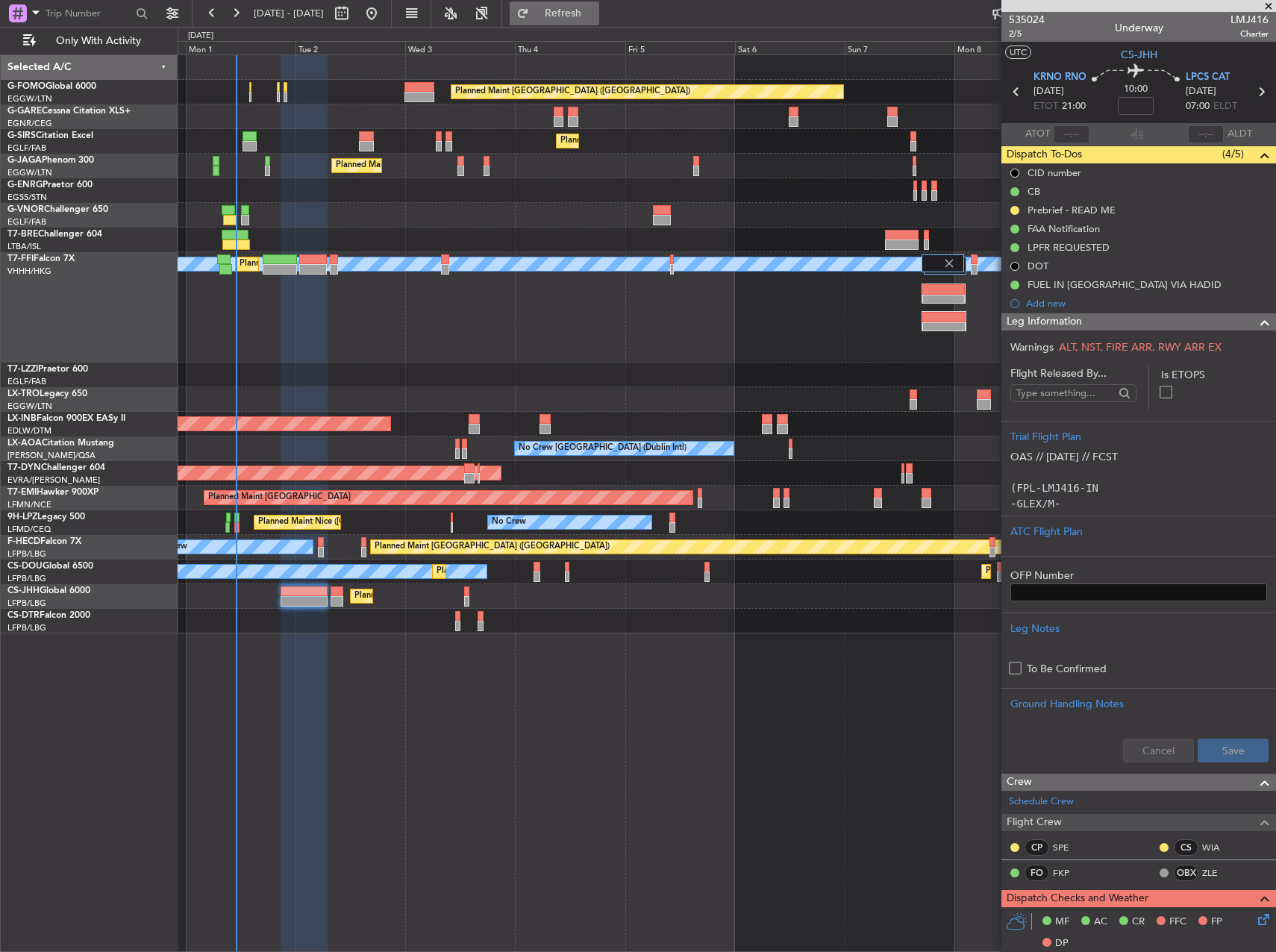
click at [595, 13] on span "Refresh" at bounding box center [563, 13] width 63 height 11
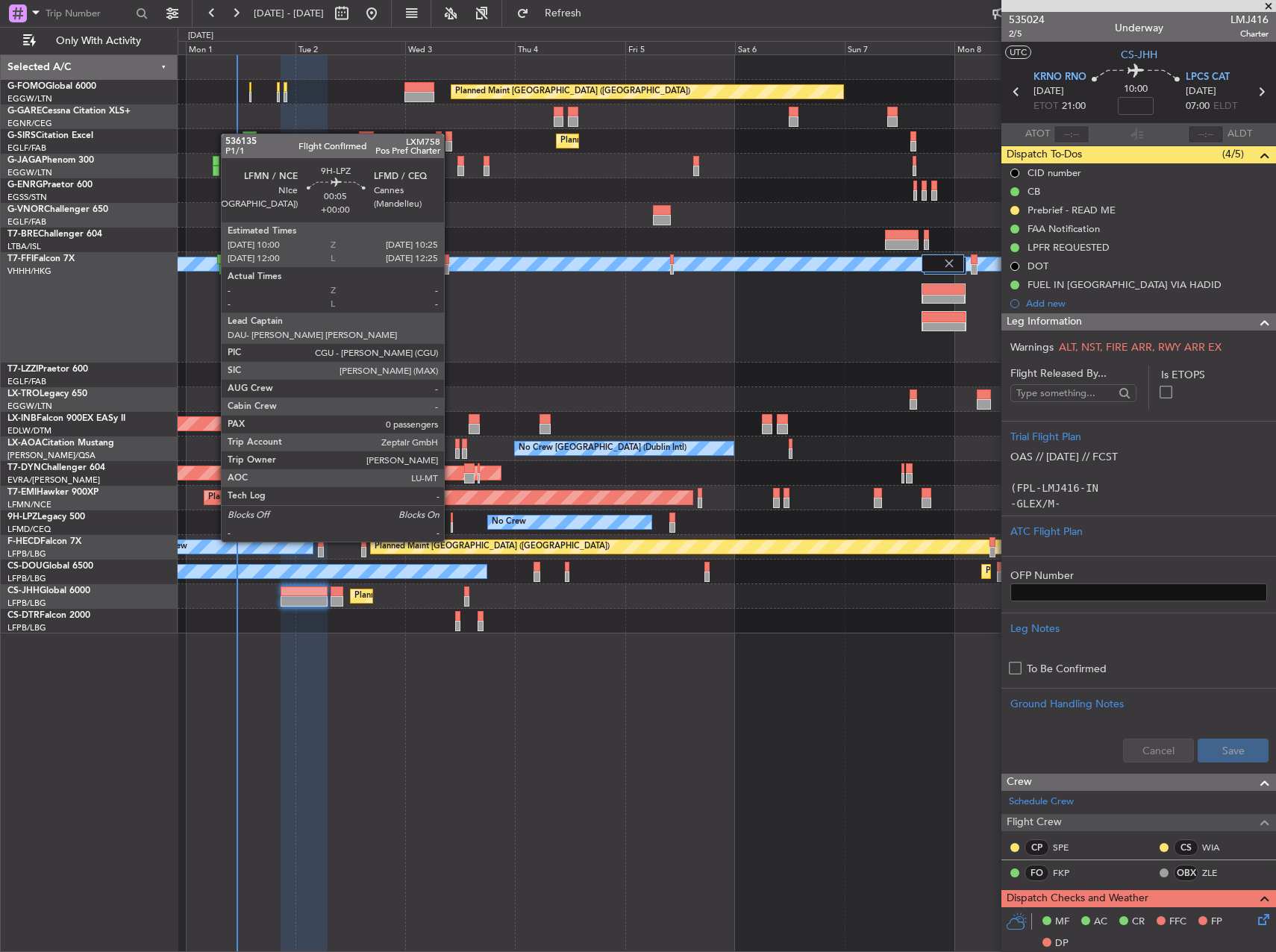
click at [452, 527] on div at bounding box center [452, 528] width 3 height 11
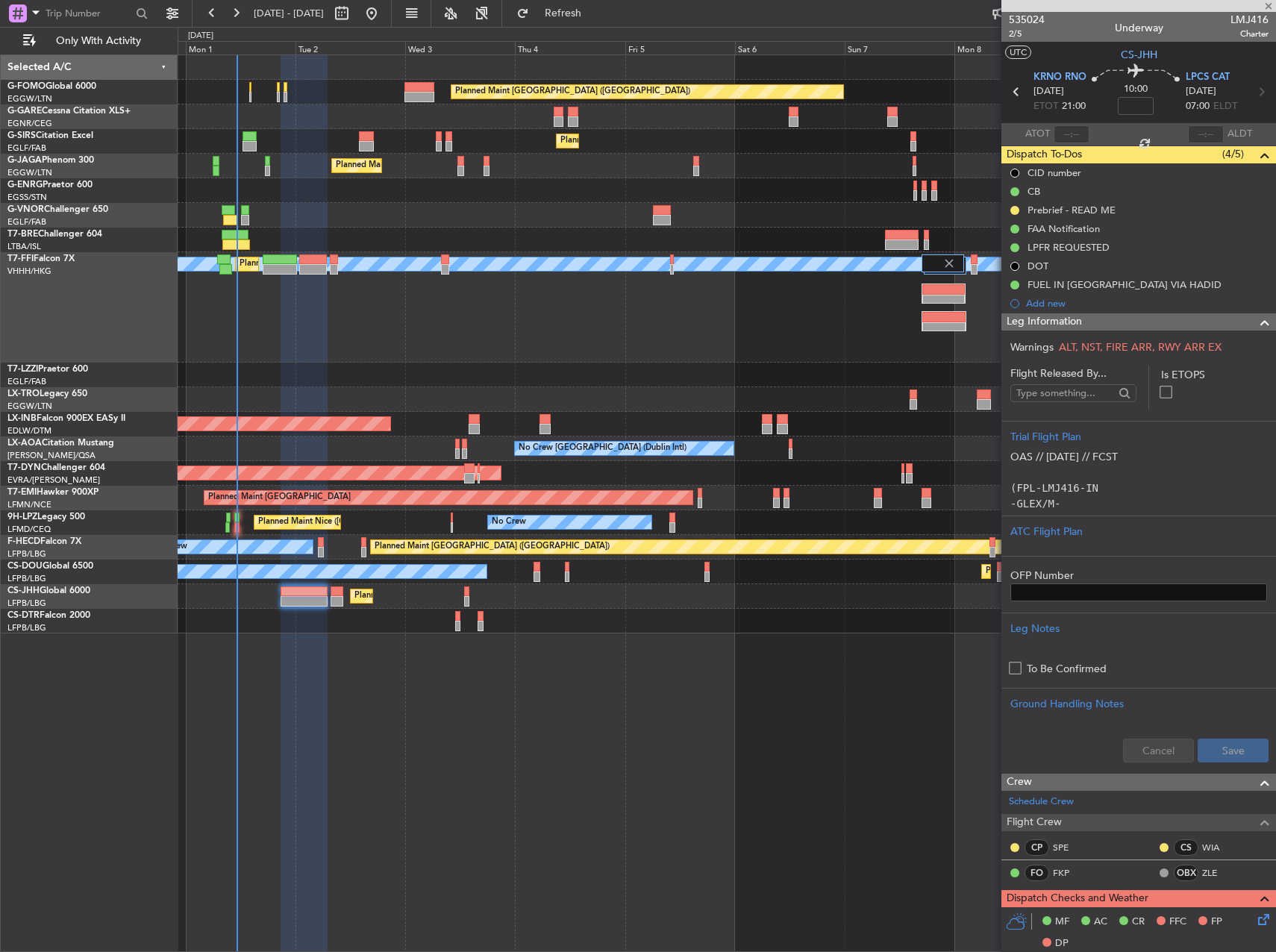
type input "0"
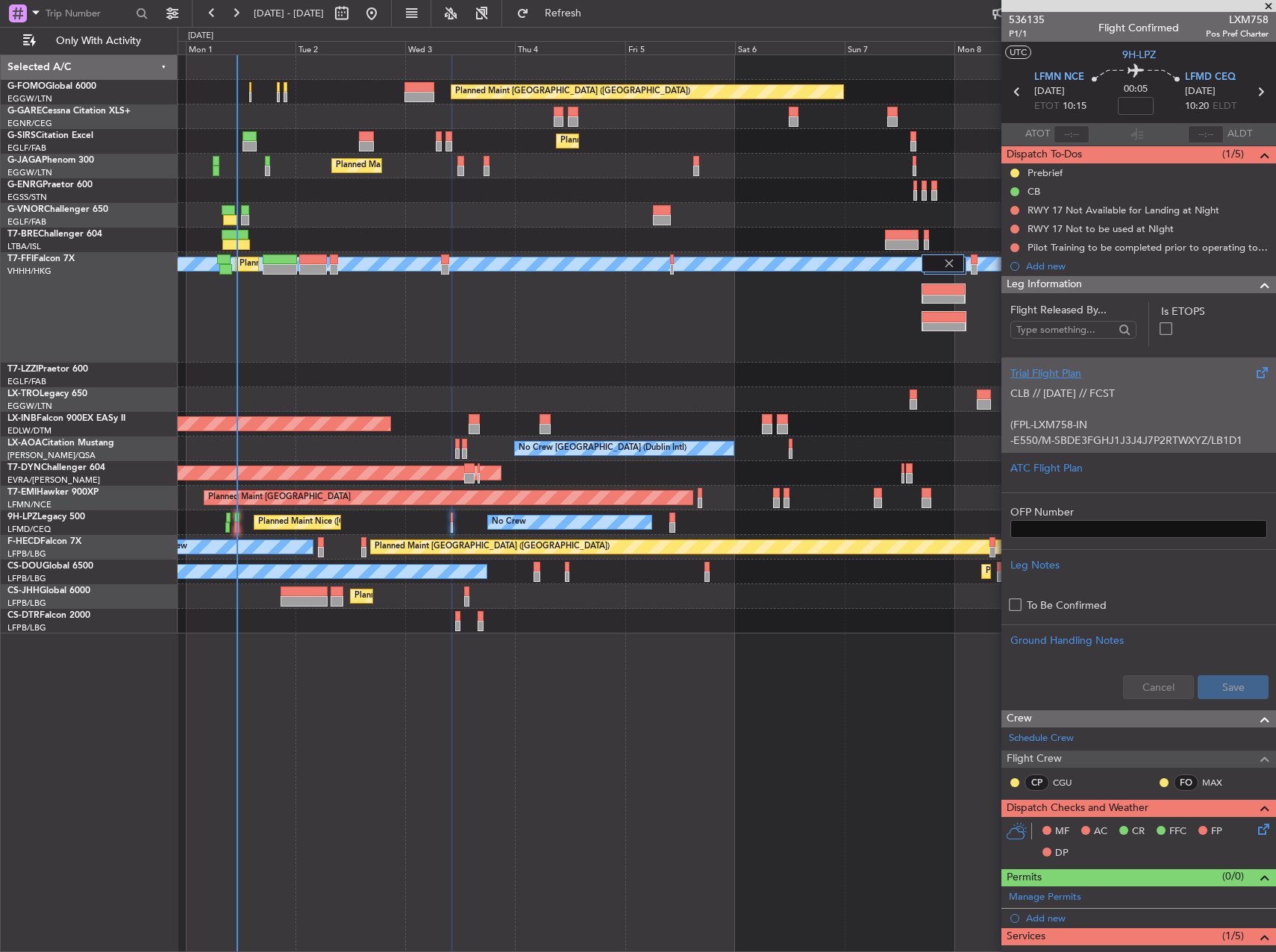
click at [1130, 381] on div "CLB // 01SEP // FCST (FPL-LXM758-IN -E550/M-SBDE3FGHJ1J3J4J7P2RTWXYZ/LB1D1 -LFM…" at bounding box center [1138, 413] width 256 height 63
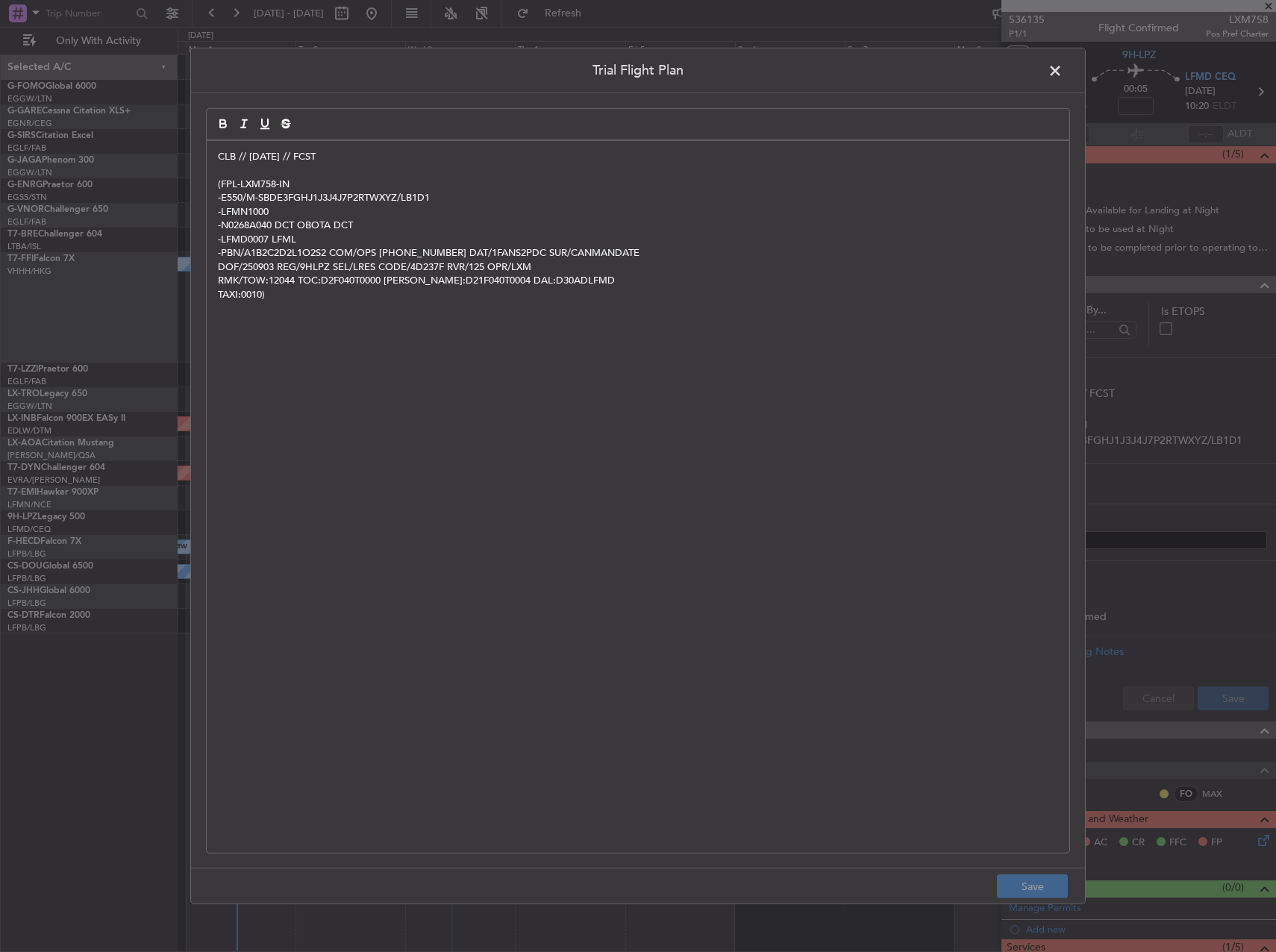
click at [1036, 68] on header "Trial Flight Plan" at bounding box center [638, 71] width 894 height 45
click at [1063, 66] on span at bounding box center [1063, 74] width 0 height 29
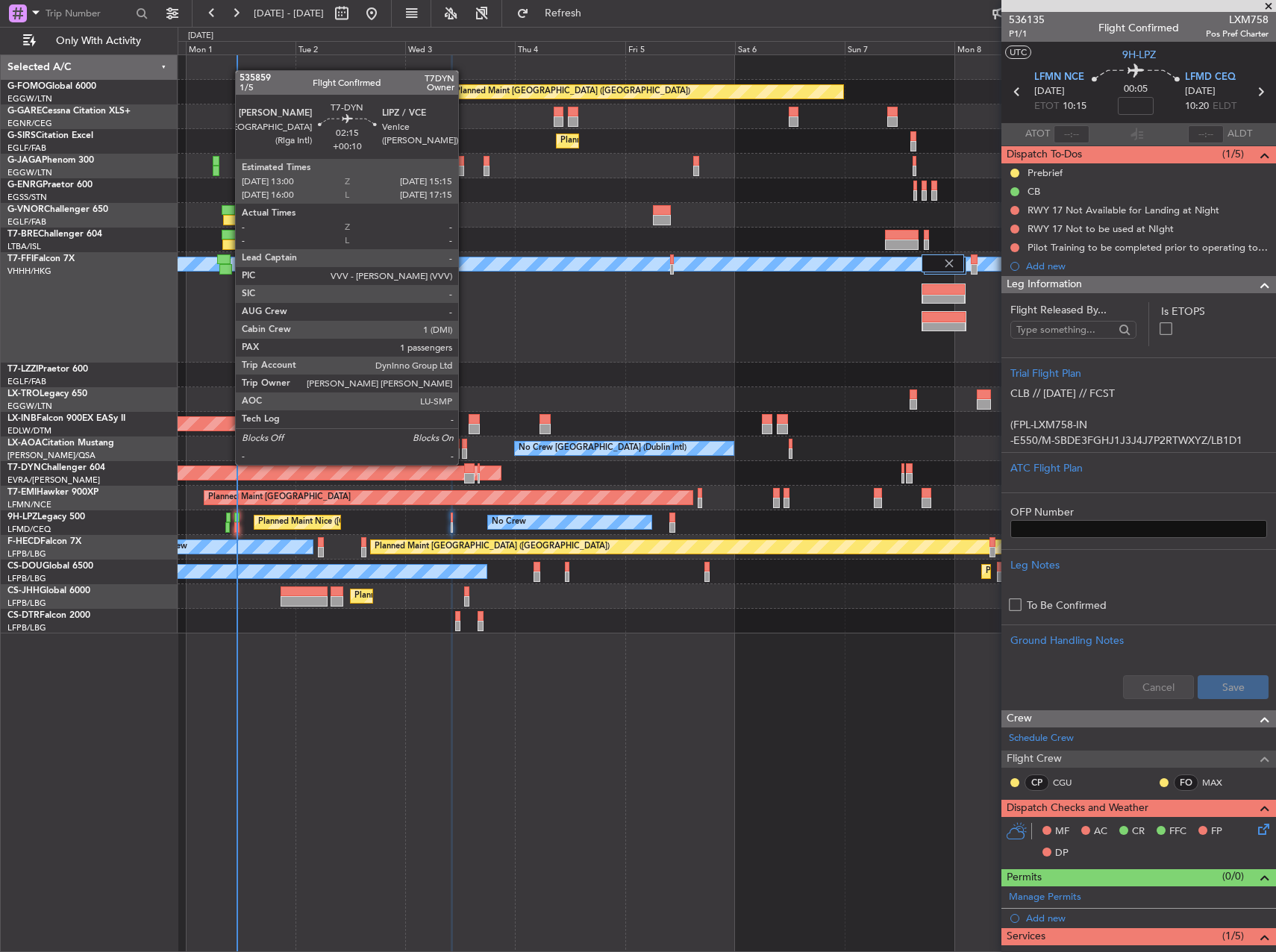
click at [468, 463] on div at bounding box center [470, 469] width 11 height 11
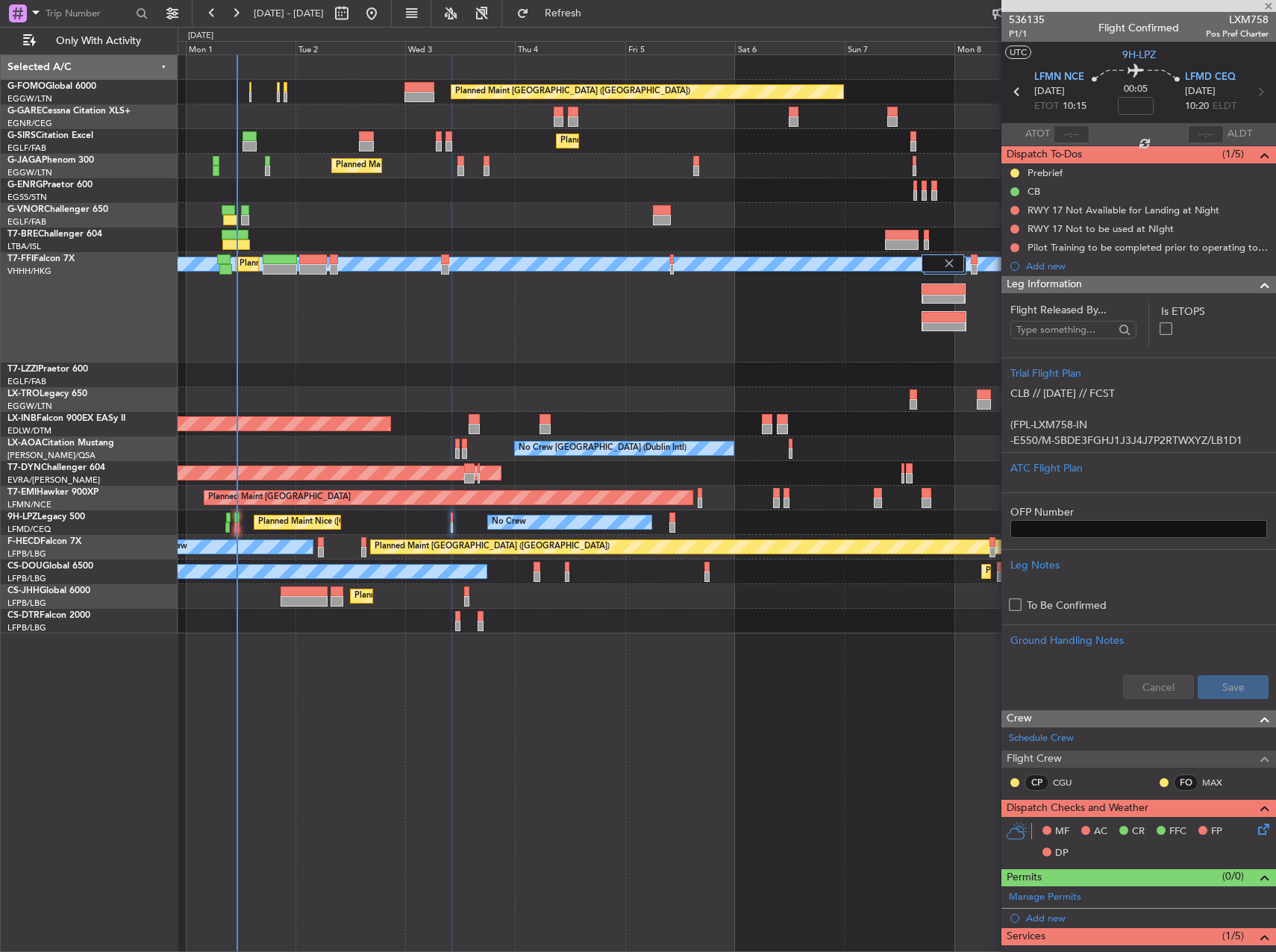
type input "+00:10"
type input "1"
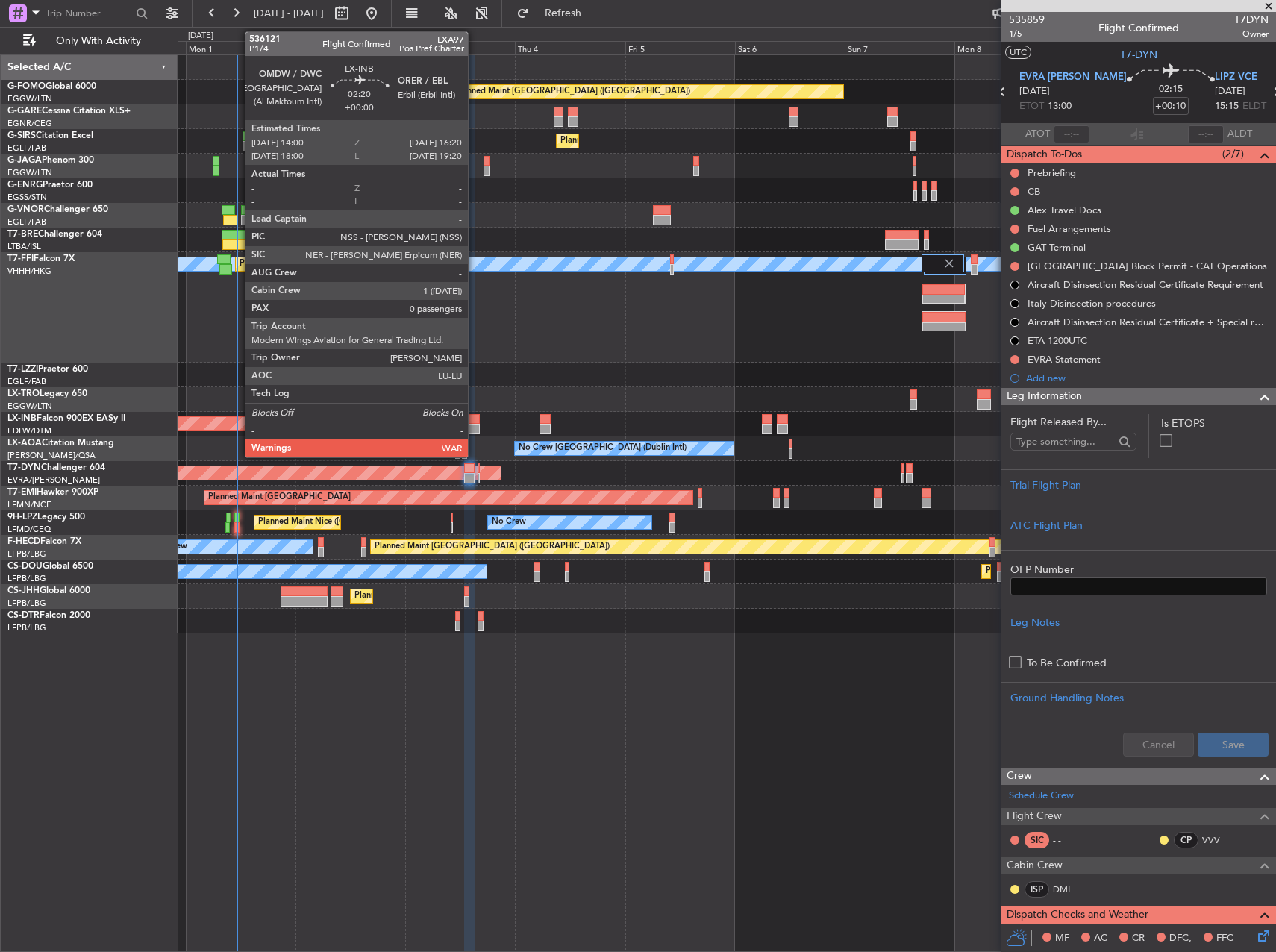
click at [476, 434] on div "Unplanned Maint [GEOGRAPHIC_DATA] (Al Maktoum Intl)" at bounding box center [726, 424] width 1097 height 25
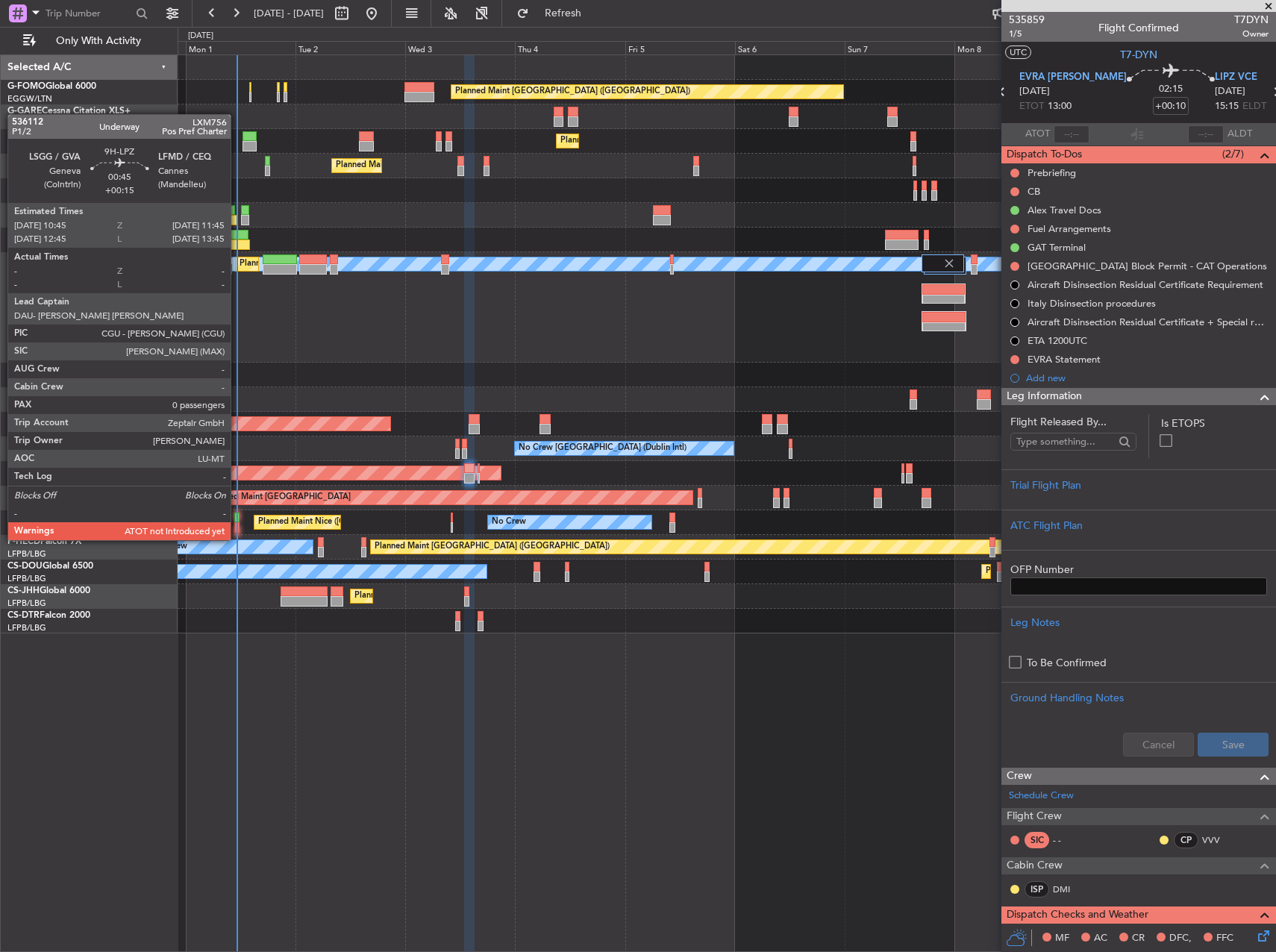
click at [238, 525] on div at bounding box center [237, 528] width 5 height 11
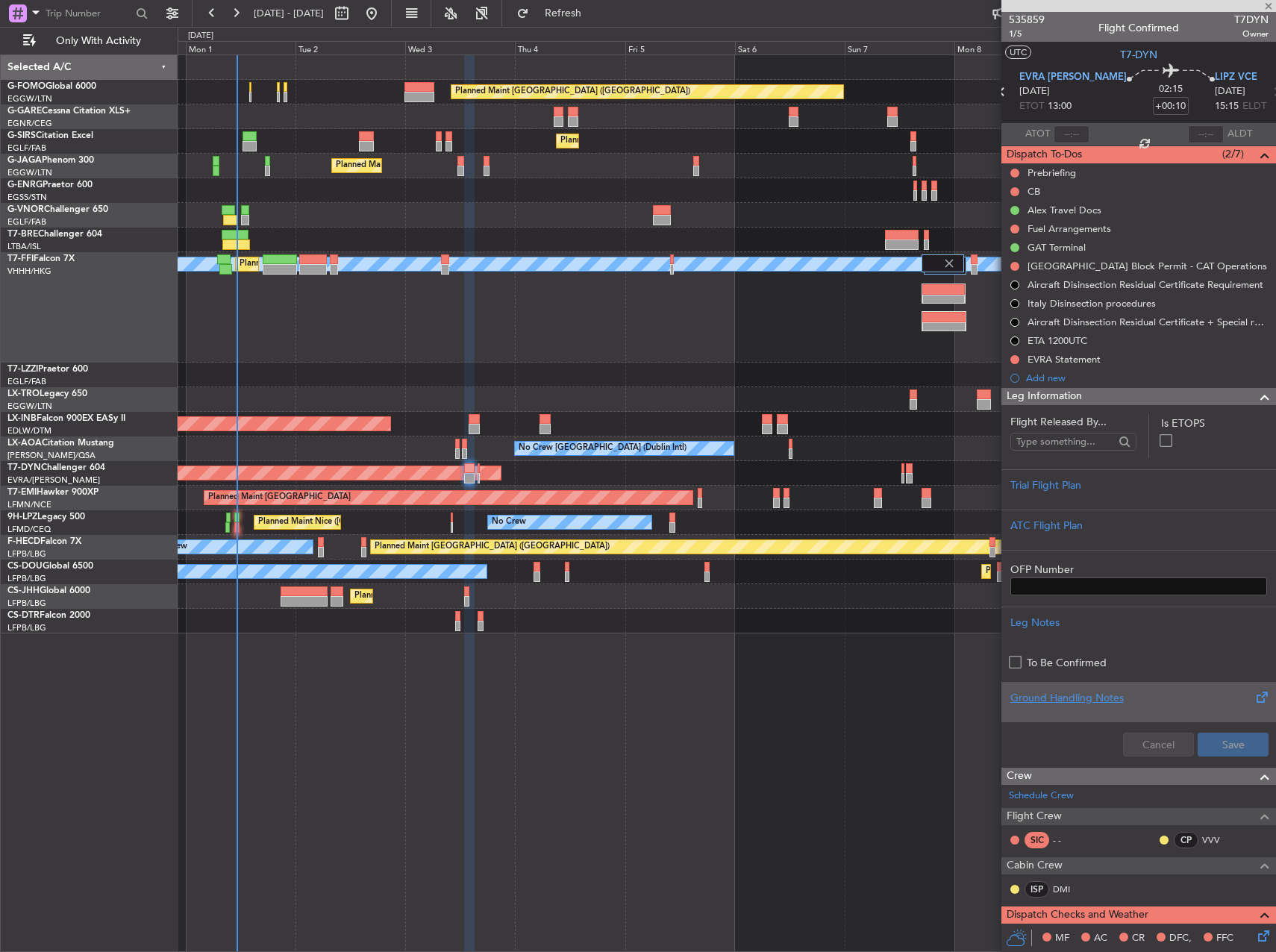
type input "+00:15"
type input "0"
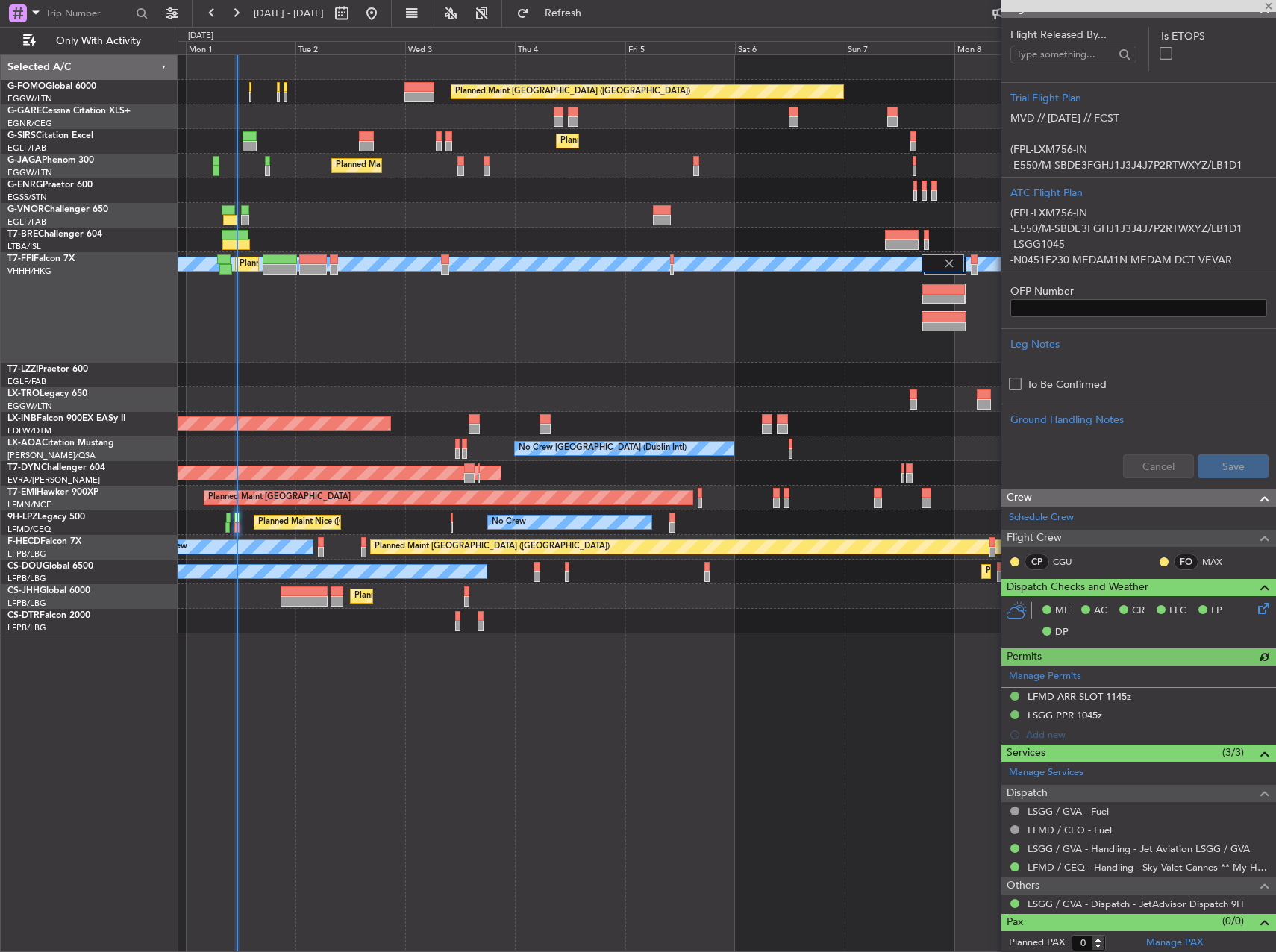
scroll to position [316, 0]
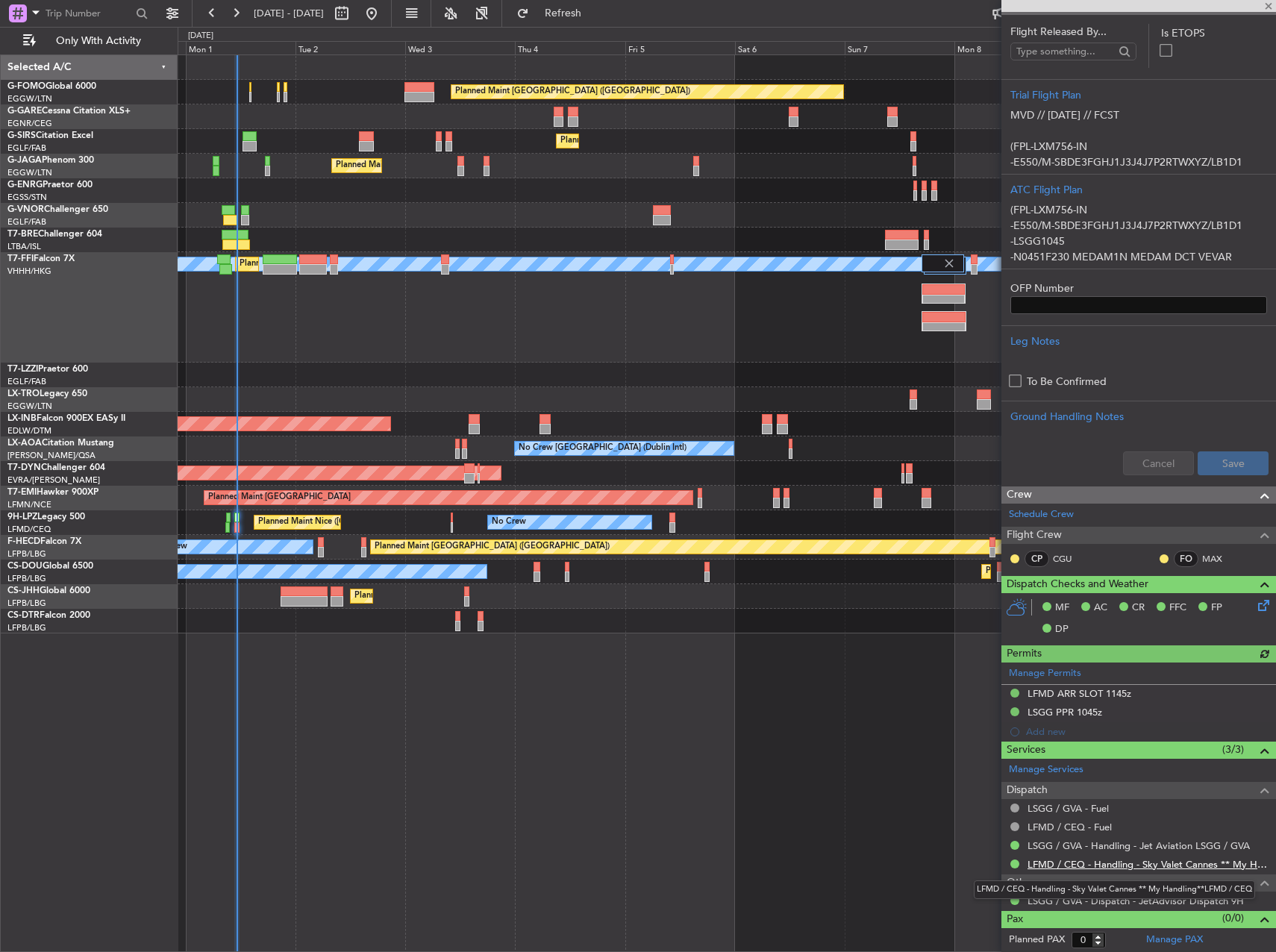
click at [1152, 865] on link "LFMD / CEQ - Handling - Sky Valet Cannes ** My Handling**LFMD / CEQ" at bounding box center [1148, 864] width 241 height 13
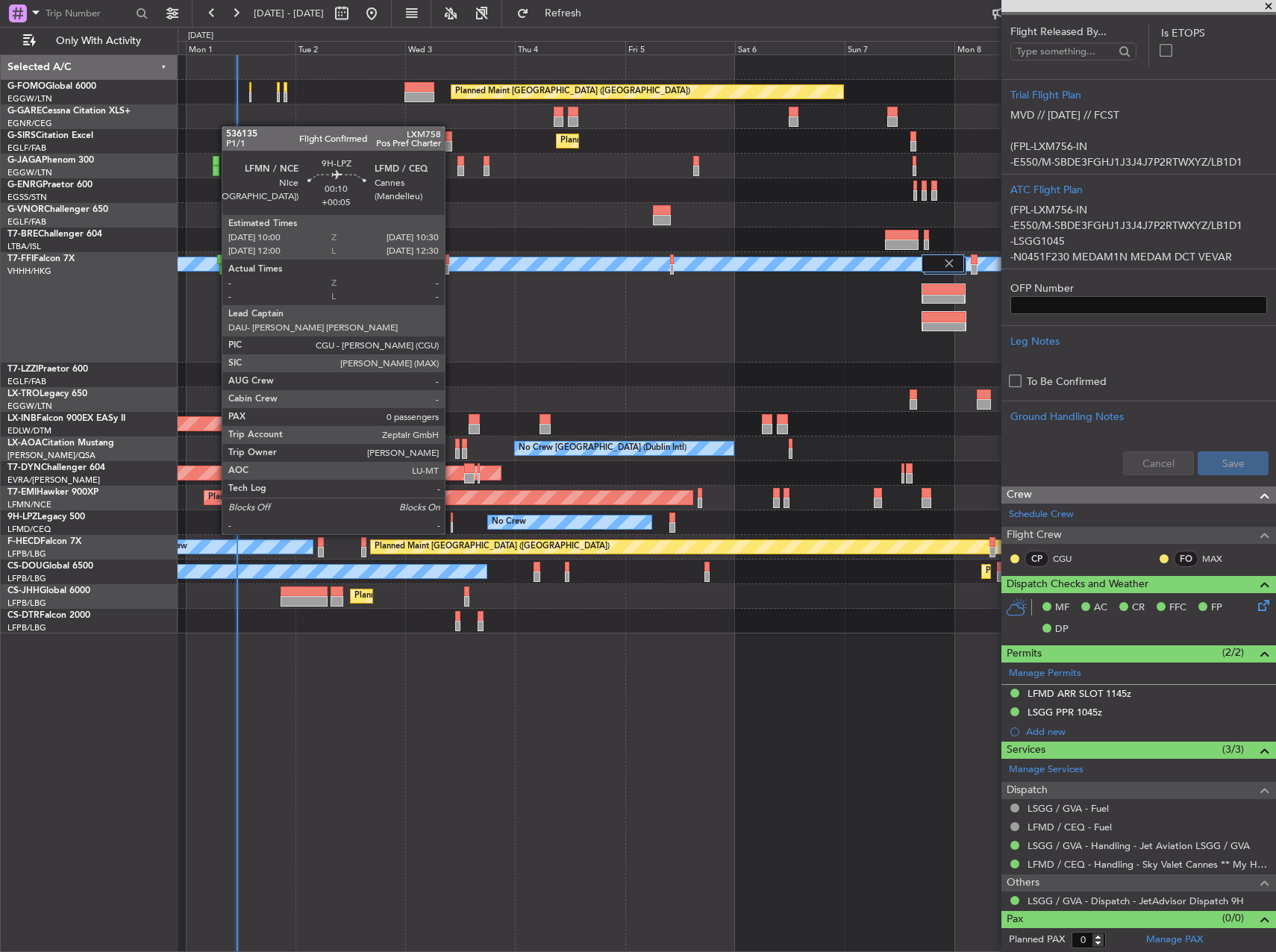
click at [452, 520] on div at bounding box center [452, 518] width 3 height 11
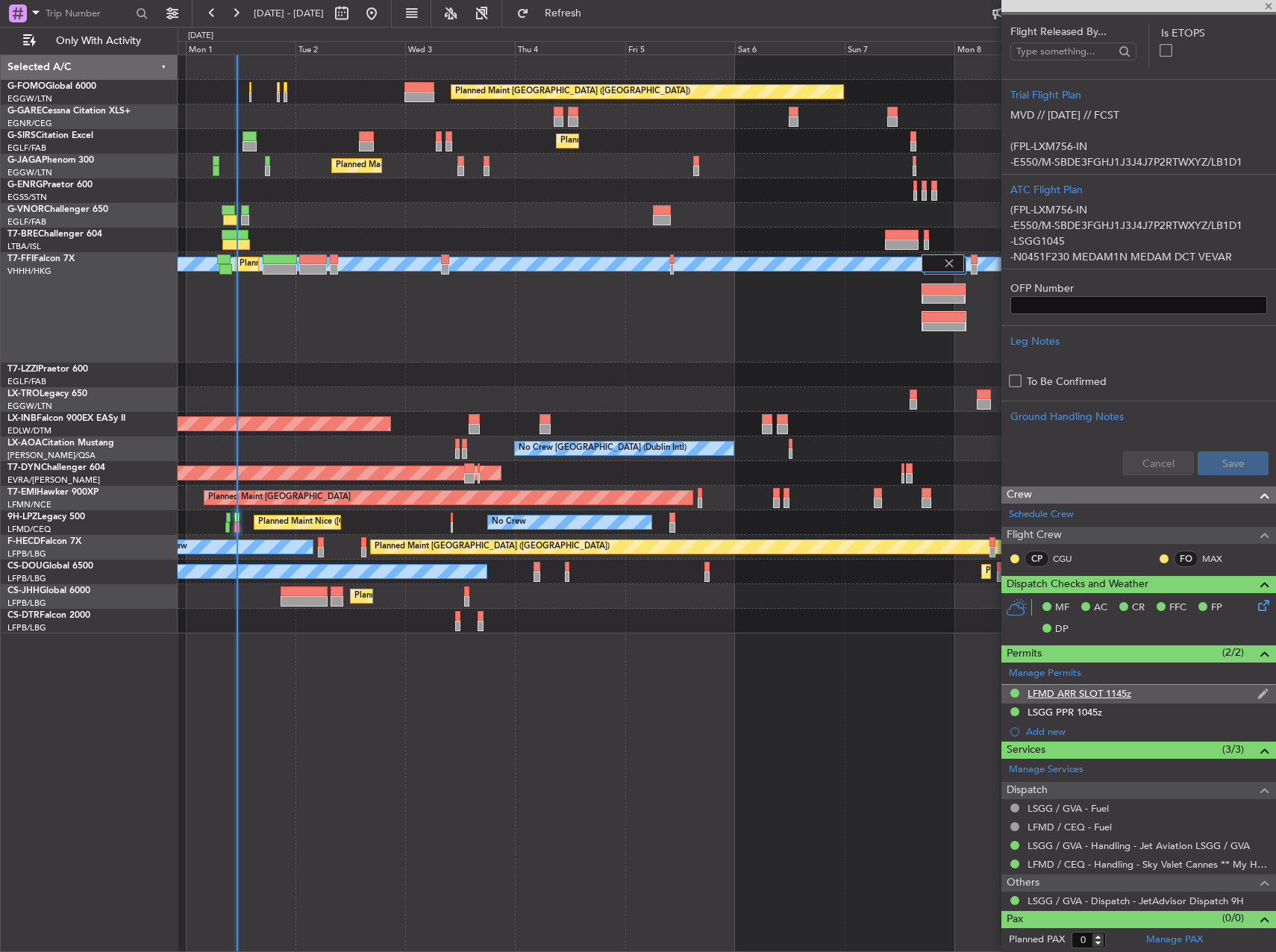
type input "+00:05"
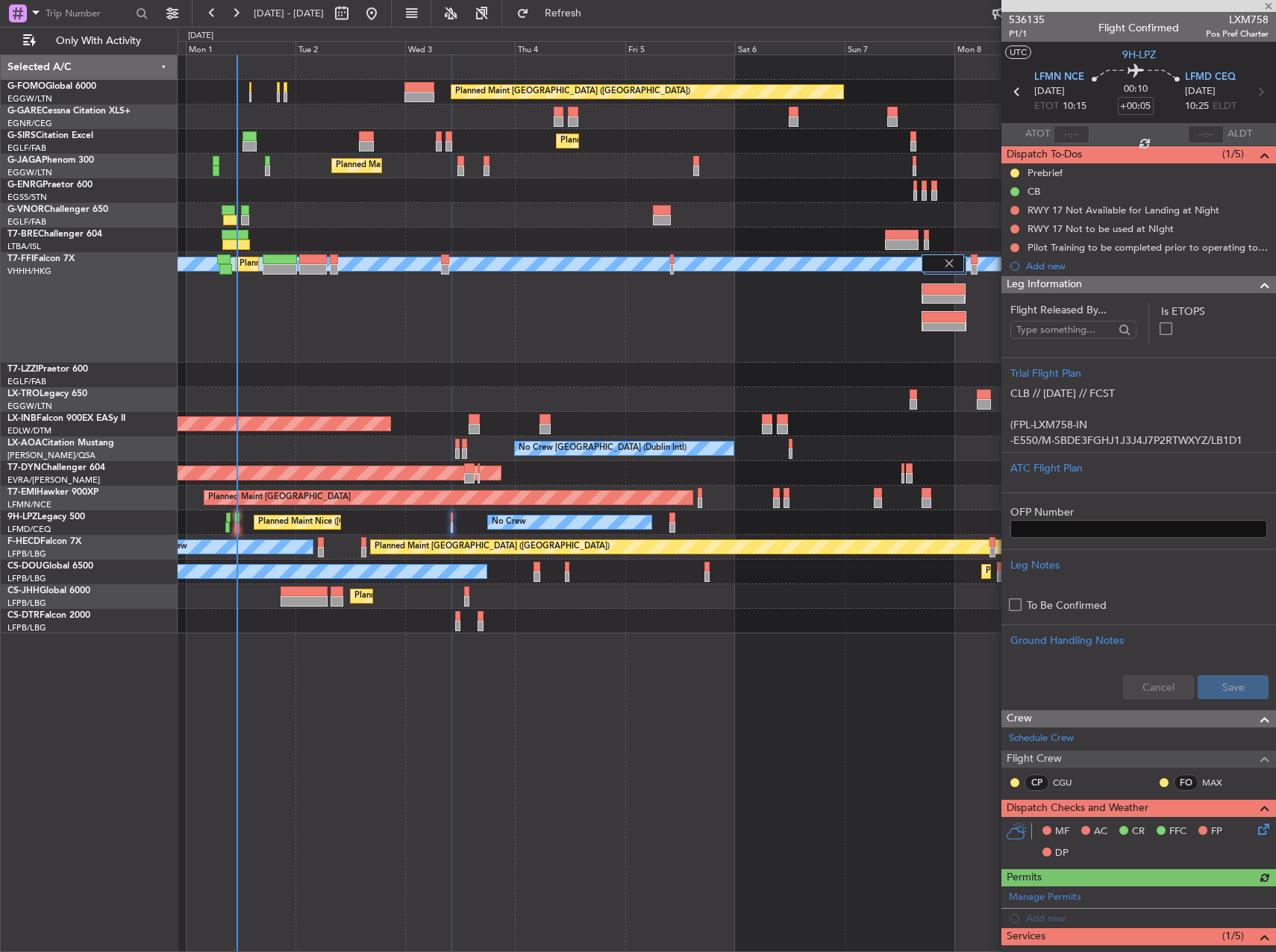
scroll to position [187, 0]
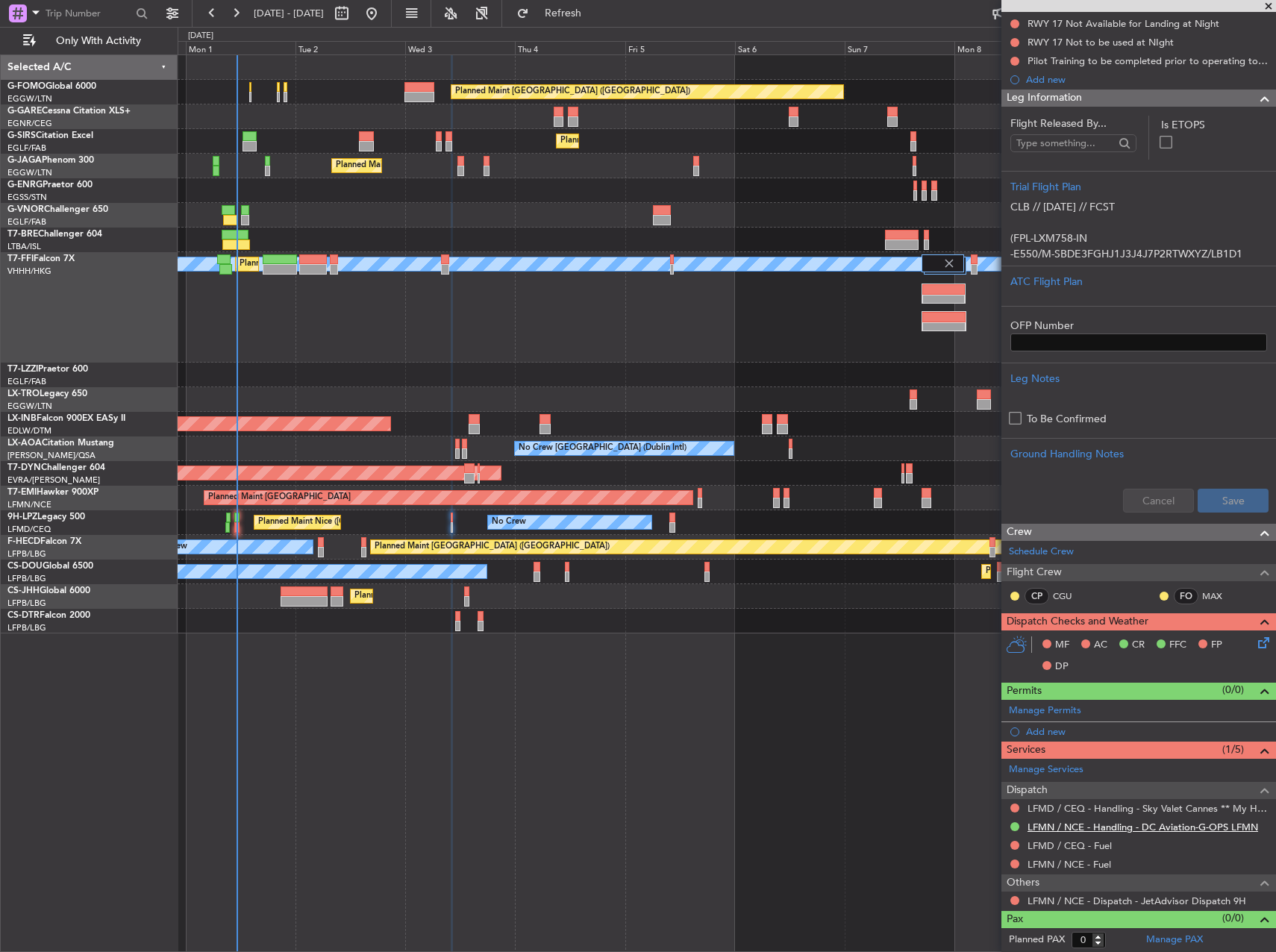
click at [1143, 827] on link "LFMN / NCE - Handling - DC Aviation-G-OPS LFMN" at bounding box center [1143, 827] width 230 height 13
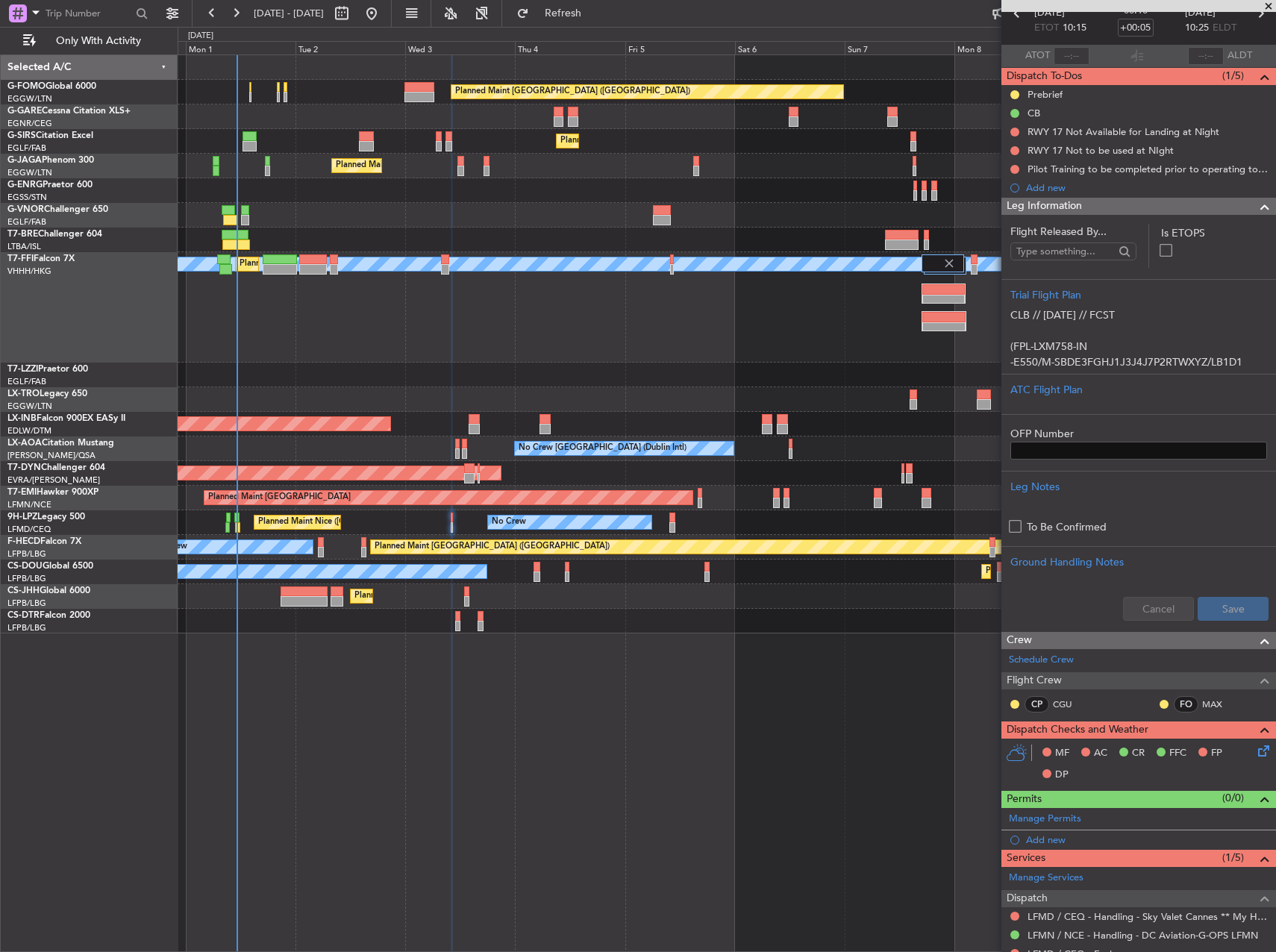
scroll to position [0, 0]
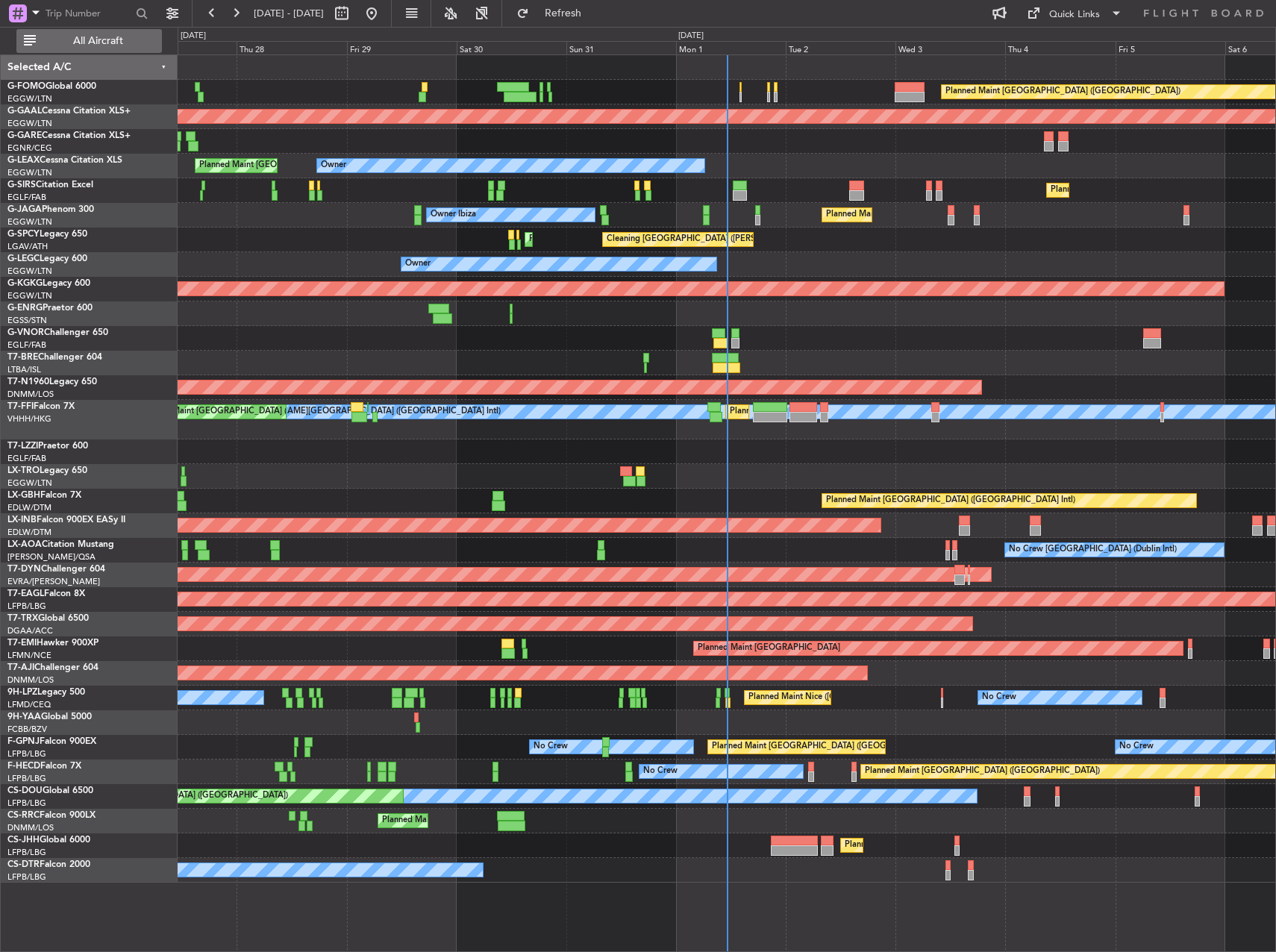
click at [88, 46] on span "All Aircraft" at bounding box center [97, 41] width 119 height 11
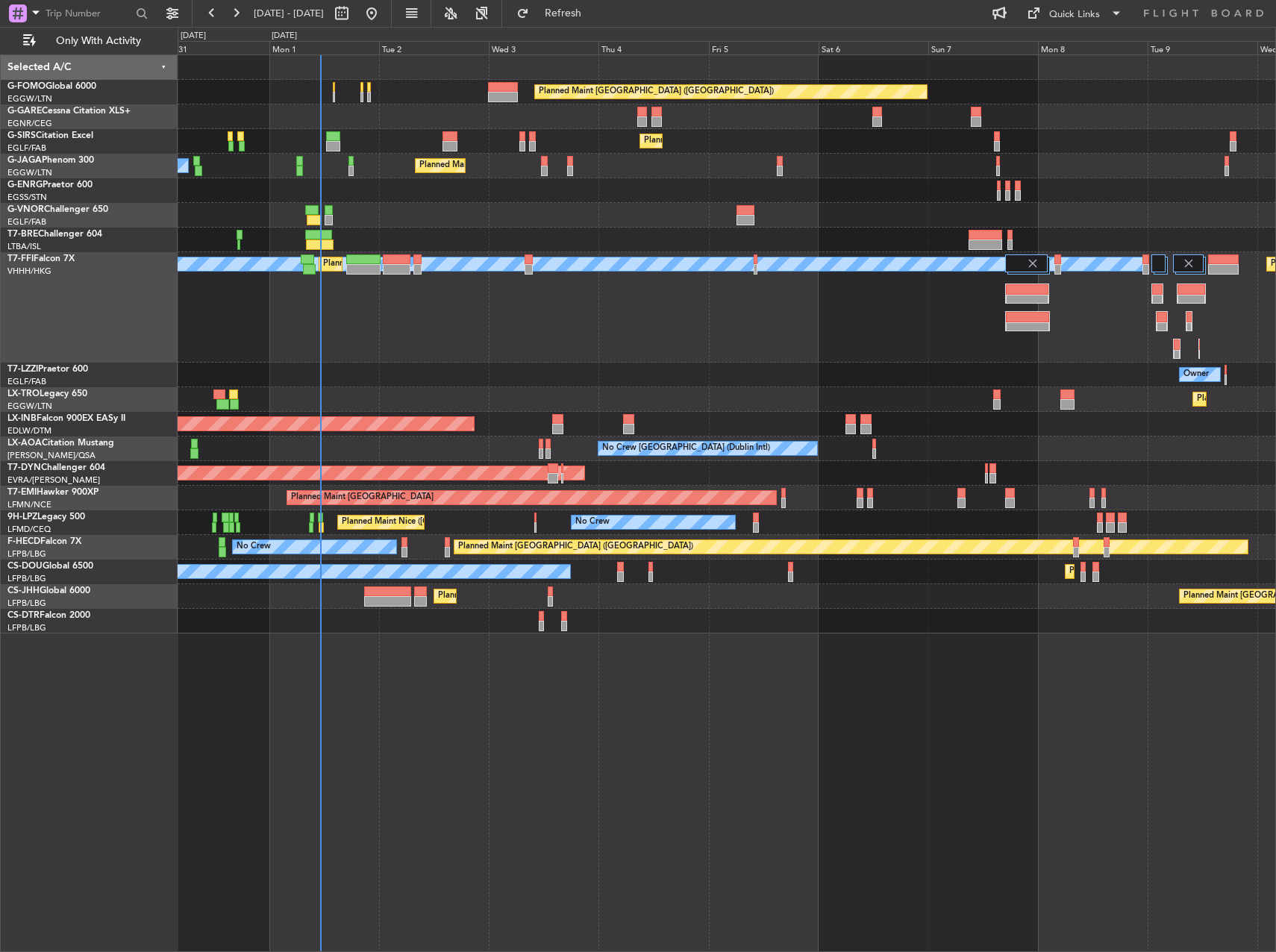
click at [446, 659] on div "Planned Maint London (Luton) Planned Maint London (Farnborough) Planned Maint L…" at bounding box center [727, 503] width 1098 height 898
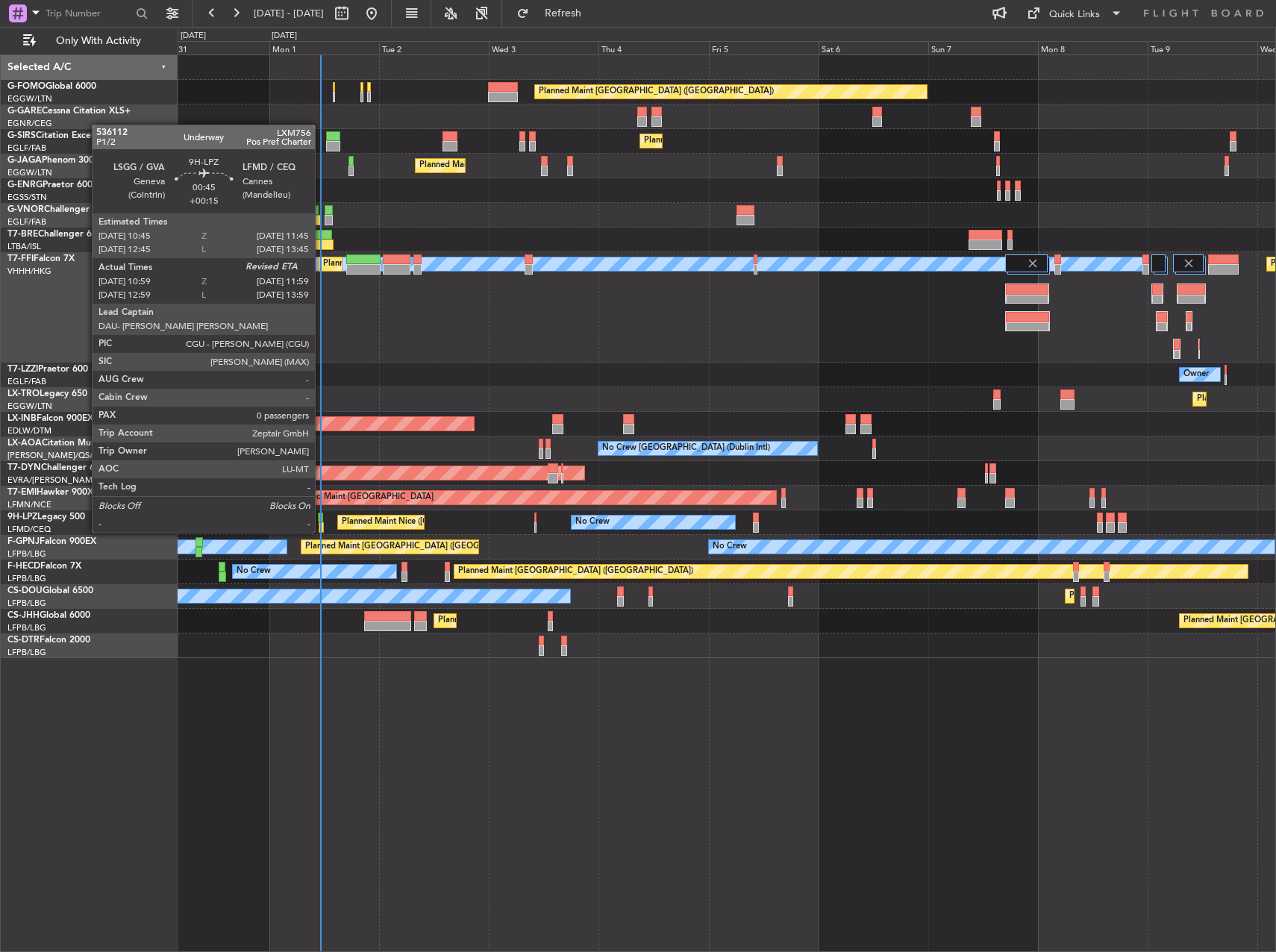
click at [321, 518] on div at bounding box center [321, 518] width 5 height 11
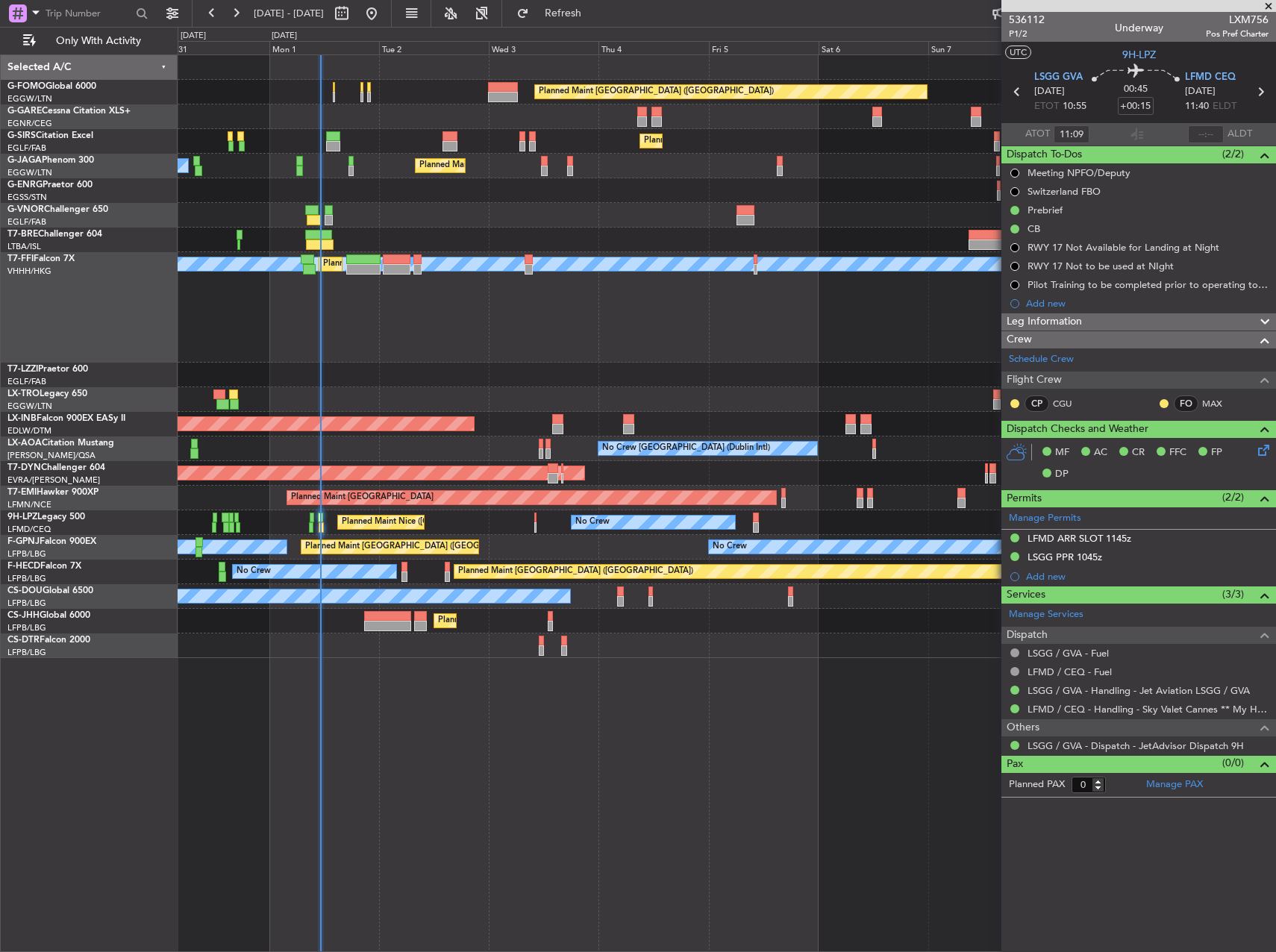
click at [415, 343] on div "Planned Maint Tianjin (Binhai) MEL Hong Kong (Hong Kong Intl) Planned Maint Hon…" at bounding box center [726, 307] width 1097 height 111
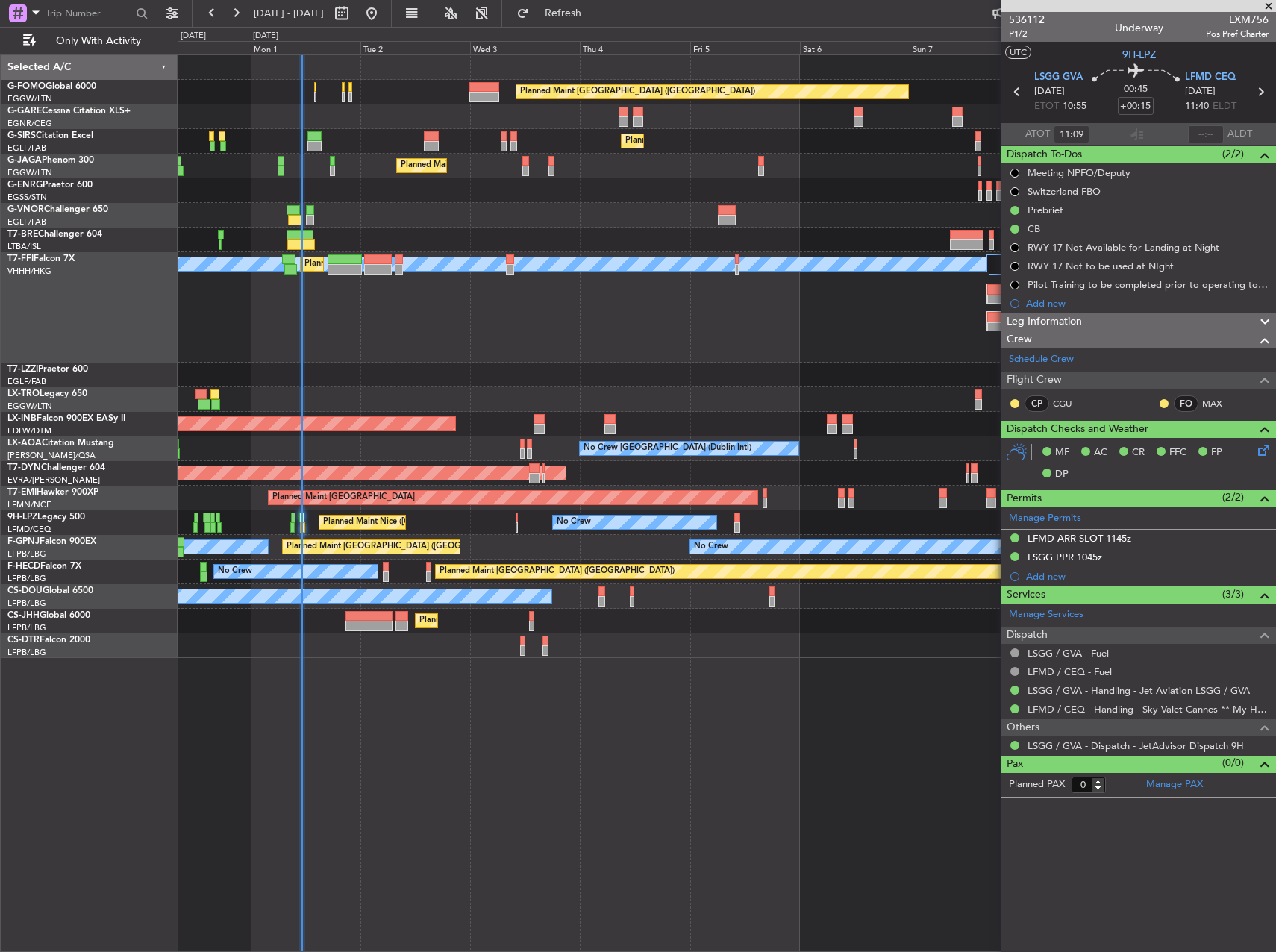
click at [906, 678] on div "Planned Maint London (Luton) Planned Maint London (Farnborough) Planned Maint L…" at bounding box center [727, 503] width 1098 height 898
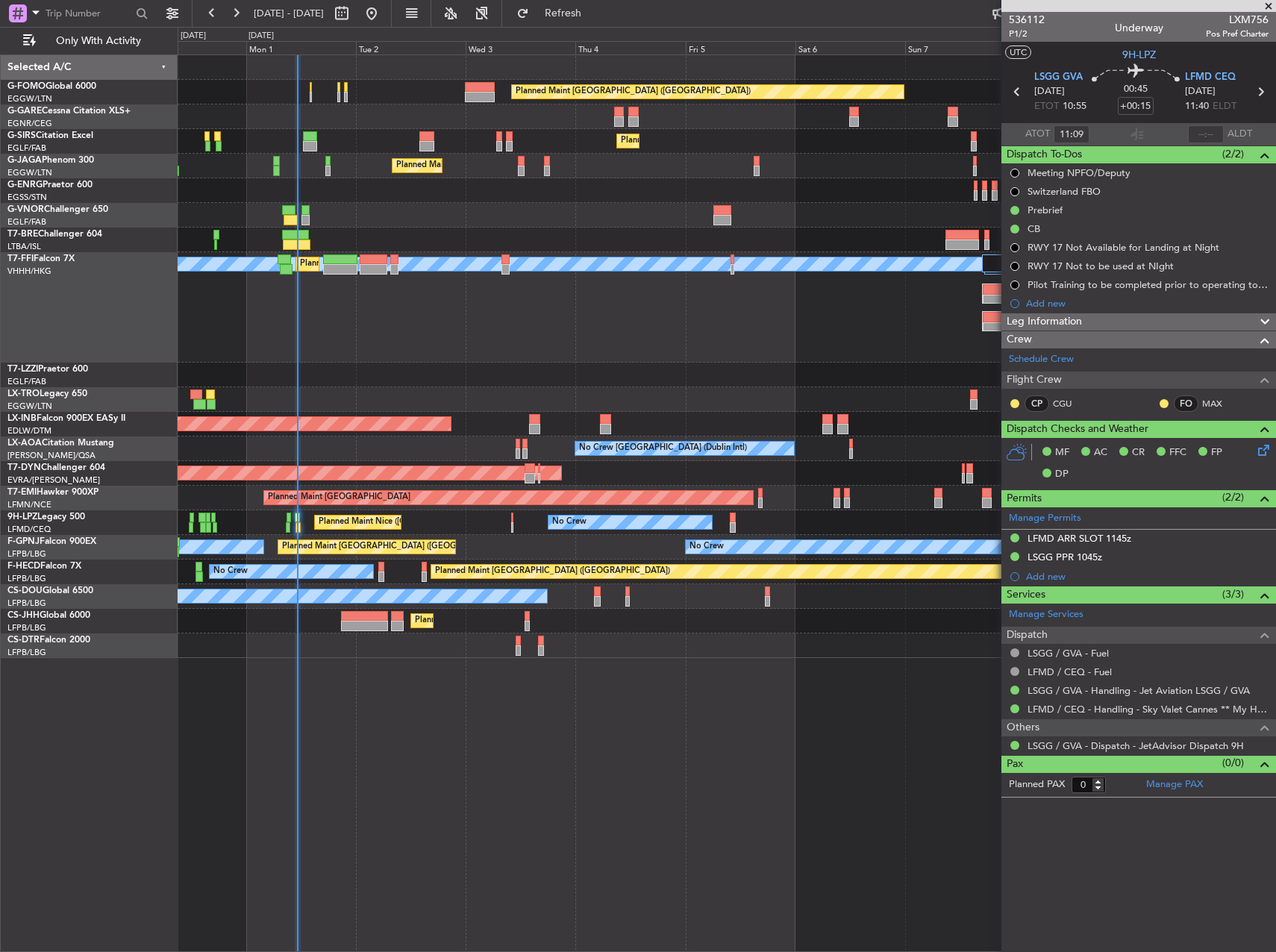
click at [770, 713] on div "Planned Maint London (Luton) Planned Maint London (Farnborough) Planned Maint L…" at bounding box center [727, 503] width 1098 height 898
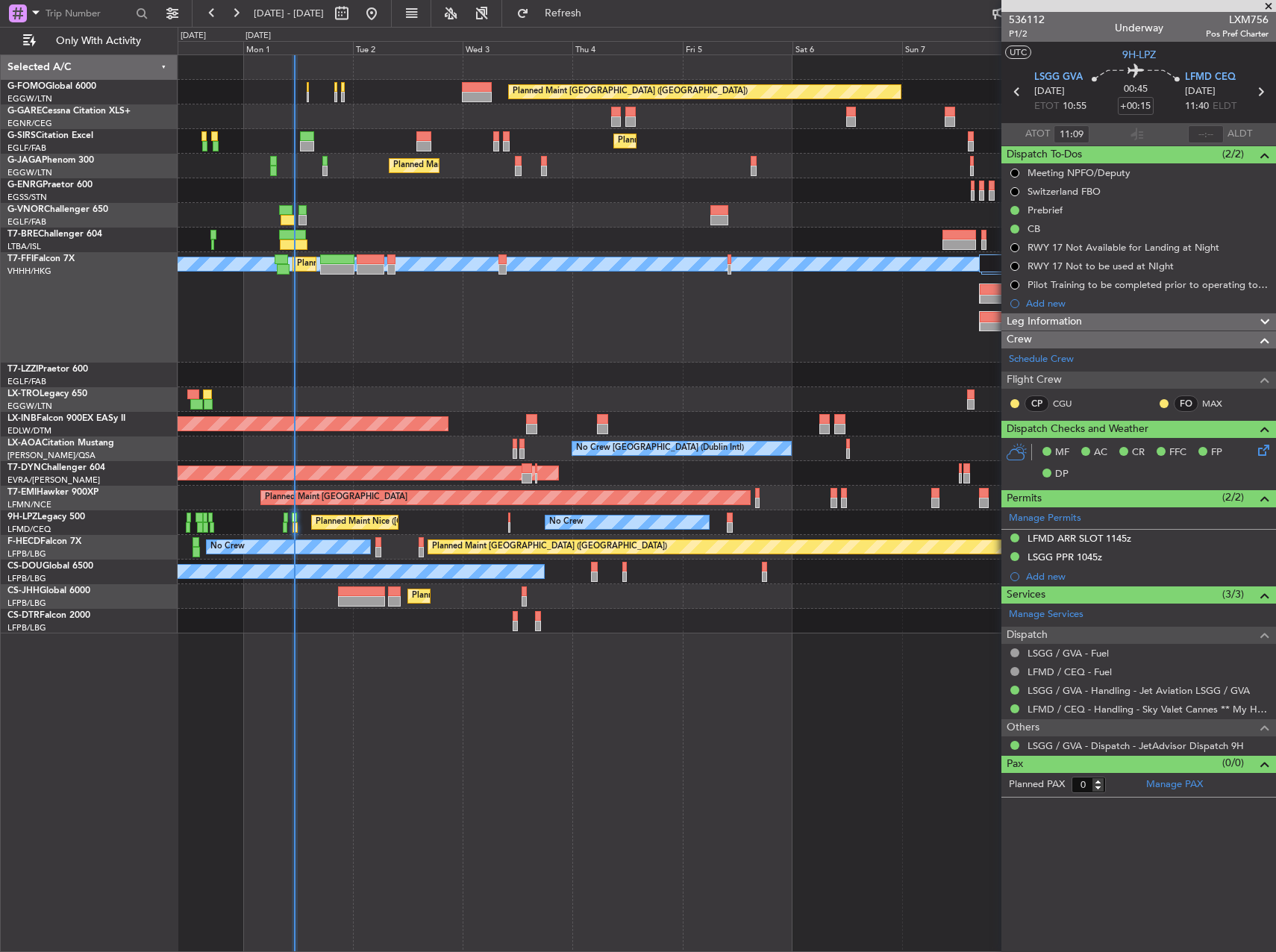
click at [780, 712] on div "Planned Maint London (Luton) Planned Maint London (Farnborough) Planned Maint L…" at bounding box center [727, 503] width 1098 height 898
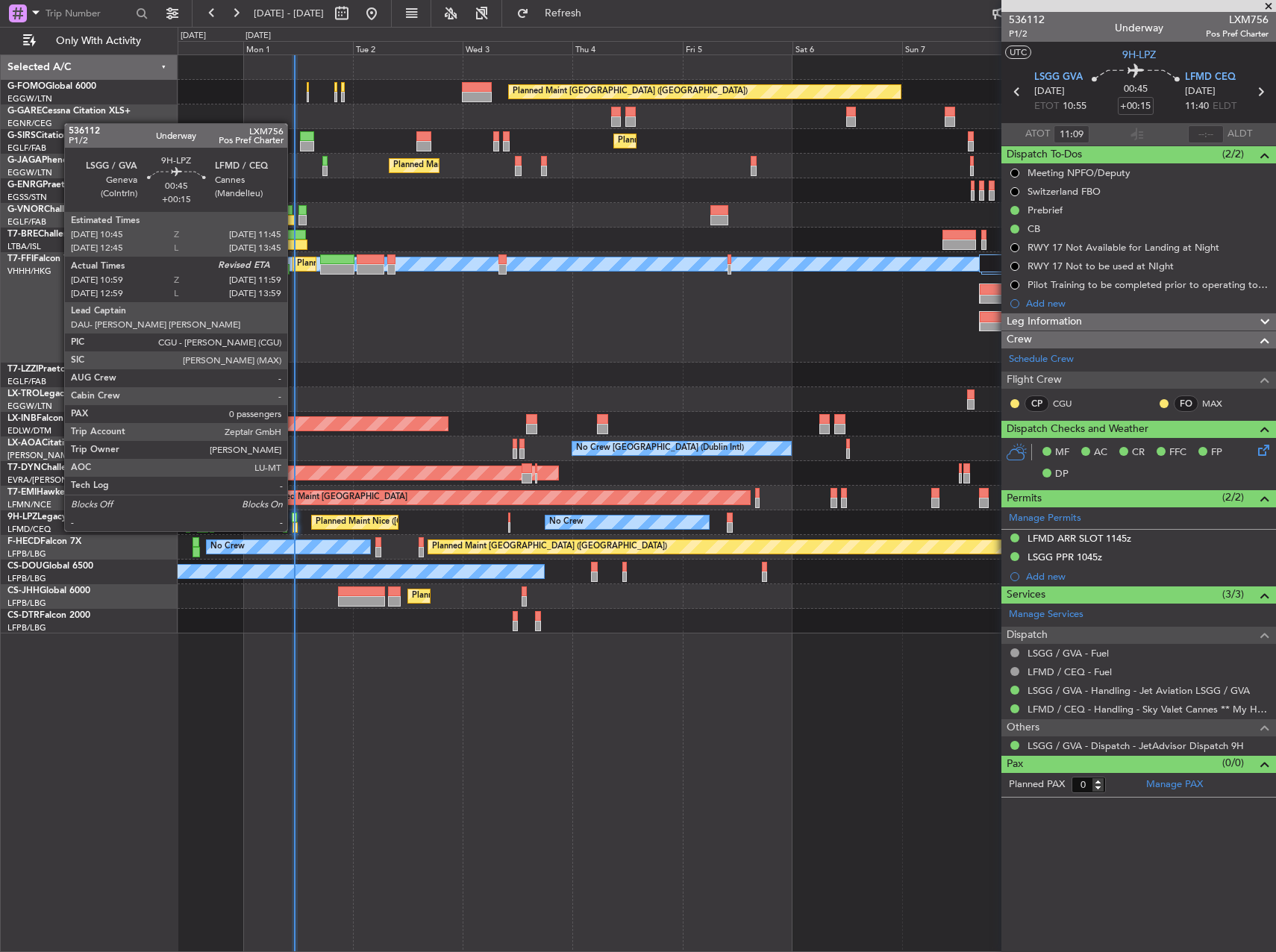
click at [294, 516] on div at bounding box center [295, 518] width 5 height 11
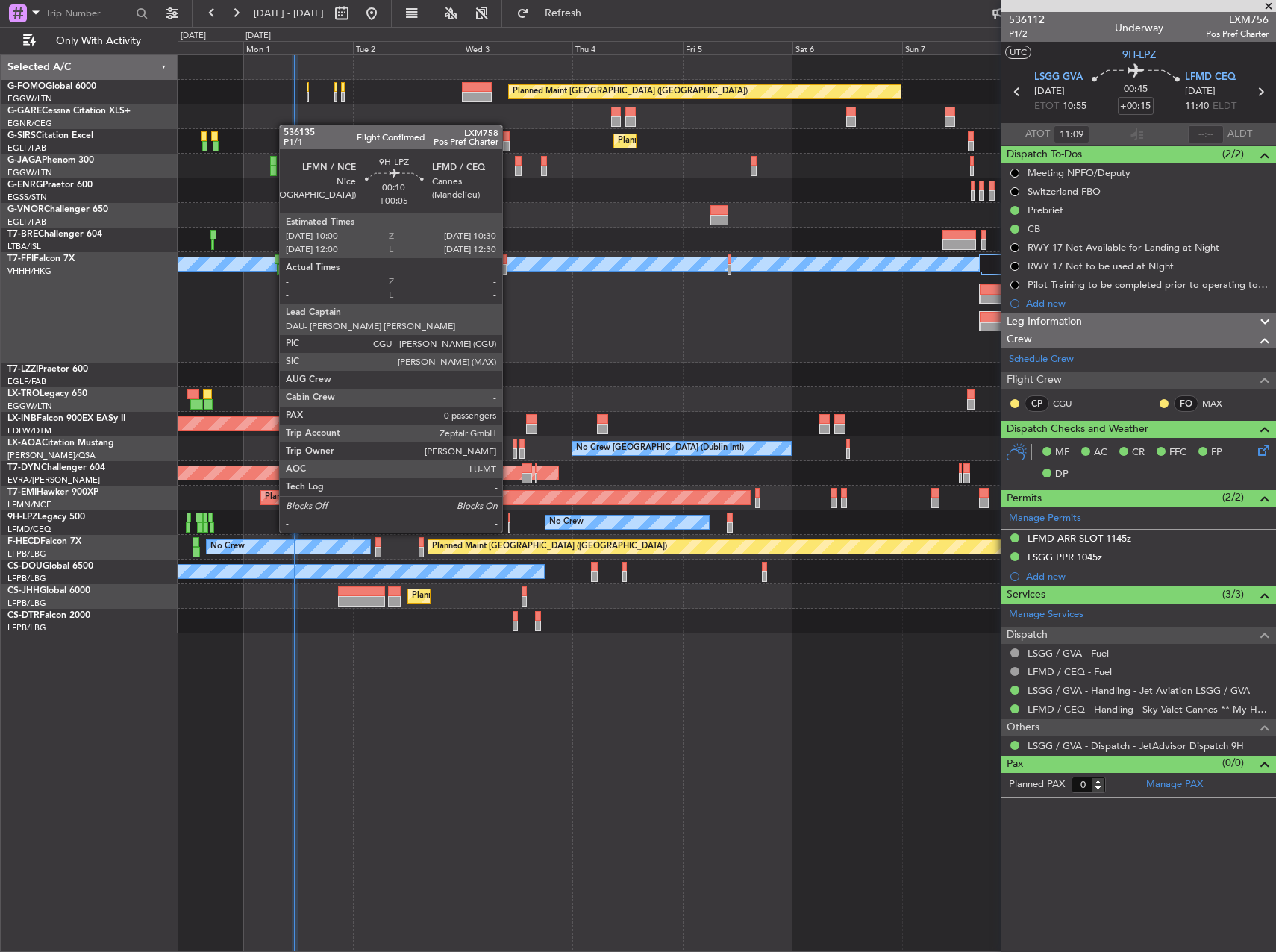
click at [509, 518] on div at bounding box center [509, 518] width 3 height 11
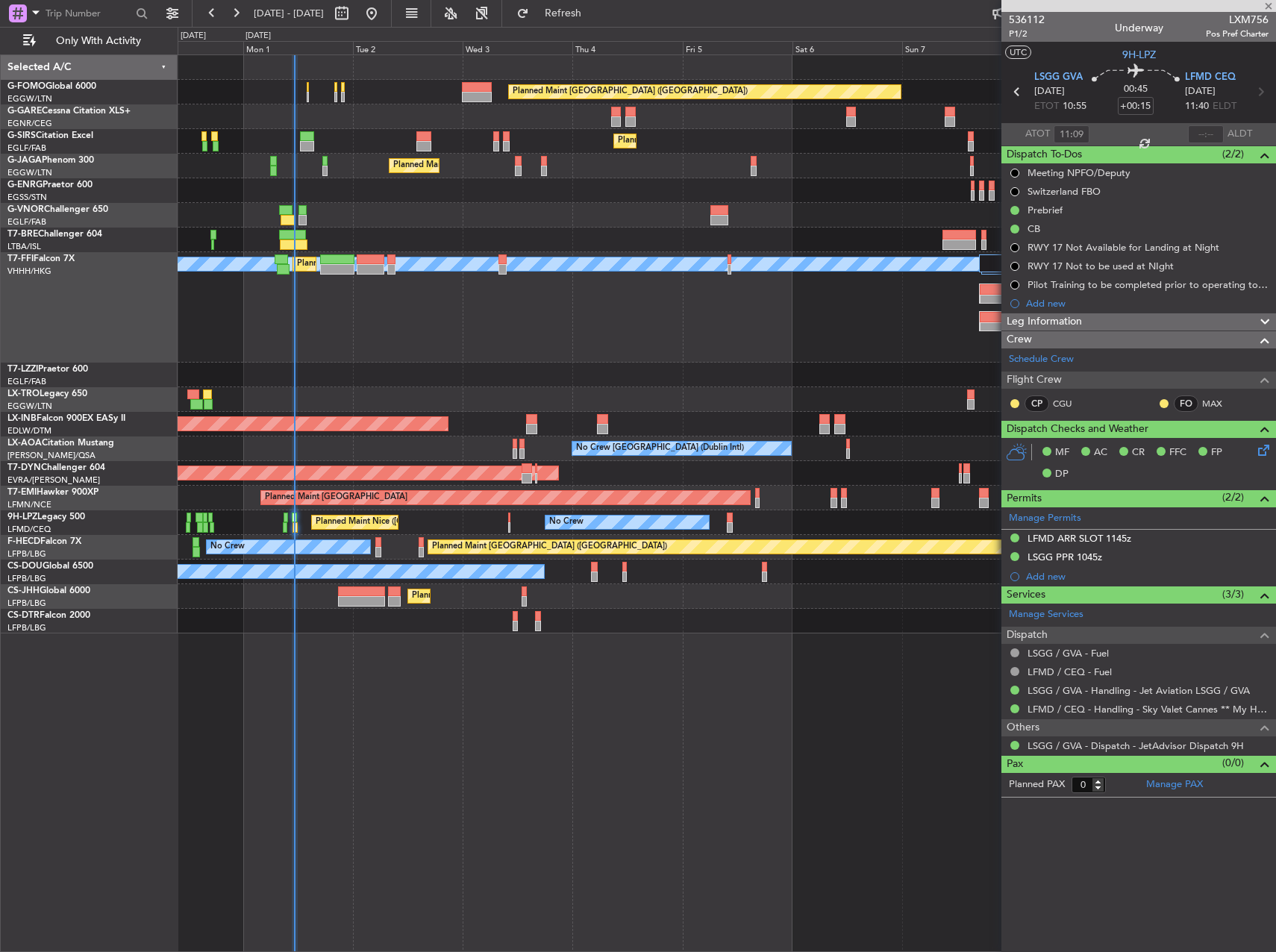
type input "+00:05"
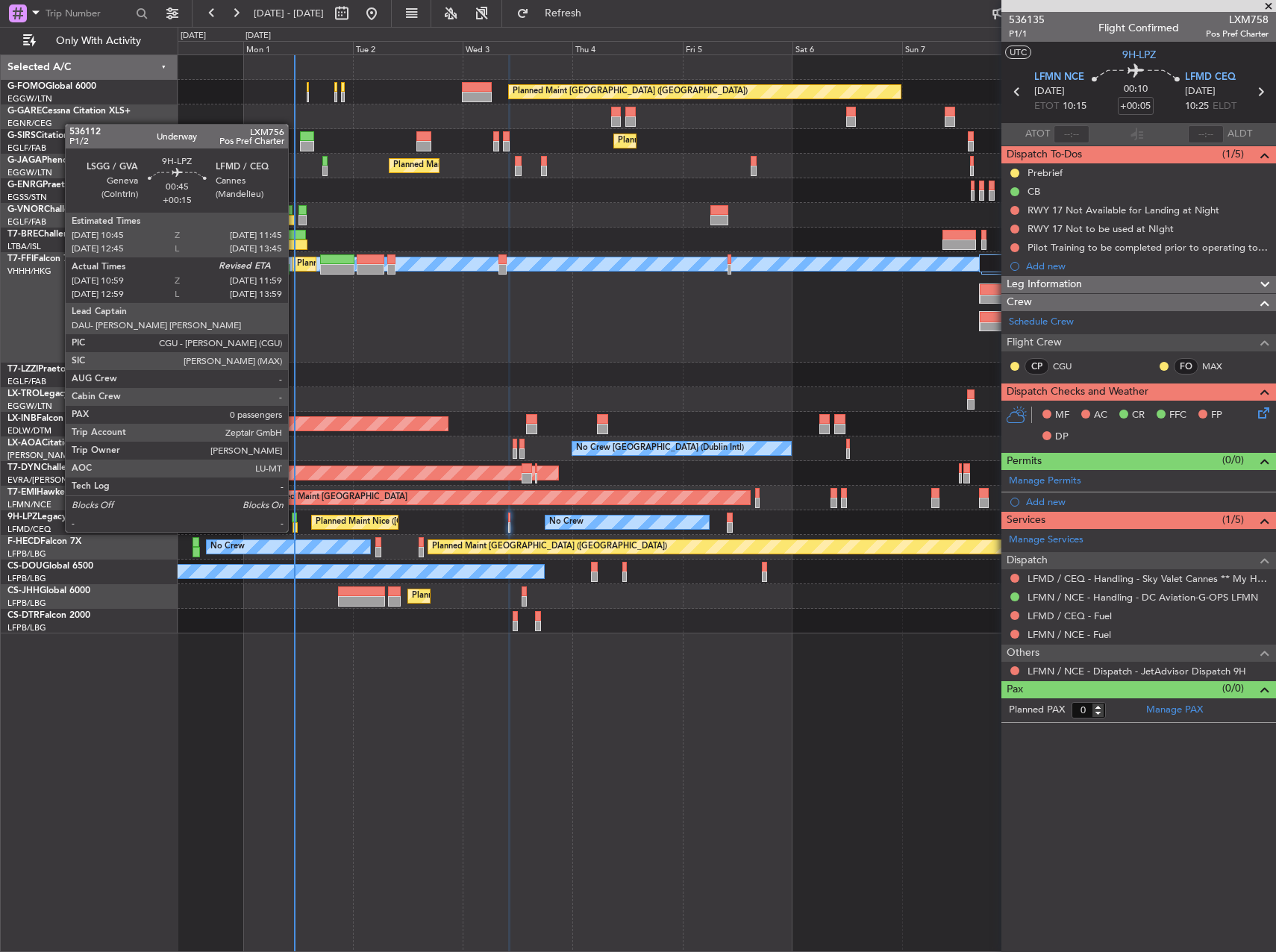
click at [295, 516] on div at bounding box center [295, 518] width 5 height 11
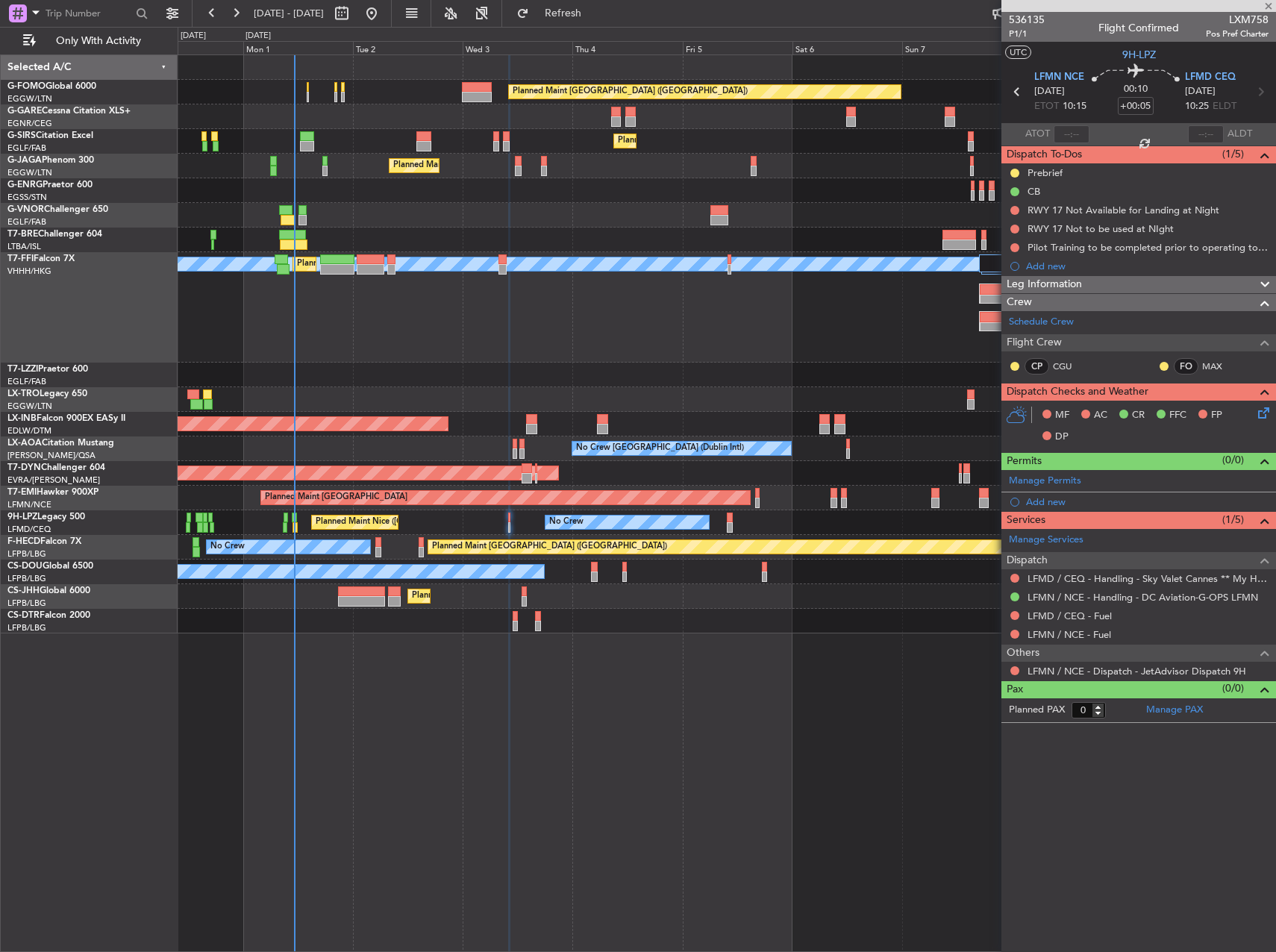
type input "+00:15"
type input "11:09"
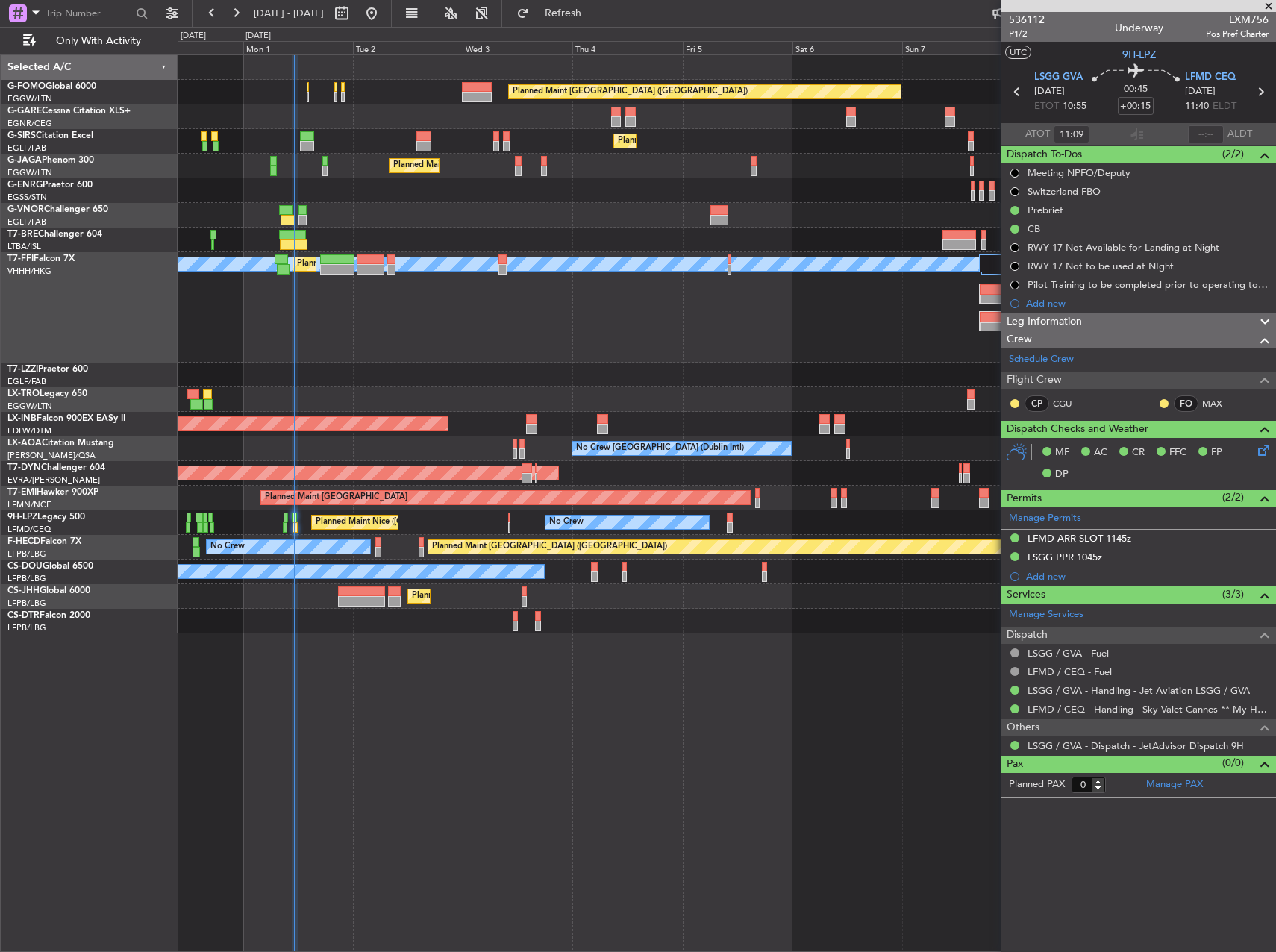
click at [416, 371] on div "Owner" at bounding box center [726, 375] width 1097 height 25
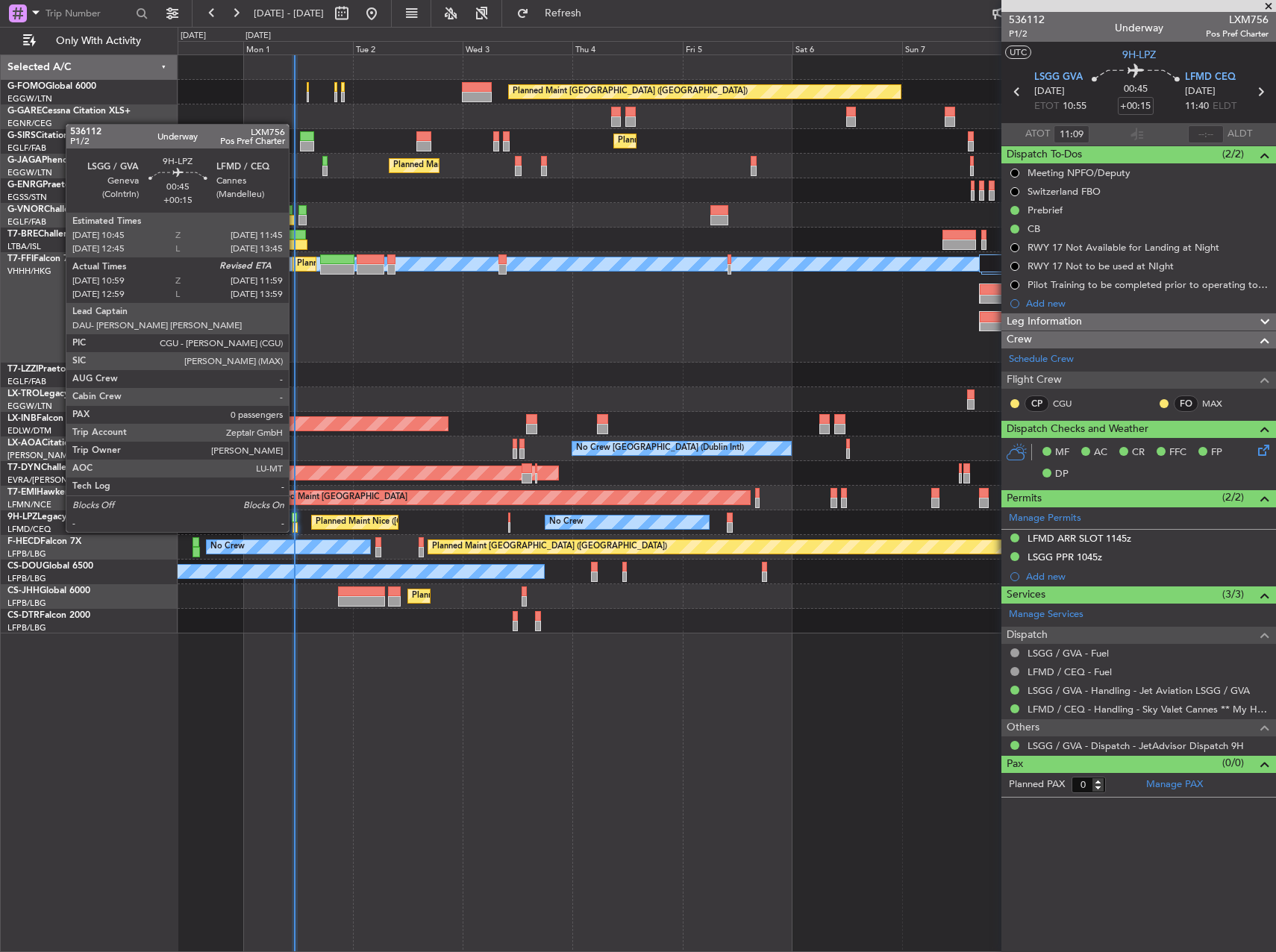
click at [296, 517] on div at bounding box center [295, 518] width 5 height 11
